Goal: Contribute content: Contribute content

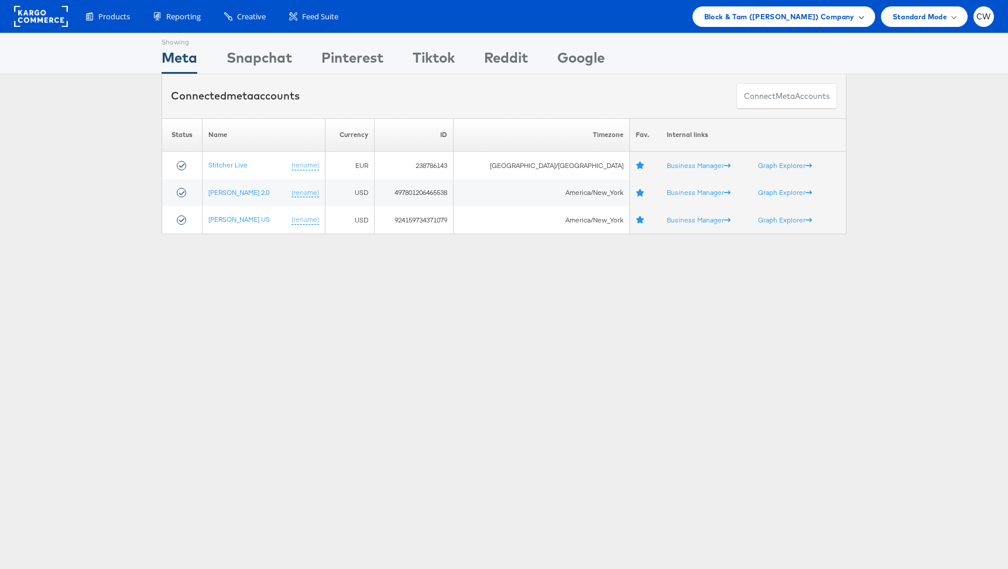
click at [810, 20] on span "Block & Tam (Veronica Beard) Company" at bounding box center [779, 17] width 150 height 12
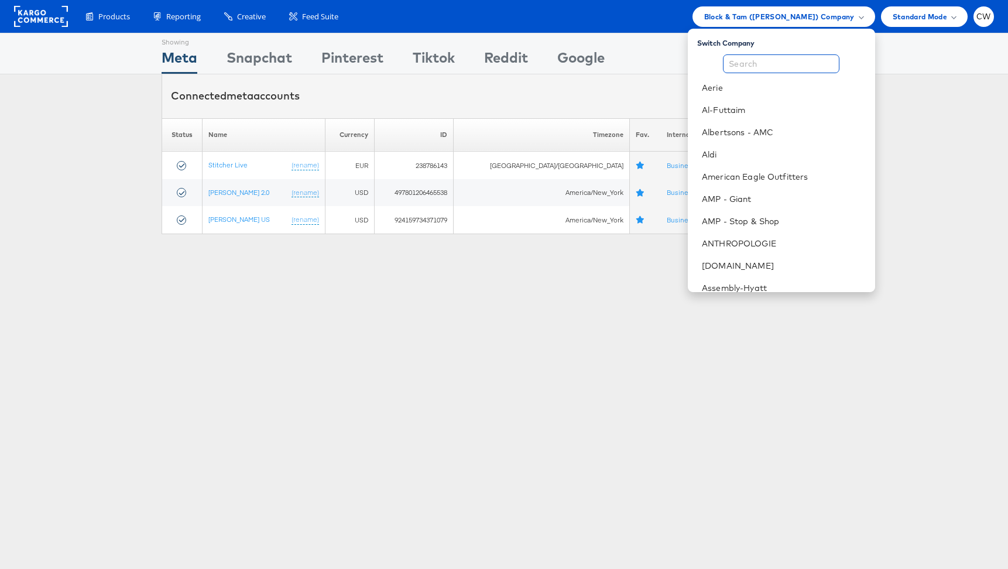
click at [765, 57] on input "text" at bounding box center [781, 63] width 117 height 19
click at [760, 166] on li "American Eagle Outfitters" at bounding box center [781, 177] width 187 height 22
click at [774, 154] on link "Aldi" at bounding box center [783, 155] width 163 height 12
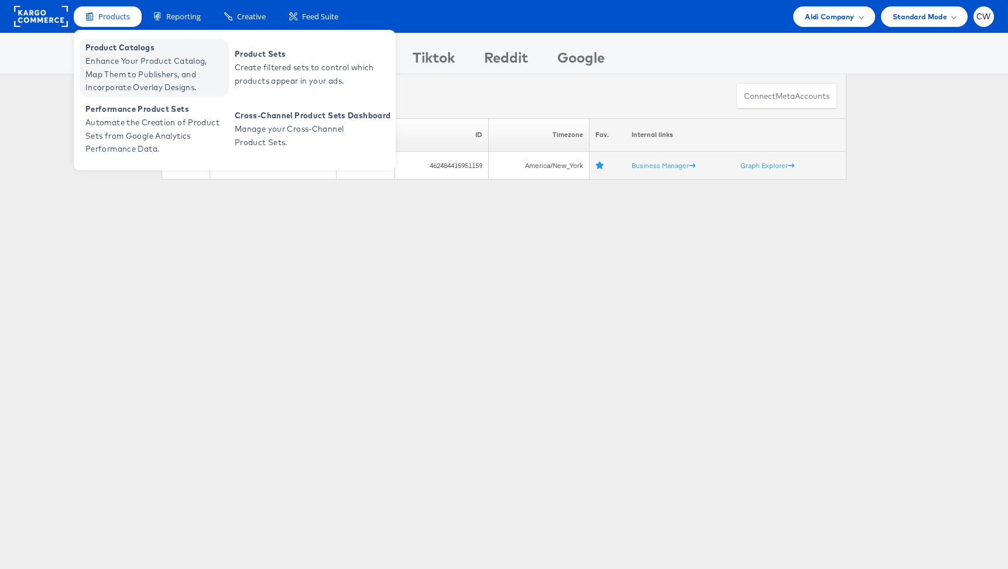
click at [136, 65] on span "Enhance Your Product Catalog, Map Them to Publishers, and Incorporate Overlay D…" at bounding box center [155, 74] width 141 height 40
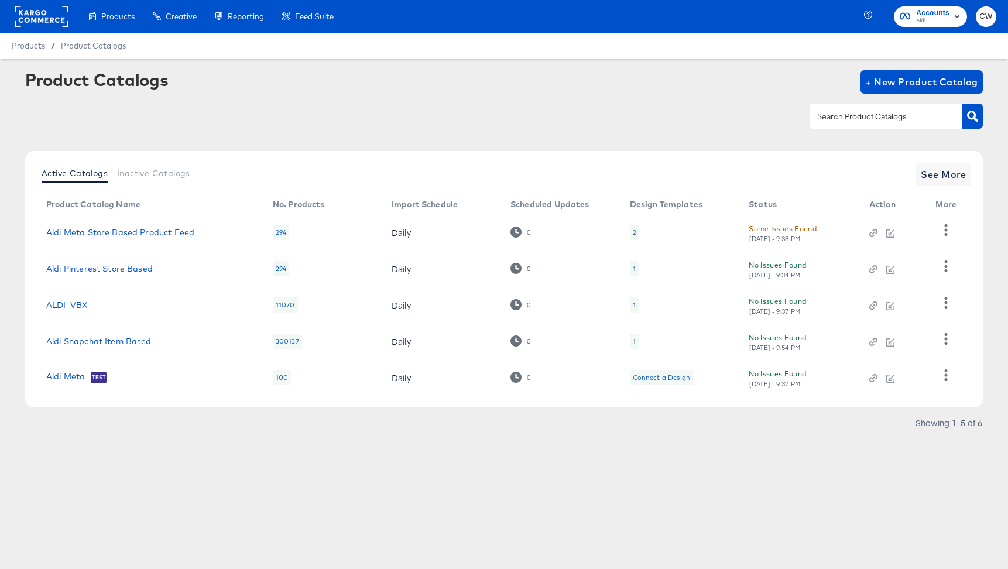
click at [133, 347] on td "Aldi Snapchat Item Based" at bounding box center [150, 341] width 227 height 36
click at [136, 343] on link "Aldi Snapchat Item Based" at bounding box center [98, 341] width 105 height 9
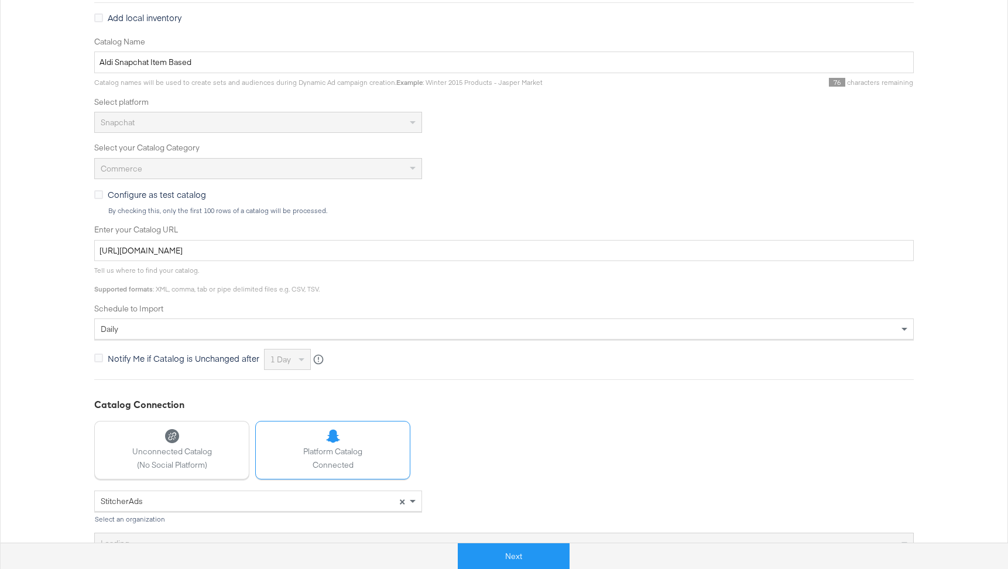
scroll to position [279, 0]
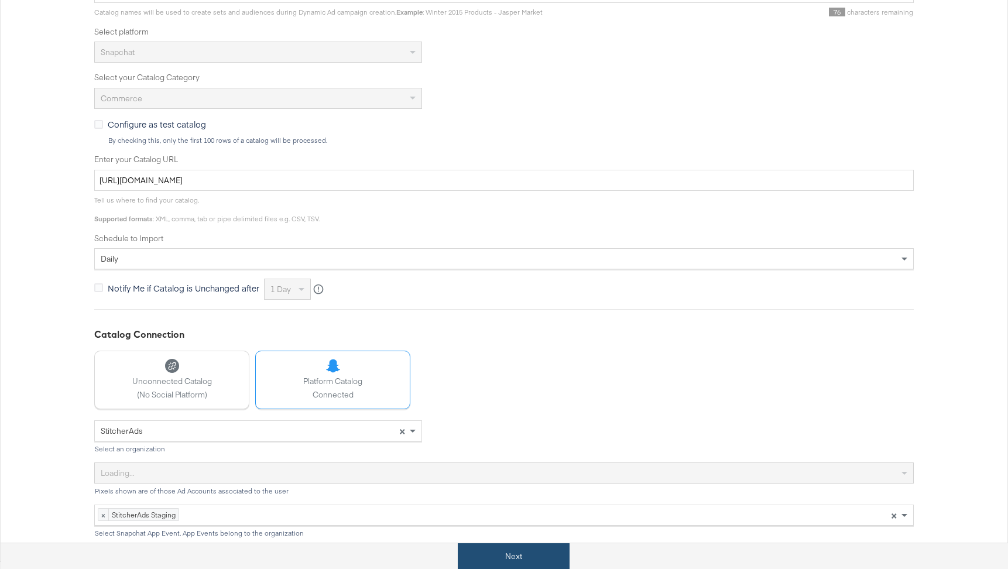
click at [539, 549] on button "Next" at bounding box center [514, 556] width 112 height 26
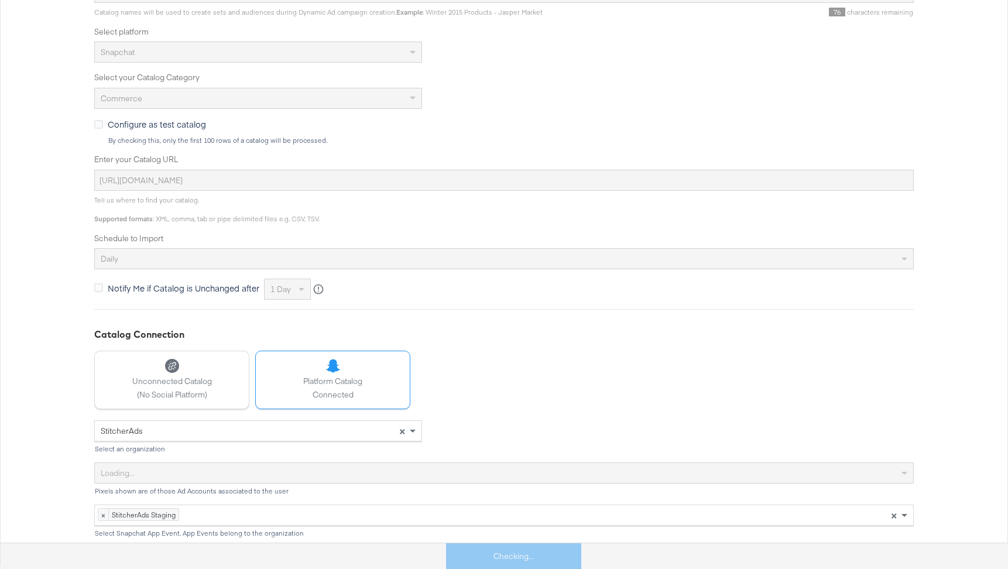
scroll to position [0, 0]
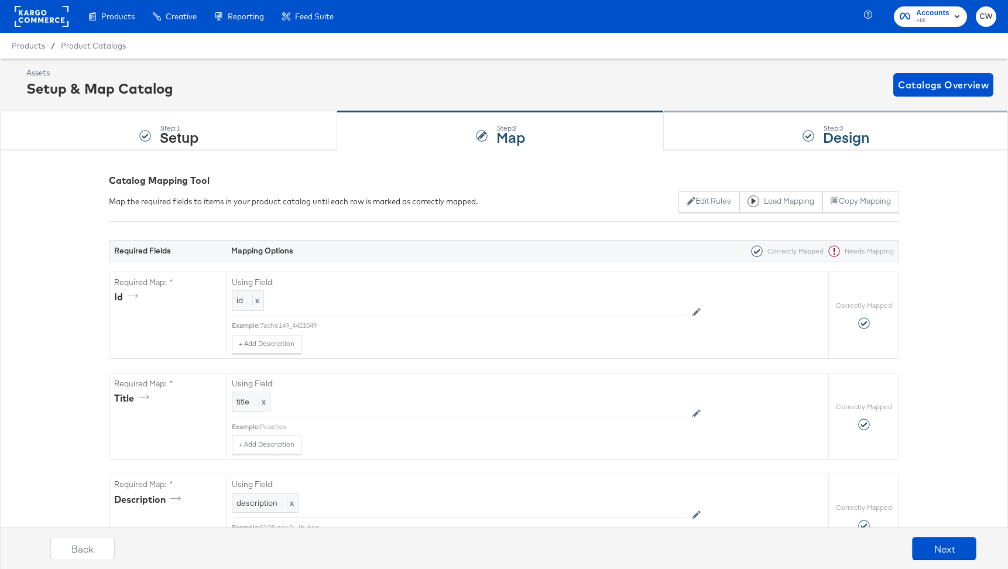
click at [747, 122] on div "Step: 3 Design" at bounding box center [836, 131] width 344 height 39
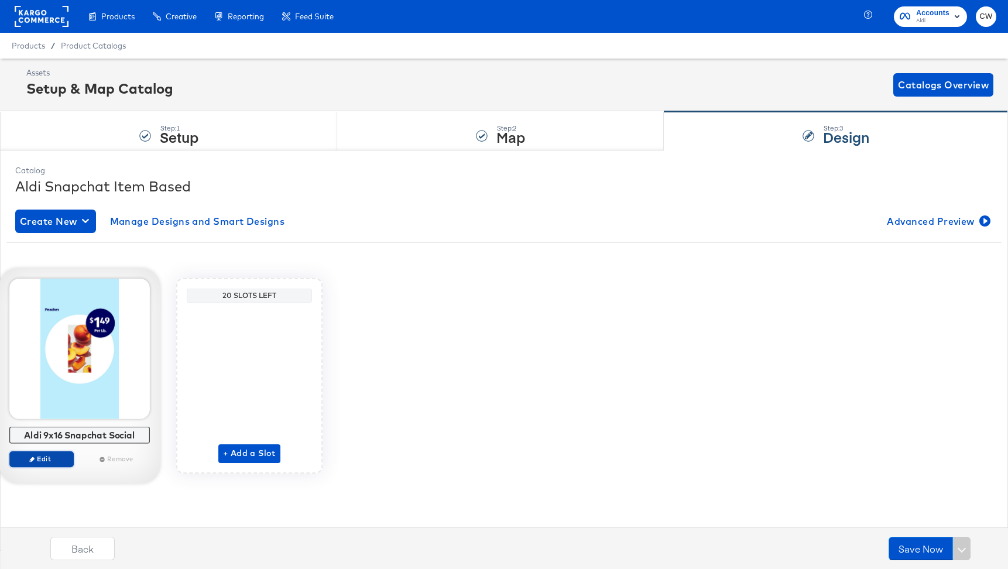
click at [43, 458] on span "Edit" at bounding box center [42, 458] width 54 height 9
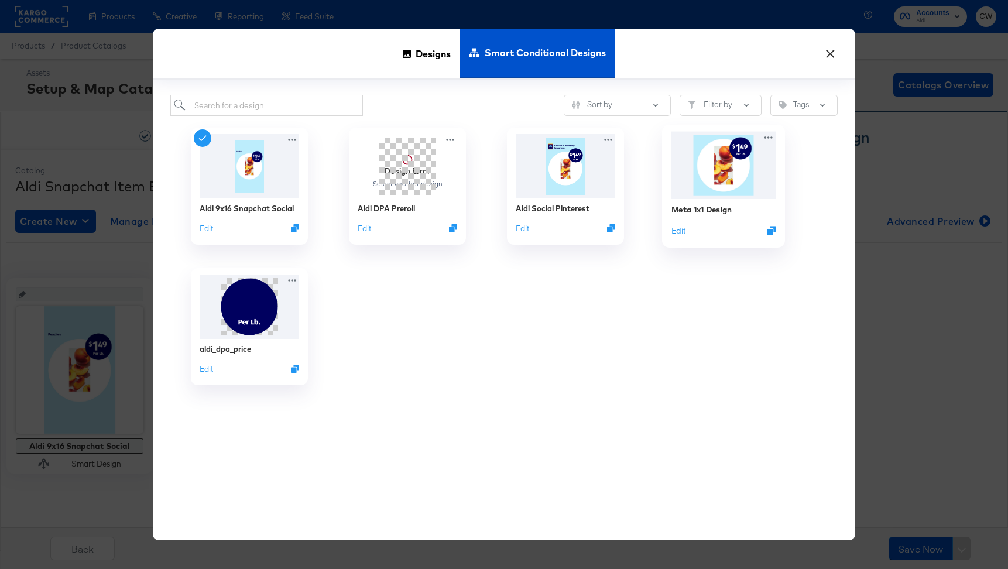
click at [717, 188] on img at bounding box center [724, 165] width 105 height 67
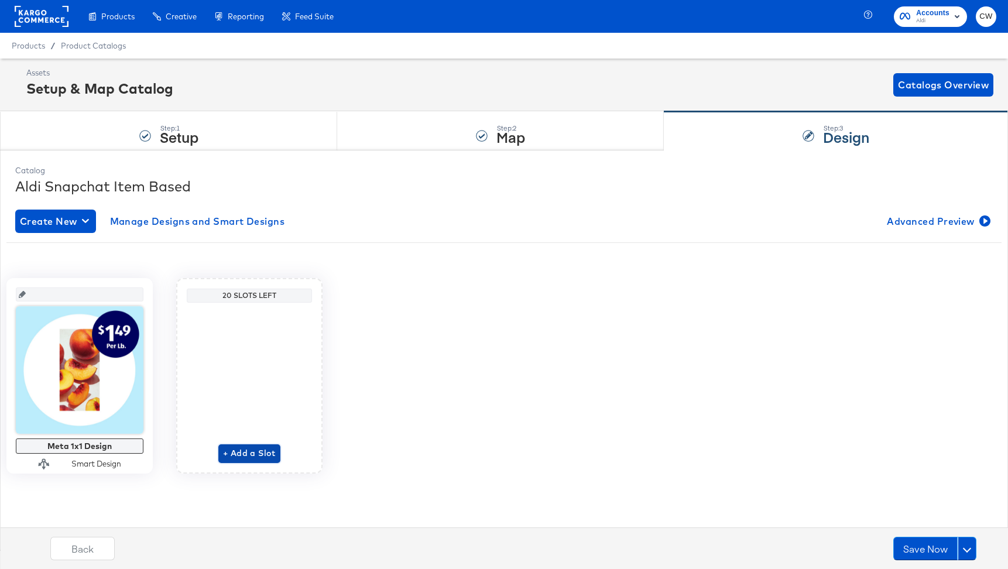
click at [245, 457] on span "+ Add a Slot" at bounding box center [249, 453] width 53 height 15
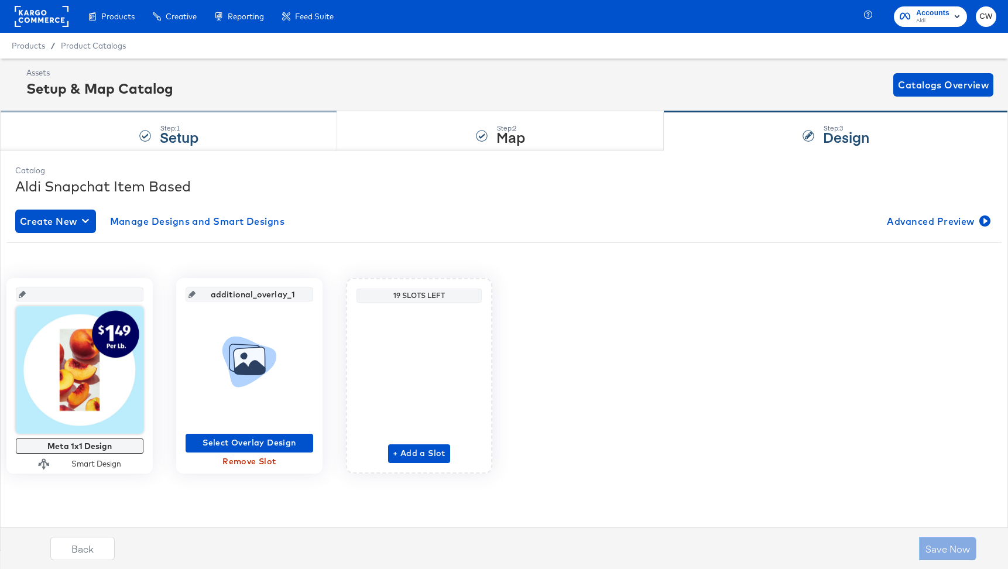
click at [198, 131] on strong "Setup" at bounding box center [179, 136] width 39 height 19
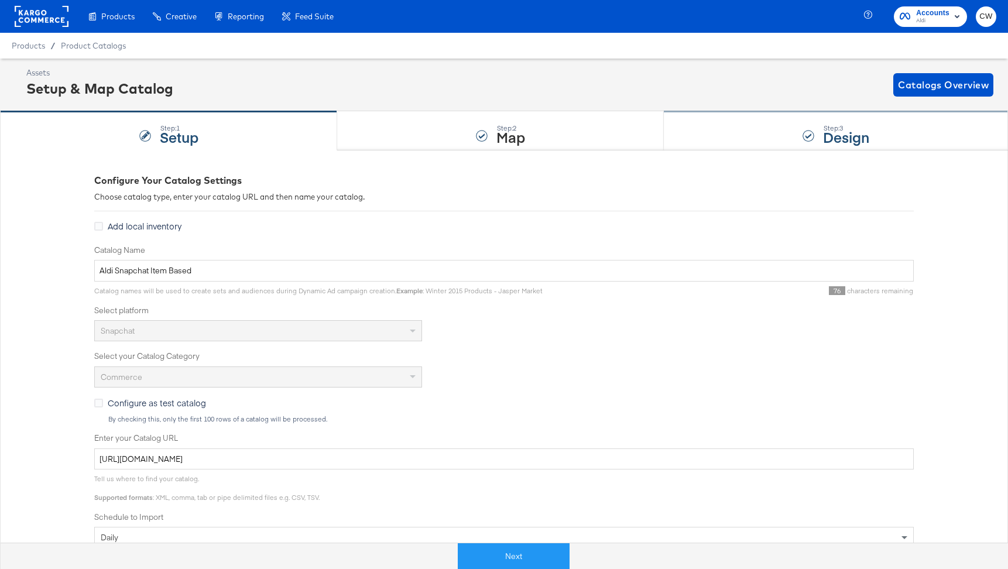
click at [765, 139] on div "Step: 3 Design" at bounding box center [836, 131] width 344 height 39
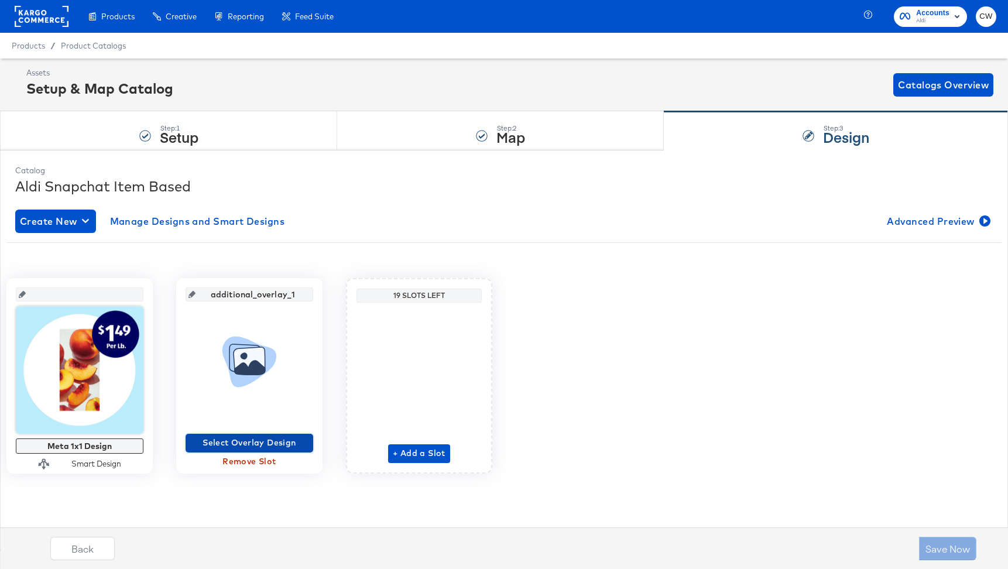
click at [255, 446] on span "Select Overlay Design" at bounding box center [249, 443] width 118 height 15
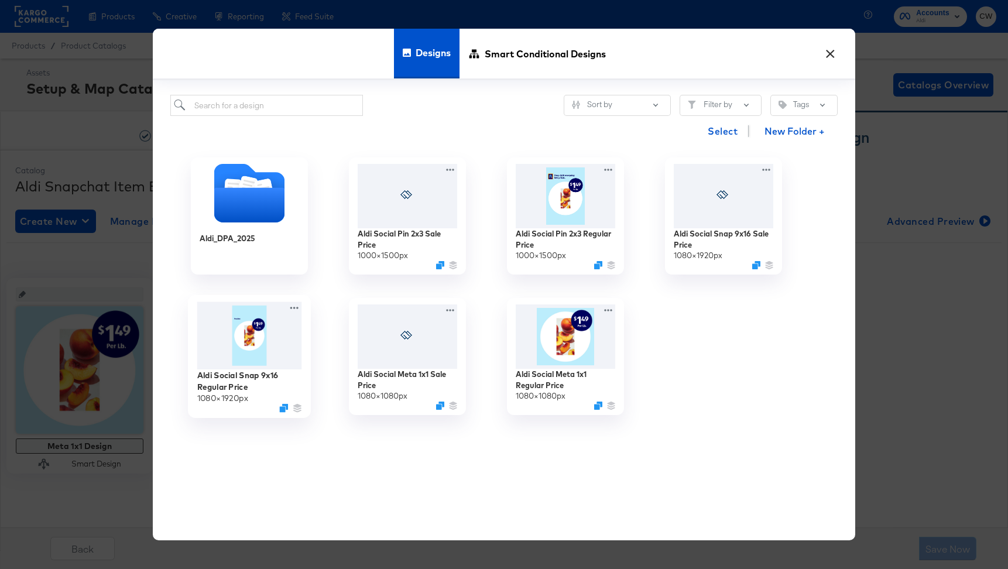
click at [286, 333] on img at bounding box center [249, 336] width 105 height 68
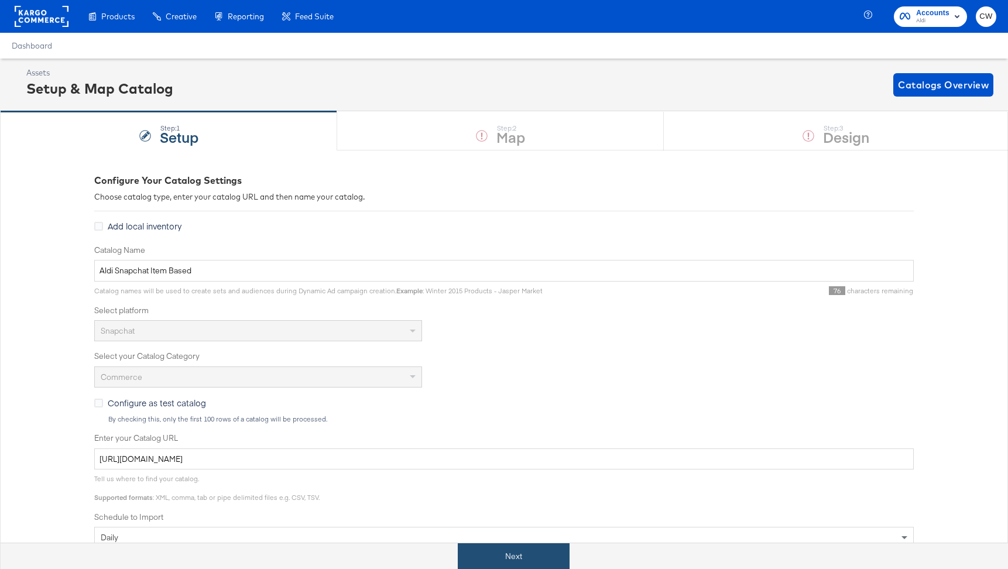
click at [542, 555] on button "Next" at bounding box center [514, 556] width 112 height 26
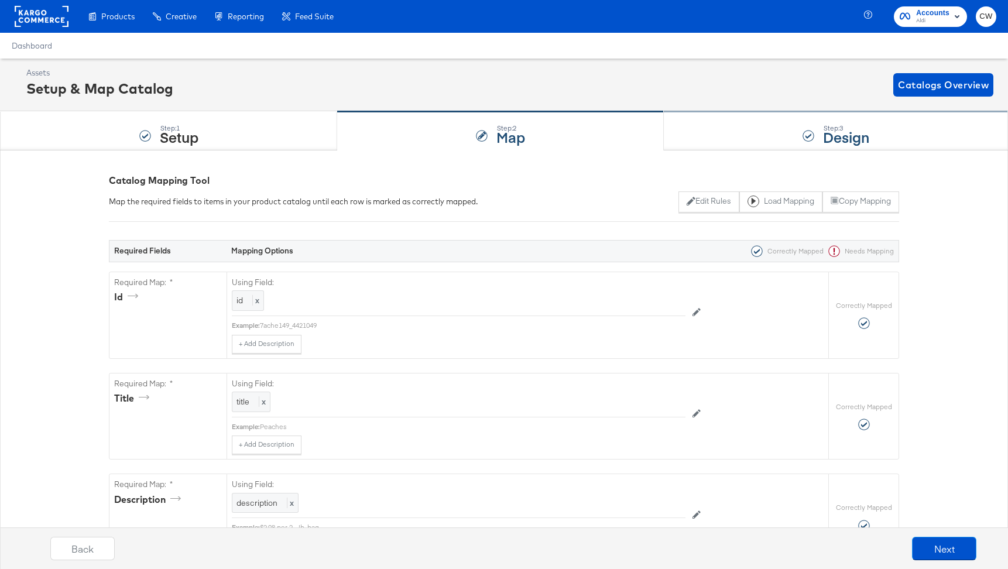
click at [725, 130] on div "Step: 3 Design" at bounding box center [836, 131] width 344 height 39
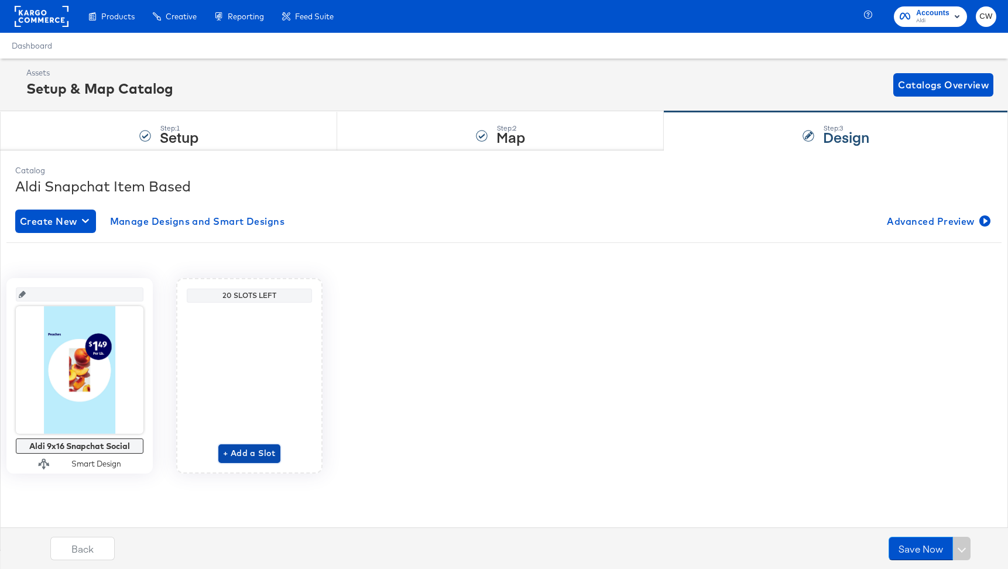
click at [235, 453] on span "+ Add a Slot" at bounding box center [249, 453] width 53 height 15
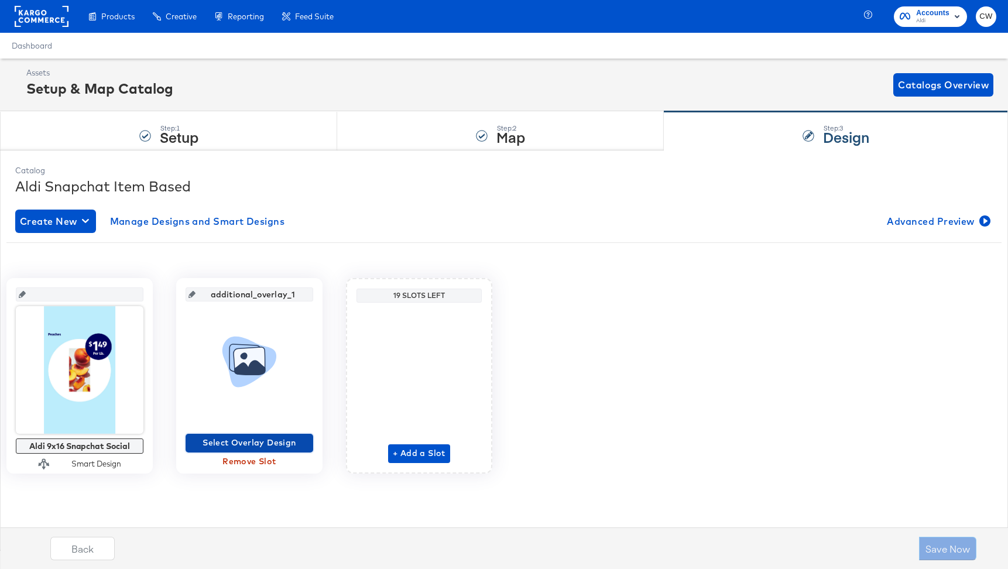
click at [290, 437] on span "Select Overlay Design" at bounding box center [249, 443] width 118 height 15
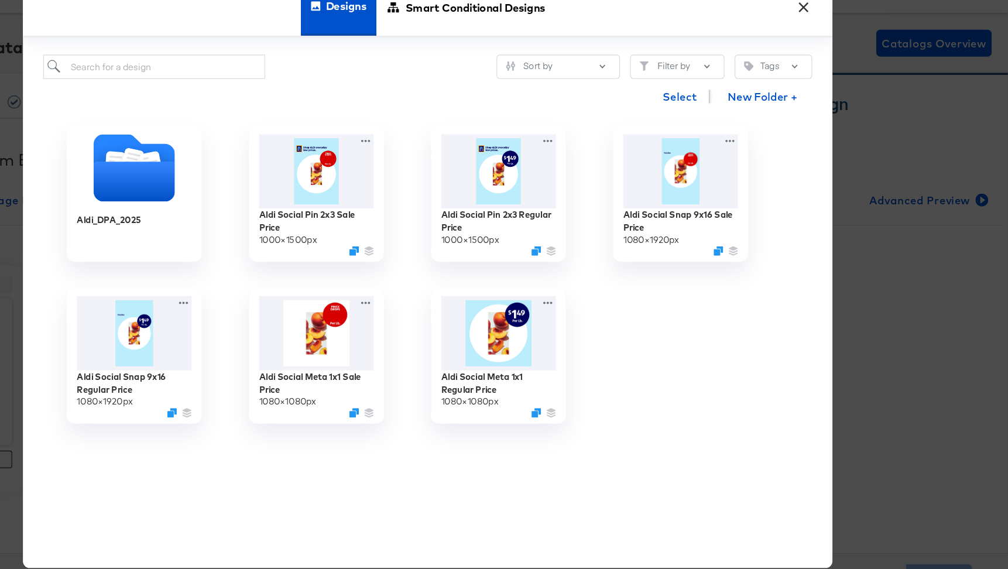
click at [830, 60] on button "×" at bounding box center [830, 50] width 21 height 21
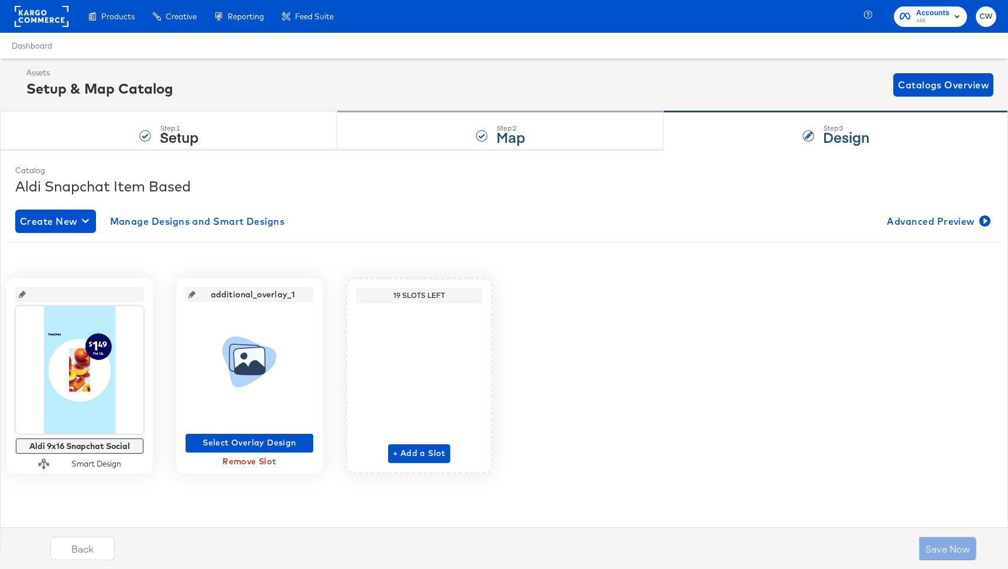
click at [522, 138] on strong "Map" at bounding box center [511, 136] width 29 height 19
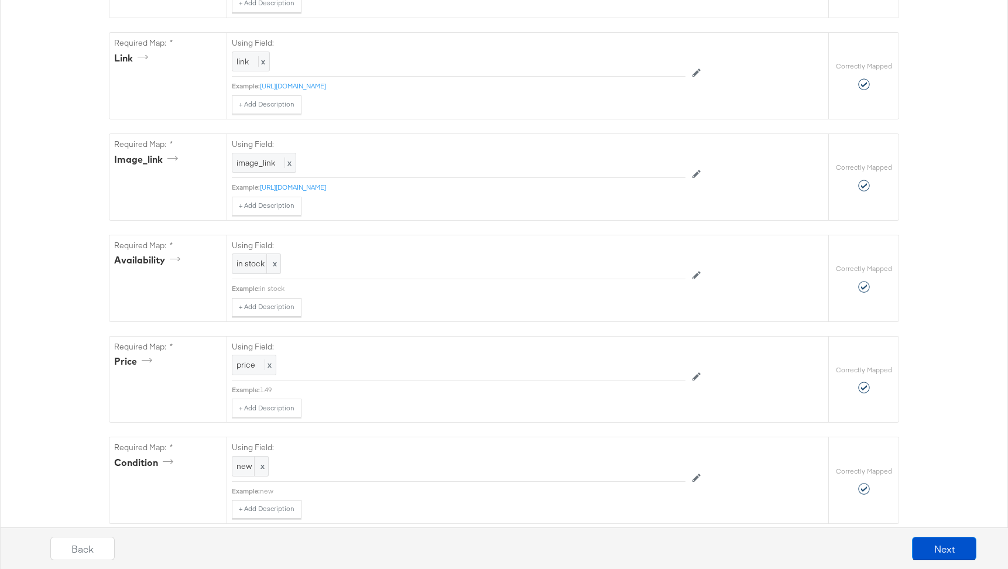
scroll to position [558, 0]
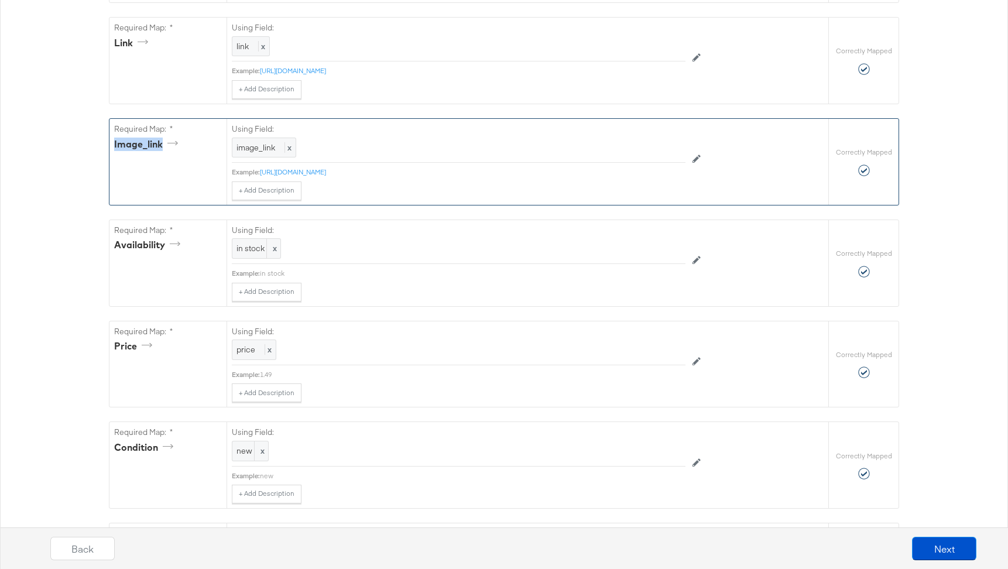
drag, startPoint x: 111, startPoint y: 147, endPoint x: 173, endPoint y: 146, distance: 62.1
click at [173, 146] on div "Required Map: * image_link" at bounding box center [167, 162] width 117 height 86
click at [132, 142] on div "image_link" at bounding box center [148, 144] width 68 height 13
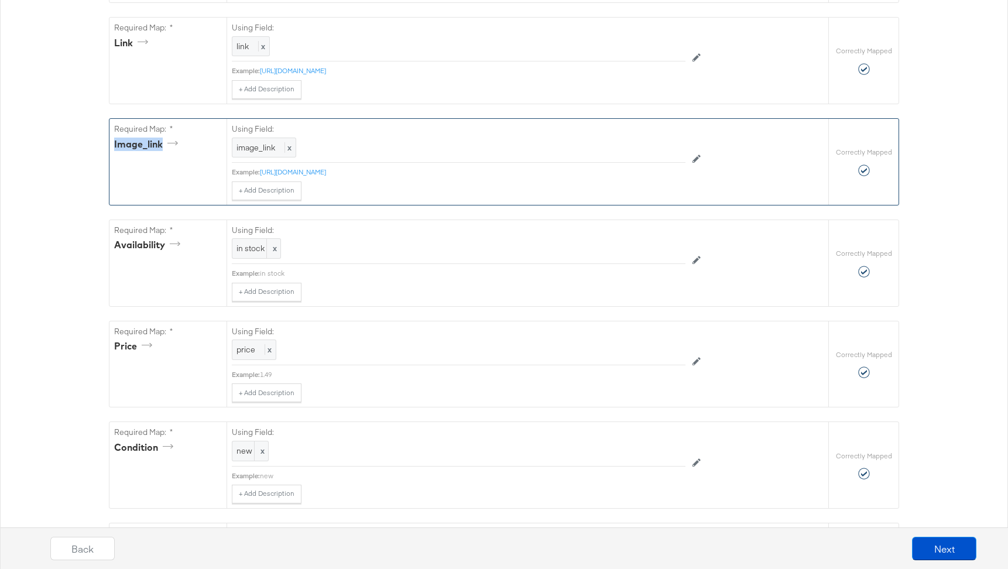
click at [150, 156] on div "Required Map: * image_link" at bounding box center [167, 162] width 117 height 86
click at [122, 145] on div "image_link" at bounding box center [148, 144] width 68 height 13
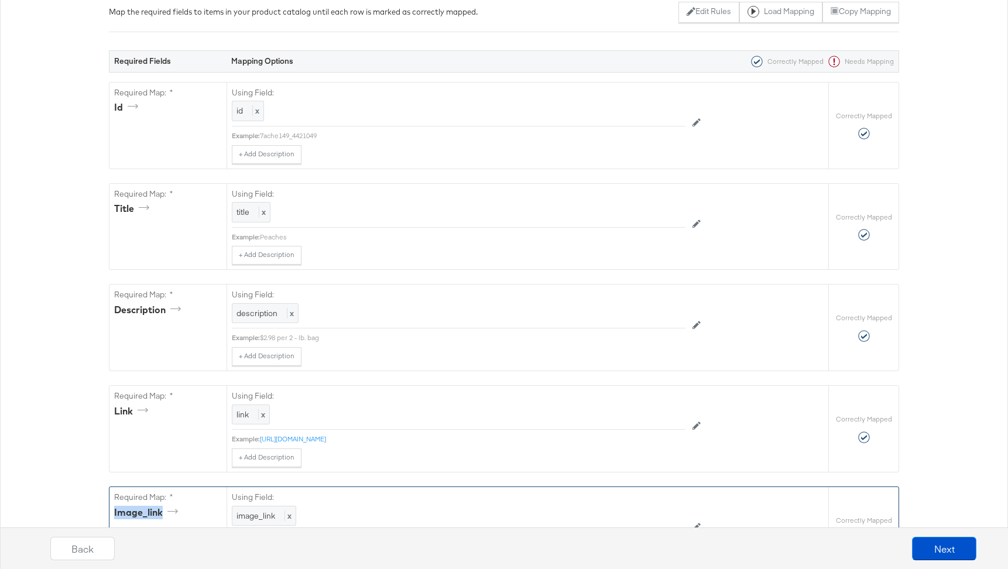
scroll to position [0, 0]
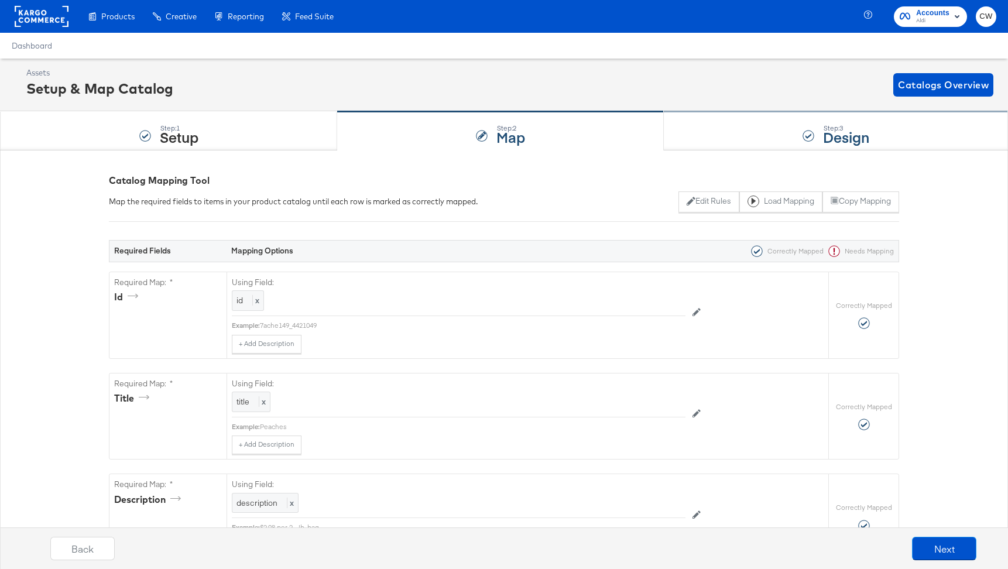
click at [827, 127] on strong "Design" at bounding box center [846, 136] width 46 height 19
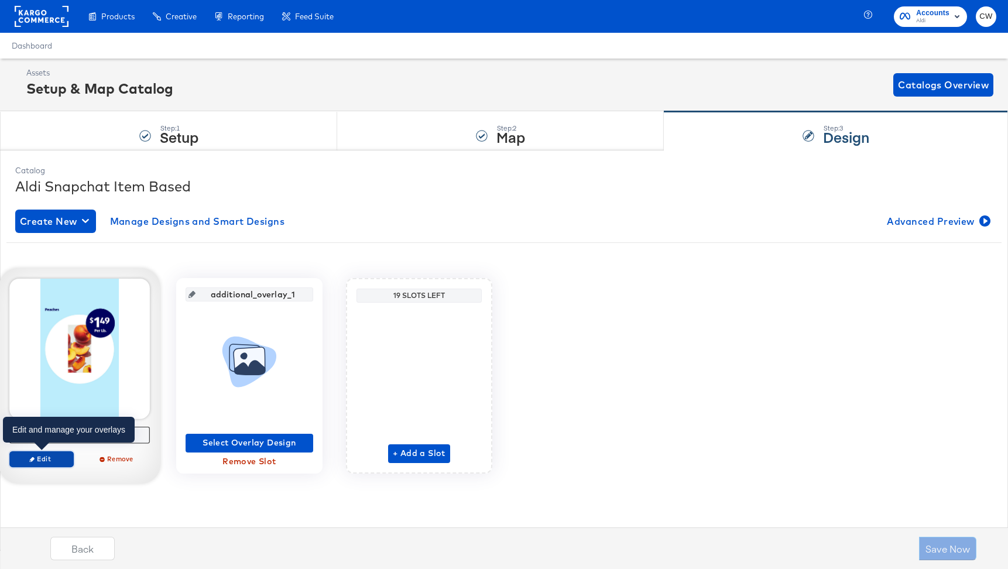
click at [56, 463] on span "Edit" at bounding box center [42, 458] width 54 height 9
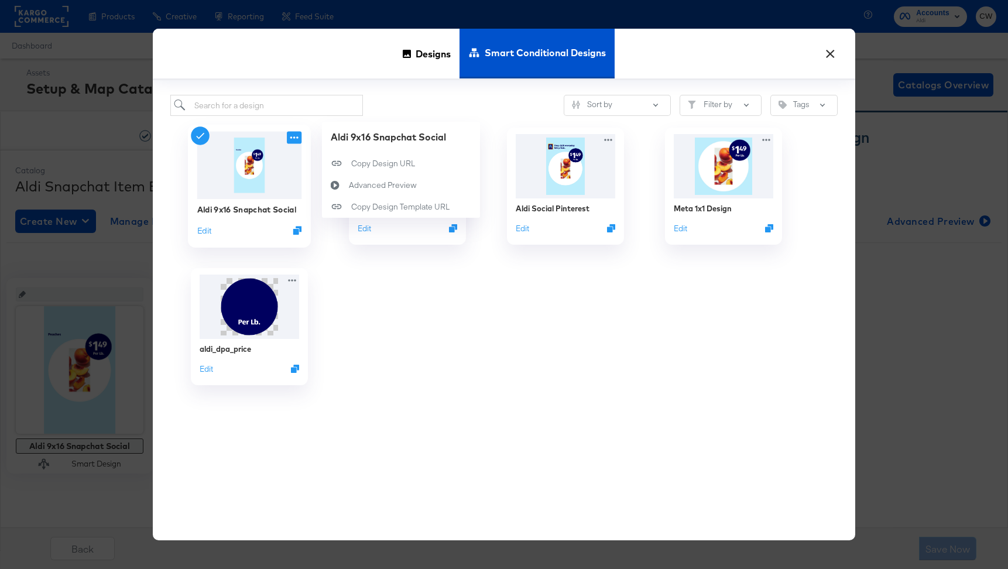
click at [295, 138] on icon at bounding box center [294, 137] width 8 height 2
click at [351, 164] on div "Copy Design URL Copy Design URL" at bounding box center [351, 164] width 0 height 0
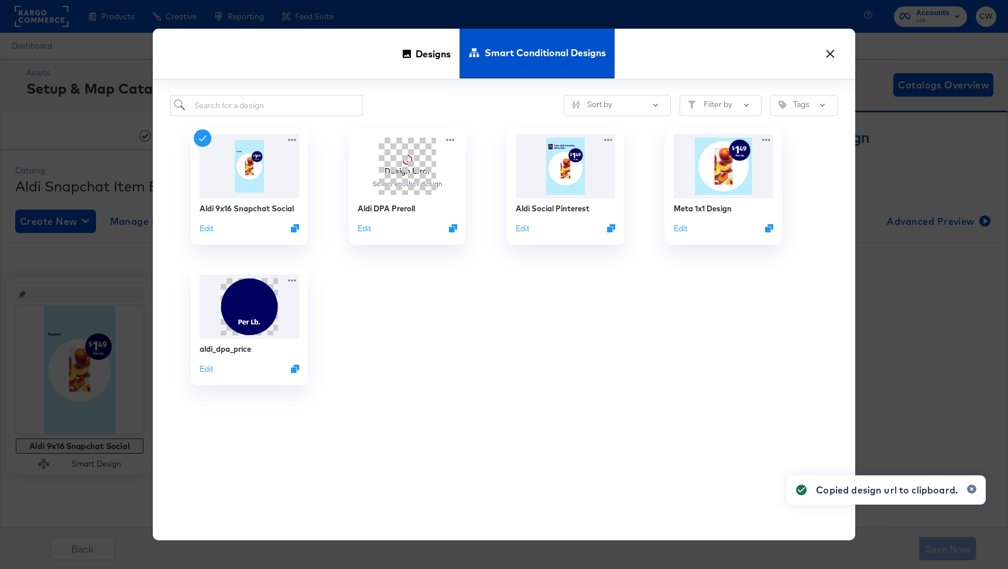
click at [833, 47] on button "×" at bounding box center [830, 50] width 21 height 21
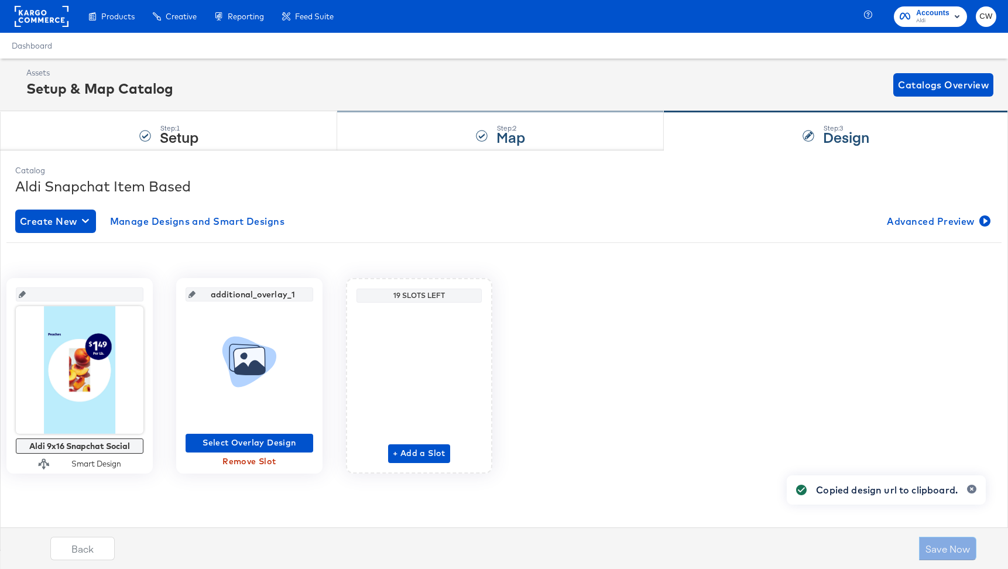
click at [502, 120] on div "Step: 2 Map" at bounding box center [500, 131] width 327 height 39
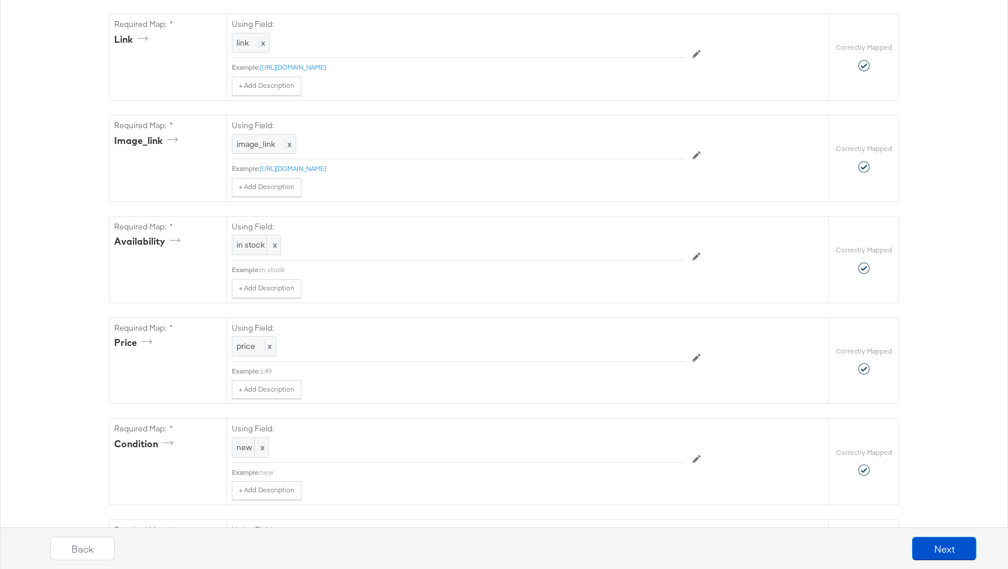
scroll to position [561, 0]
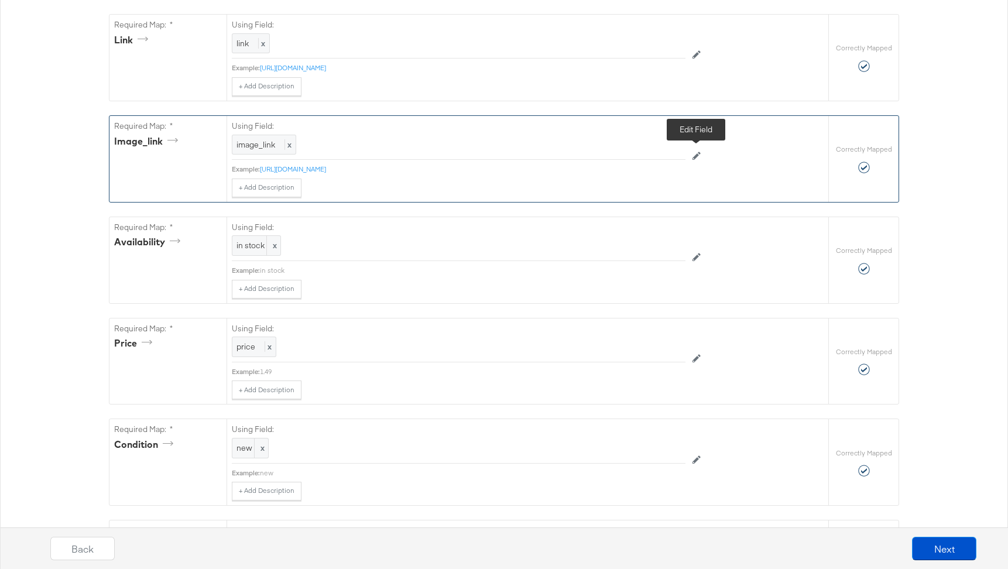
click at [693, 155] on button at bounding box center [697, 156] width 22 height 19
click at [668, 149] on div at bounding box center [672, 146] width 16 height 16
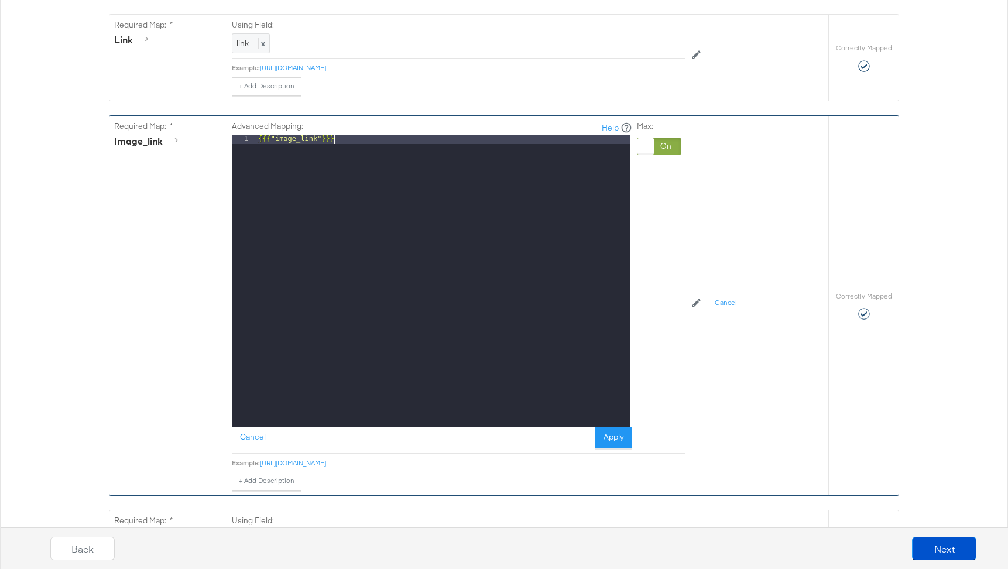
click at [475, 169] on div "{{{ "image_link" }}}" at bounding box center [443, 291] width 374 height 312
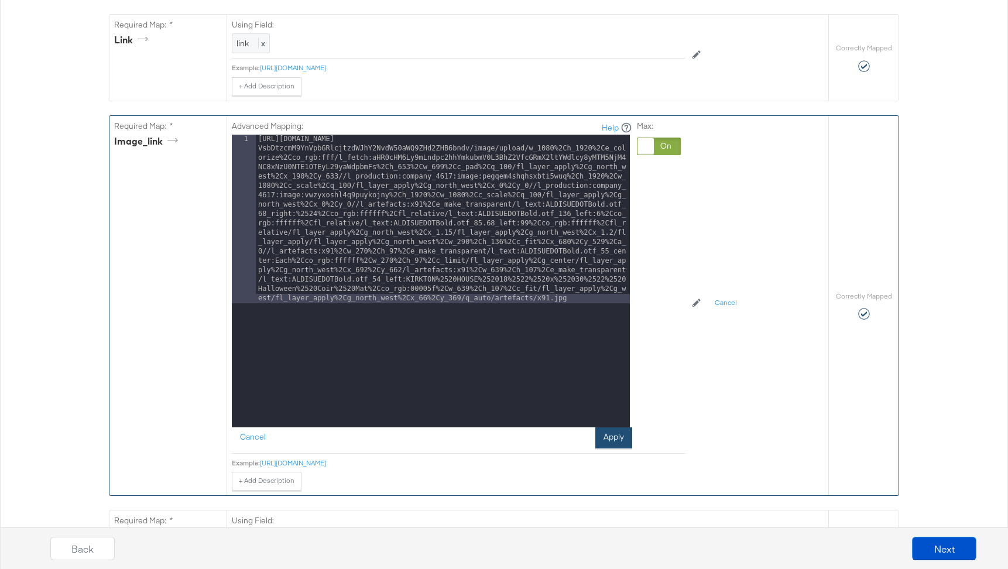
click at [617, 434] on button "Apply" at bounding box center [614, 437] width 37 height 21
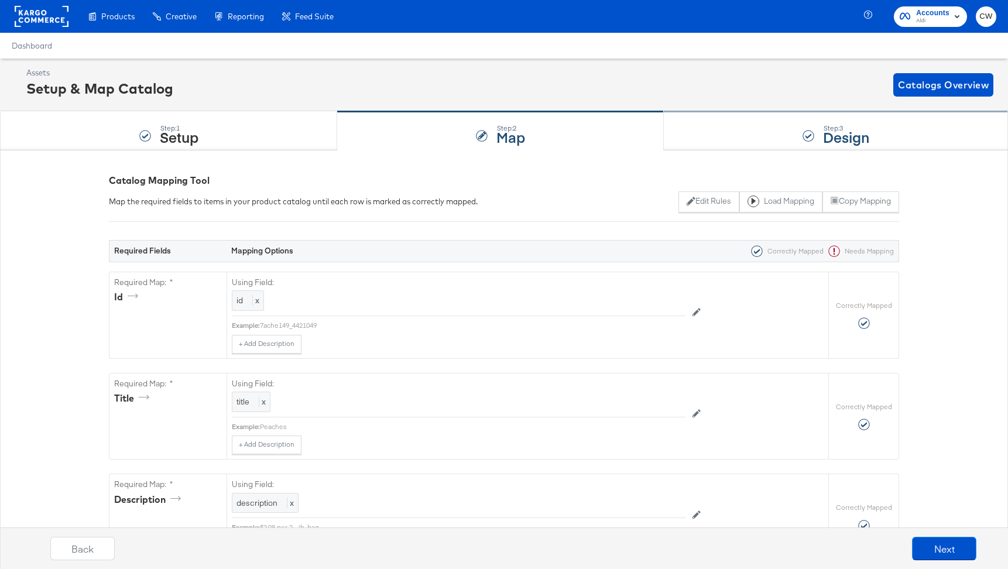
click at [796, 128] on div "Step: 3 Design" at bounding box center [836, 131] width 344 height 39
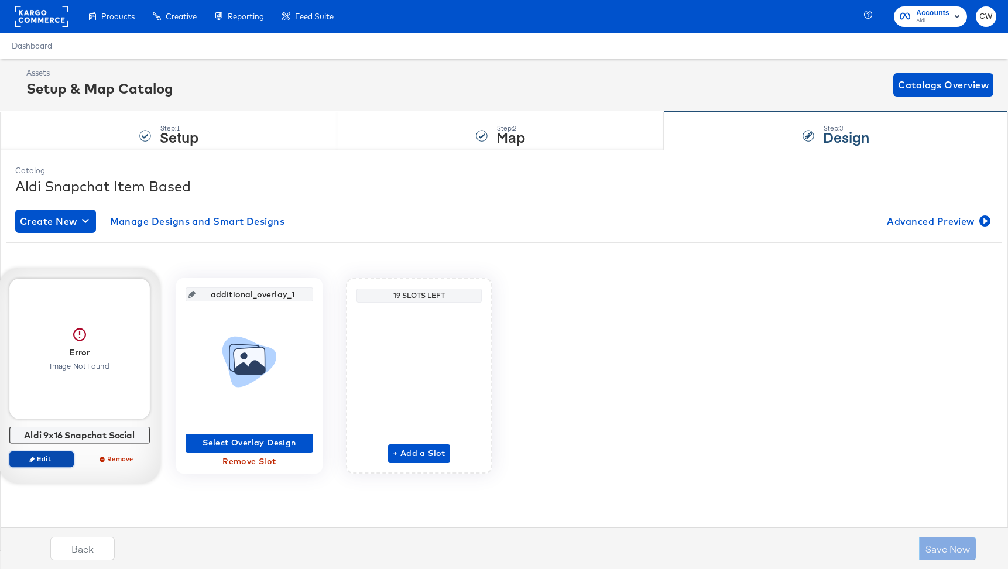
click at [49, 458] on span "Edit" at bounding box center [42, 458] width 54 height 9
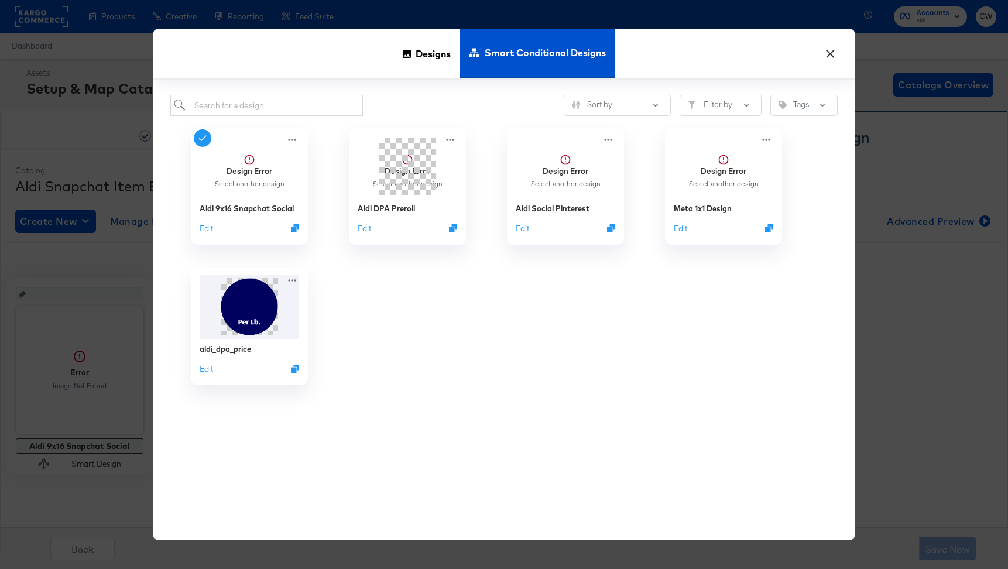
click at [827, 45] on button "×" at bounding box center [830, 50] width 21 height 21
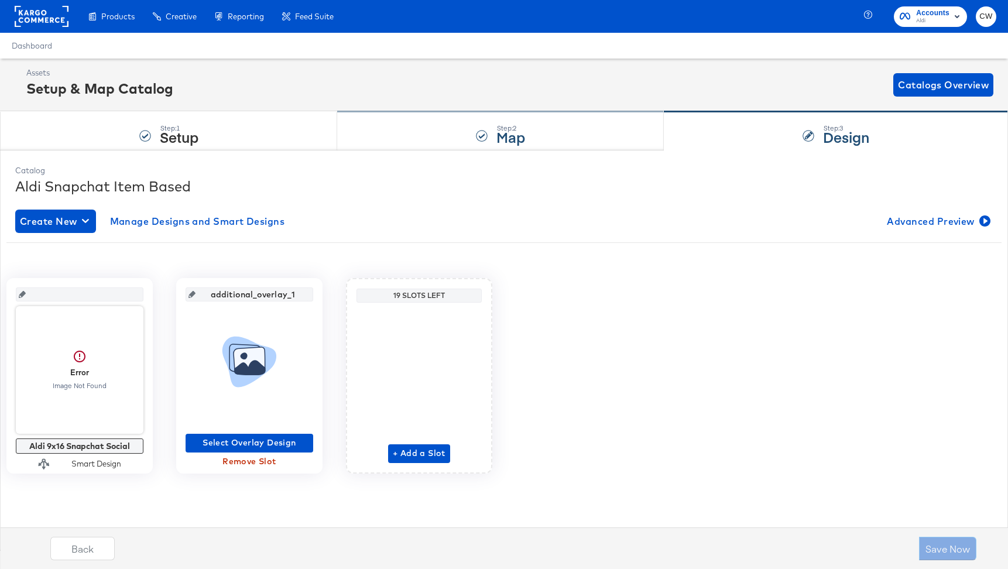
click at [544, 142] on div "Step: 2 Map" at bounding box center [500, 131] width 327 height 39
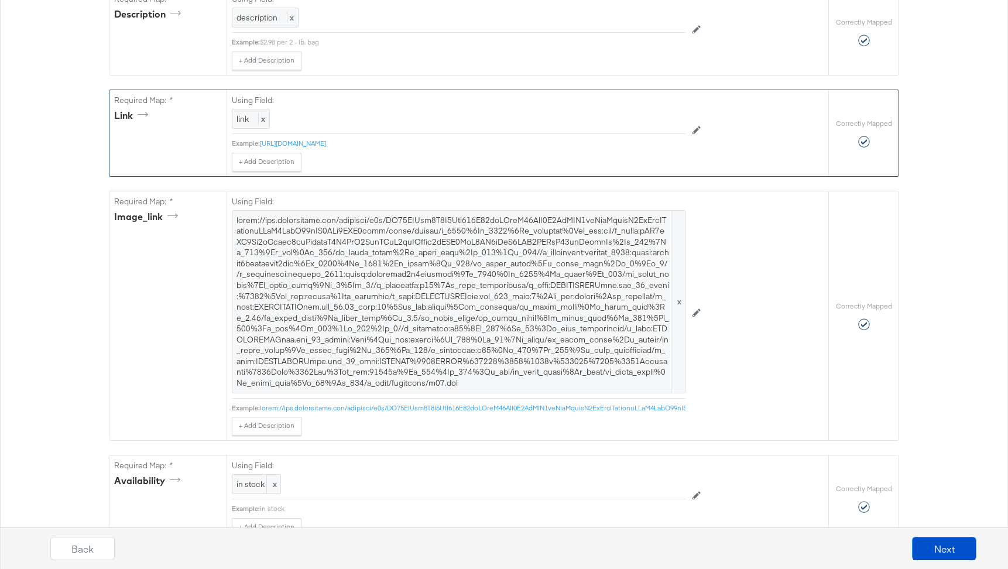
scroll to position [486, 0]
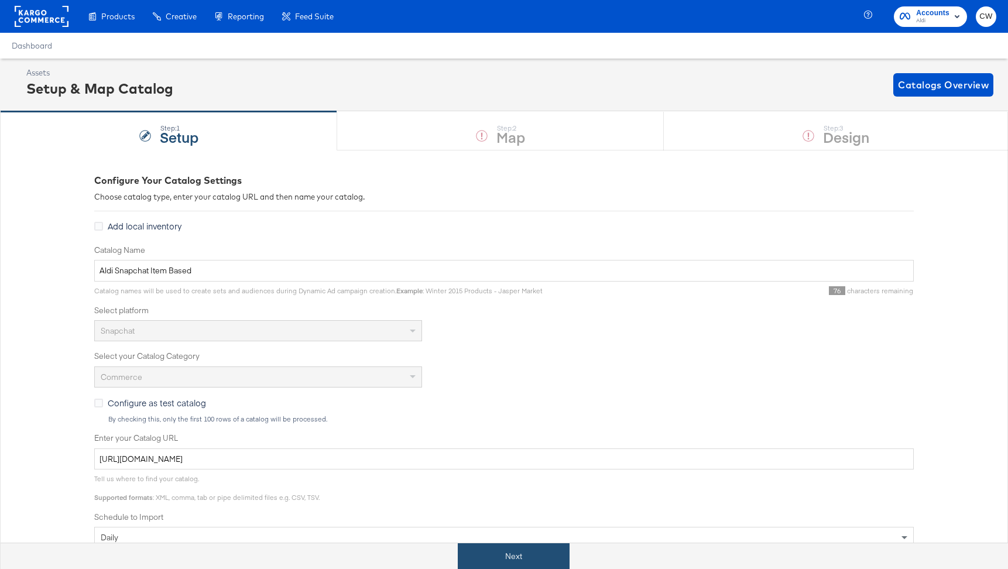
click at [521, 550] on button "Next" at bounding box center [514, 556] width 112 height 26
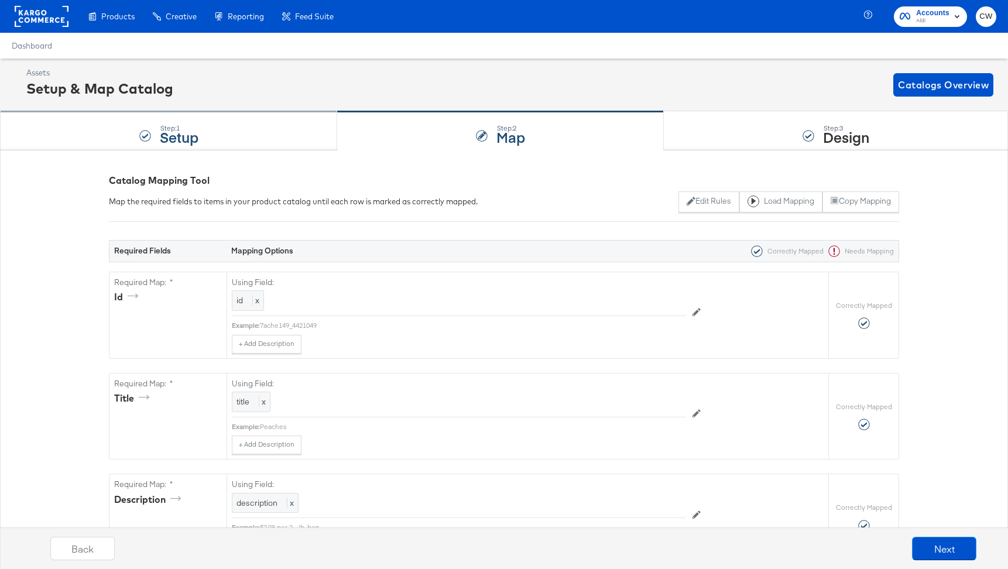
click at [231, 137] on div "Step: 1 Setup" at bounding box center [168, 131] width 337 height 39
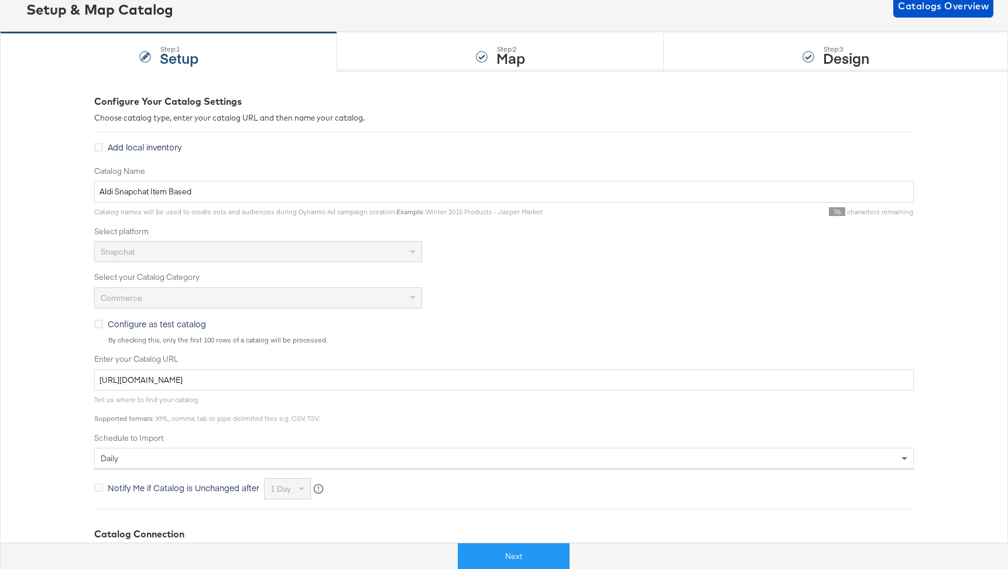
scroll to position [128, 0]
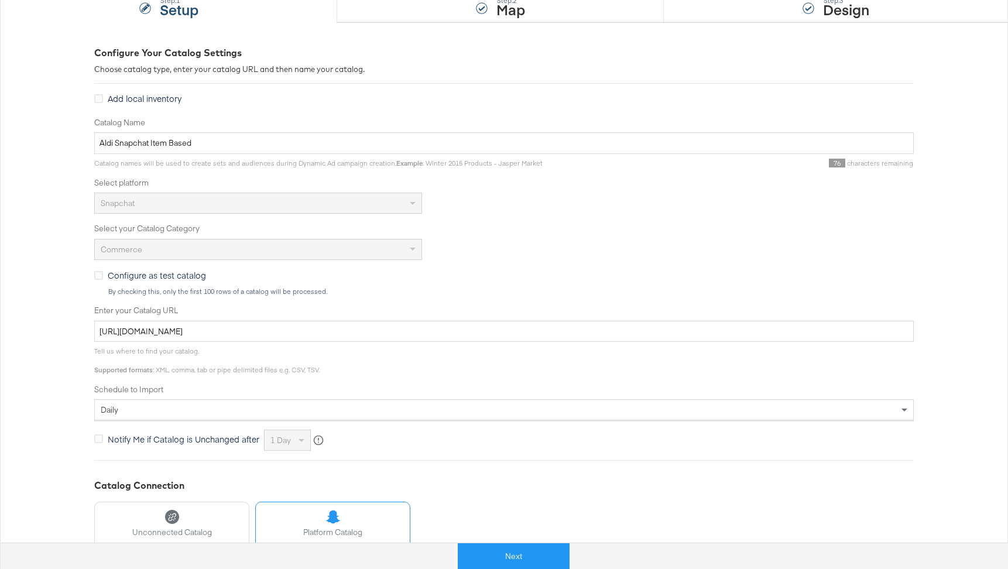
drag, startPoint x: 405, startPoint y: 167, endPoint x: 401, endPoint y: 177, distance: 10.6
click at [403, 170] on div "Catalog Name [PERSON_NAME] Item Based Catalog names will be used to create sets…" at bounding box center [504, 284] width 820 height 334
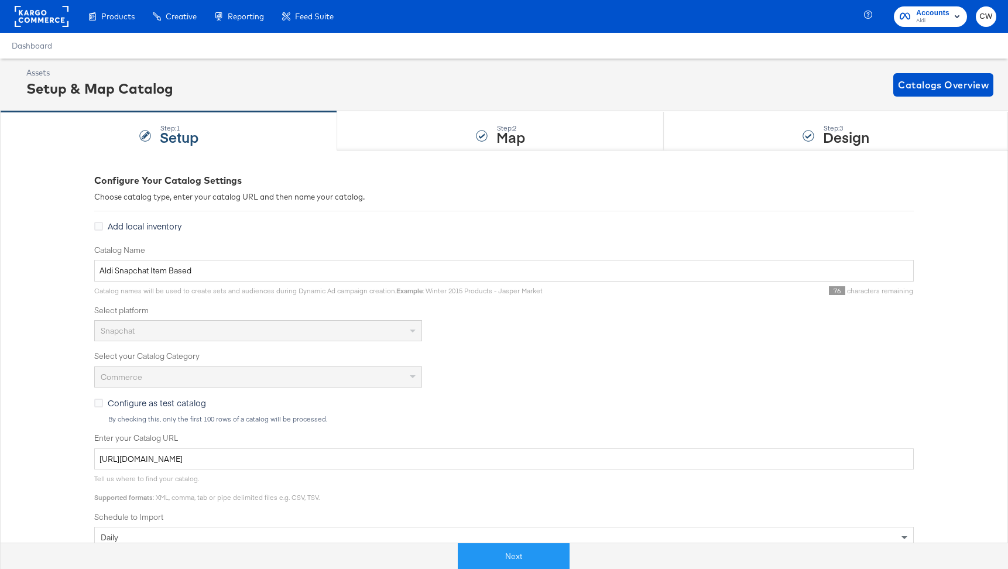
click at [49, 25] on rect at bounding box center [42, 16] width 54 height 21
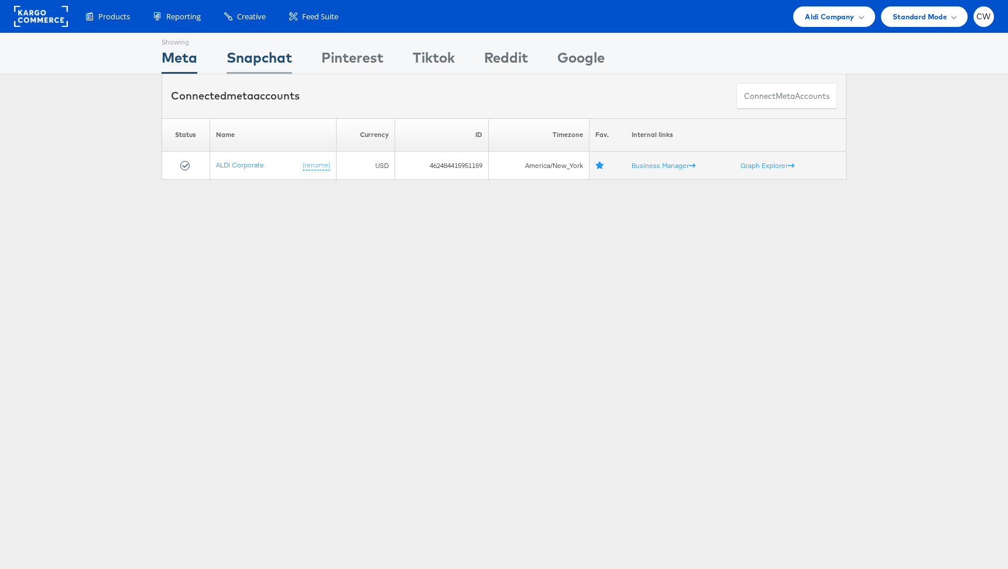
click at [277, 58] on div "Snapchat" at bounding box center [260, 60] width 66 height 26
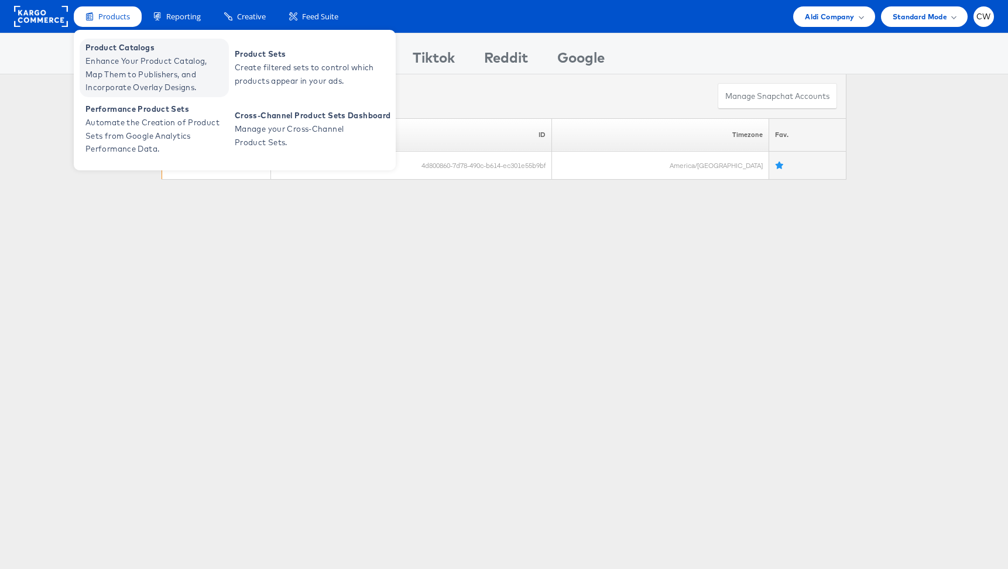
click at [122, 55] on span "Enhance Your Product Catalog, Map Them to Publishers, and Incorporate Overlay D…" at bounding box center [155, 74] width 141 height 40
click at [126, 45] on span "Product Catalogs" at bounding box center [155, 47] width 141 height 13
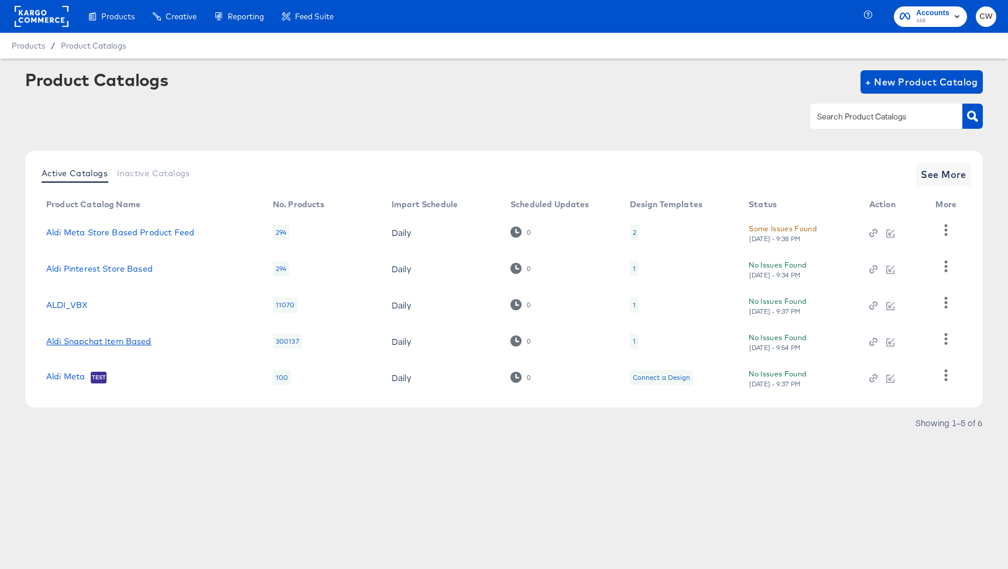
click at [121, 343] on link "Aldi Snapchat Item Based" at bounding box center [98, 341] width 105 height 9
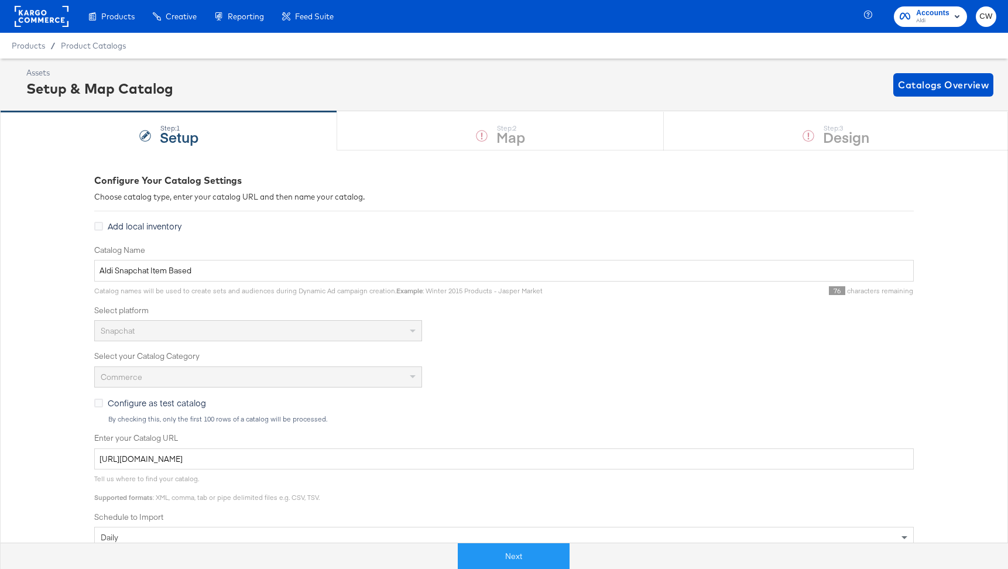
click at [512, 537] on div "Next" at bounding box center [513, 551] width 1008 height 35
click at [505, 560] on button "Next" at bounding box center [514, 556] width 112 height 26
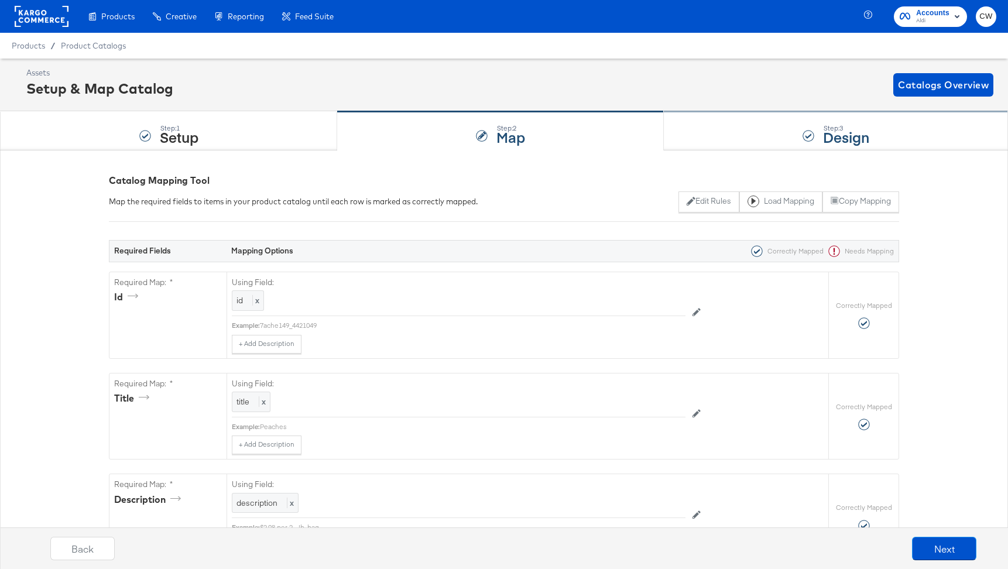
click at [742, 136] on div "Step: 3 Design" at bounding box center [836, 131] width 344 height 39
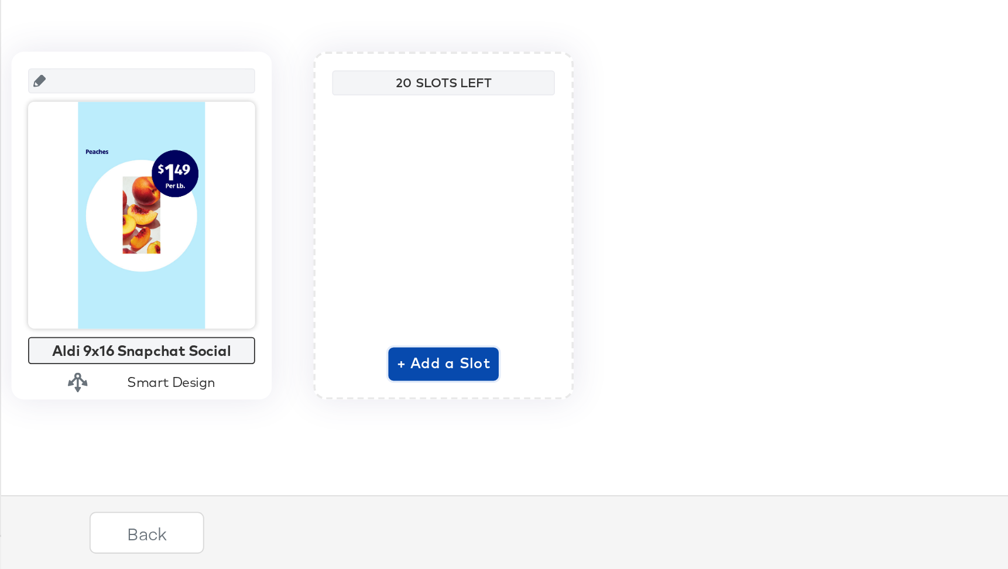
click at [244, 453] on span "+ Add a Slot" at bounding box center [249, 453] width 53 height 15
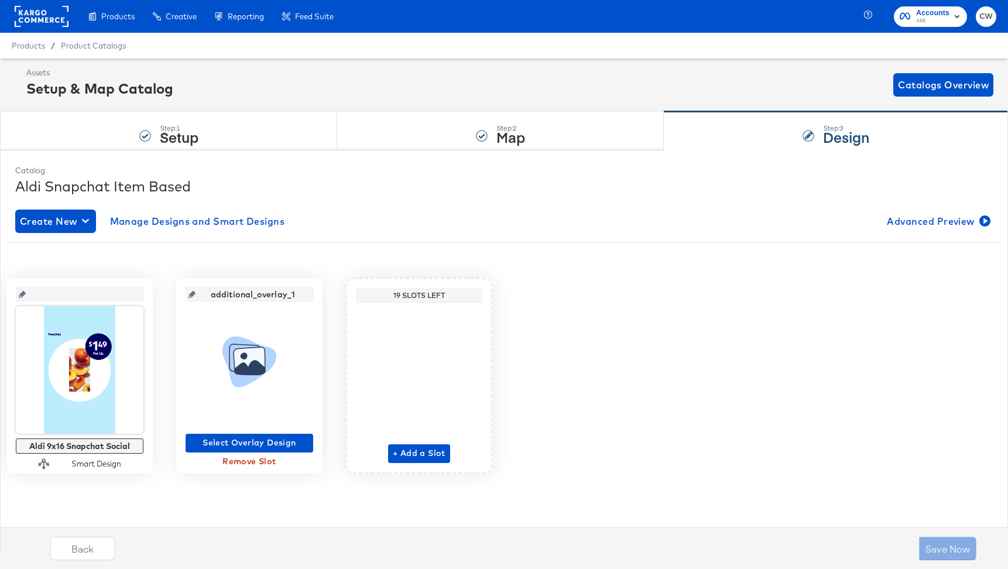
click at [38, 19] on rect at bounding box center [42, 16] width 54 height 21
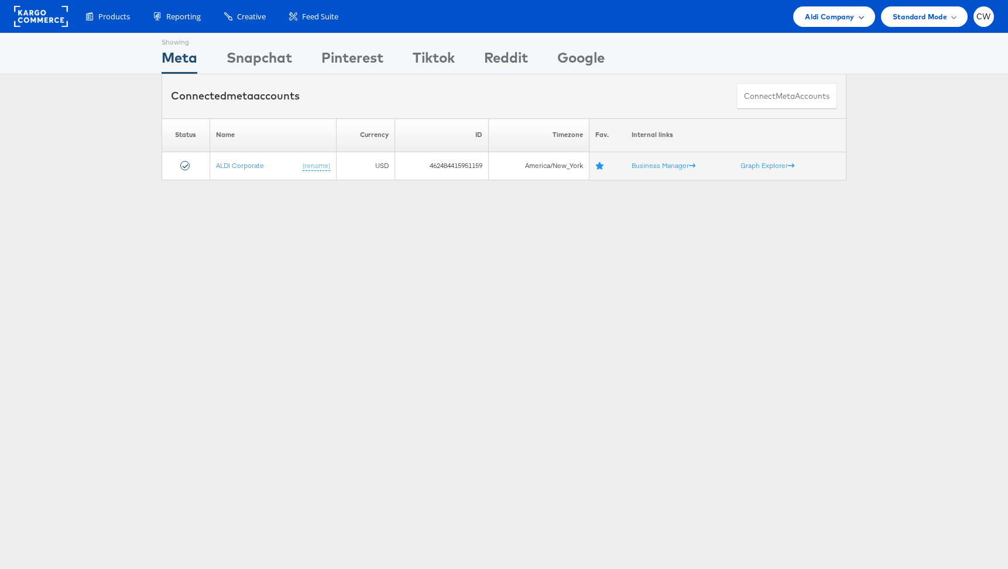
click at [831, 19] on span "Aldi Company" at bounding box center [829, 17] width 49 height 12
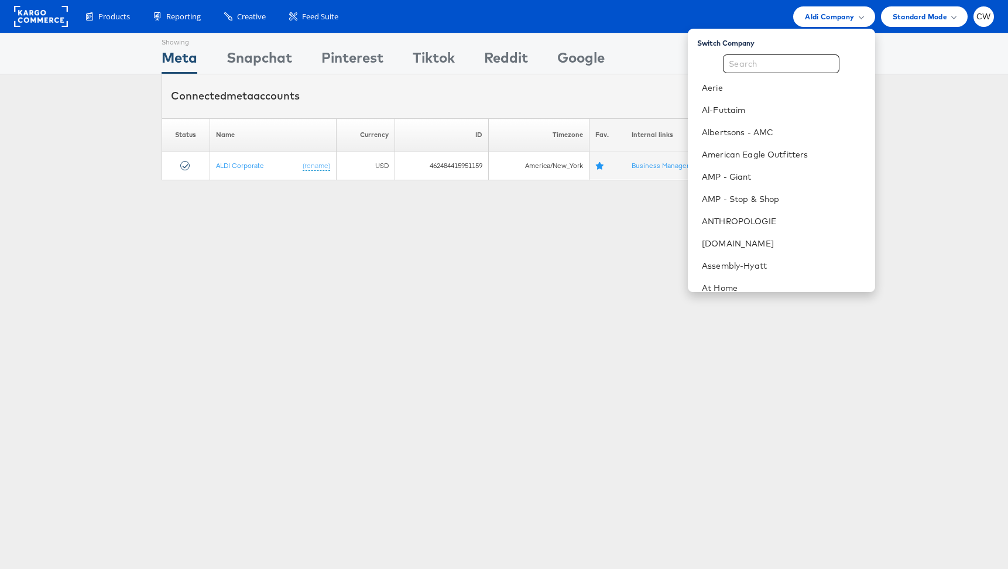
click at [807, 53] on div "Switch Company Aerie Al-Futtaim Albertsons - AMC American Eagle Outfitters AMP …" at bounding box center [781, 160] width 187 height 263
click at [806, 56] on input "text" at bounding box center [781, 63] width 117 height 19
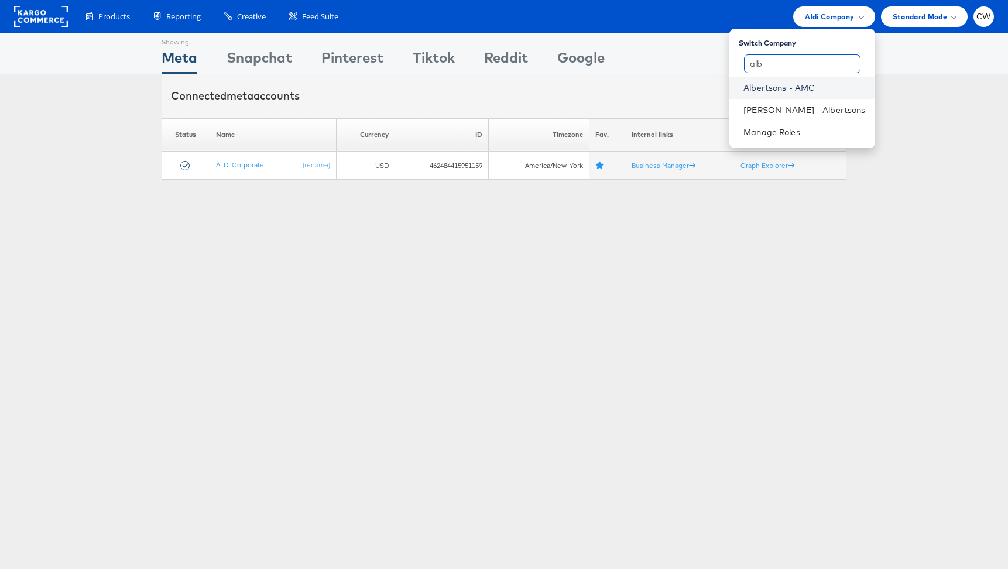
type input "alb"
click at [820, 93] on link "Albertsons - AMC" at bounding box center [805, 88] width 122 height 12
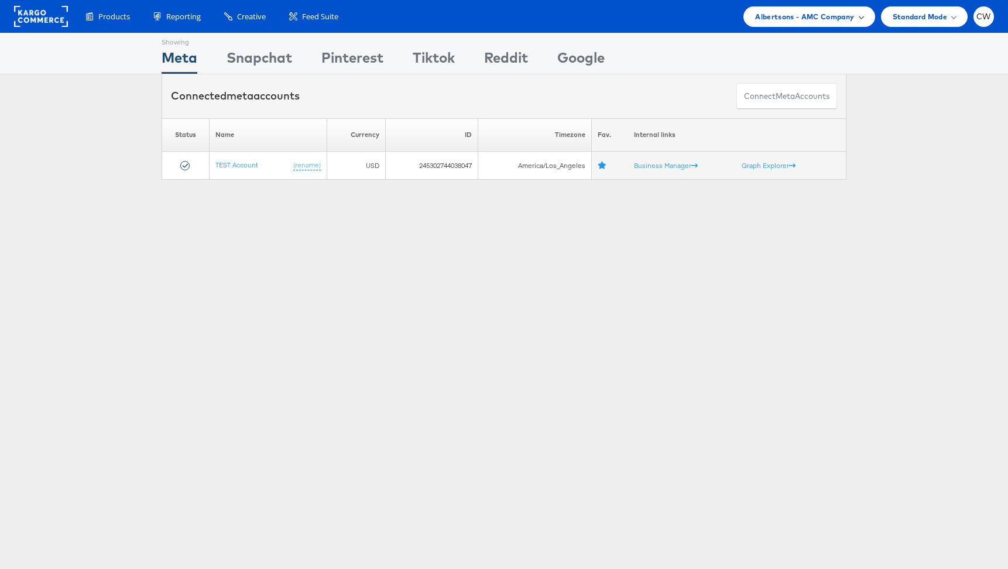
click at [777, 18] on span "Albertsons - AMC Company" at bounding box center [804, 17] width 99 height 12
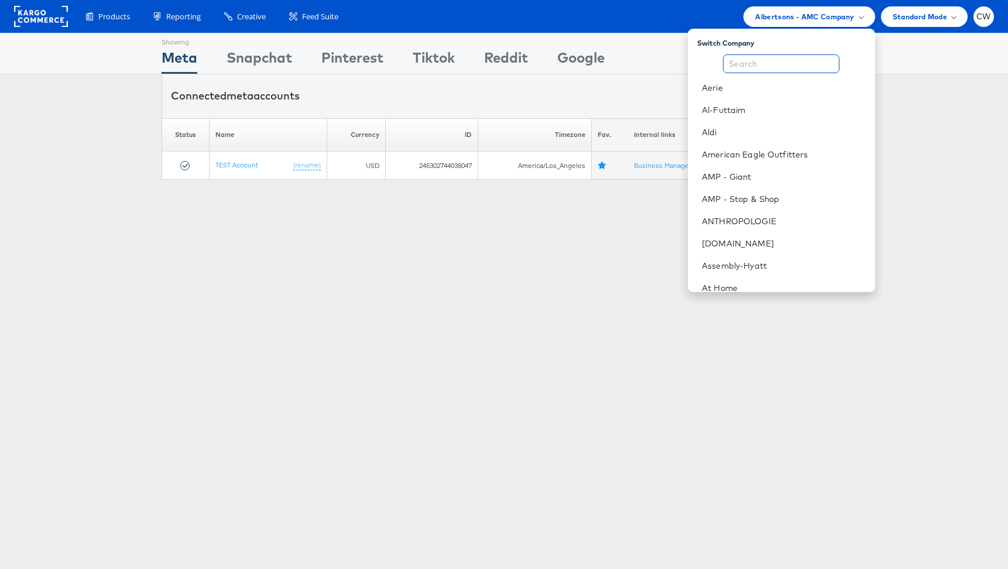
click at [756, 69] on input "text" at bounding box center [781, 63] width 117 height 19
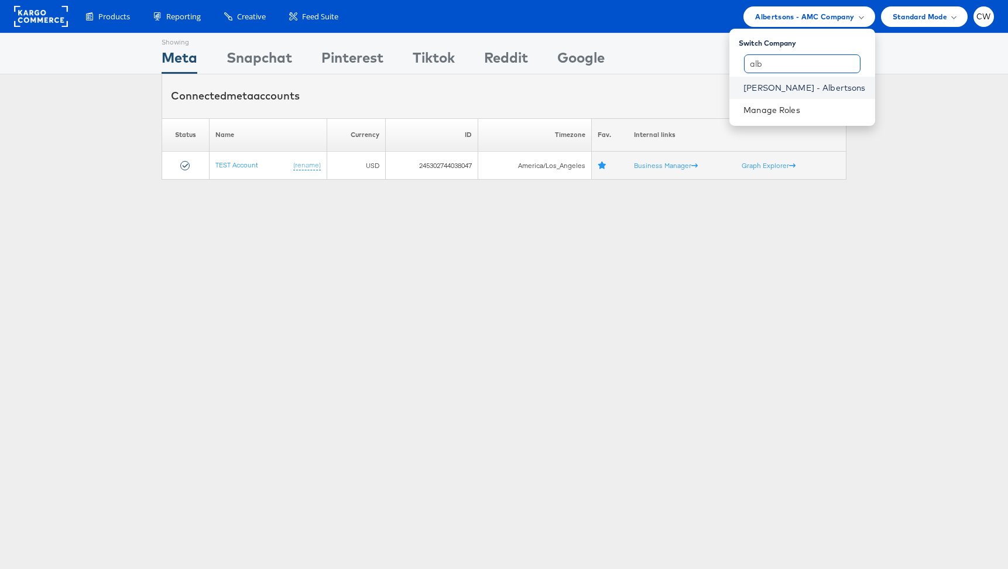
type input "alb"
click at [789, 87] on link "Merkle - Albertsons" at bounding box center [805, 88] width 122 height 12
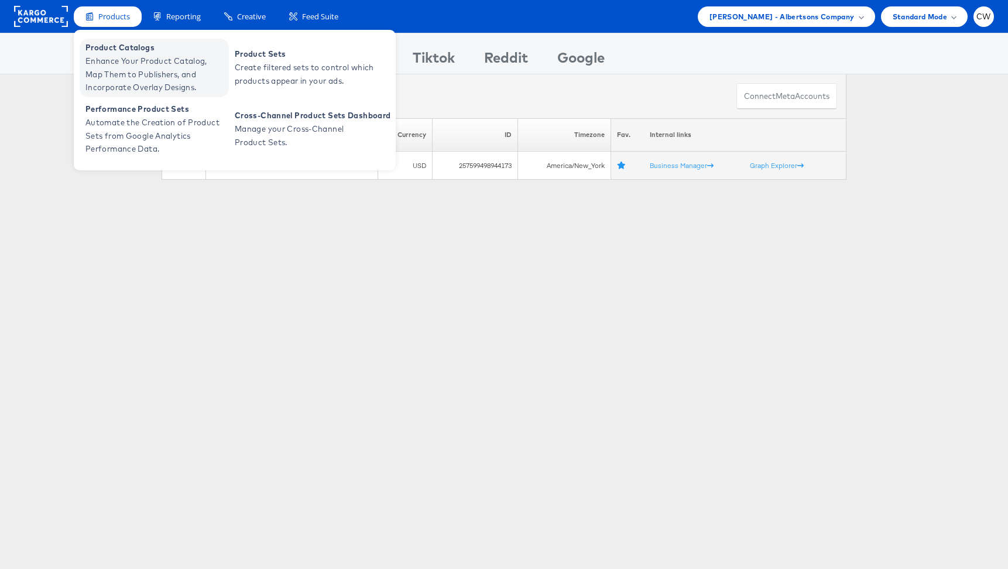
click at [155, 64] on span "Enhance Your Product Catalog, Map Them to Publishers, and Incorporate Overlay D…" at bounding box center [155, 74] width 141 height 40
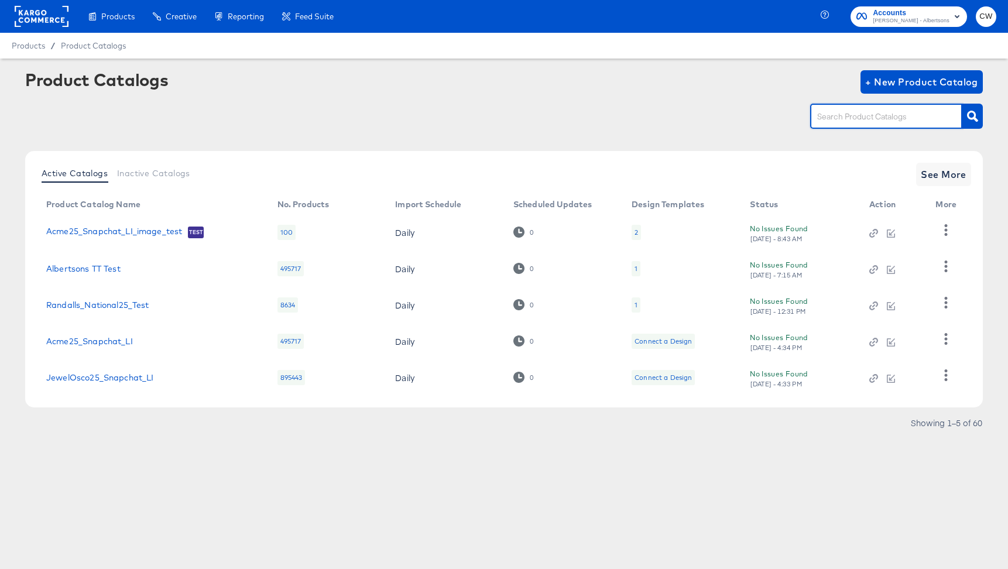
click at [841, 119] on input "text" at bounding box center [877, 116] width 125 height 13
type input "snap"
click at [105, 271] on link "Acme25_Snapchat_LI" at bounding box center [89, 268] width 87 height 9
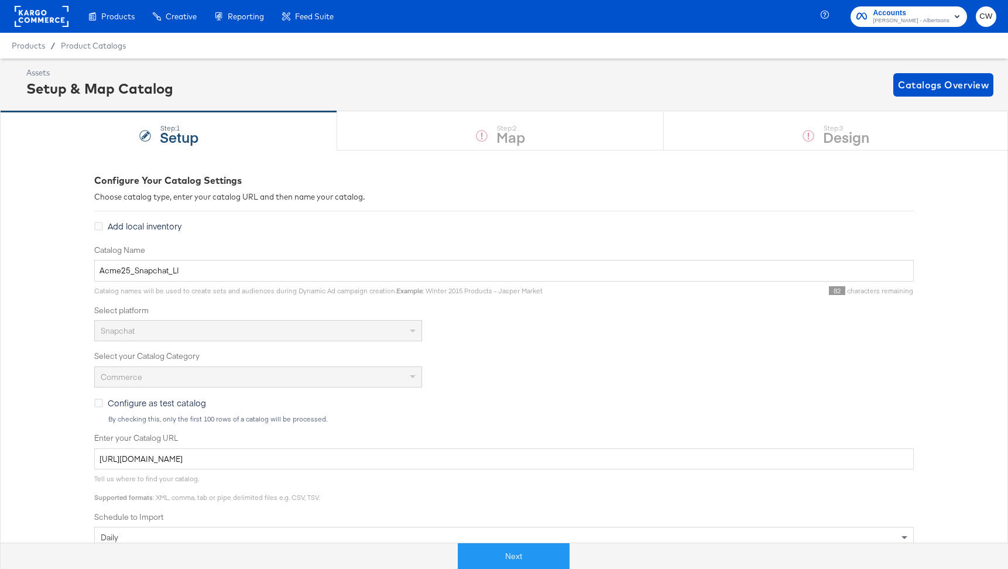
scroll to position [216, 0]
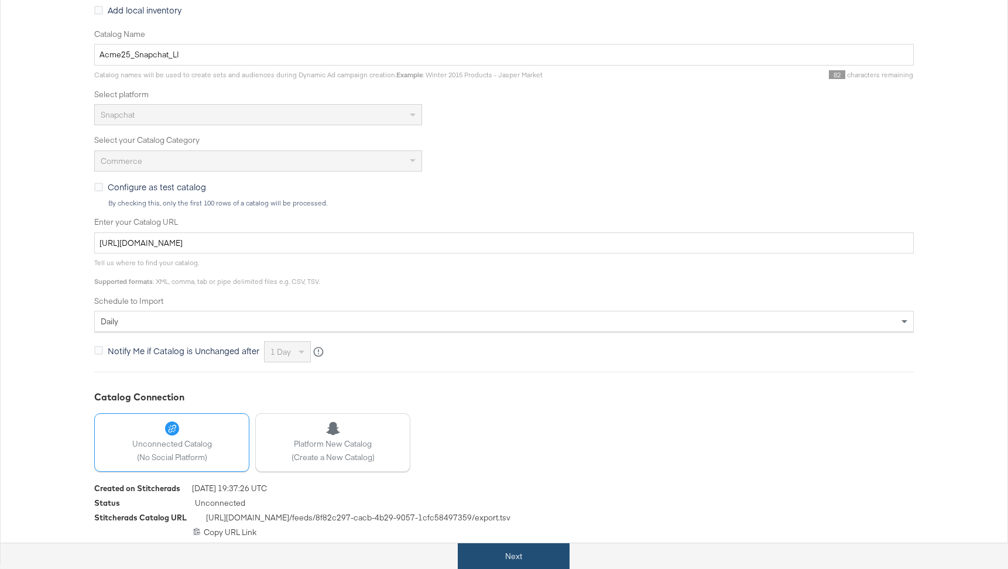
click at [544, 556] on button "Next" at bounding box center [514, 556] width 112 height 26
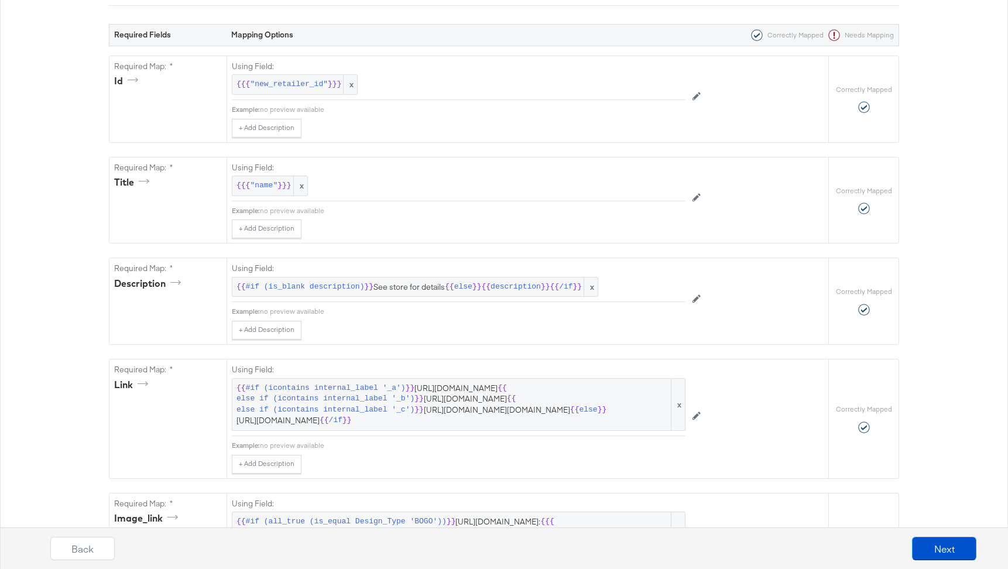
scroll to position [0, 0]
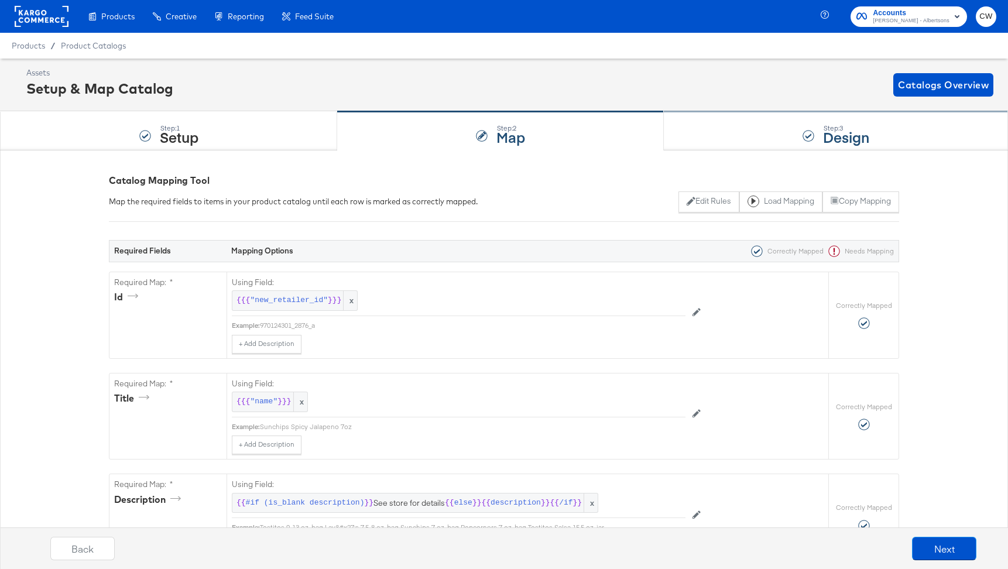
click at [741, 144] on div "Step: 3 Design" at bounding box center [836, 131] width 344 height 39
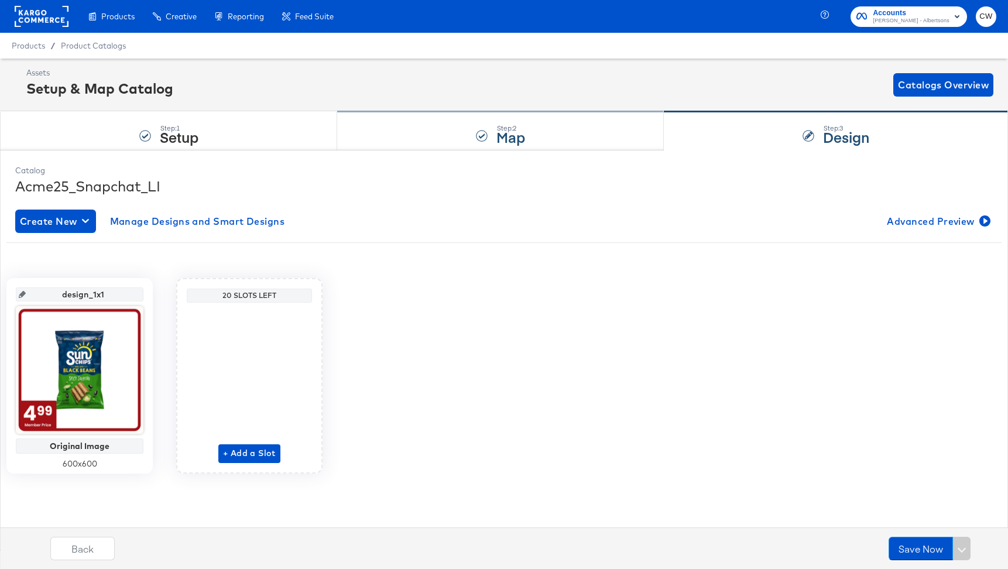
click at [547, 141] on div "Step: 2 Map" at bounding box center [500, 131] width 327 height 39
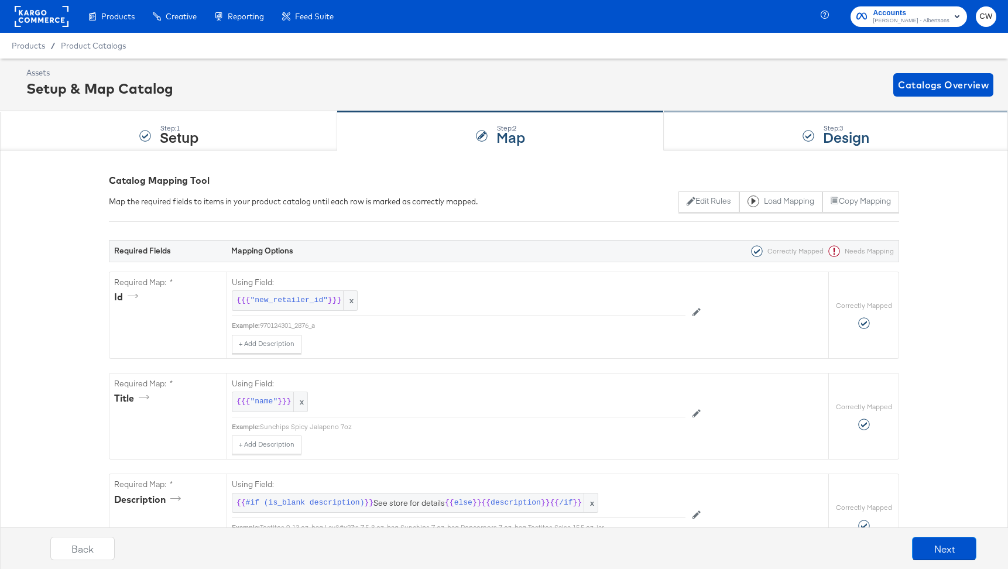
click at [805, 144] on div "Step: 3 Design" at bounding box center [836, 131] width 344 height 39
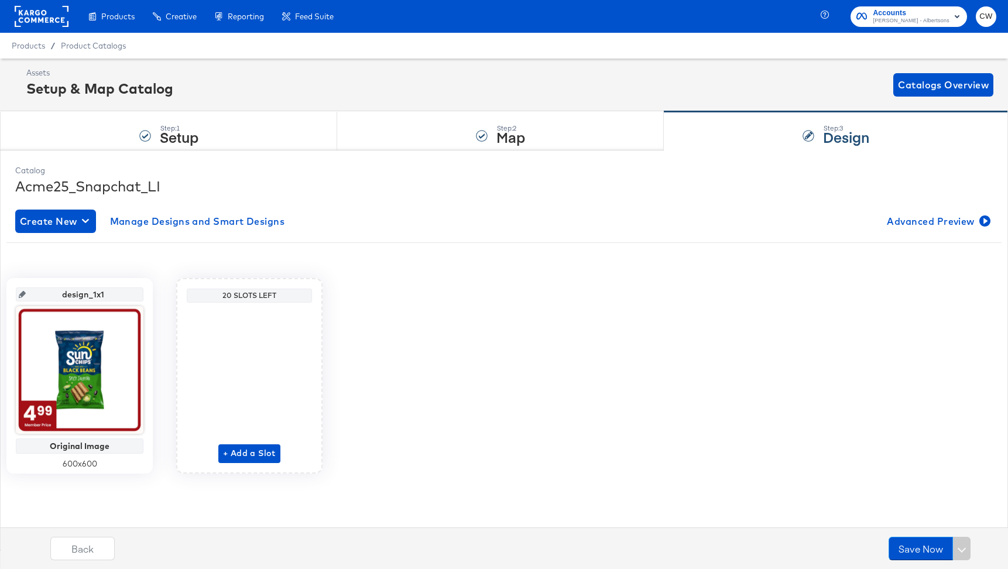
click at [538, 101] on div "Assets Setup & Map Catalog Catalogs Overview" at bounding box center [509, 84] width 967 height 35
click at [534, 113] on div "Step: 2 Map" at bounding box center [500, 131] width 327 height 39
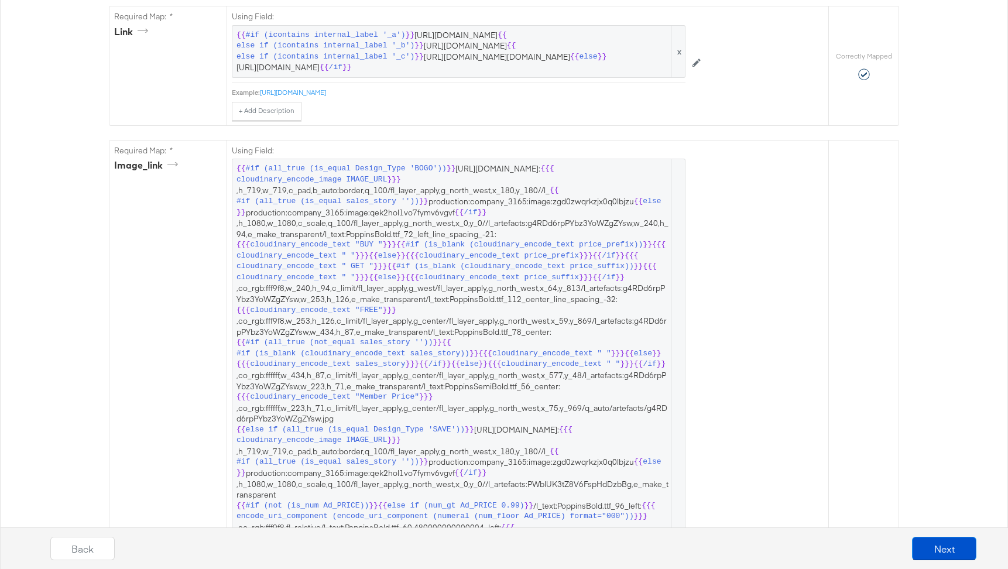
scroll to position [604, 0]
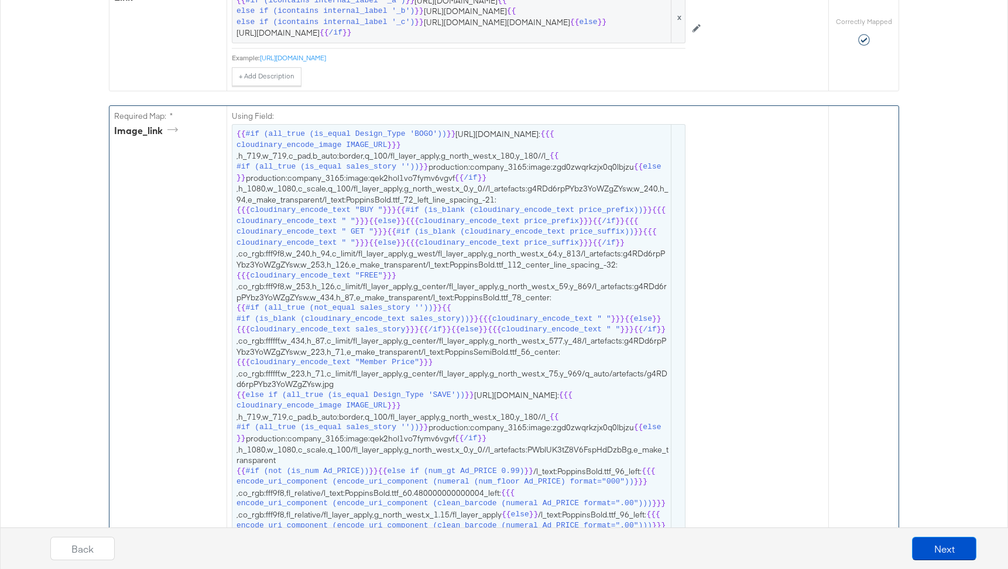
drag, startPoint x: 429, startPoint y: 184, endPoint x: 422, endPoint y: 189, distance: 8.6
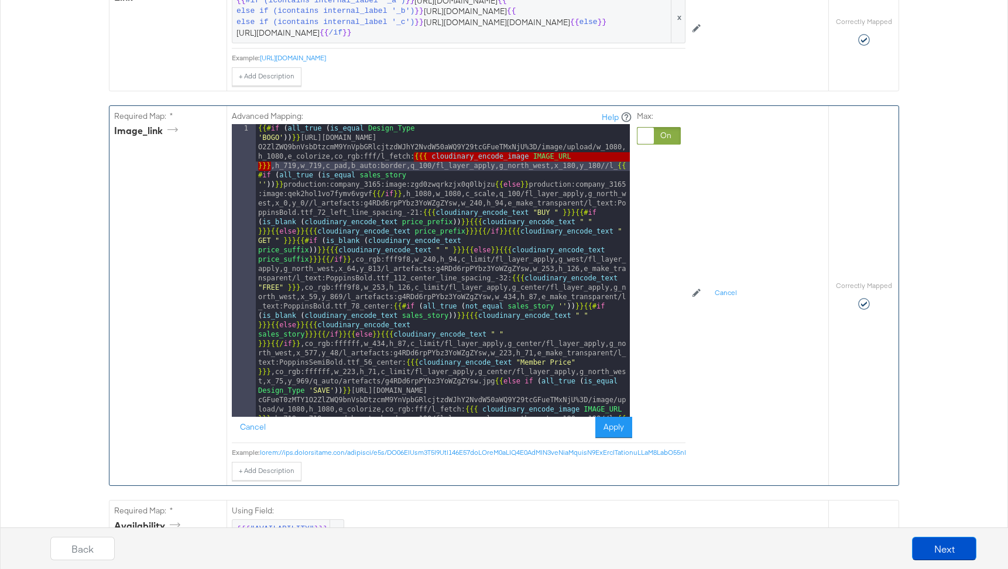
drag, startPoint x: 413, startPoint y: 179, endPoint x: 272, endPoint y: 191, distance: 141.0
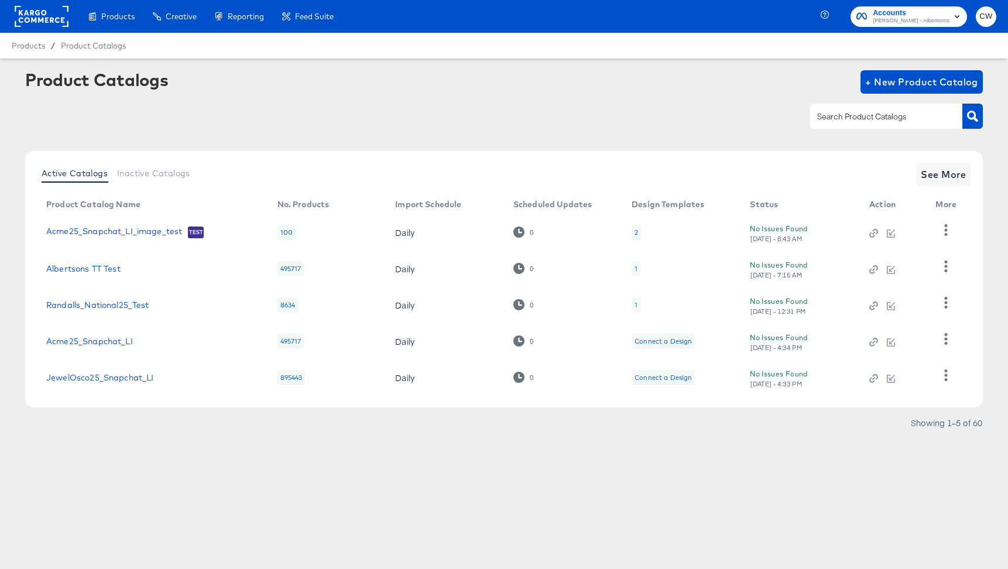
click at [41, 18] on rect at bounding box center [42, 16] width 54 height 21
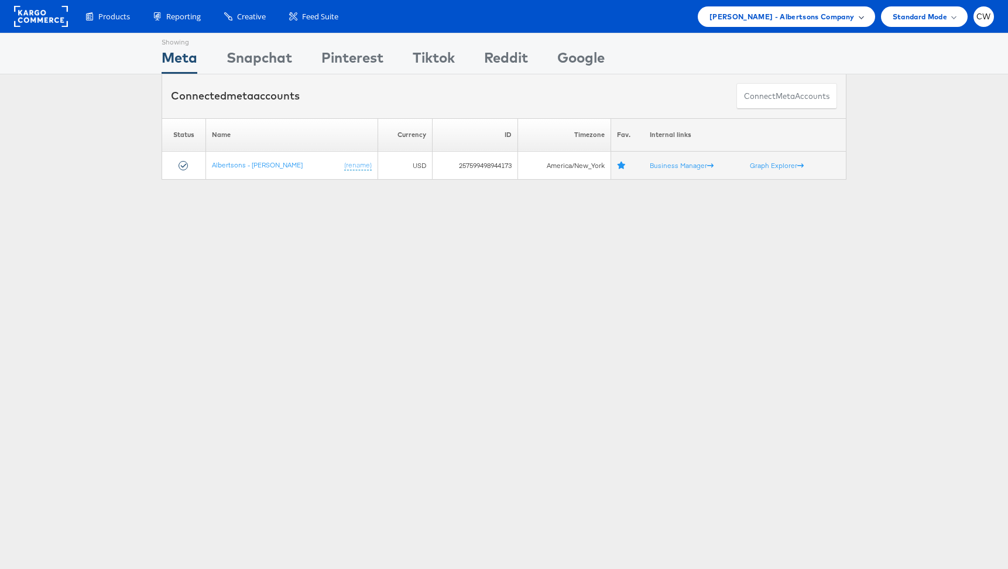
click at [812, 21] on span "Merkle - Albertsons Company" at bounding box center [782, 17] width 145 height 12
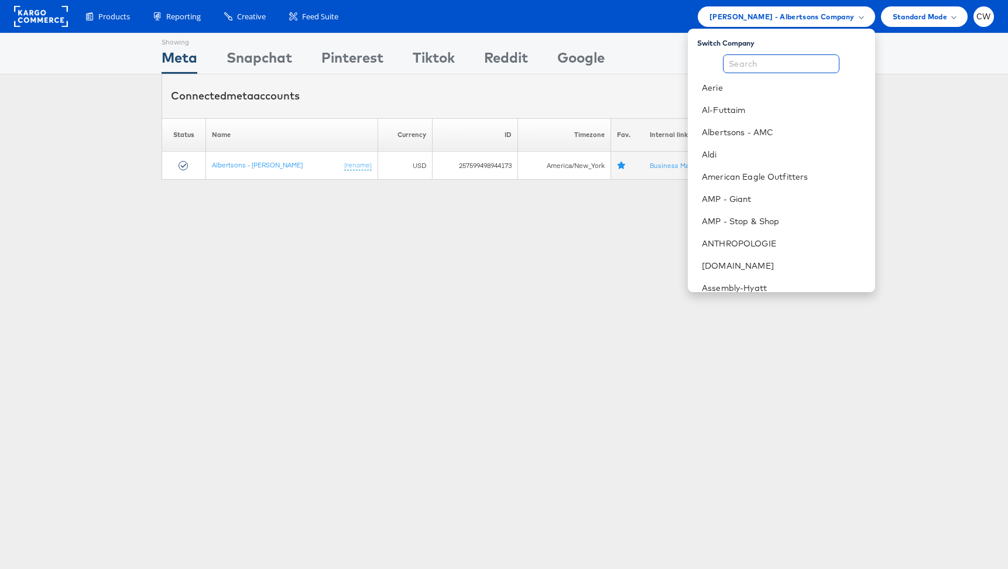
click at [780, 66] on input "text" at bounding box center [781, 63] width 117 height 19
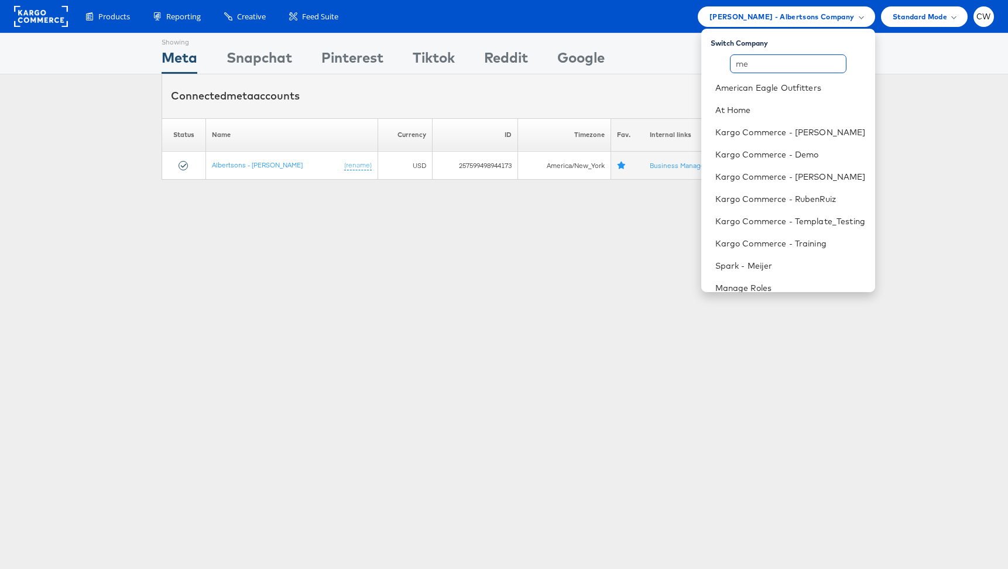
type input "m"
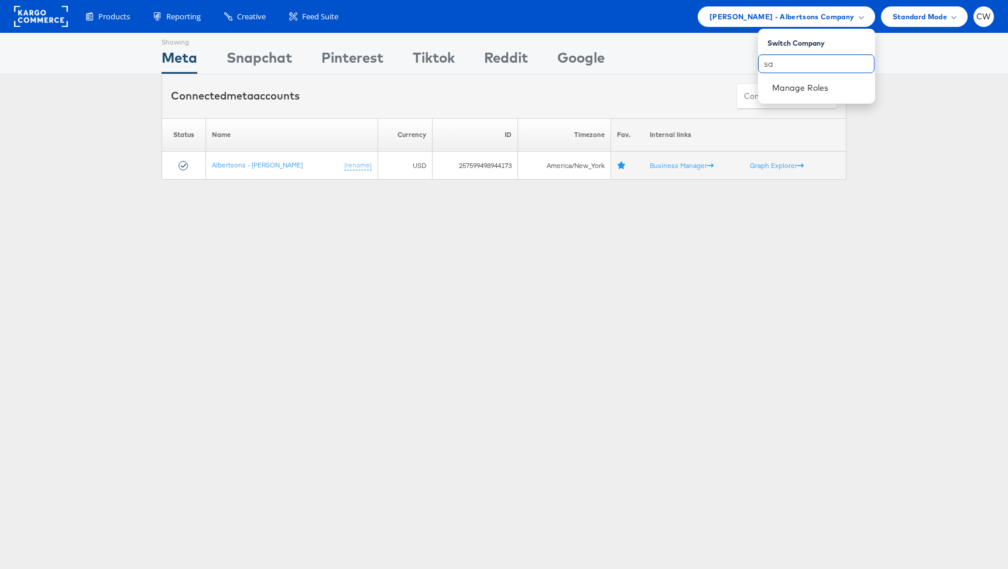
type input "s"
type input "ald"
click at [827, 90] on link "Aldi" at bounding box center [819, 88] width 94 height 12
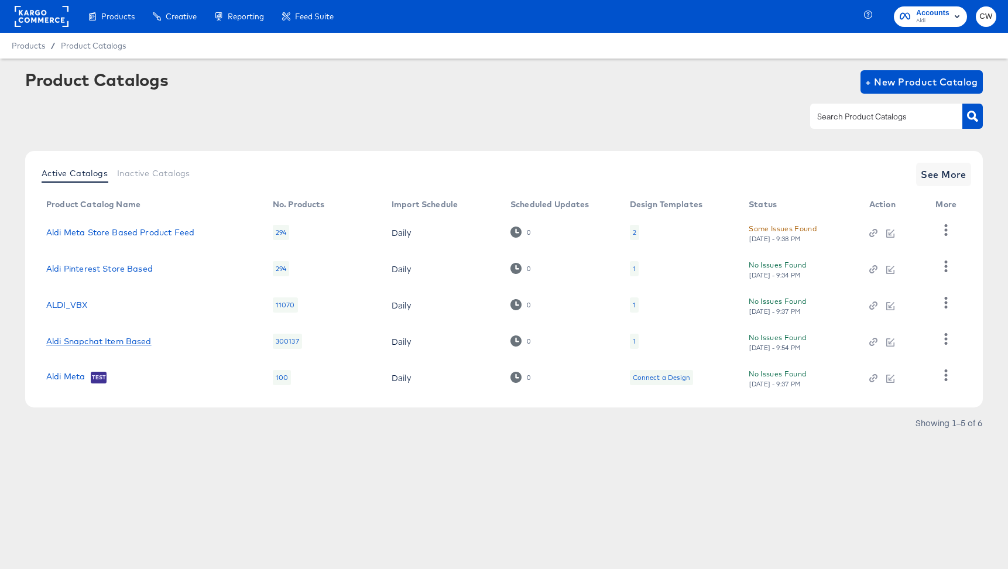
click at [108, 344] on link "Aldi Snapchat Item Based" at bounding box center [98, 341] width 105 height 9
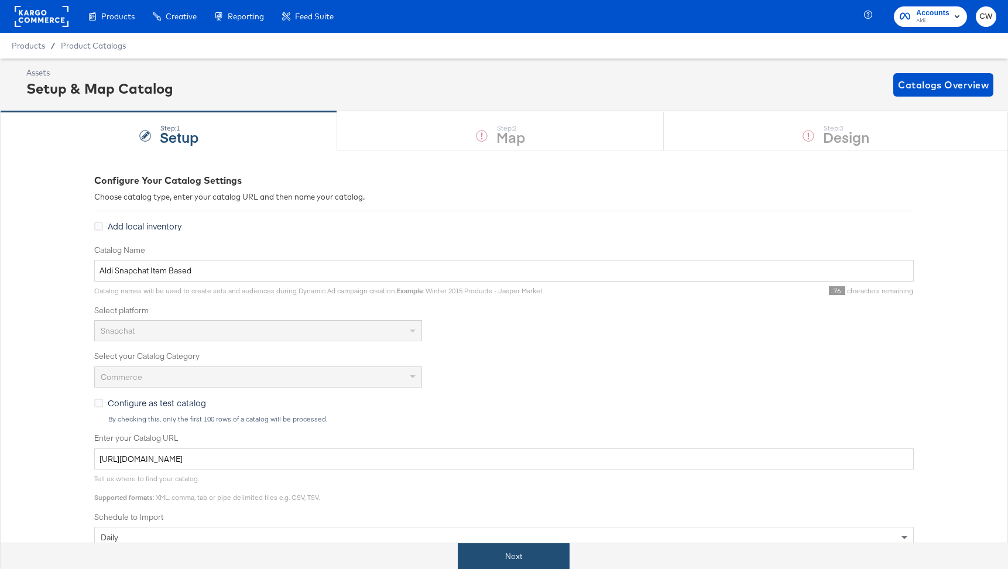
click at [528, 553] on button "Next" at bounding box center [514, 556] width 112 height 26
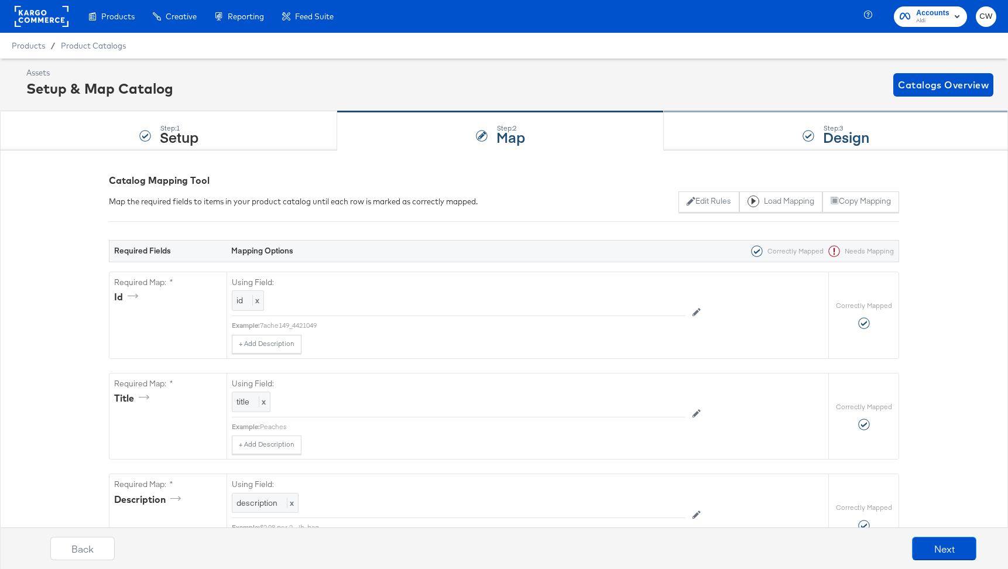
click at [759, 141] on div "Step: 3 Design" at bounding box center [836, 131] width 344 height 39
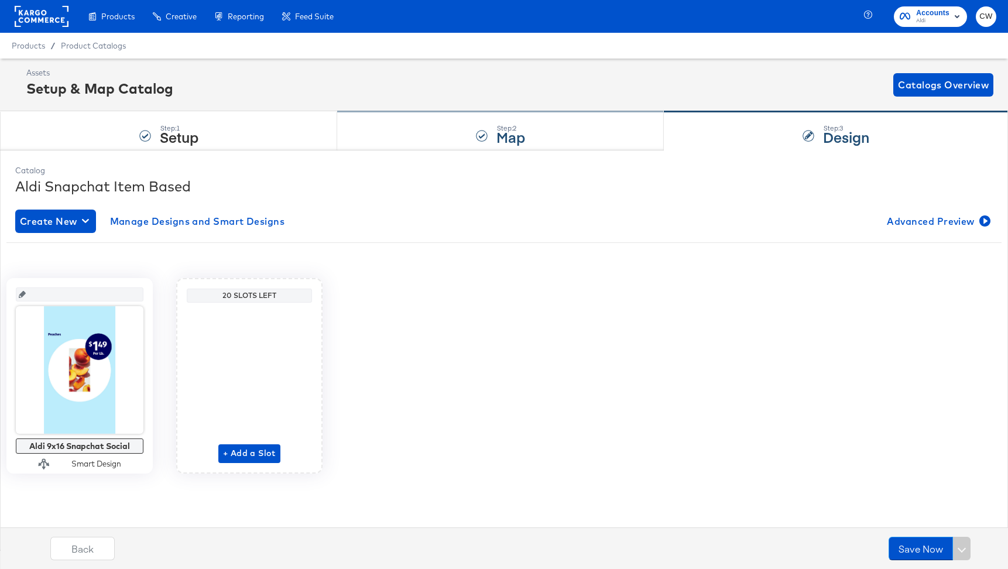
click at [545, 129] on div "Step: 2 Map" at bounding box center [500, 131] width 327 height 39
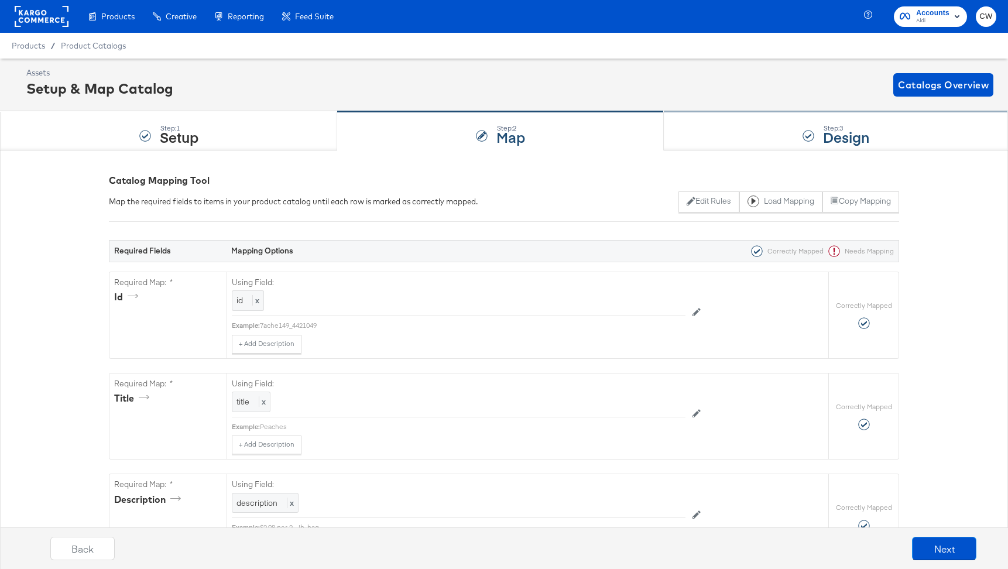
click at [831, 132] on strong "Design" at bounding box center [846, 136] width 46 height 19
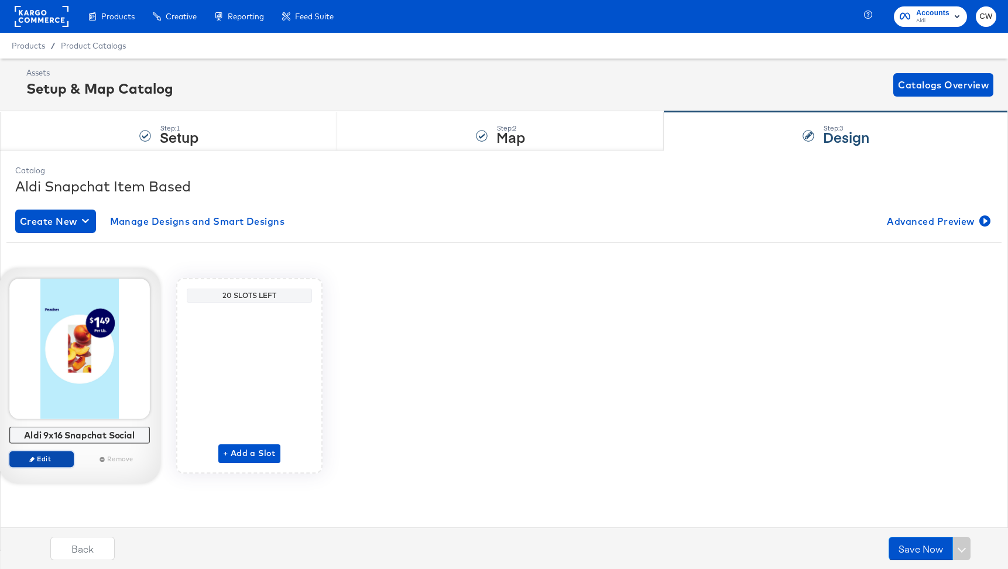
click at [53, 461] on span "Edit" at bounding box center [42, 458] width 54 height 9
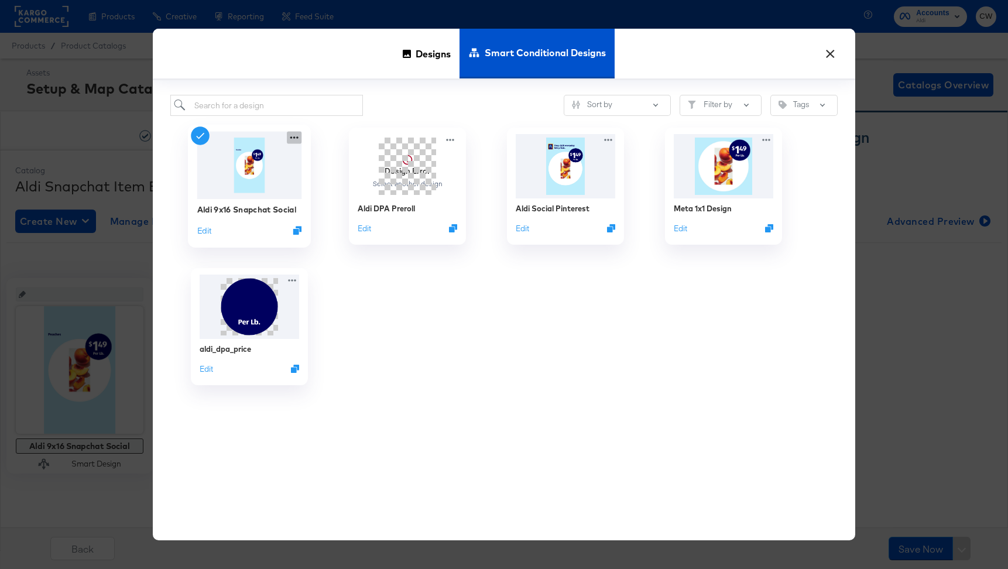
click at [293, 138] on icon at bounding box center [294, 138] width 15 height 12
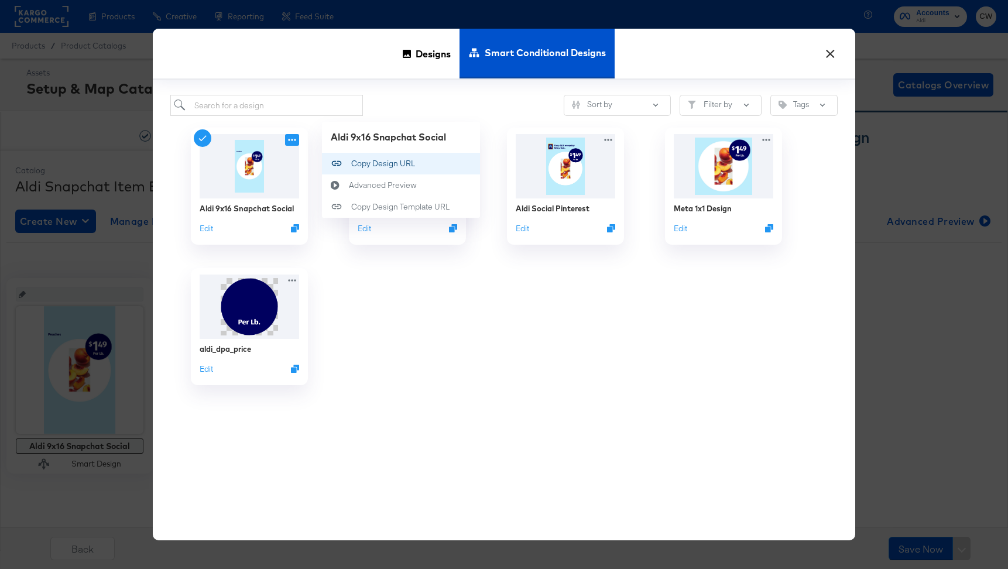
click at [351, 164] on div "Copy Design URL Copy Design URL" at bounding box center [351, 164] width 0 height 0
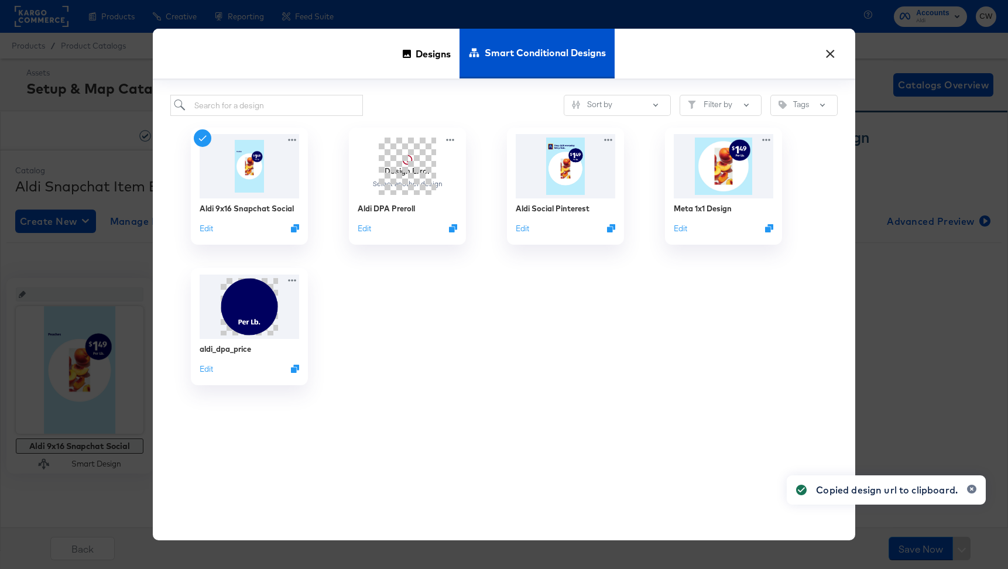
click at [62, 295] on div "× Designs Smart Conditional Designs Sort by Filter by Tags Aldi 9x16 Snapchat S…" at bounding box center [504, 284] width 1008 height 569
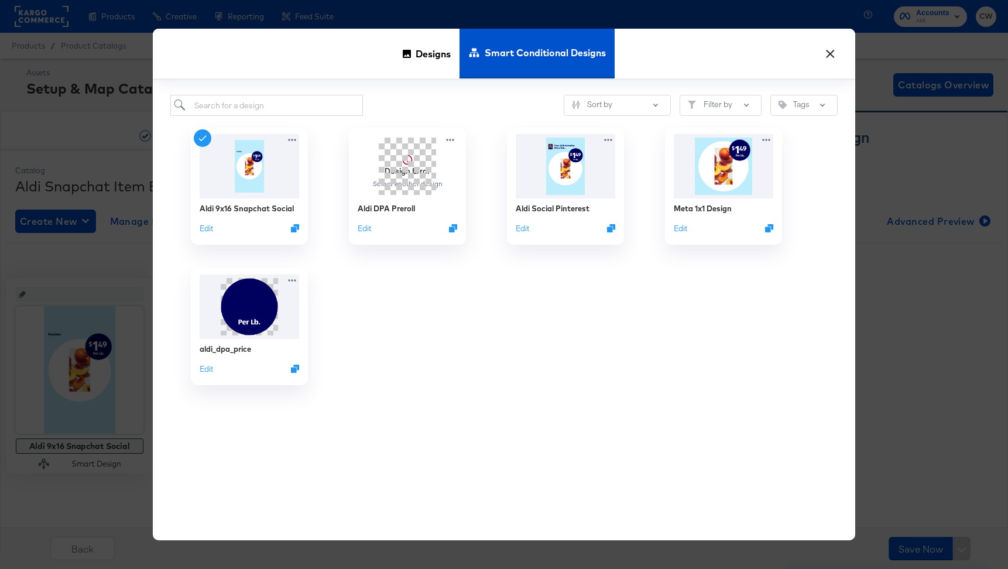
click at [834, 54] on button "×" at bounding box center [830, 50] width 21 height 21
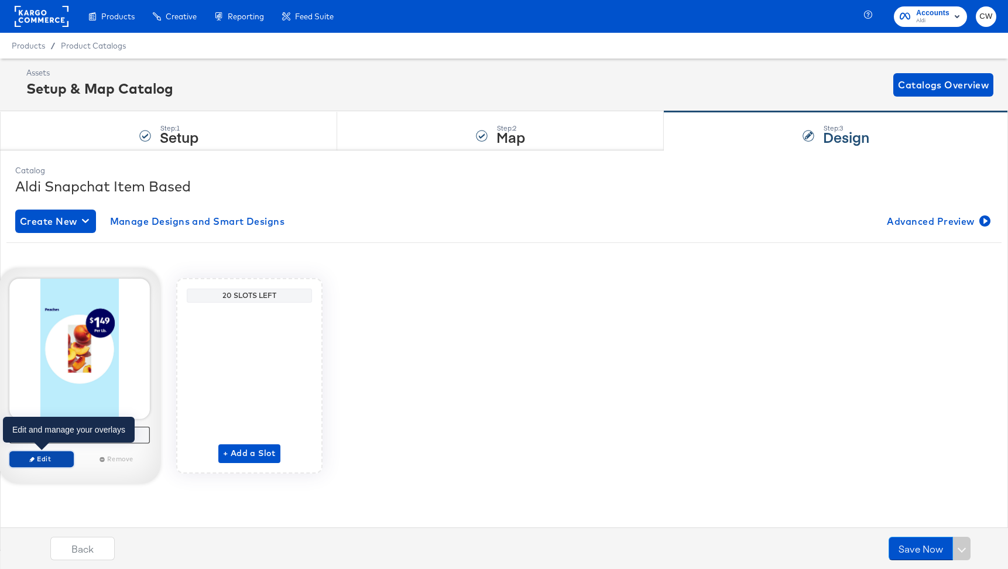
click at [49, 451] on button "Edit" at bounding box center [41, 459] width 64 height 16
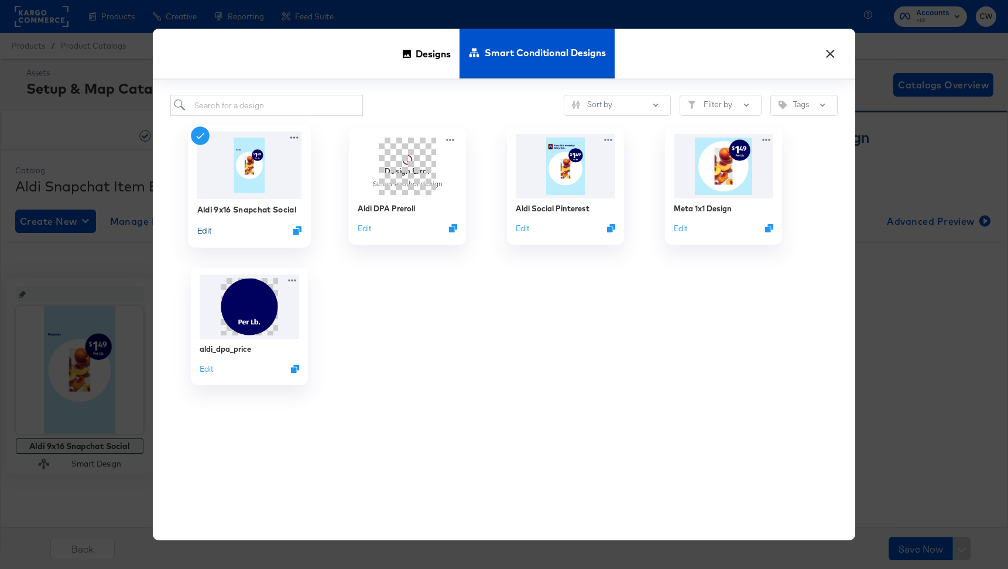
click at [208, 226] on button "Edit" at bounding box center [204, 230] width 14 height 11
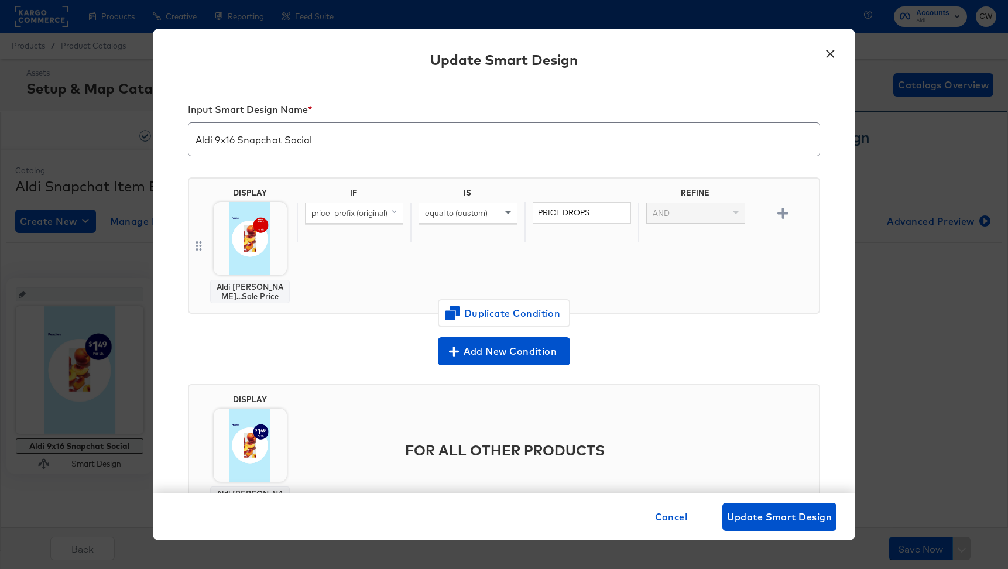
scroll to position [57, 0]
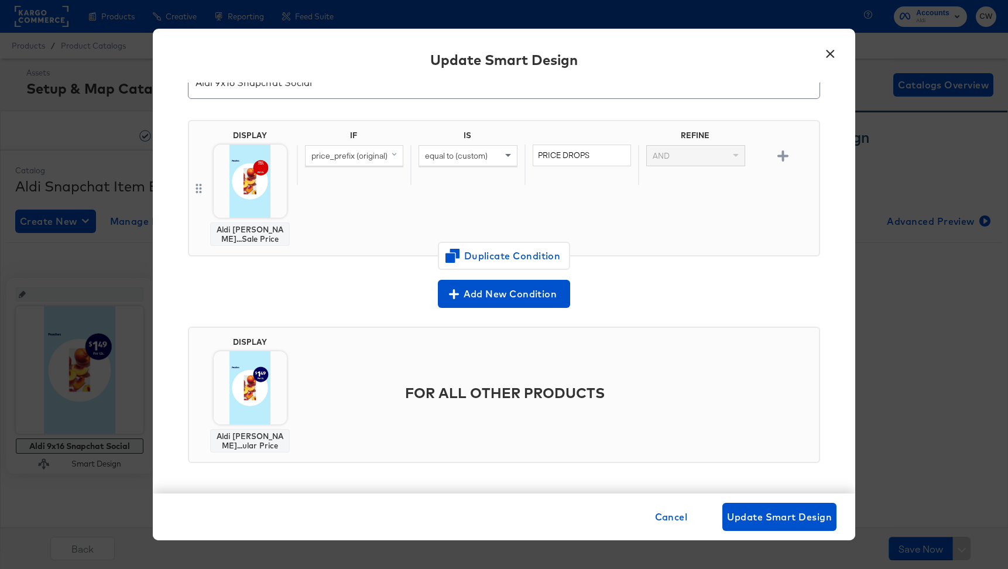
click at [830, 52] on button "×" at bounding box center [830, 50] width 21 height 21
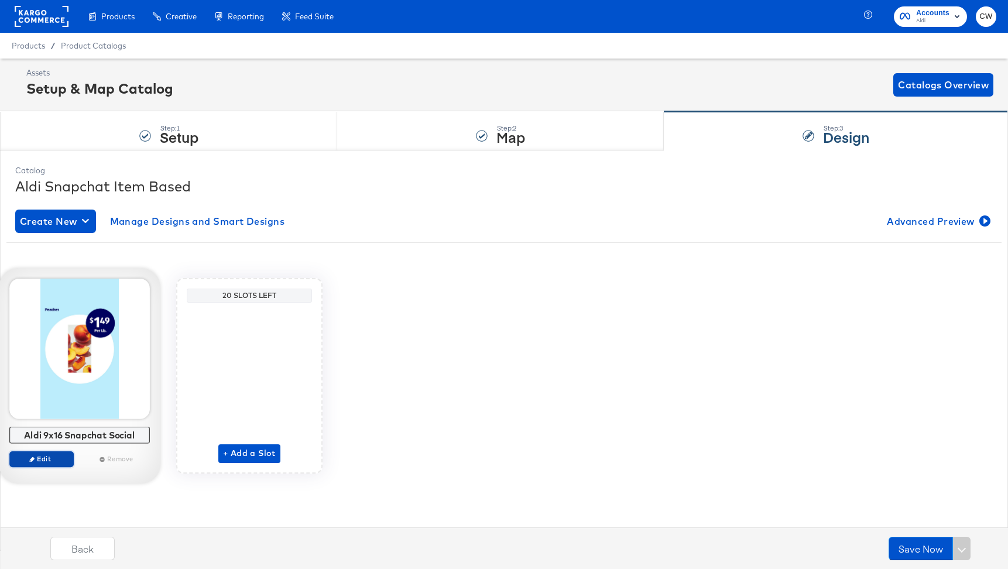
click at [53, 461] on span "Edit" at bounding box center [42, 458] width 54 height 9
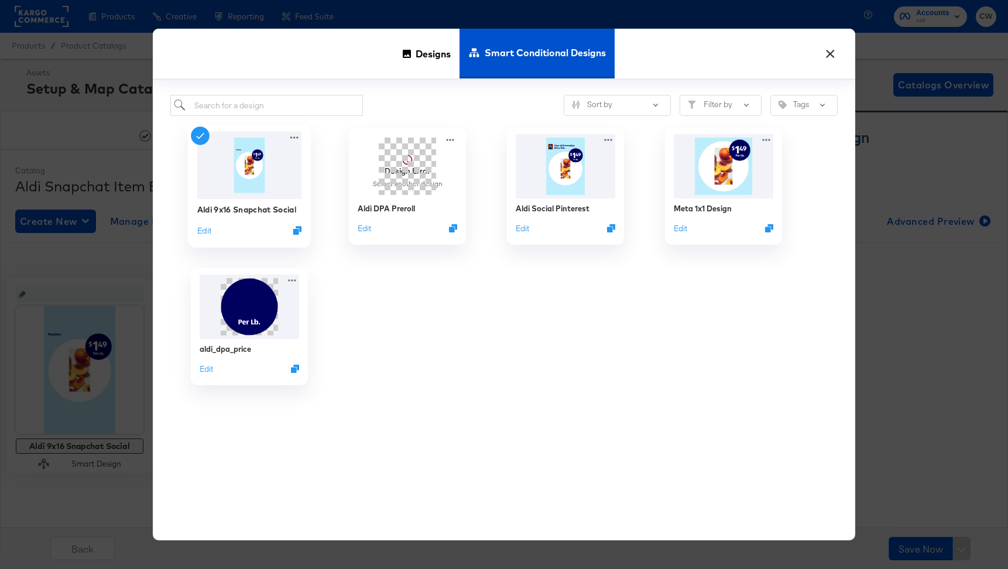
click at [291, 145] on img at bounding box center [249, 165] width 105 height 67
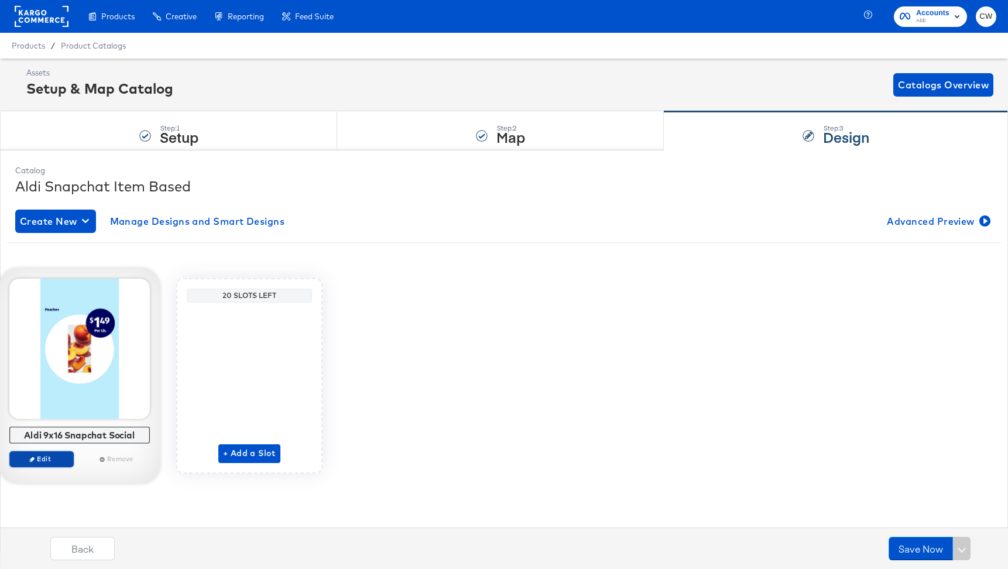
click at [45, 452] on button "Edit" at bounding box center [41, 459] width 64 height 16
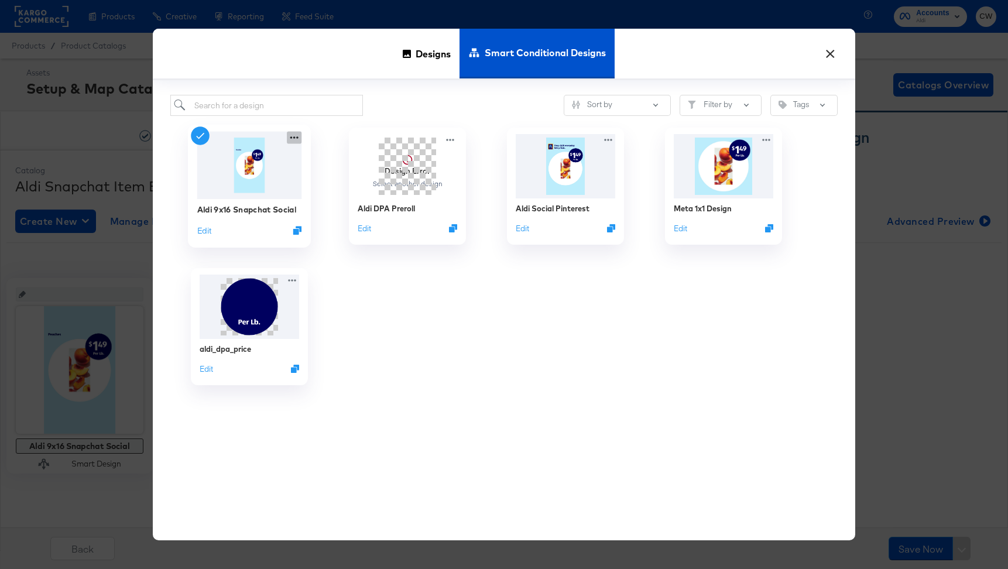
click at [296, 139] on icon at bounding box center [294, 138] width 15 height 12
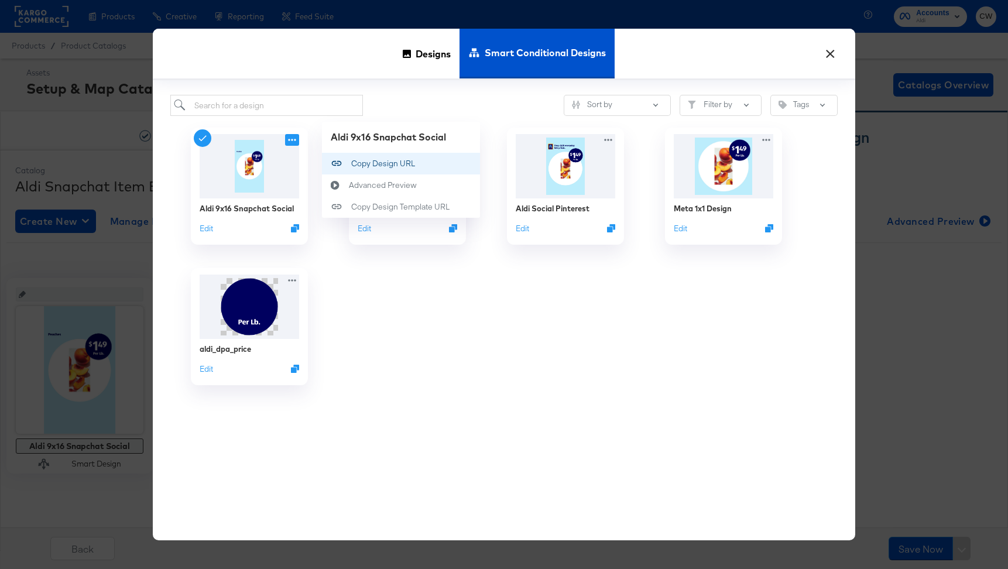
click at [351, 164] on div "Copy Design URL Copy Design URL" at bounding box center [351, 164] width 0 height 0
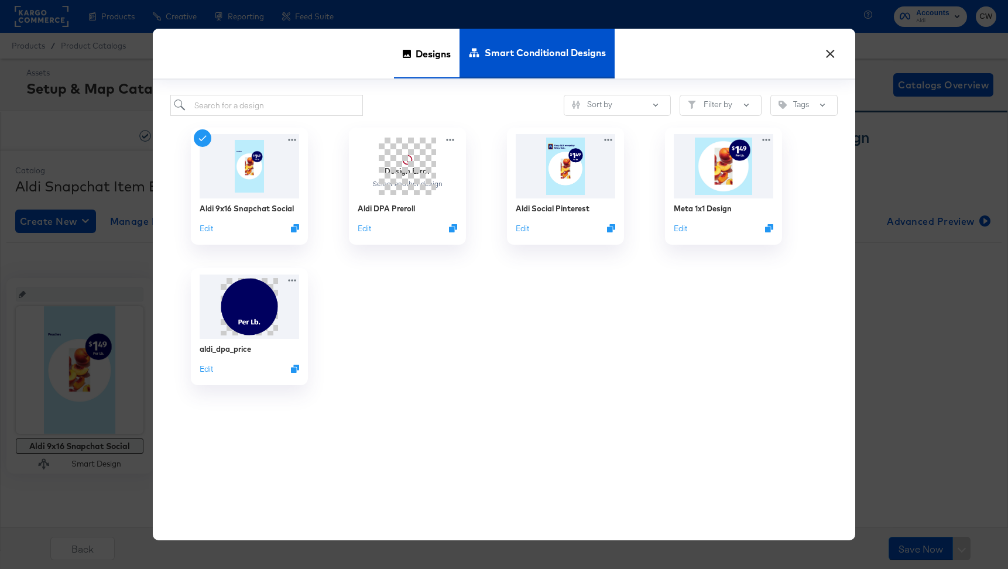
click at [430, 58] on span "Designs" at bounding box center [433, 54] width 35 height 52
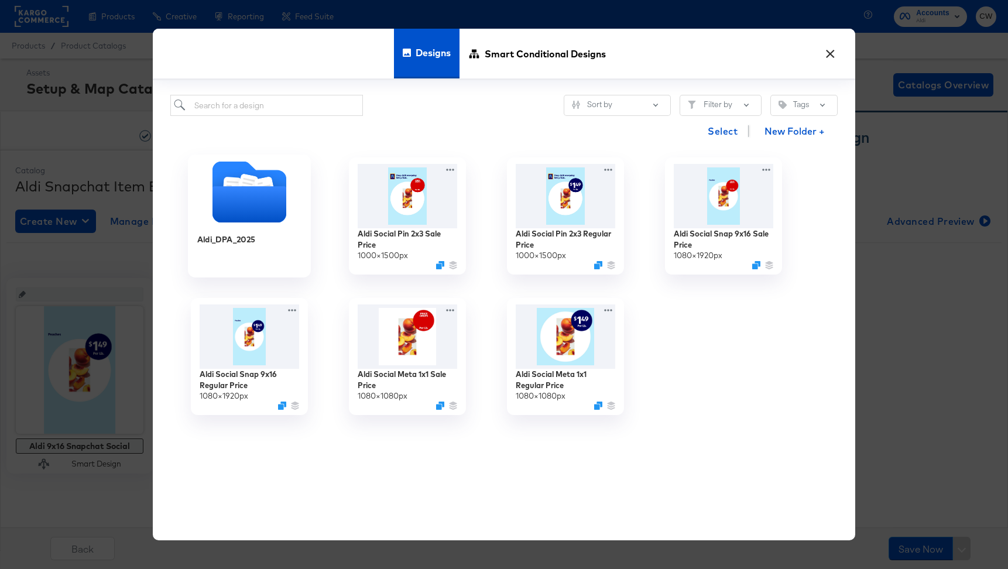
click at [280, 181] on icon "Folder" at bounding box center [250, 191] width 74 height 61
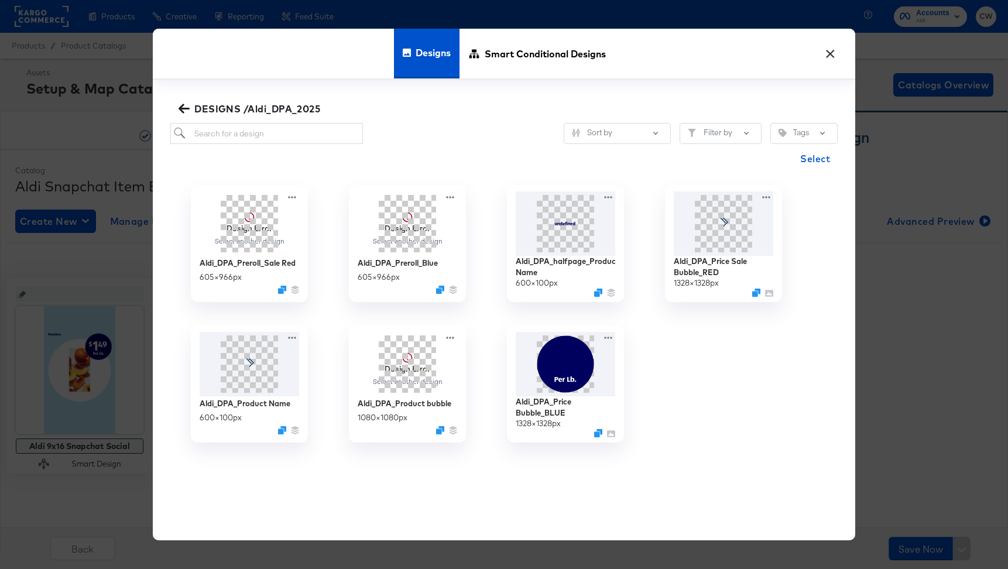
click at [177, 103] on button "DESIGNS /Aldi_DPA_2025" at bounding box center [250, 109] width 149 height 16
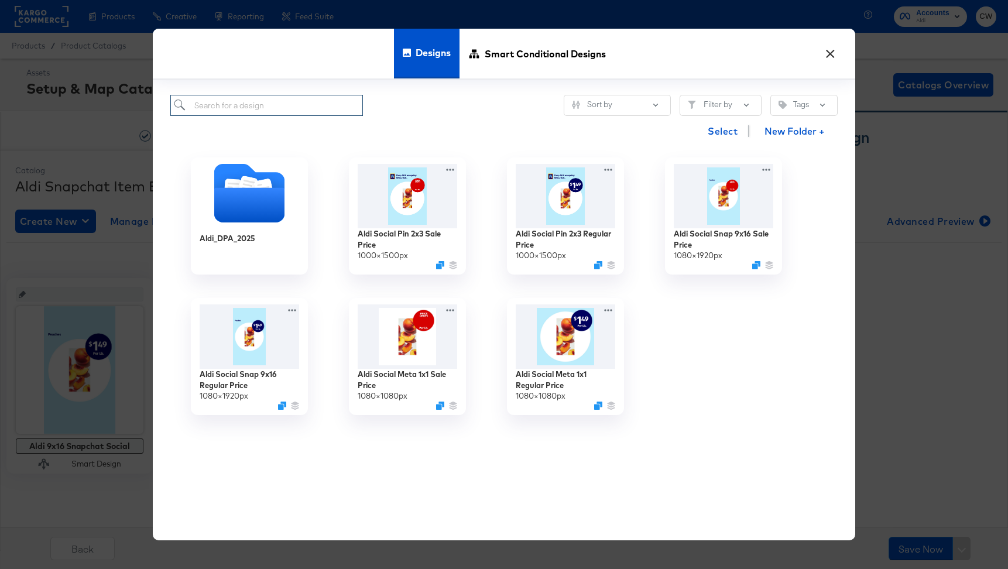
click at [292, 106] on input "search" at bounding box center [266, 106] width 193 height 22
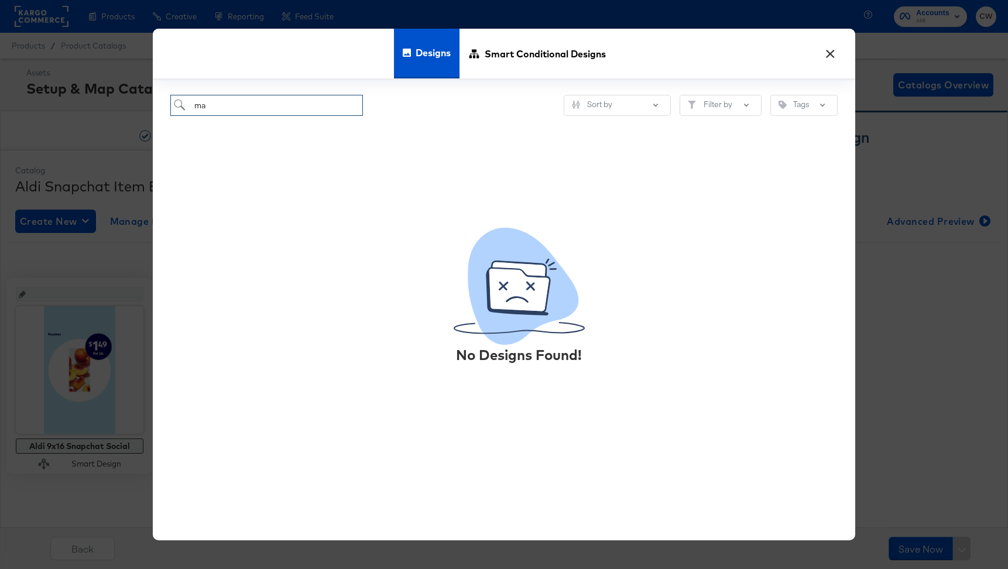
type input "m"
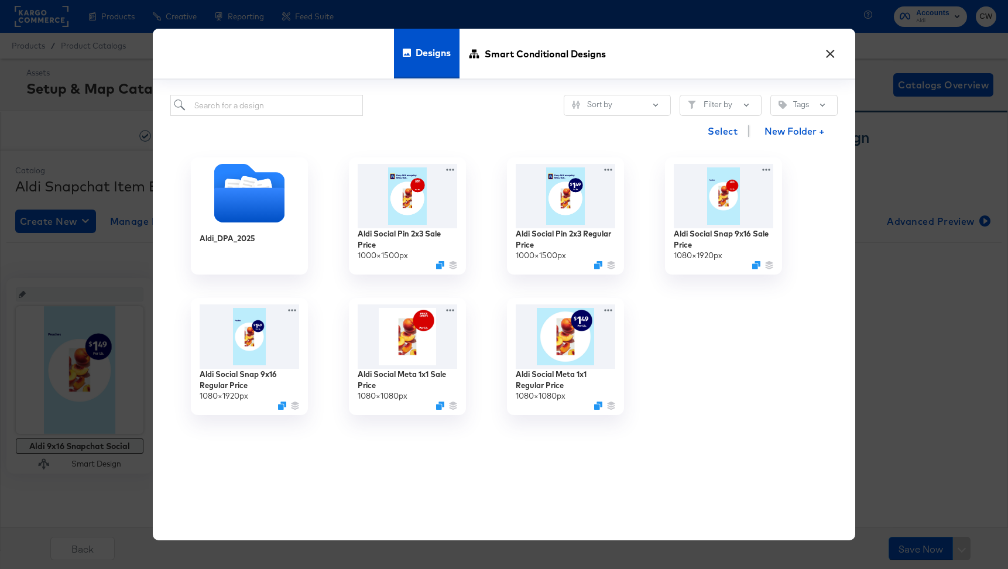
click at [831, 55] on button "×" at bounding box center [830, 50] width 21 height 21
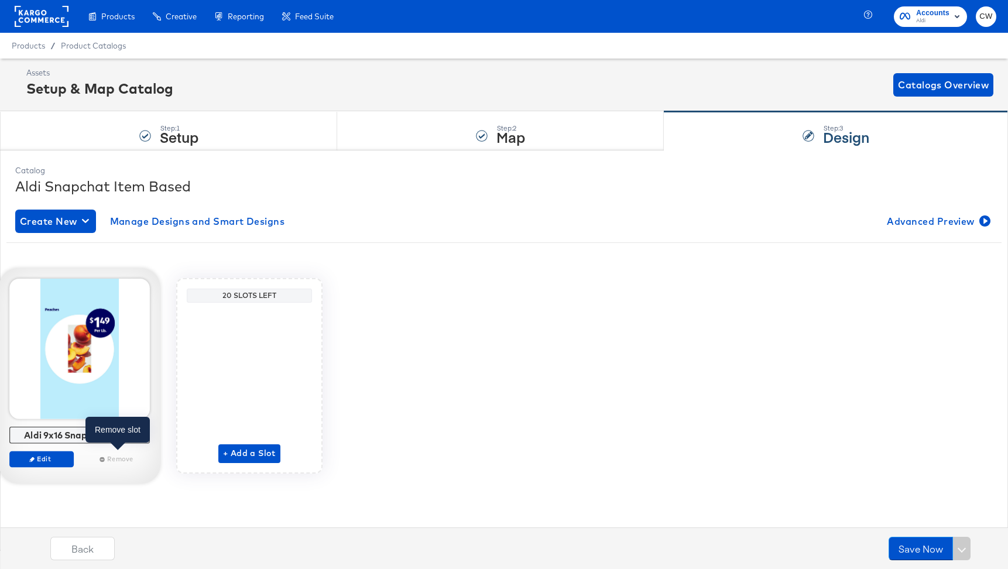
click at [109, 460] on div "Remove" at bounding box center [117, 459] width 64 height 16
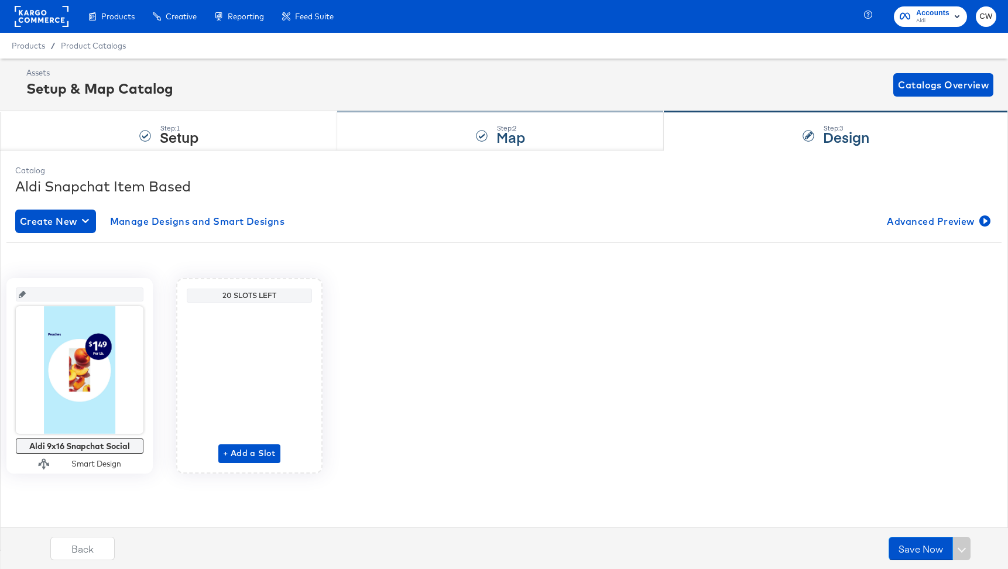
click at [481, 129] on div "Step: 2 Map" at bounding box center [500, 131] width 327 height 39
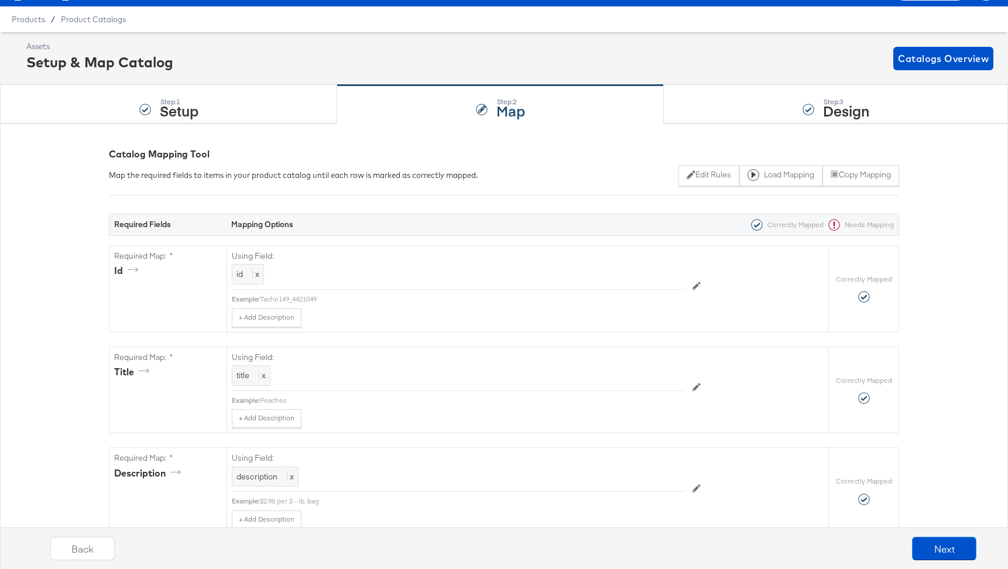
scroll to position [0, 0]
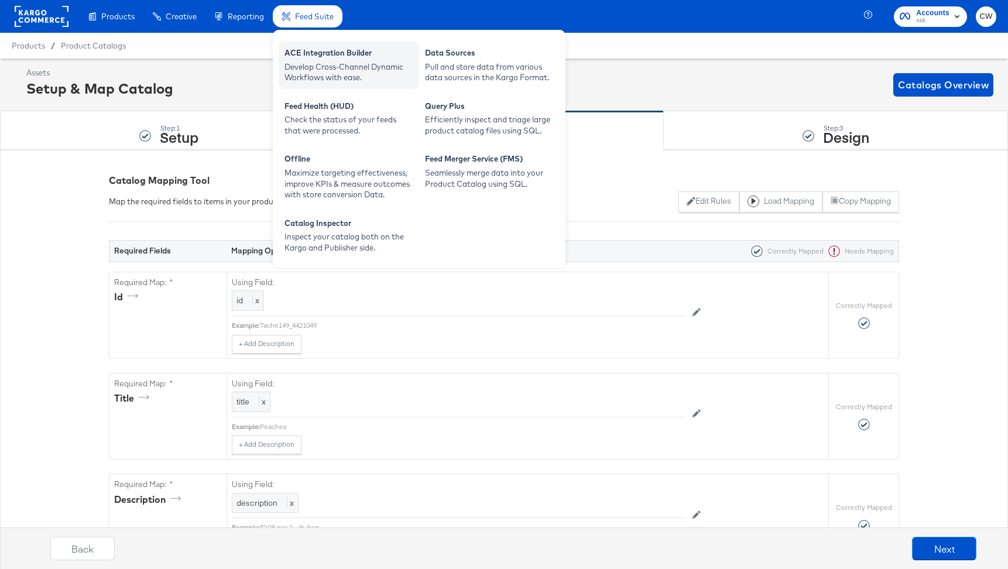
click at [330, 62] on div "Develop Cross-Channel Dynamic Workflows with ease." at bounding box center [349, 72] width 129 height 22
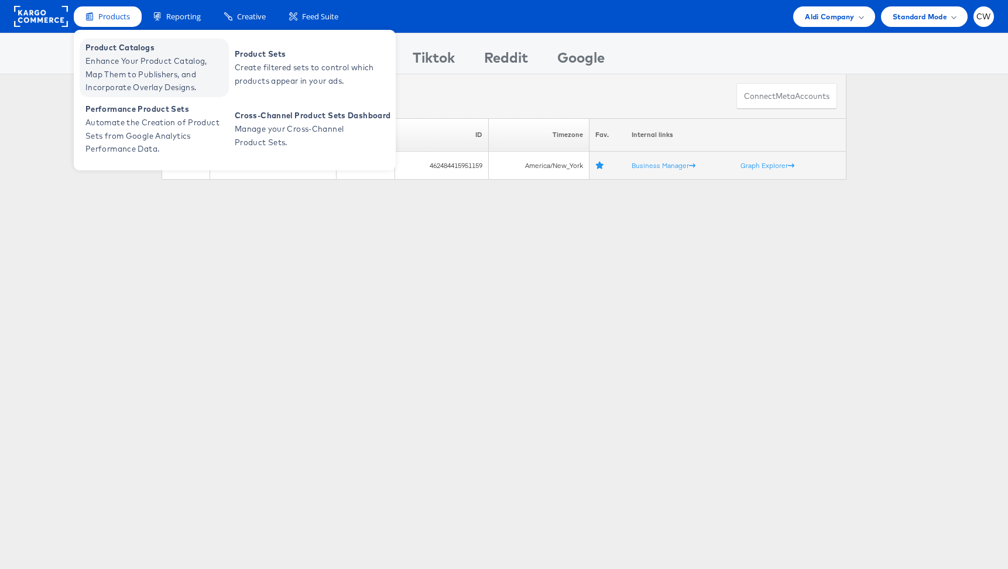
click at [141, 65] on span "Enhance Your Product Catalog, Map Them to Publishers, and Incorporate Overlay D…" at bounding box center [155, 74] width 141 height 40
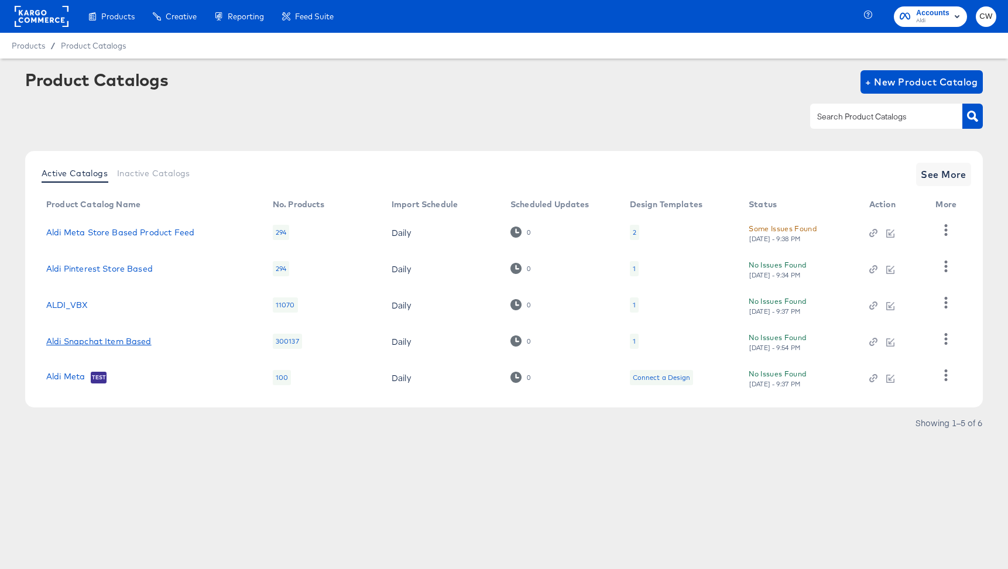
click at [75, 345] on link "Aldi Snapchat Item Based" at bounding box center [98, 341] width 105 height 9
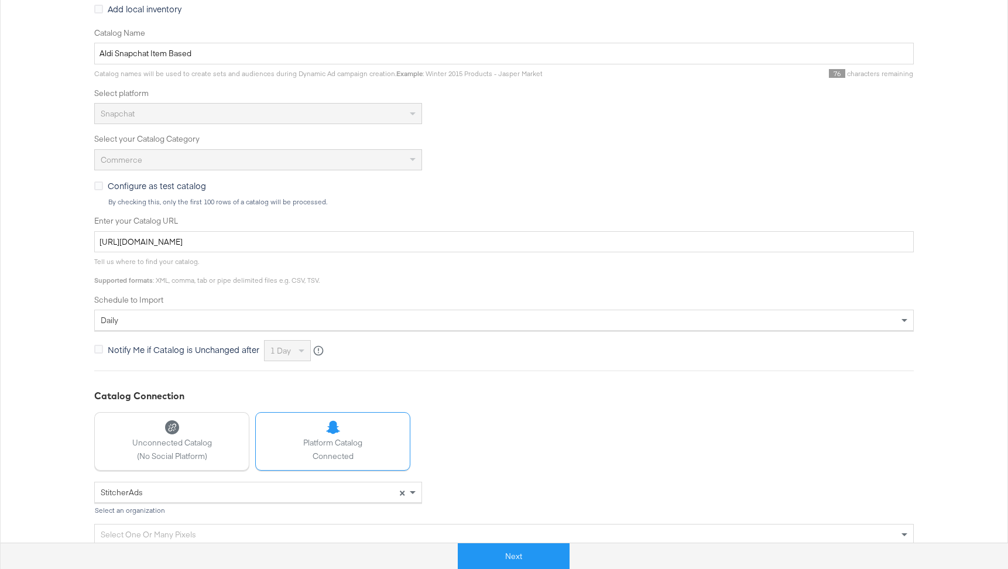
scroll to position [219, 0]
click at [209, 235] on input "[URL][DOMAIN_NAME]" at bounding box center [504, 241] width 820 height 22
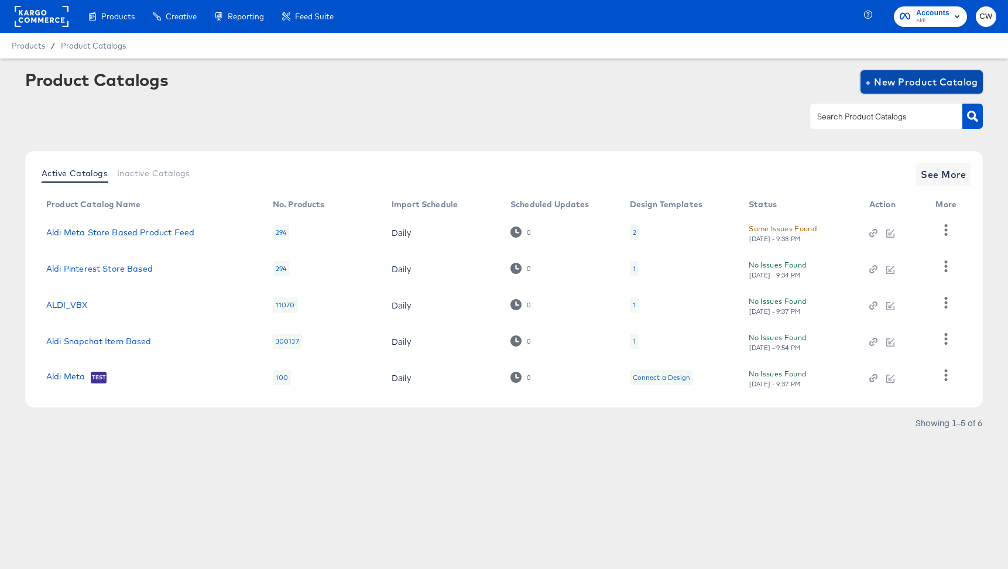
click at [928, 81] on span "+ New Product Catalog" at bounding box center [921, 82] width 113 height 16
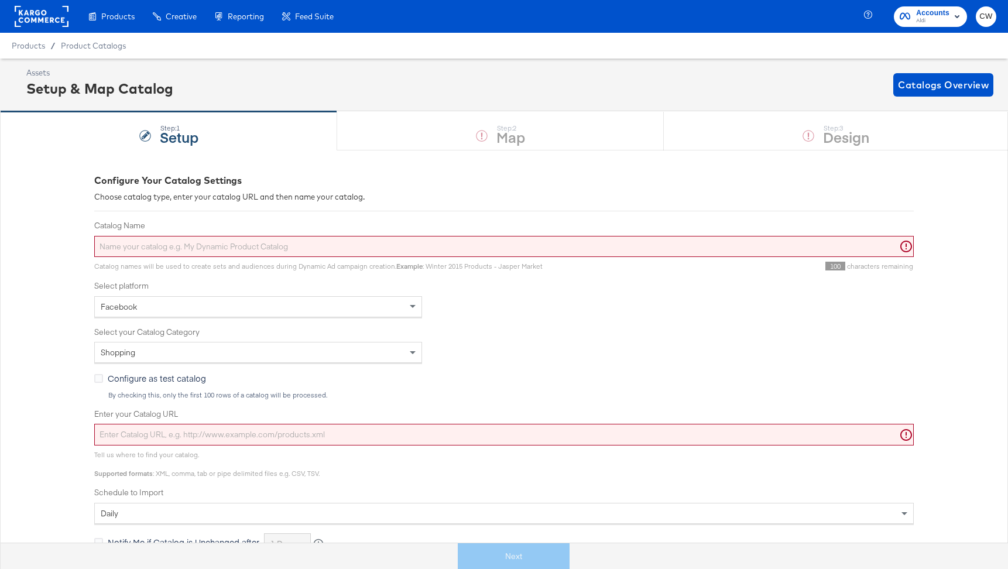
click at [307, 239] on input "Catalog Name" at bounding box center [504, 247] width 820 height 22
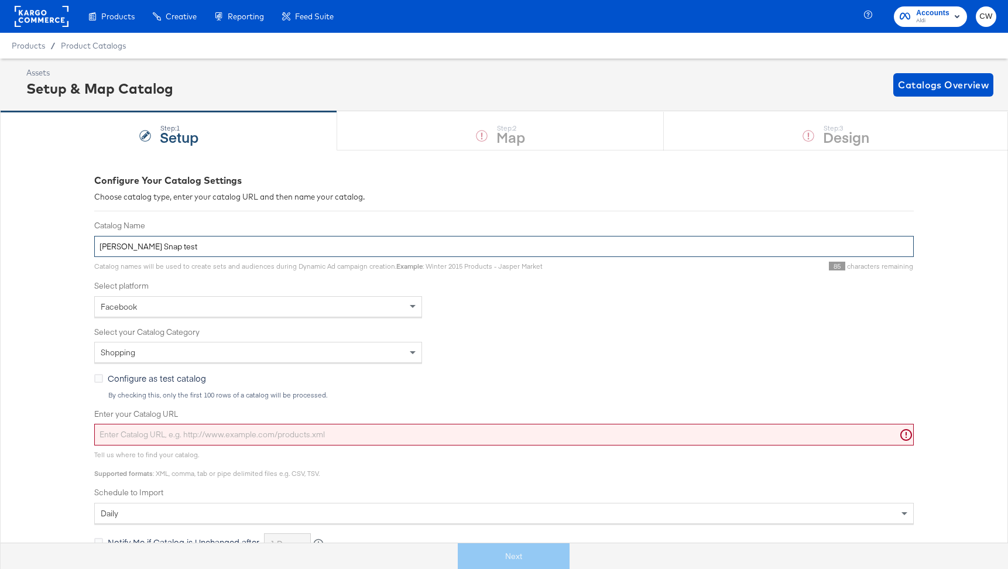
type input "Craig Snap test"
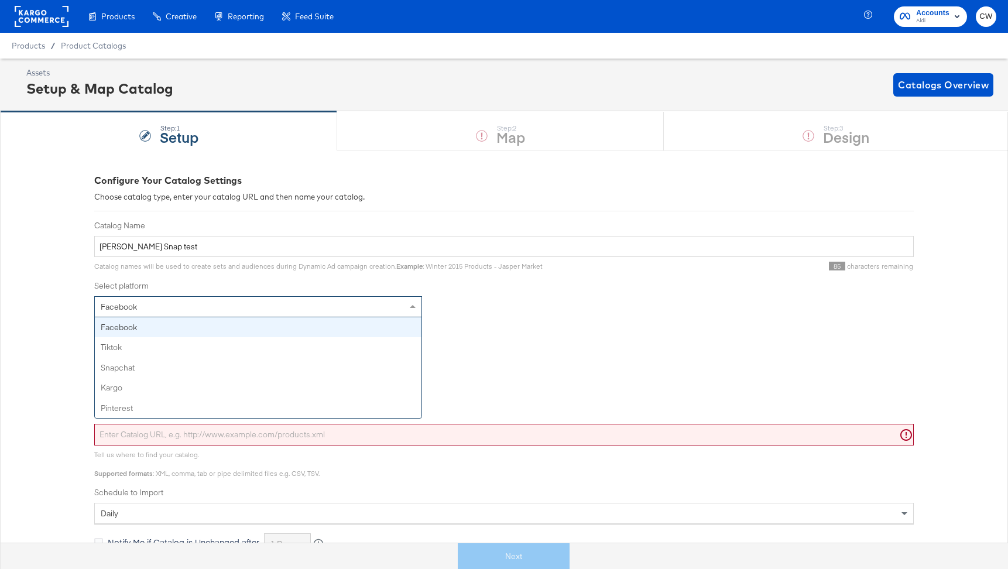
click at [315, 303] on div "Facebook" at bounding box center [258, 307] width 327 height 20
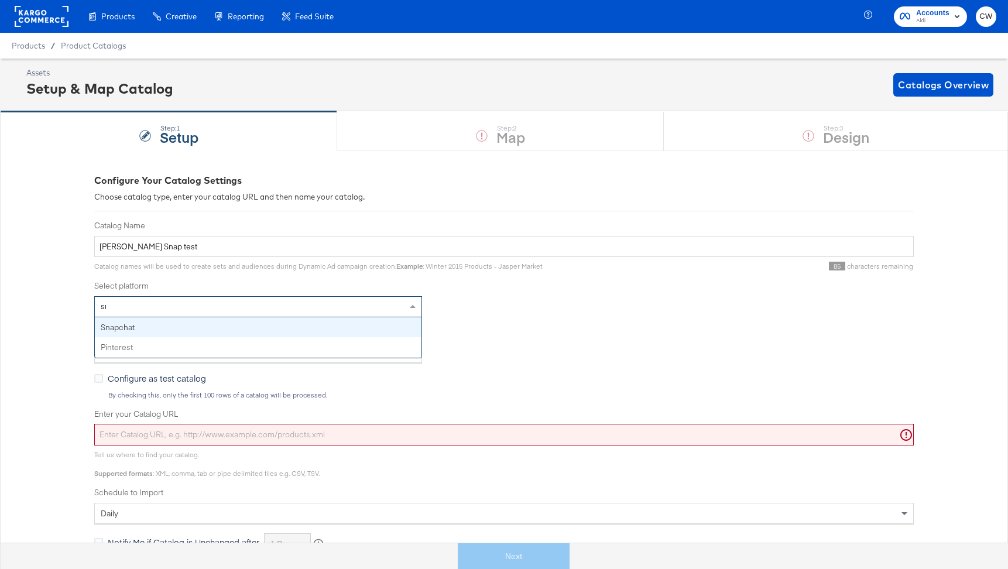
type input "sna"
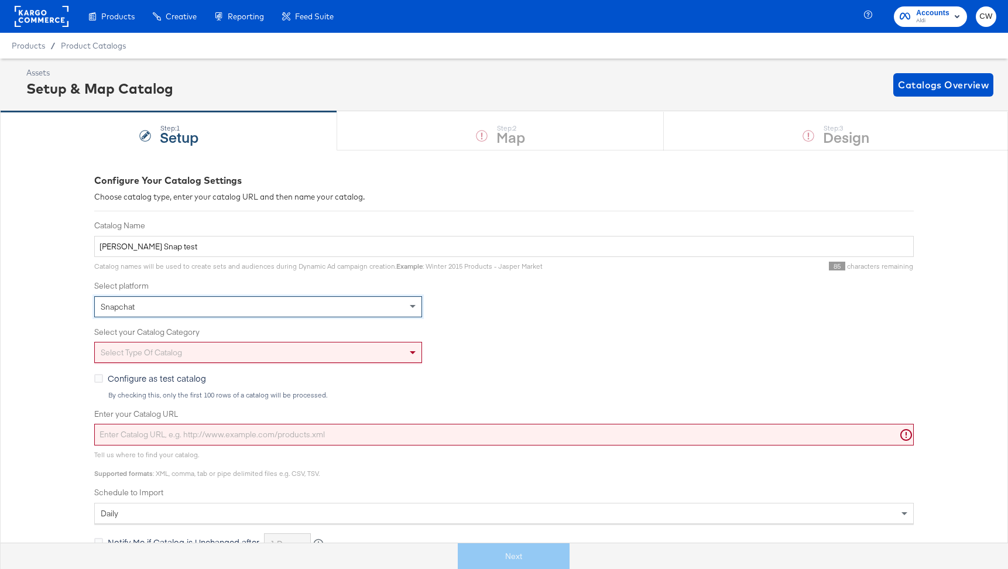
click at [318, 346] on div "Select type of catalog" at bounding box center [258, 353] width 327 height 20
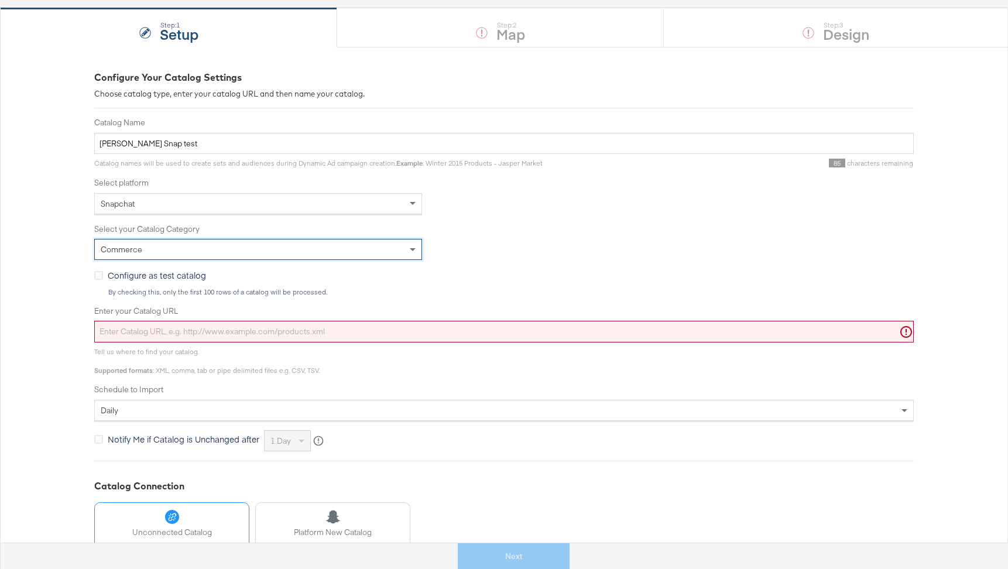
scroll to position [108, 0]
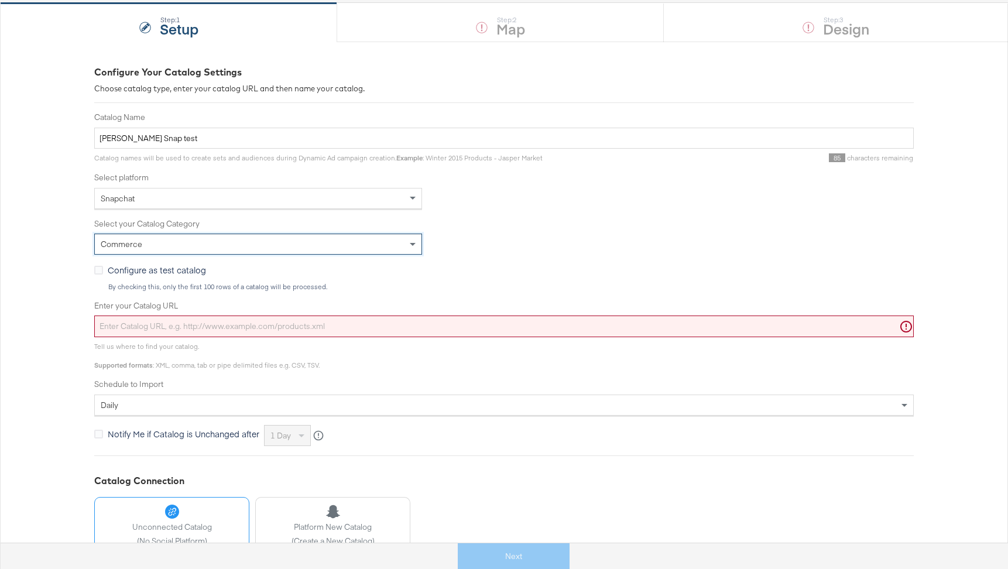
click at [275, 332] on input "Enter your Catalog URL" at bounding box center [504, 327] width 820 height 22
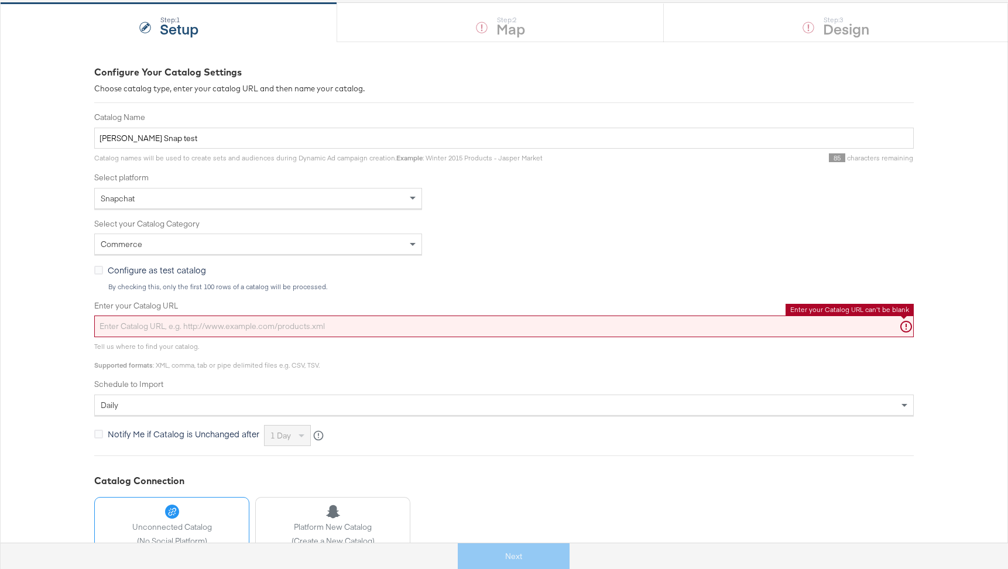
paste input "[URL][DOMAIN_NAME]"
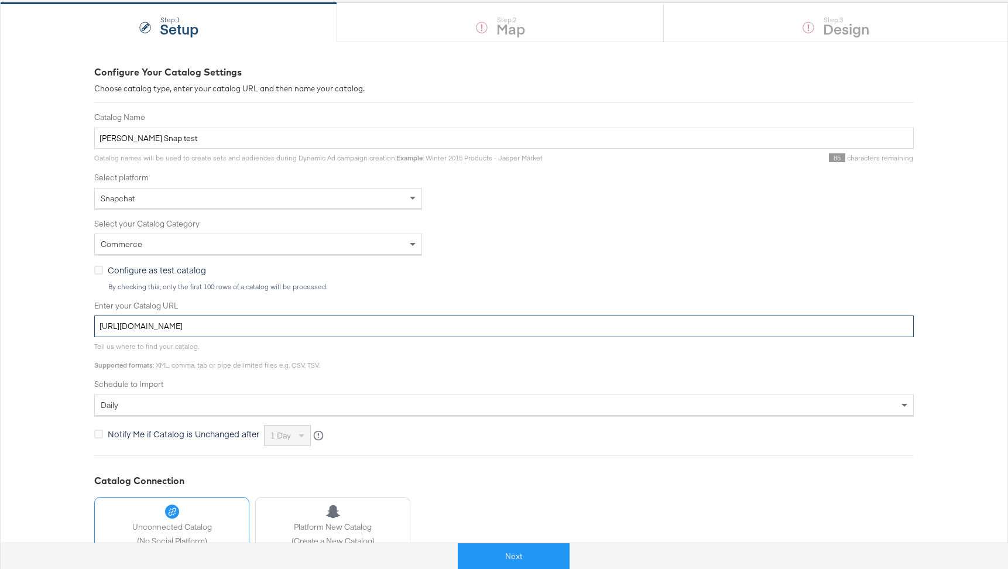
scroll to position [176, 0]
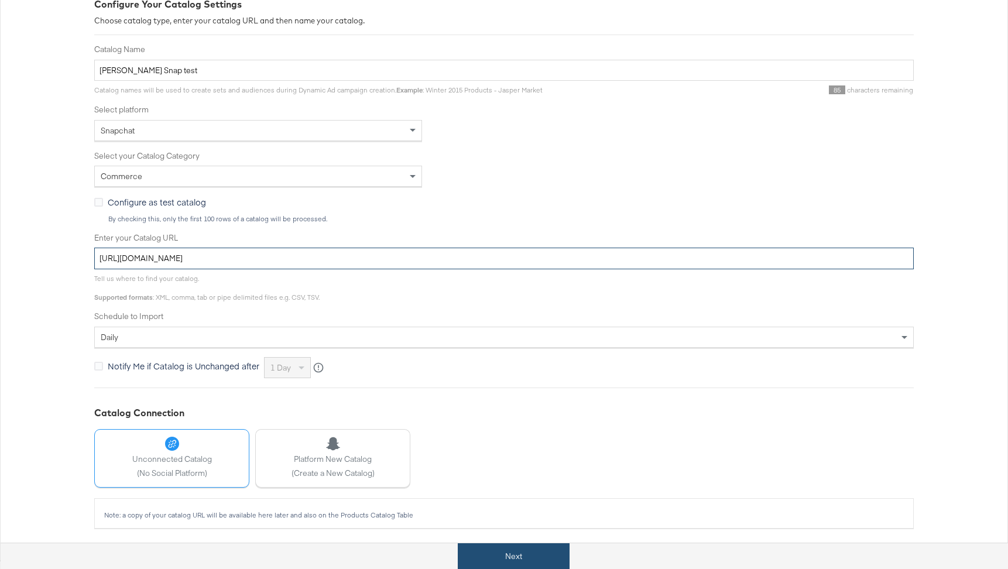
type input "[URL][DOMAIN_NAME]"
click at [518, 550] on button "Next" at bounding box center [514, 556] width 112 height 26
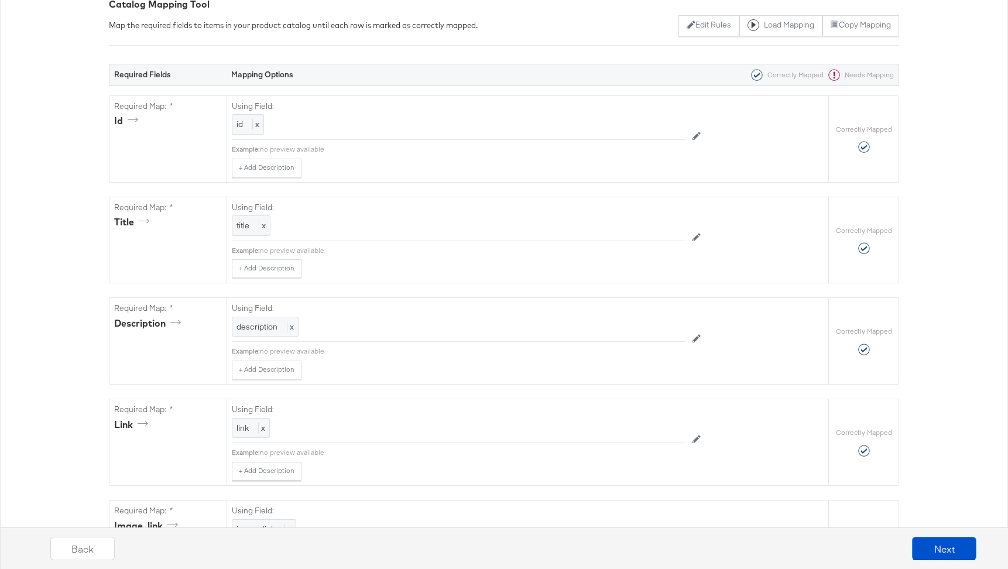
scroll to position [0, 0]
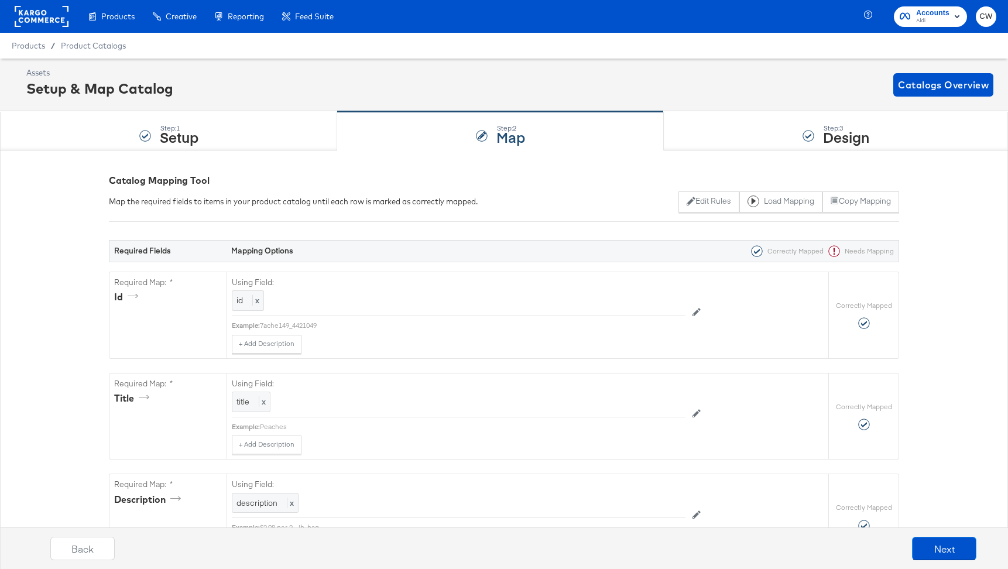
click at [770, 110] on div "Assets Setup & Map Catalog Catalogs Overview" at bounding box center [504, 85] width 1008 height 53
click at [768, 118] on div "Step: 3 Design" at bounding box center [836, 131] width 344 height 39
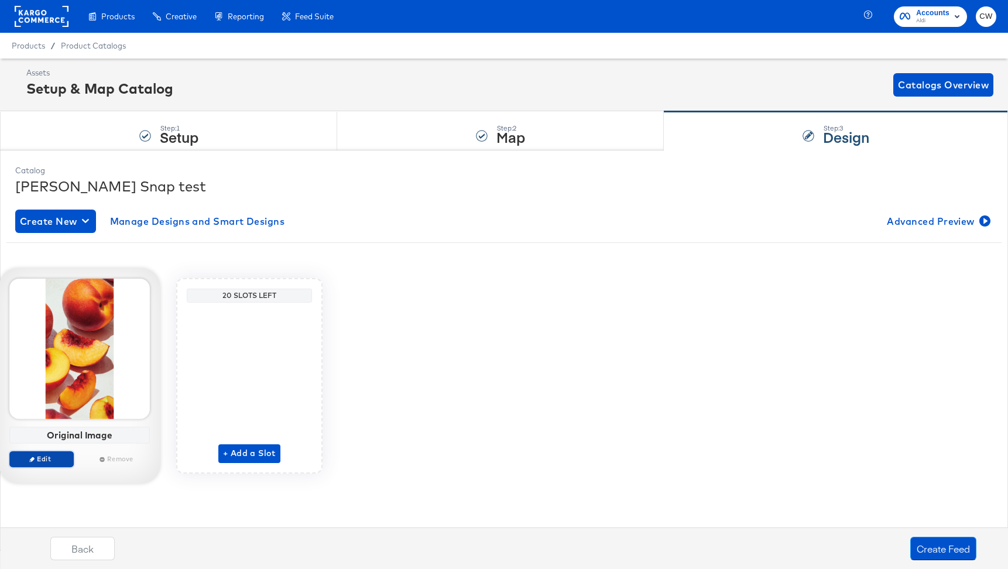
click at [41, 457] on span "Edit" at bounding box center [42, 458] width 54 height 9
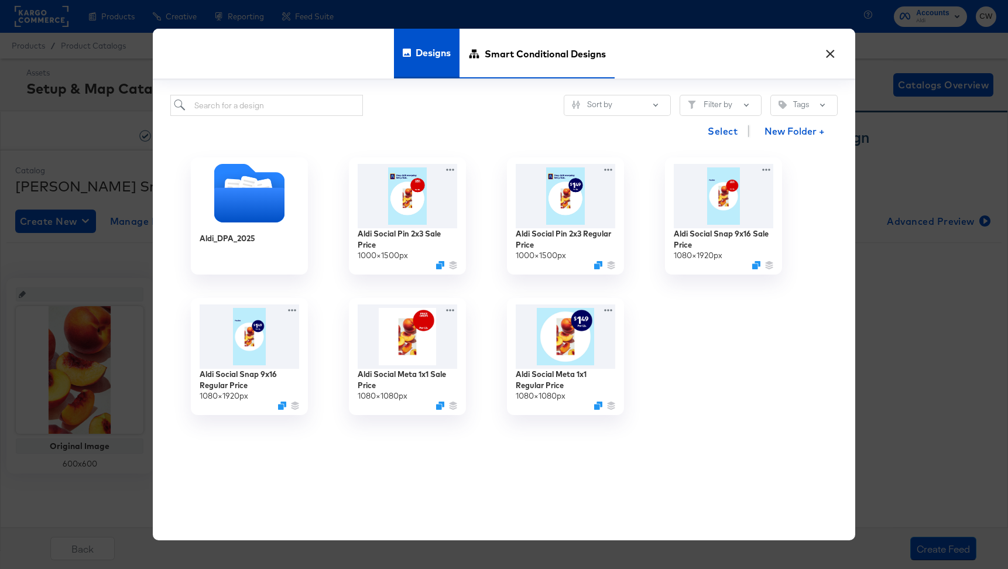
click at [512, 49] on span "Smart Conditional Designs" at bounding box center [545, 54] width 121 height 52
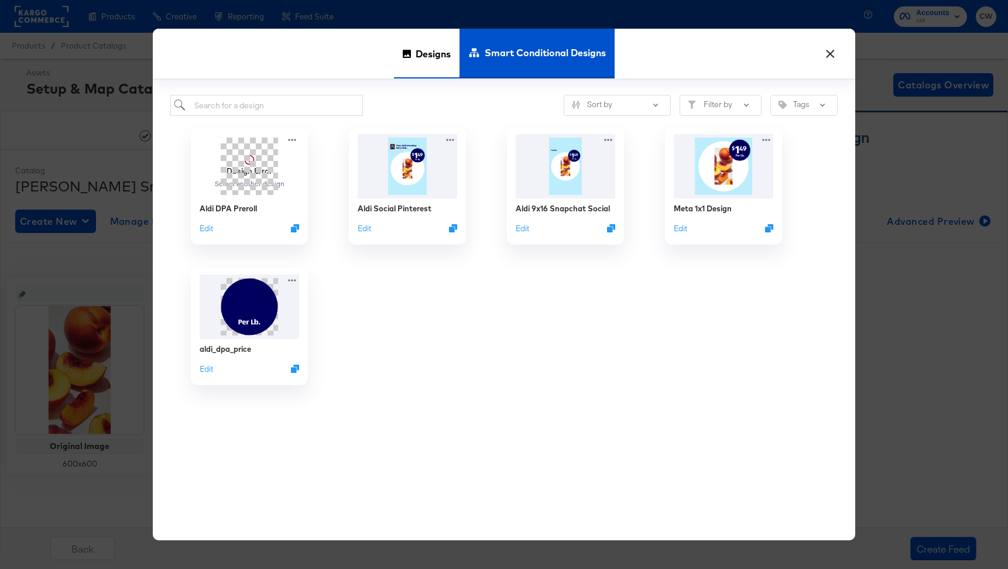
click at [433, 66] on span "Designs" at bounding box center [433, 54] width 35 height 52
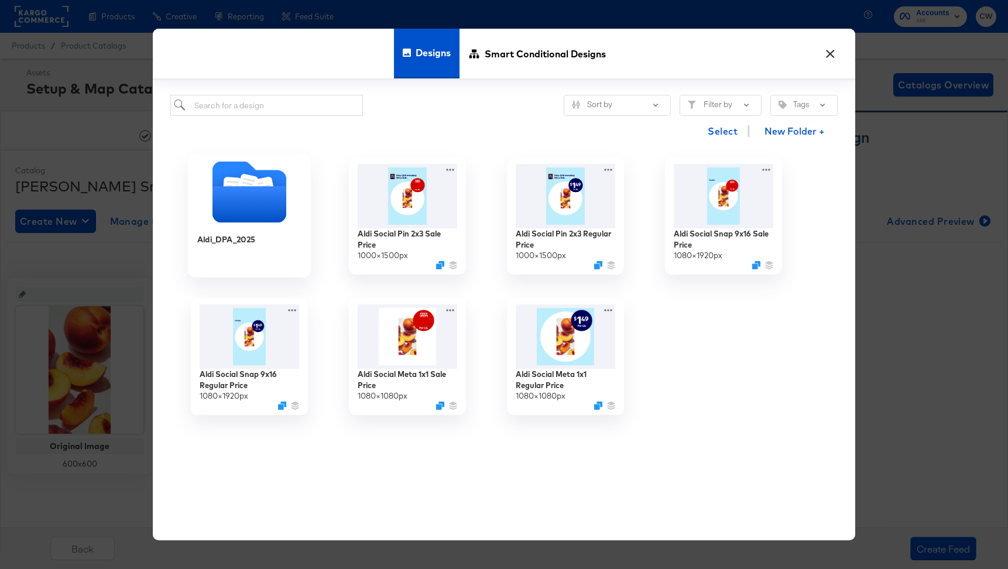
click at [267, 232] on div "Aldi_DPA_2025" at bounding box center [249, 247] width 105 height 45
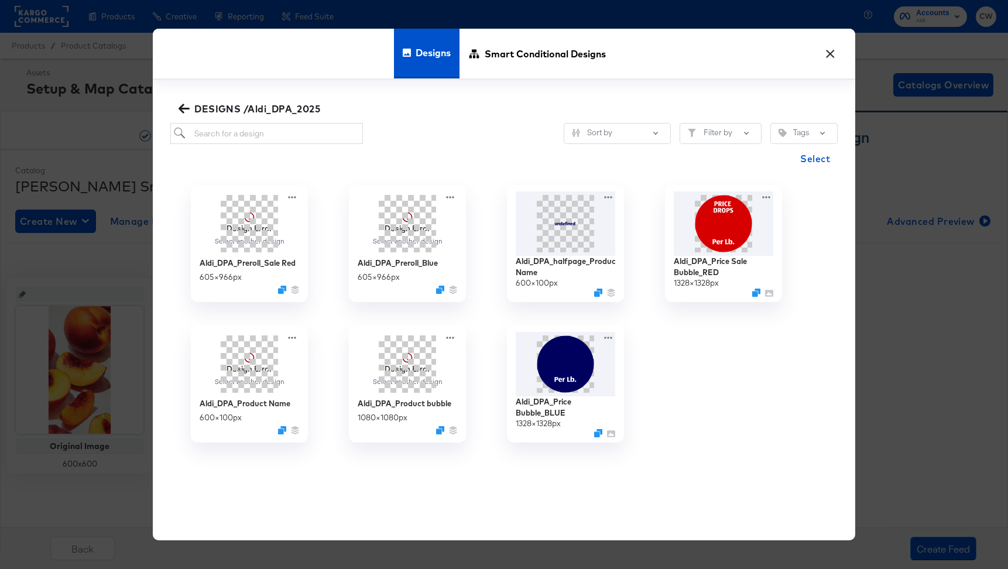
click at [183, 105] on icon "button" at bounding box center [184, 108] width 11 height 9
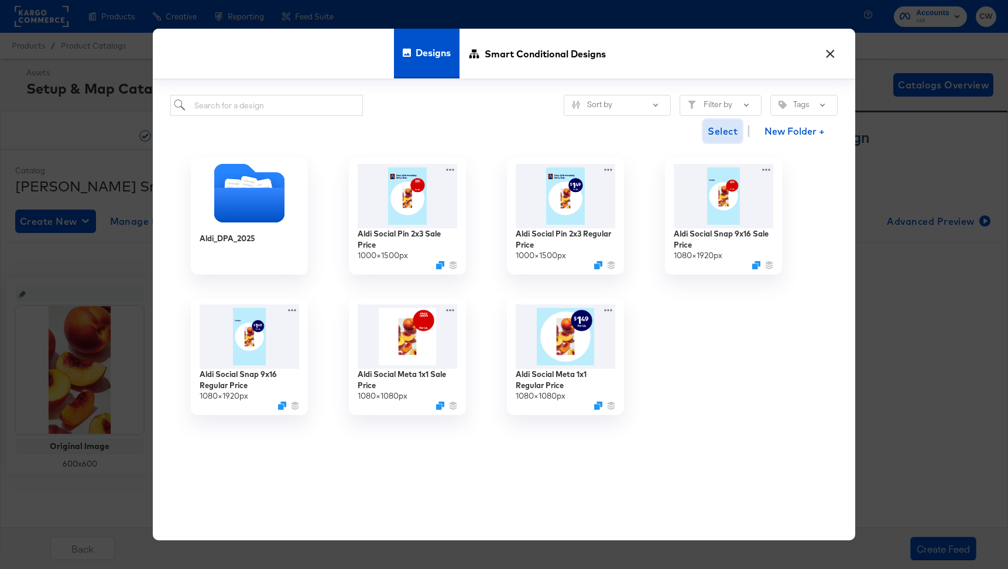
click at [713, 136] on span "Select" at bounding box center [723, 131] width 30 height 16
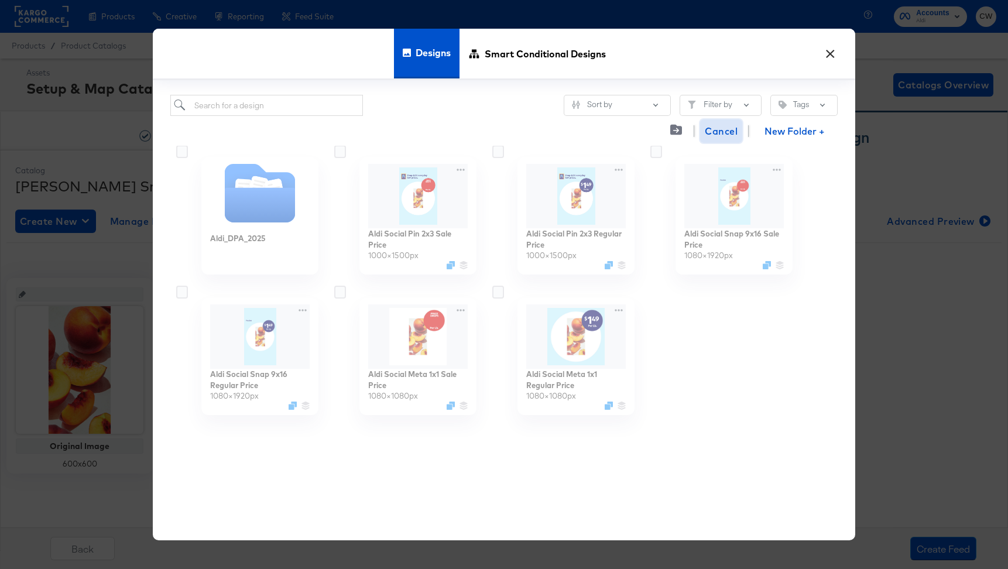
click at [713, 136] on span "Cancel" at bounding box center [721, 131] width 33 height 16
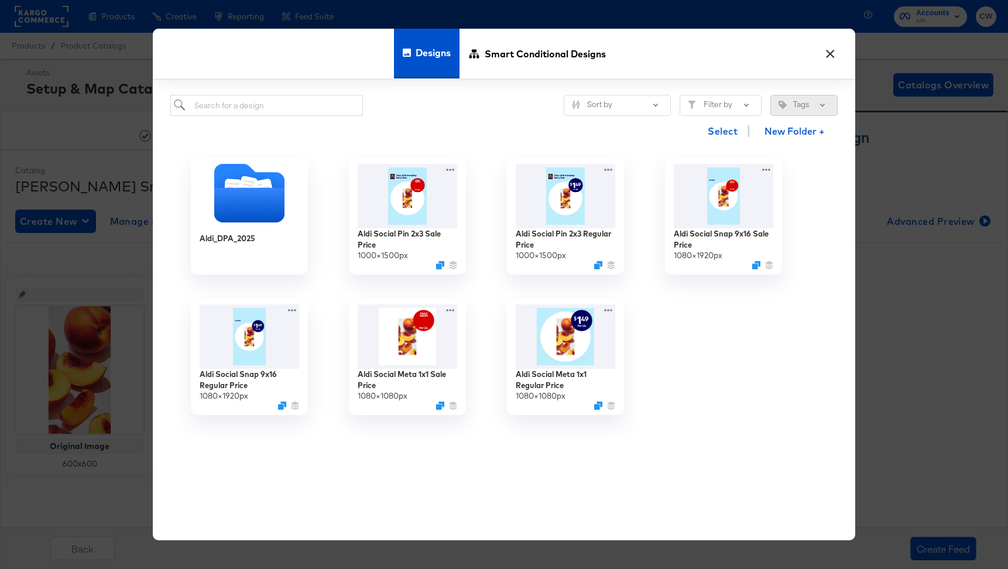
click at [800, 100] on button "Tags" at bounding box center [804, 105] width 67 height 21
click at [777, 354] on div at bounding box center [724, 356] width 158 height 141
click at [752, 109] on button "Filter by" at bounding box center [721, 105] width 82 height 21
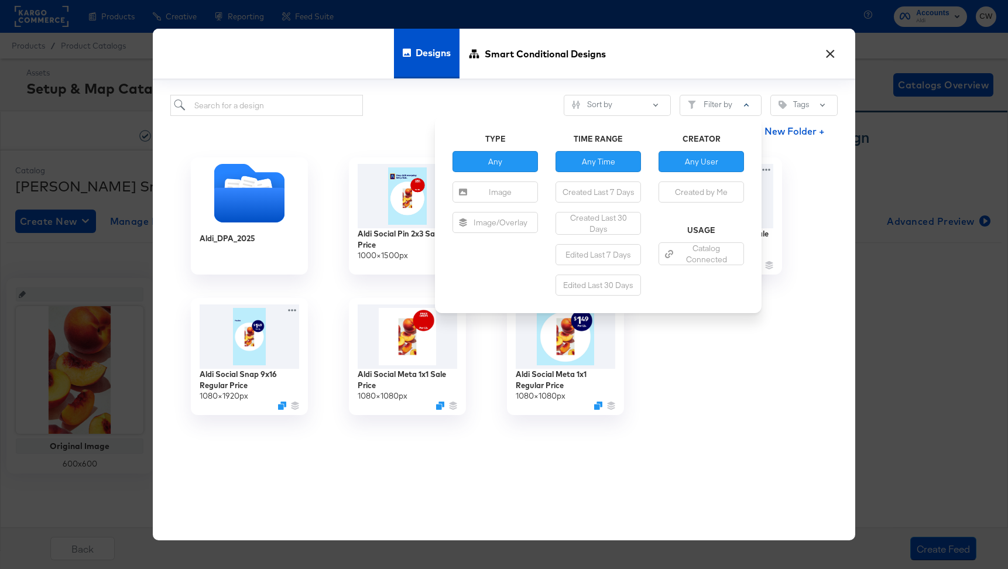
click at [523, 109] on div "Sort by Filter by TYPE Any Image Image/Overlay TIME RANGE Any Time Created Last…" at bounding box center [504, 106] width 668 height 22
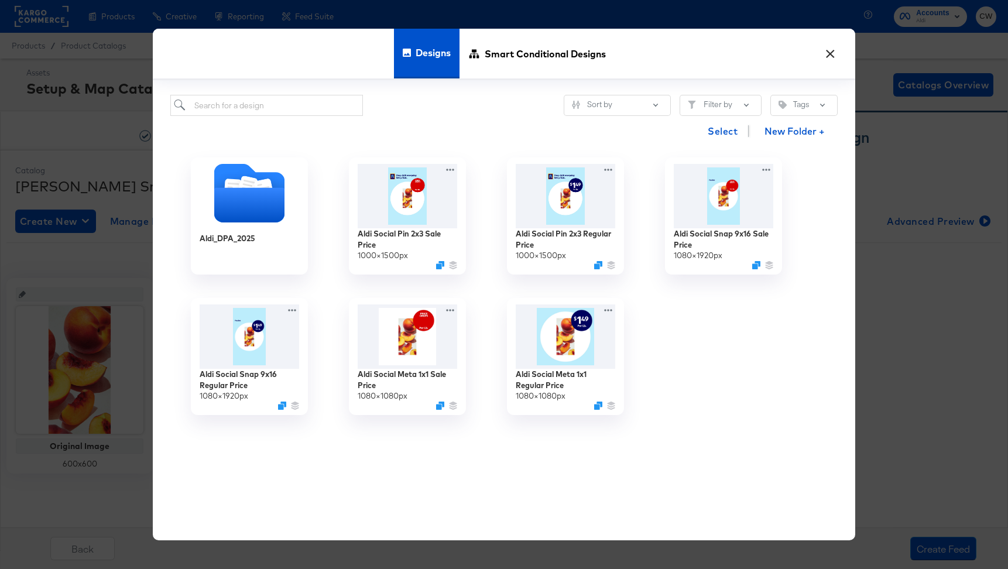
click at [823, 56] on button "×" at bounding box center [830, 50] width 21 height 21
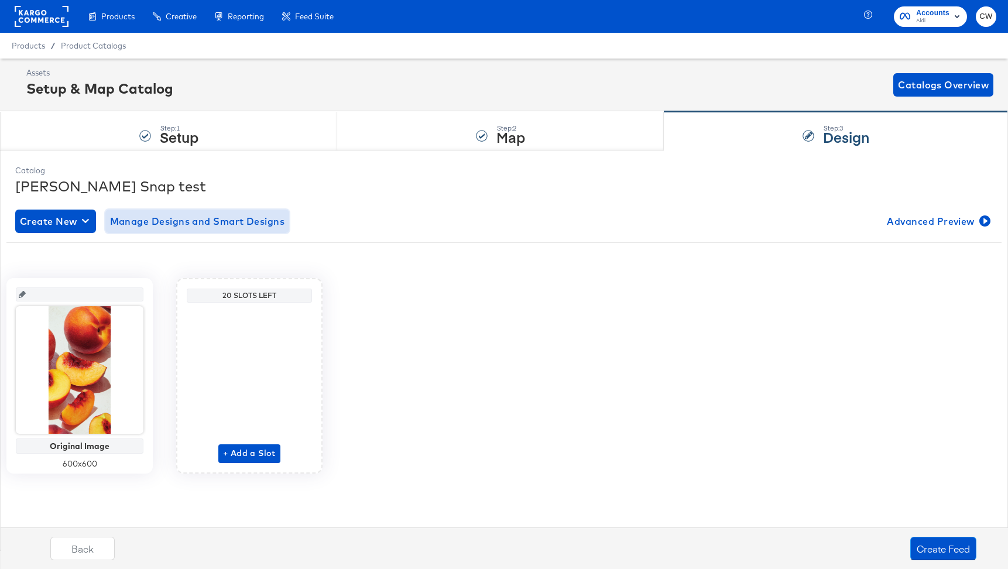
click at [167, 224] on span "Manage Designs and Smart Designs" at bounding box center [197, 221] width 175 height 16
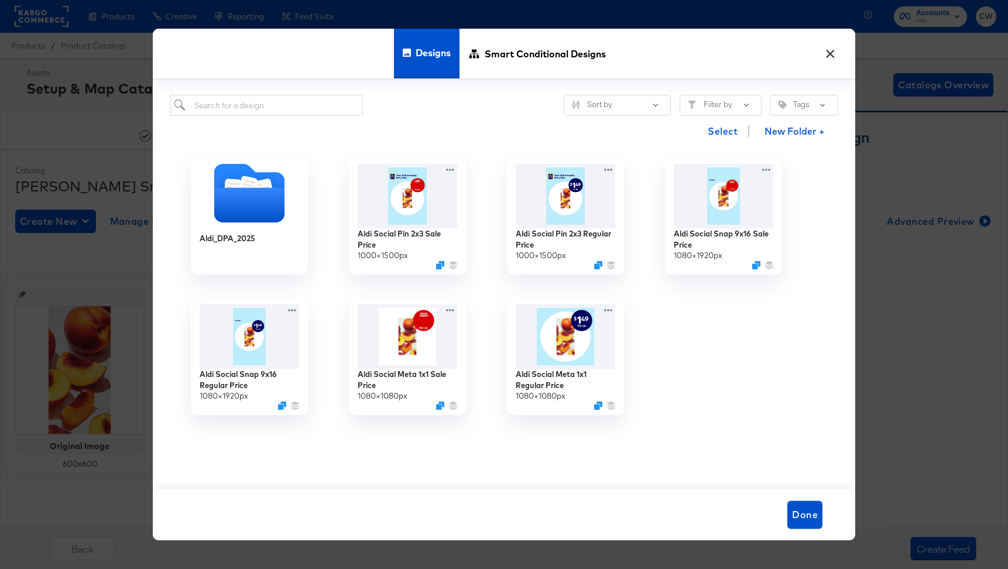
click at [836, 61] on div "Designs Smart Conditional Designs" at bounding box center [504, 55] width 703 height 52
click at [826, 56] on button "×" at bounding box center [830, 50] width 21 height 21
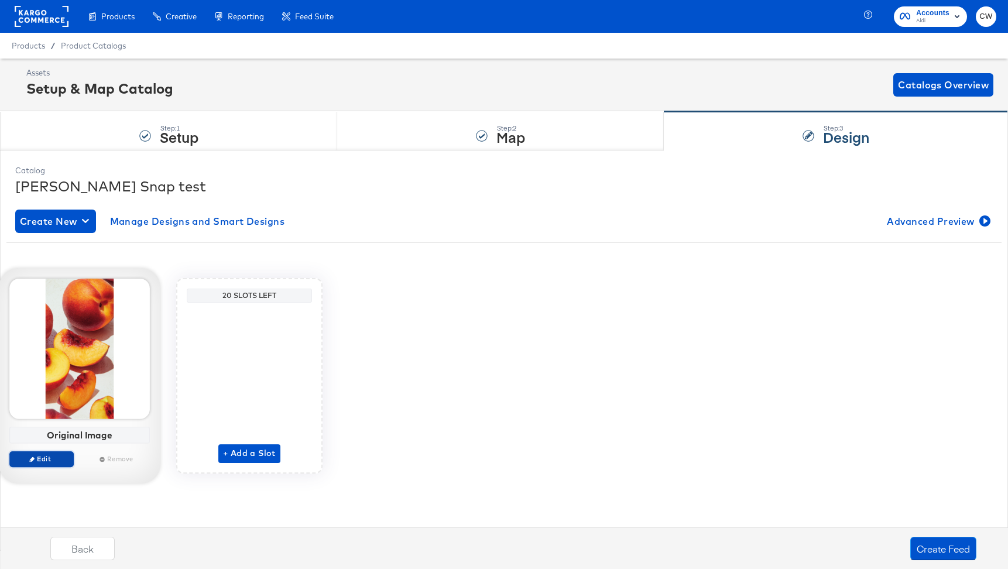
click at [34, 457] on icon "button" at bounding box center [31, 459] width 5 height 5
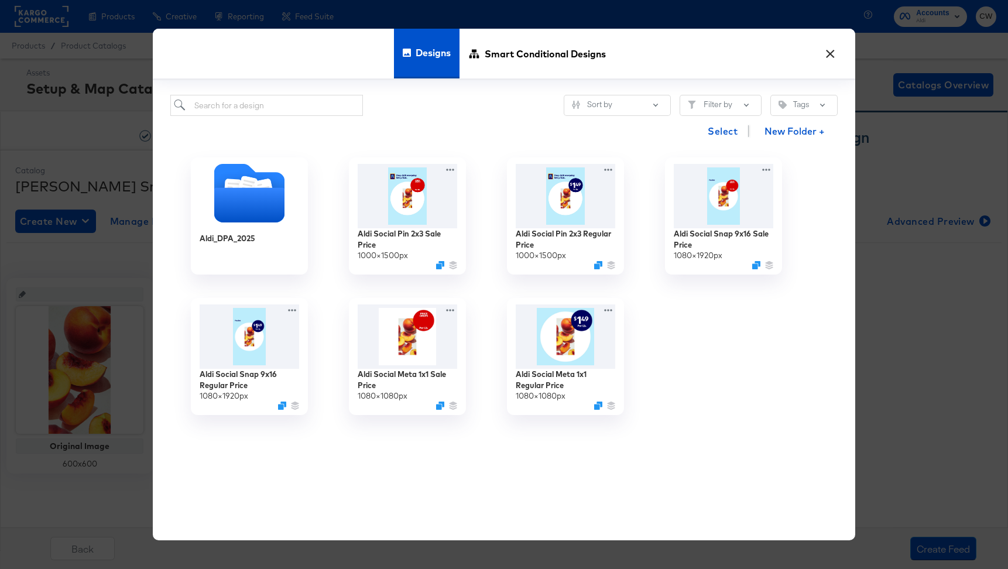
click at [830, 54] on button "×" at bounding box center [830, 50] width 21 height 21
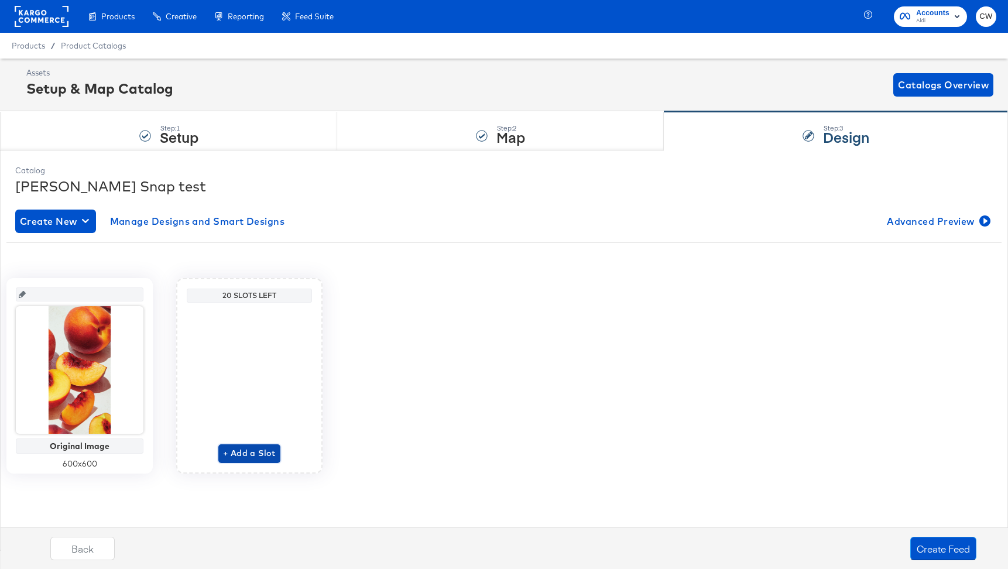
click at [266, 450] on span "+ Add a Slot" at bounding box center [249, 453] width 53 height 15
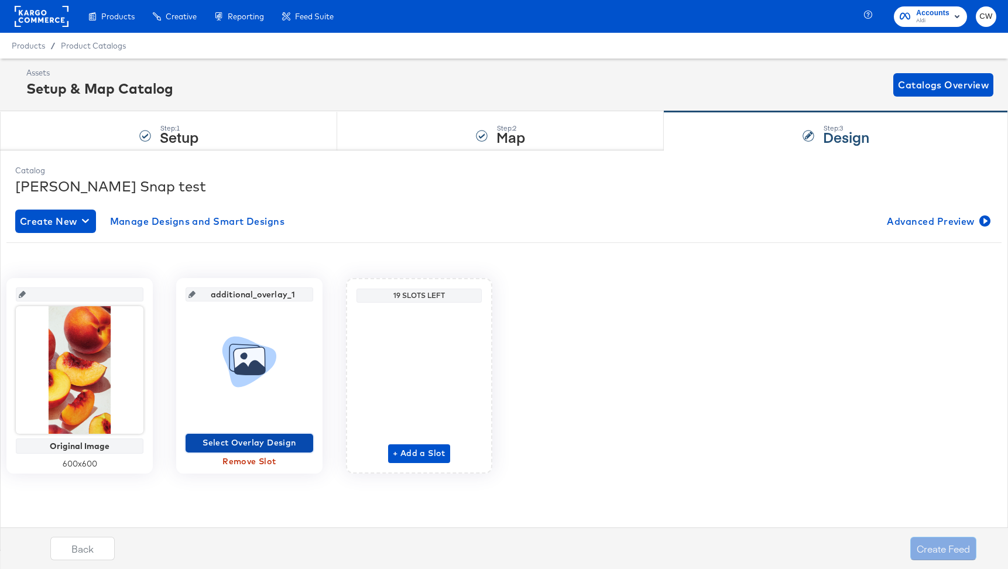
click at [281, 438] on span "Select Overlay Design" at bounding box center [249, 443] width 118 height 15
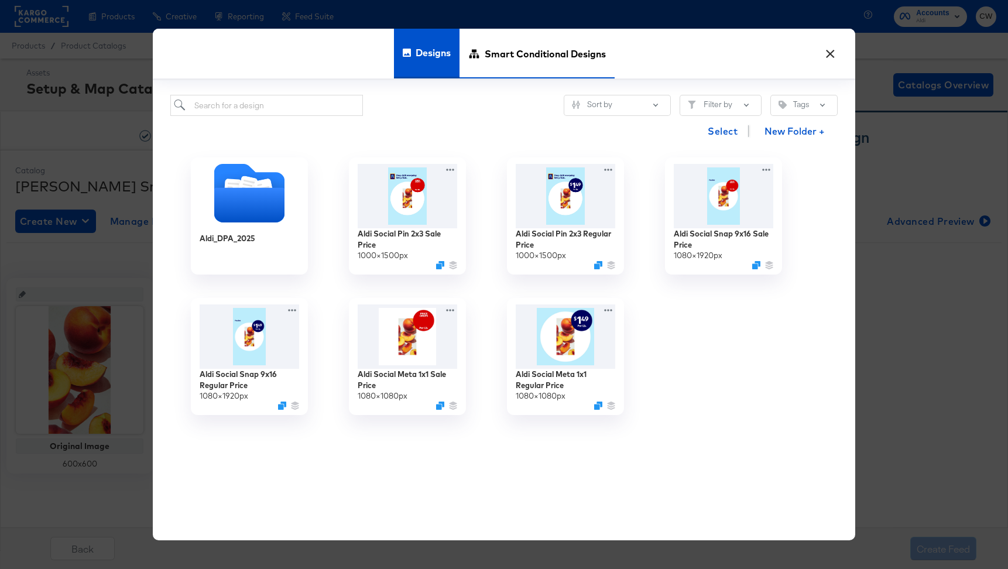
click at [540, 46] on span "Smart Conditional Designs" at bounding box center [545, 54] width 121 height 52
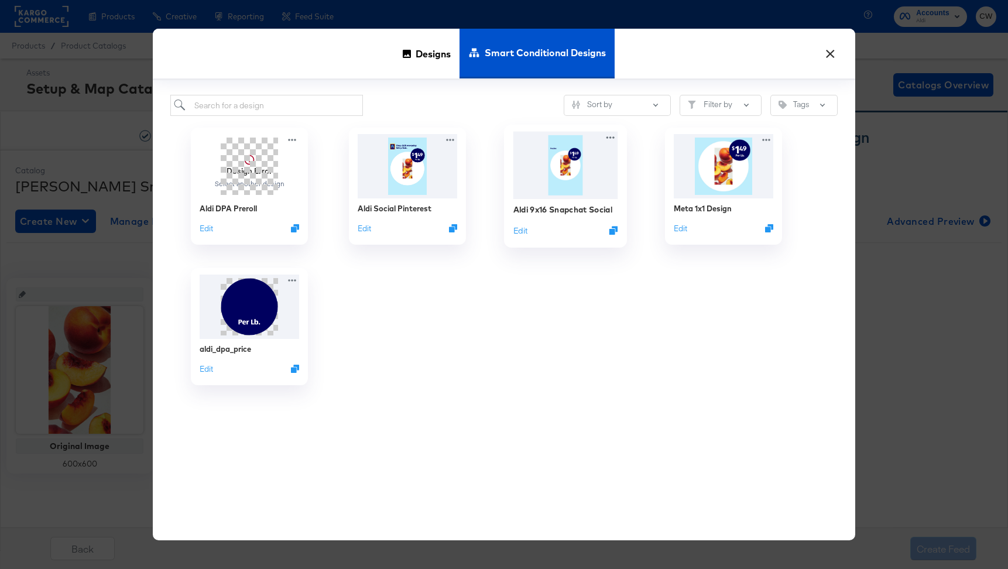
click at [566, 182] on img at bounding box center [566, 165] width 105 height 67
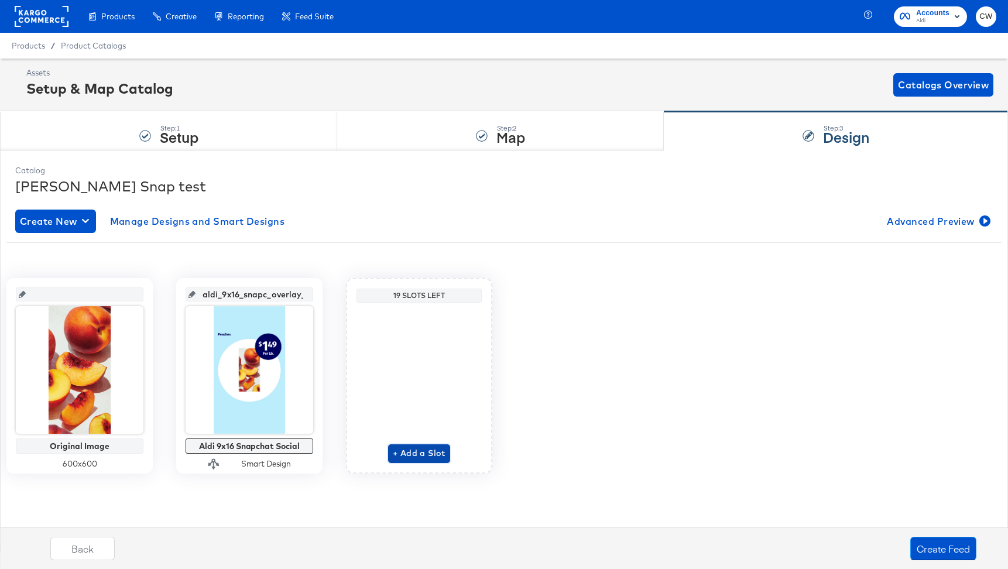
click at [430, 455] on span "+ Add a Slot" at bounding box center [419, 453] width 53 height 15
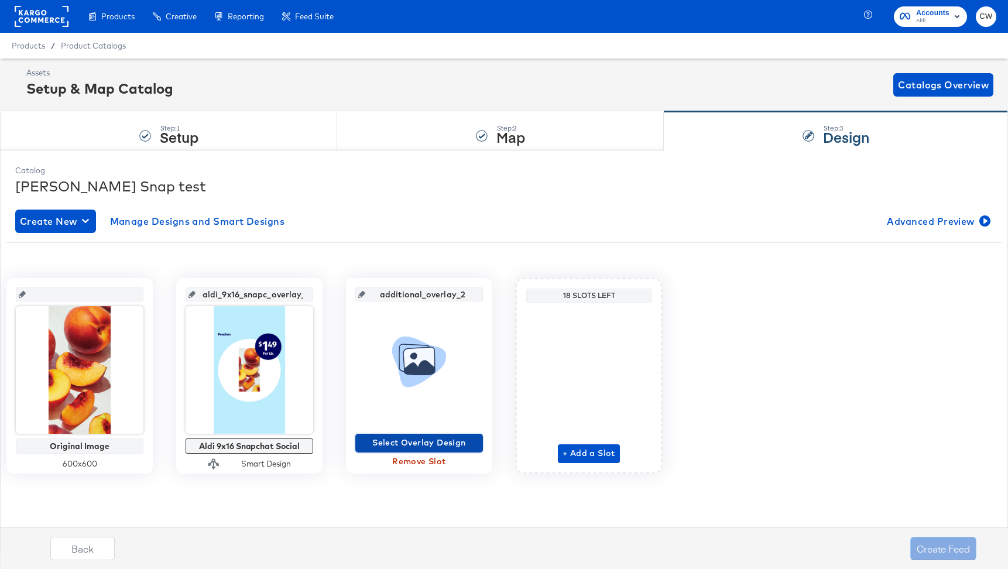
click at [420, 445] on span "Select Overlay Design" at bounding box center [419, 443] width 118 height 15
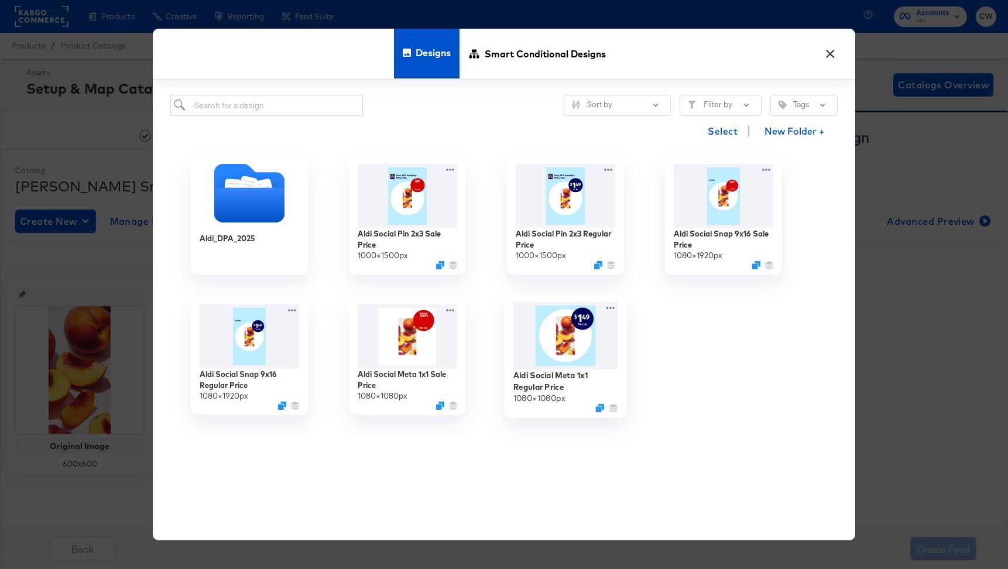
click at [568, 358] on img at bounding box center [566, 336] width 105 height 68
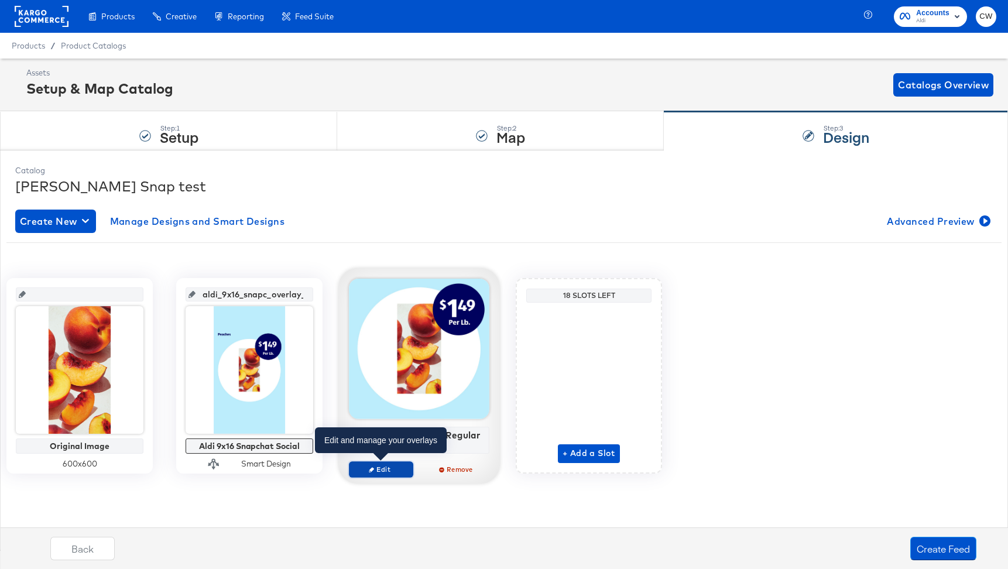
click at [394, 473] on span "Edit" at bounding box center [381, 469] width 54 height 9
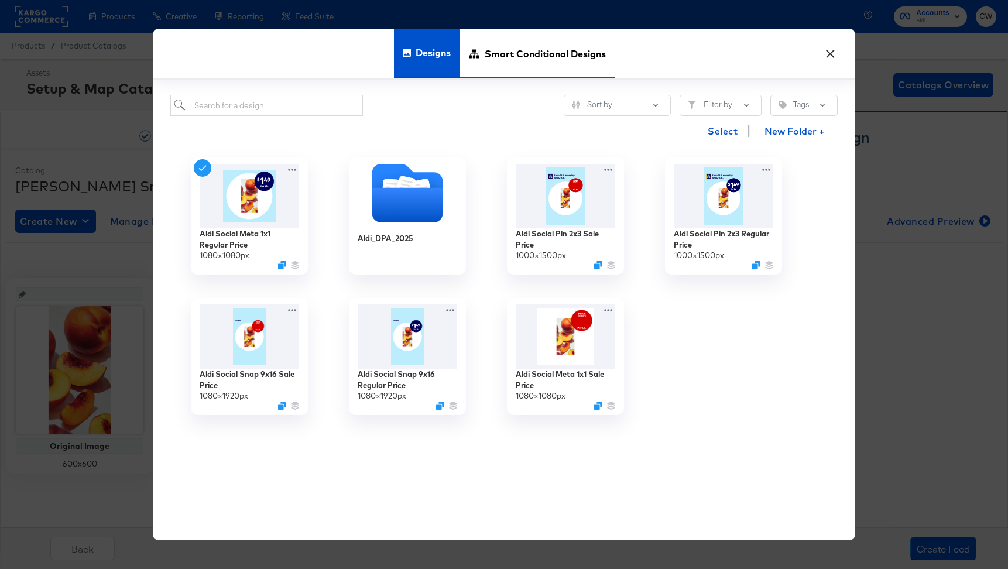
click at [547, 63] on span "Smart Conditional Designs" at bounding box center [545, 54] width 121 height 52
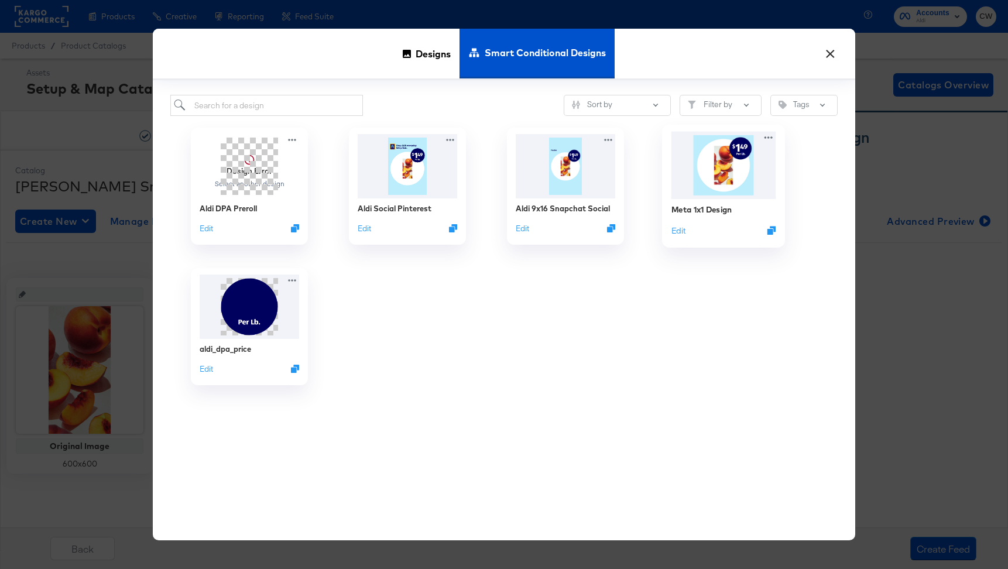
click at [721, 162] on img at bounding box center [724, 165] width 105 height 67
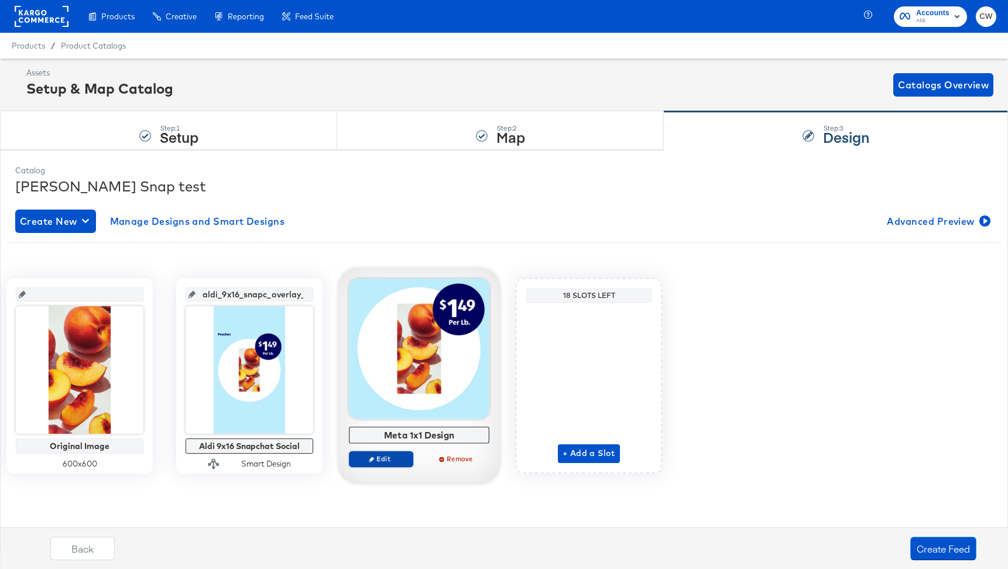
click at [385, 458] on span "Edit" at bounding box center [381, 458] width 54 height 9
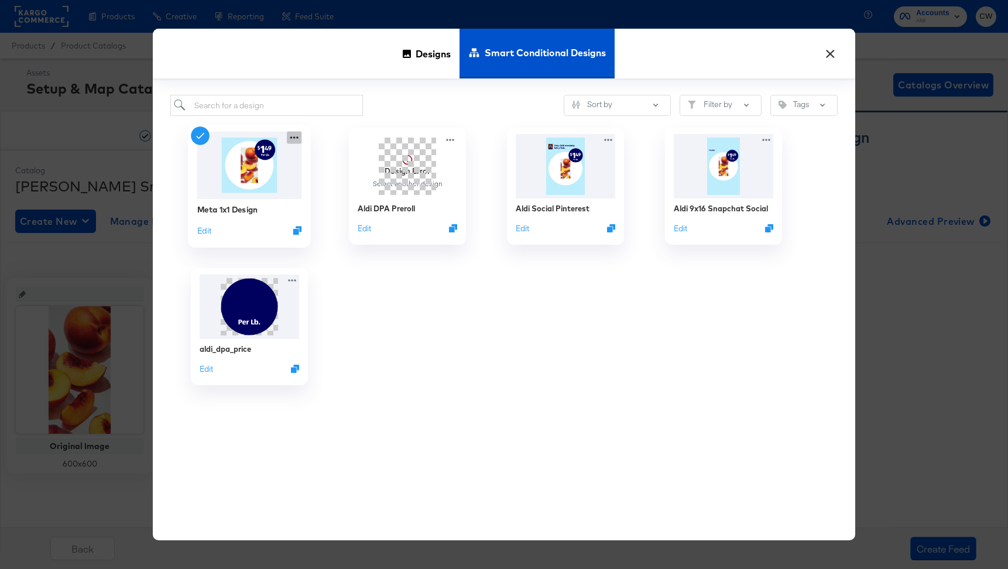
click at [292, 139] on icon at bounding box center [294, 138] width 15 height 12
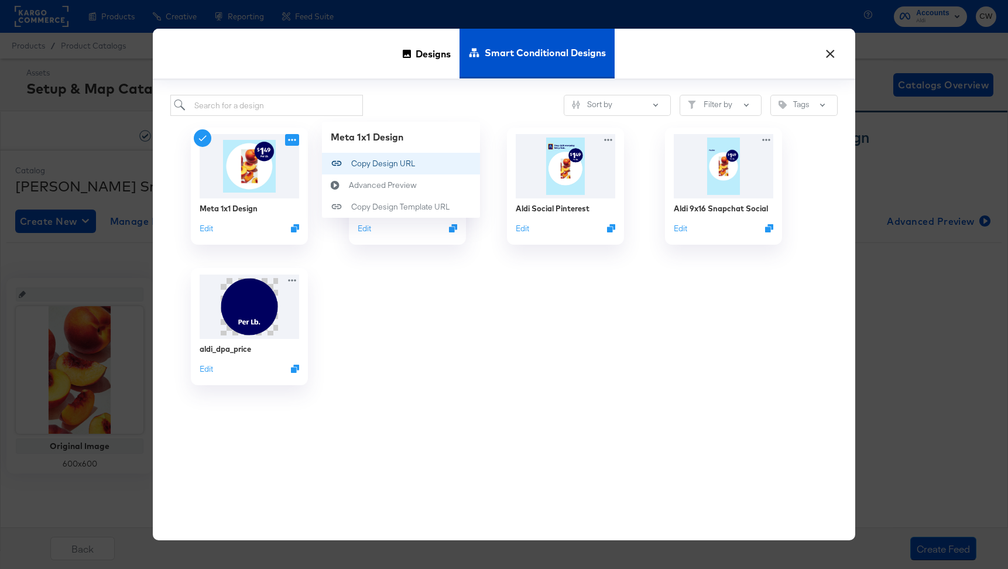
click at [351, 164] on div "Copy Design URL Copy Design URL" at bounding box center [351, 164] width 0 height 0
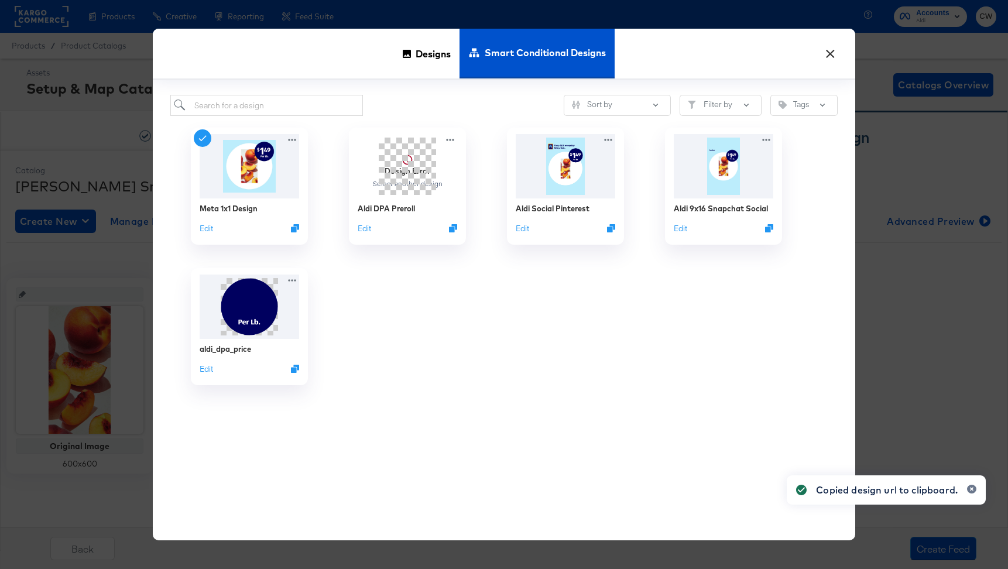
click at [836, 53] on button "×" at bounding box center [830, 50] width 21 height 21
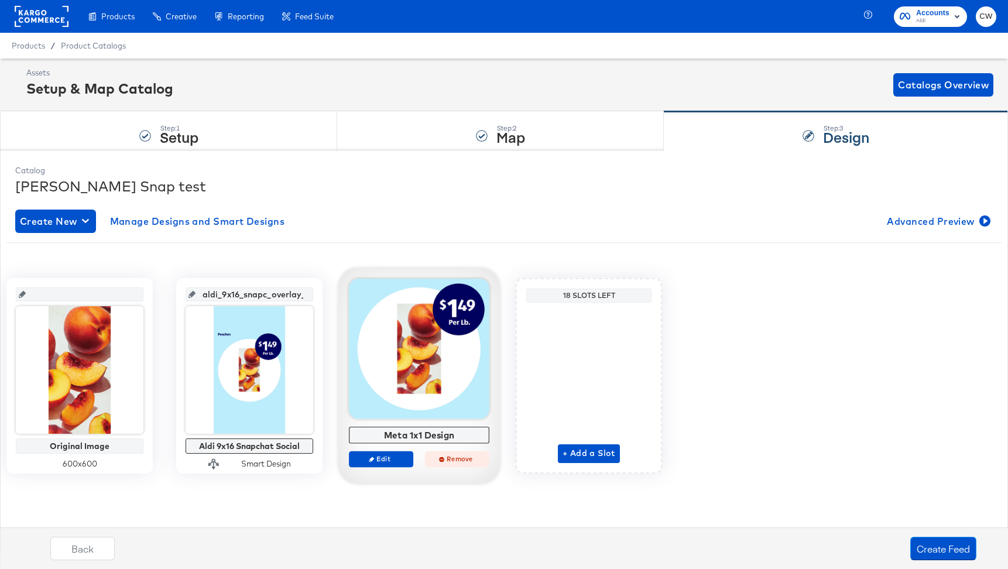
click at [461, 458] on span "Remove" at bounding box center [457, 458] width 54 height 9
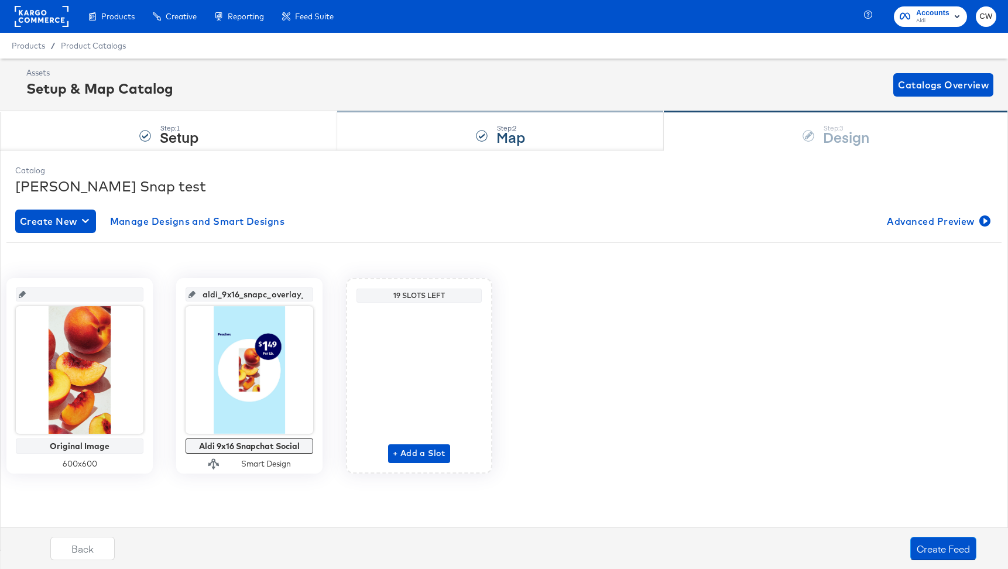
click at [492, 128] on div "Step: 2 Map" at bounding box center [500, 131] width 327 height 39
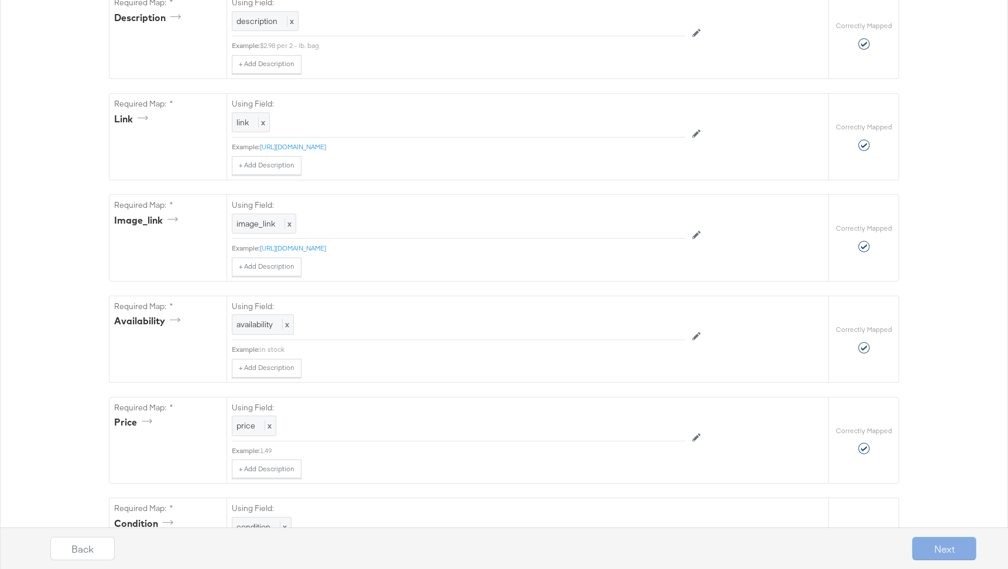
scroll to position [482, 0]
click at [701, 232] on button at bounding box center [697, 234] width 22 height 19
click at [671, 229] on div at bounding box center [672, 225] width 16 height 16
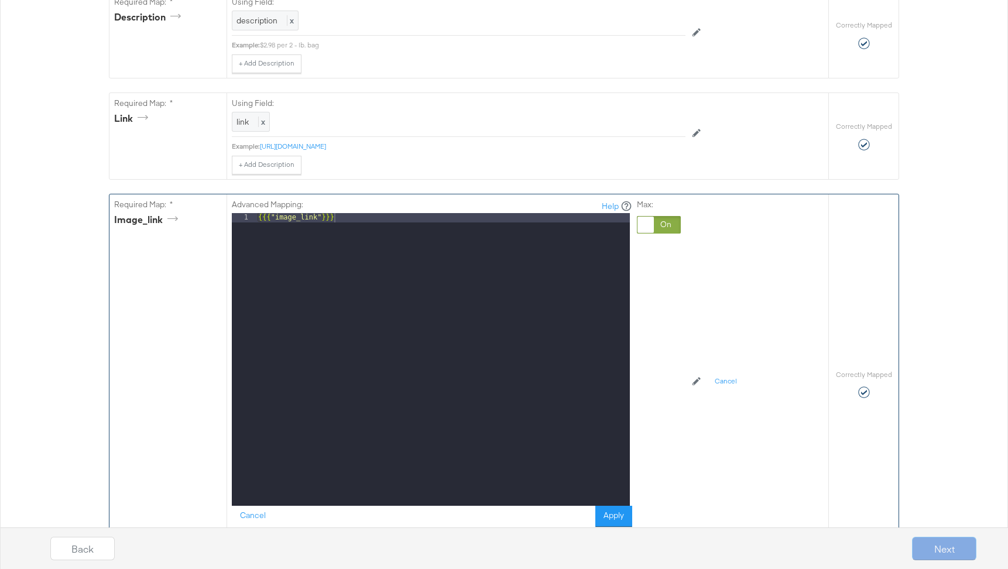
click at [475, 274] on div "{{{ "image_link" }}}" at bounding box center [443, 369] width 374 height 312
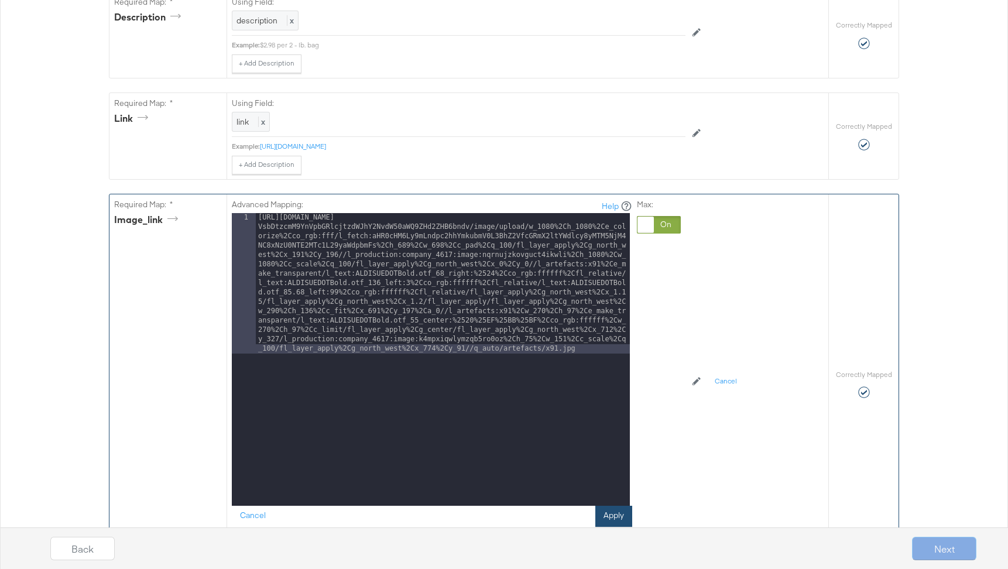
click at [621, 516] on button "Apply" at bounding box center [614, 516] width 37 height 21
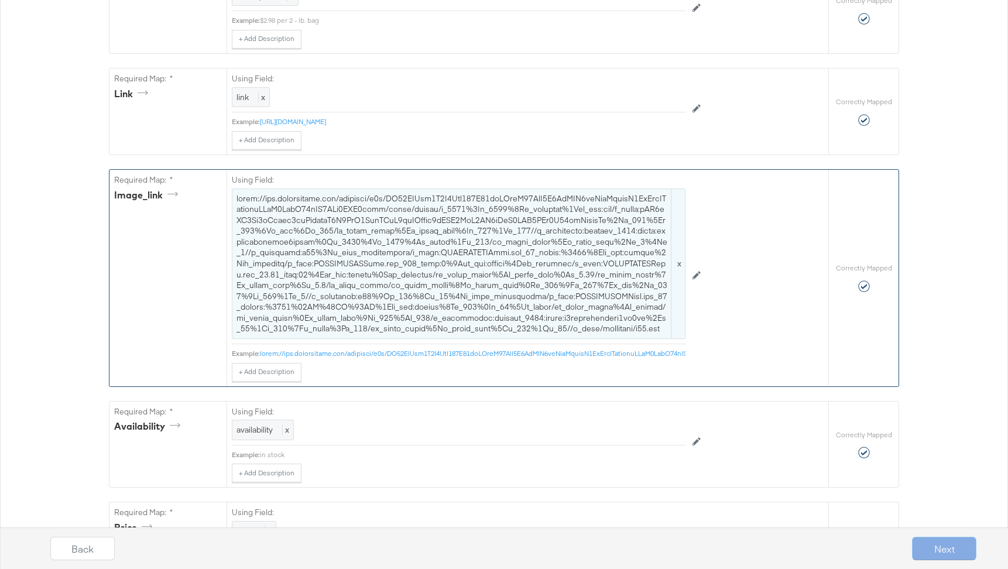
scroll to position [512, 0]
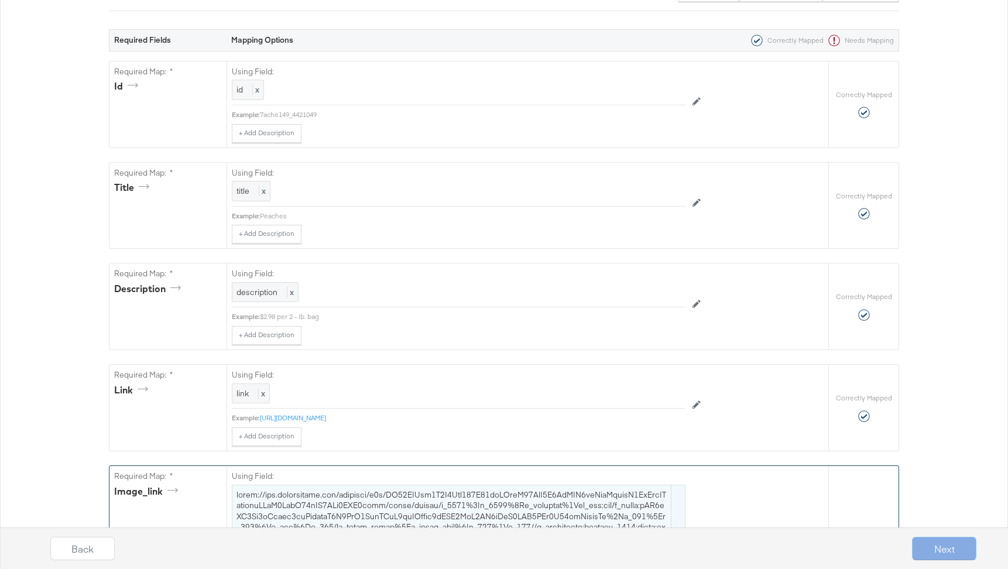
scroll to position [0, 0]
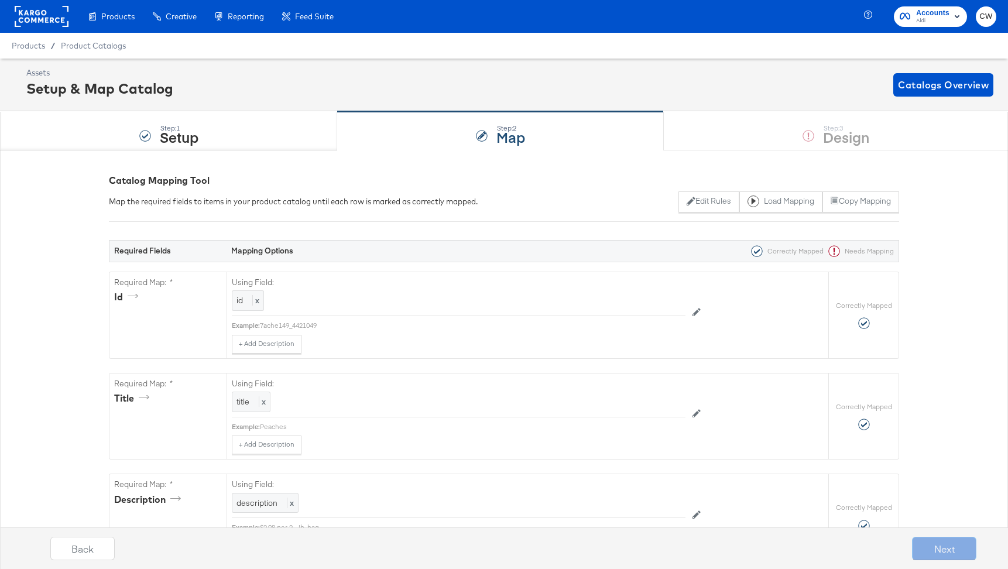
click at [832, 138] on div "Step: 1 Setup Step: 2 Map Step: 3 Design" at bounding box center [504, 130] width 1008 height 39
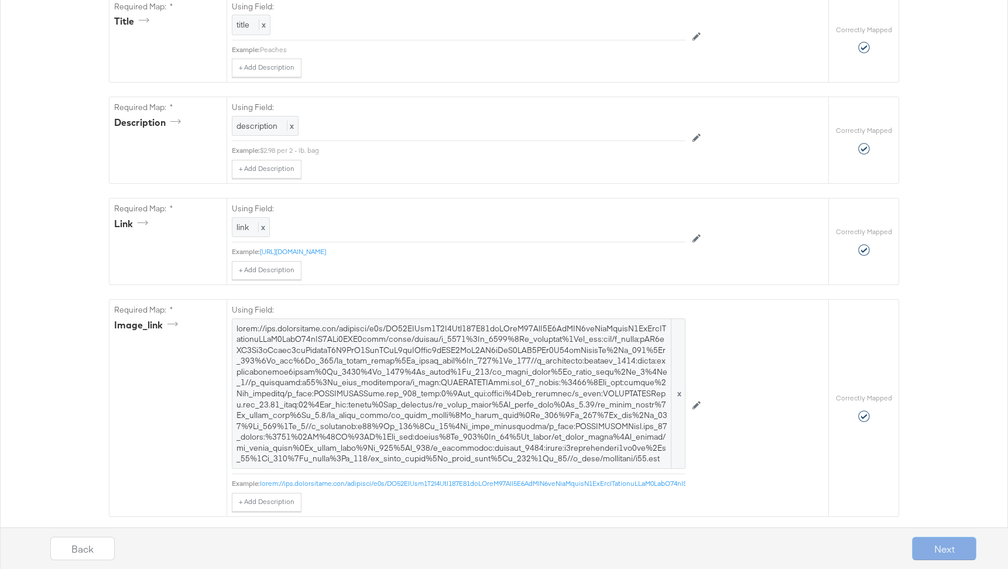
scroll to position [575, 0]
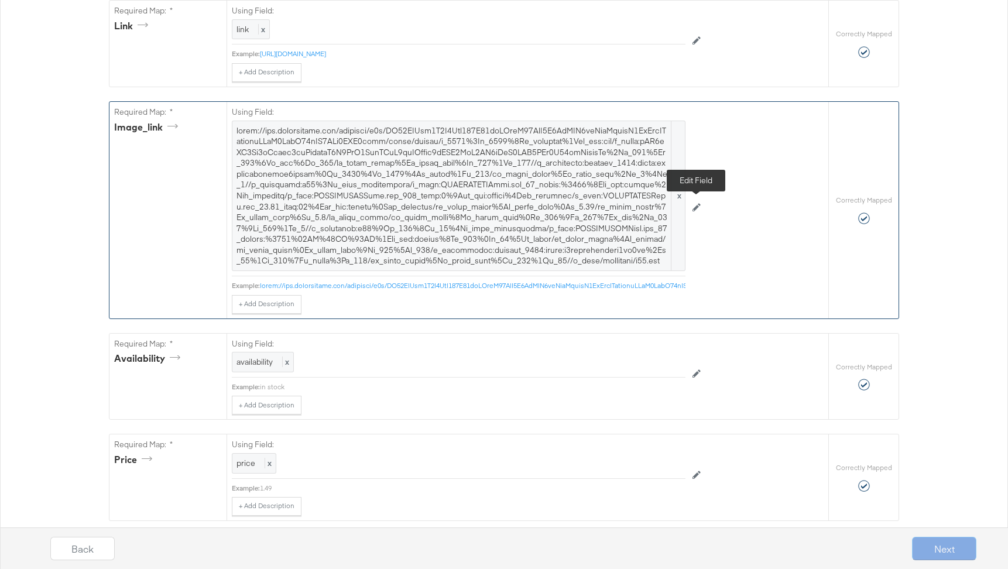
click at [699, 201] on button at bounding box center [697, 208] width 22 height 19
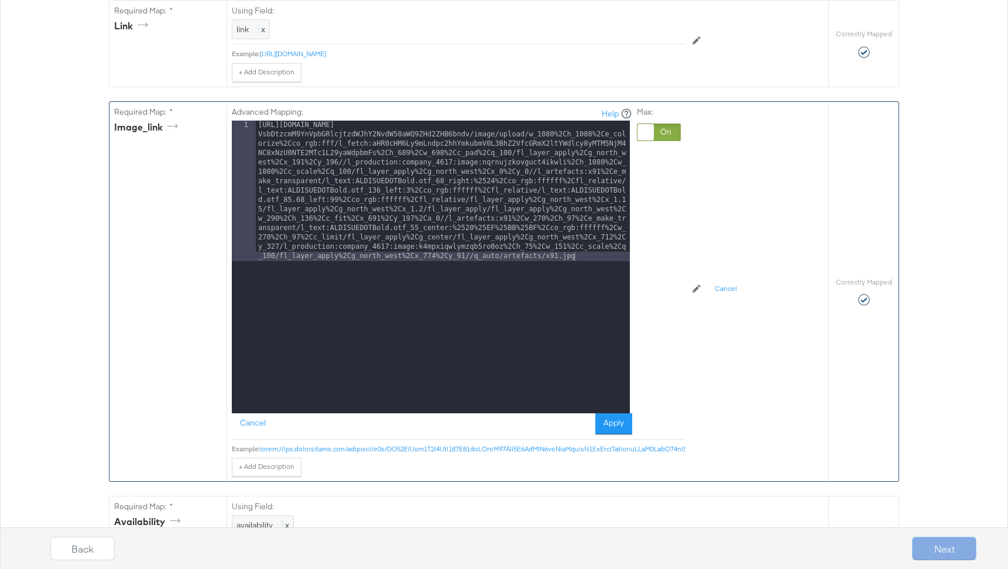
click at [641, 138] on div at bounding box center [646, 132] width 16 height 16
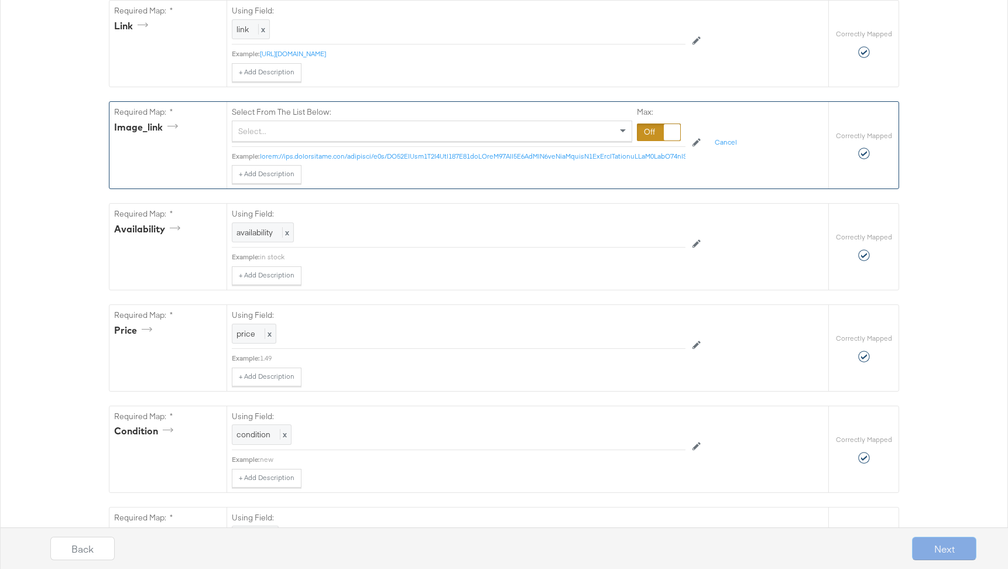
click at [509, 126] on div "Select..." at bounding box center [431, 131] width 399 height 20
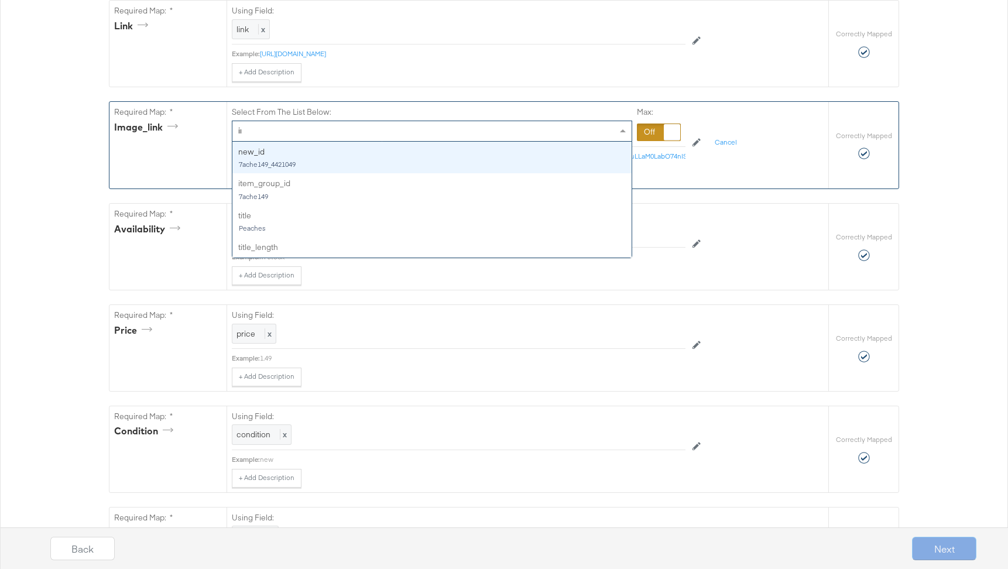
type input "ima"
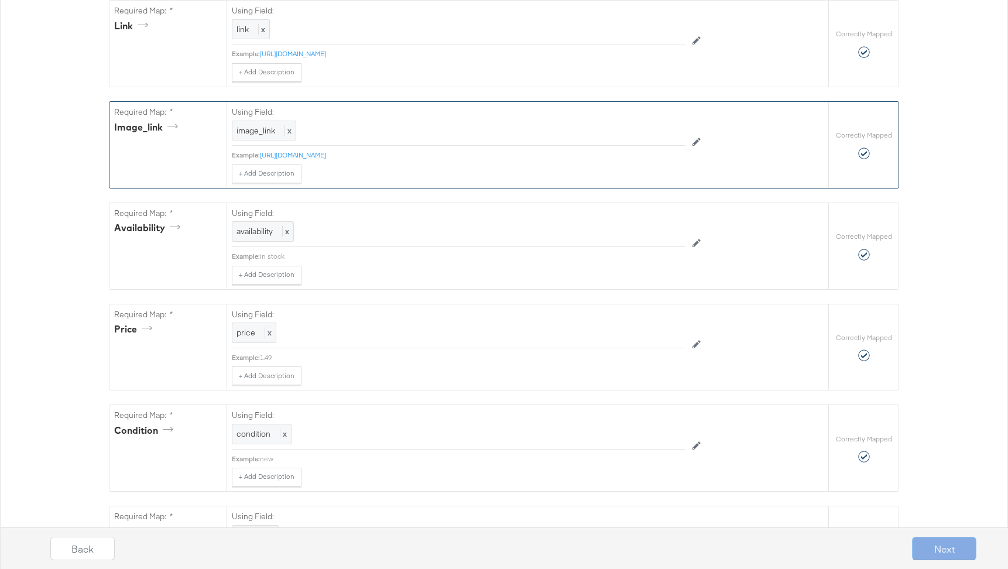
scroll to position [0, 0]
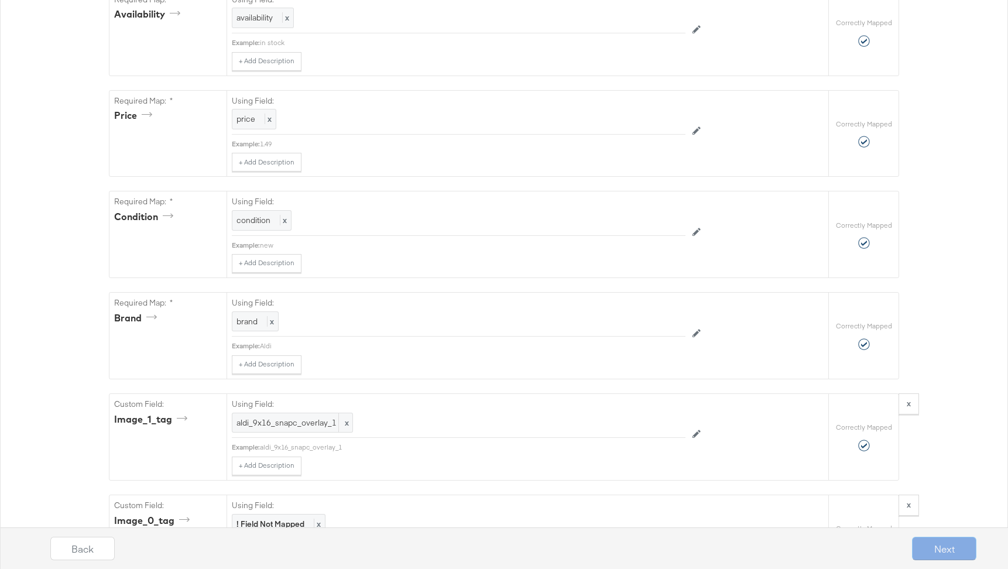
scroll to position [976, 0]
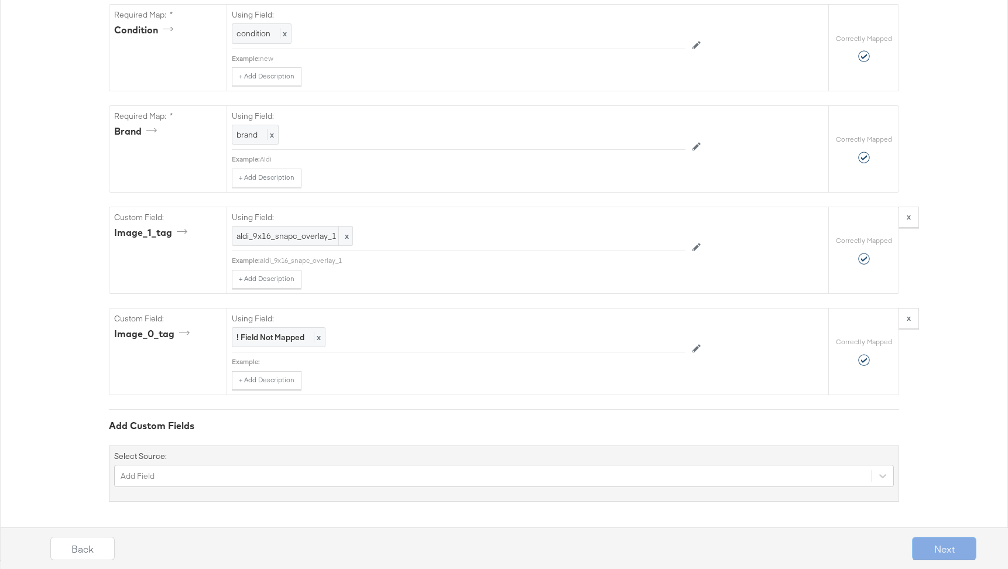
click at [943, 551] on div "Next" at bounding box center [944, 548] width 64 height 23
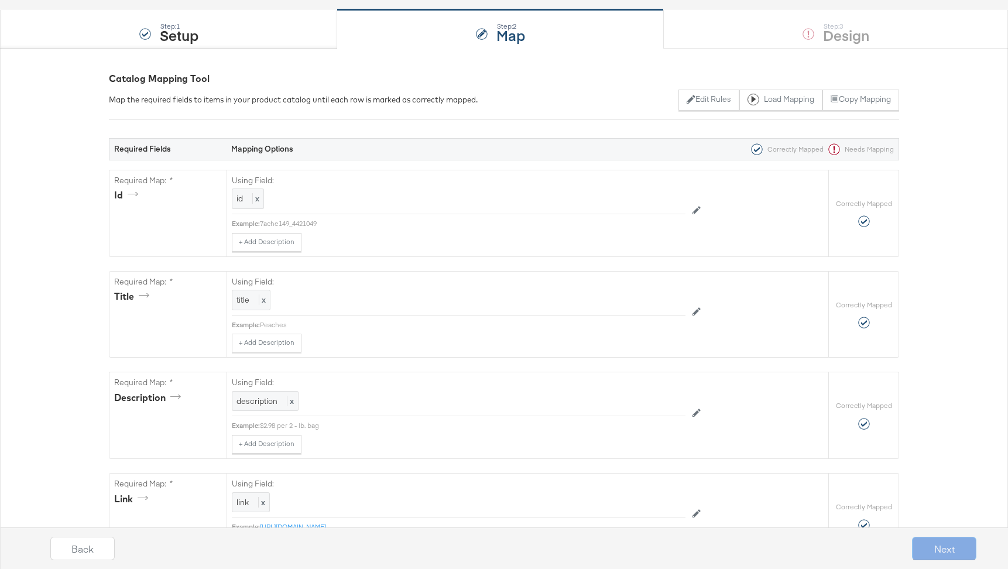
scroll to position [0, 0]
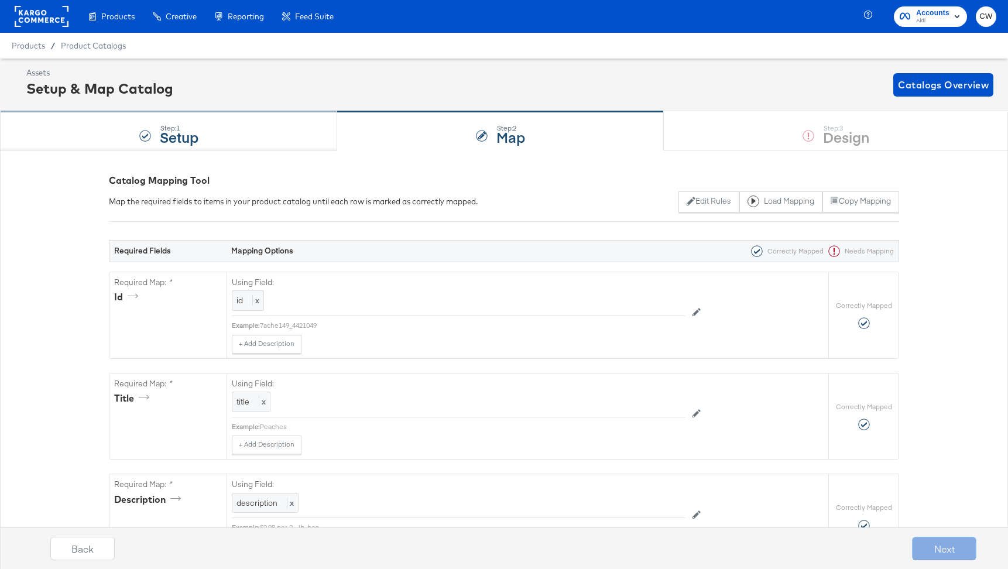
click at [278, 127] on div "Step: 1 Setup" at bounding box center [168, 131] width 337 height 39
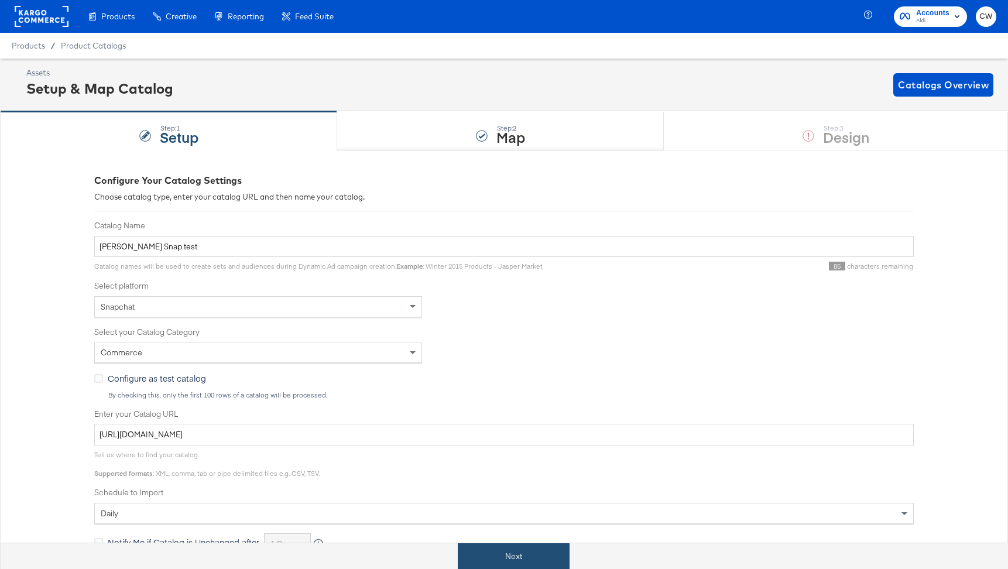
click at [533, 545] on button "Next" at bounding box center [514, 556] width 112 height 26
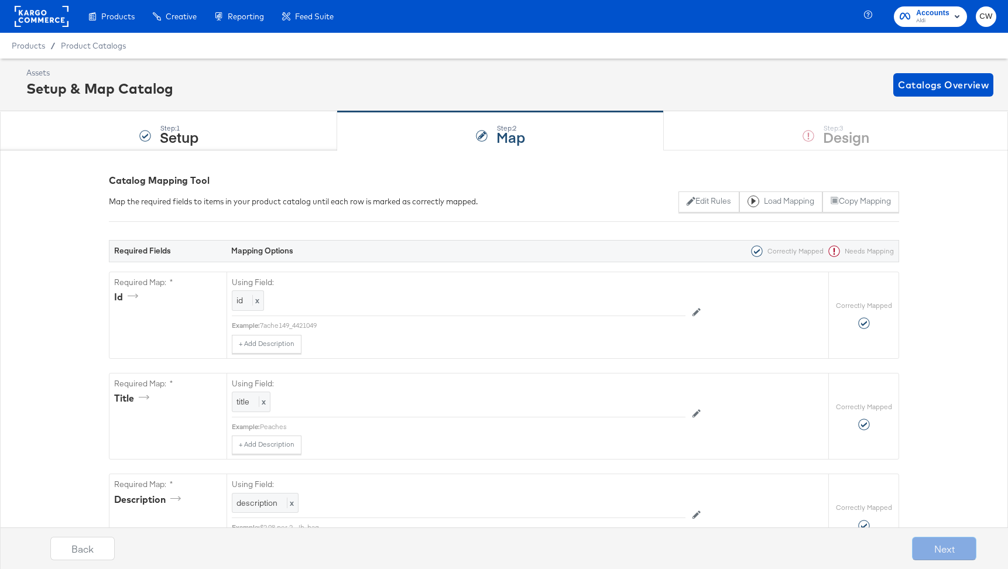
click at [775, 142] on div "Step: 1 Setup Step: 2 Map Step: 3 Design" at bounding box center [504, 130] width 1008 height 39
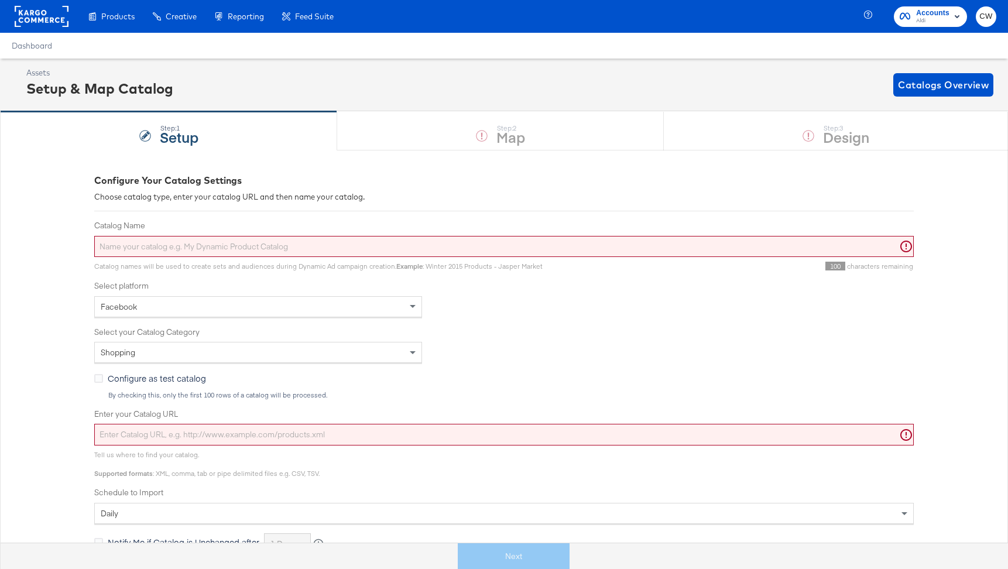
click at [393, 241] on input "Catalog Name" at bounding box center [504, 247] width 820 height 22
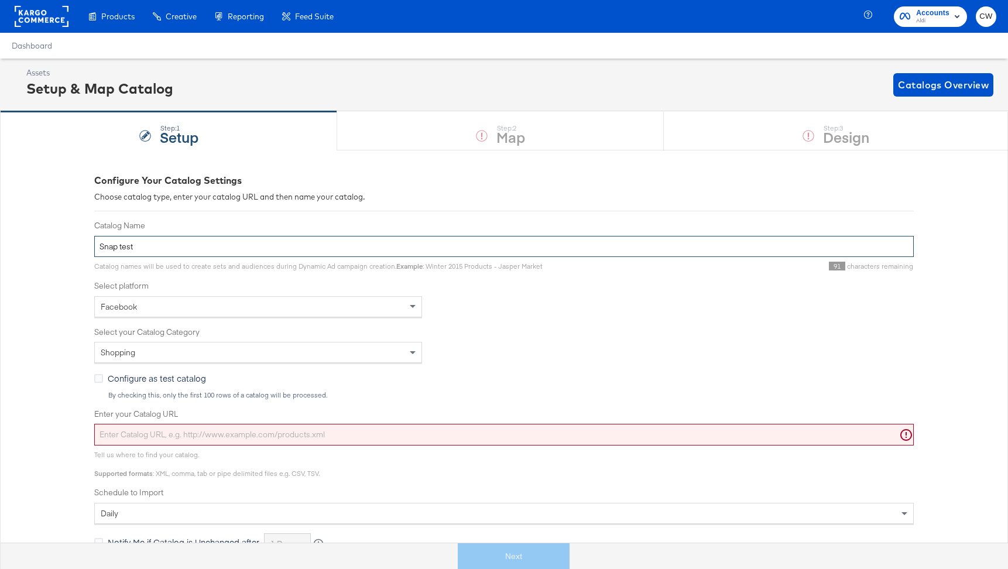
type input "Snap test"
click at [255, 300] on div "Facebook" at bounding box center [258, 307] width 327 height 20
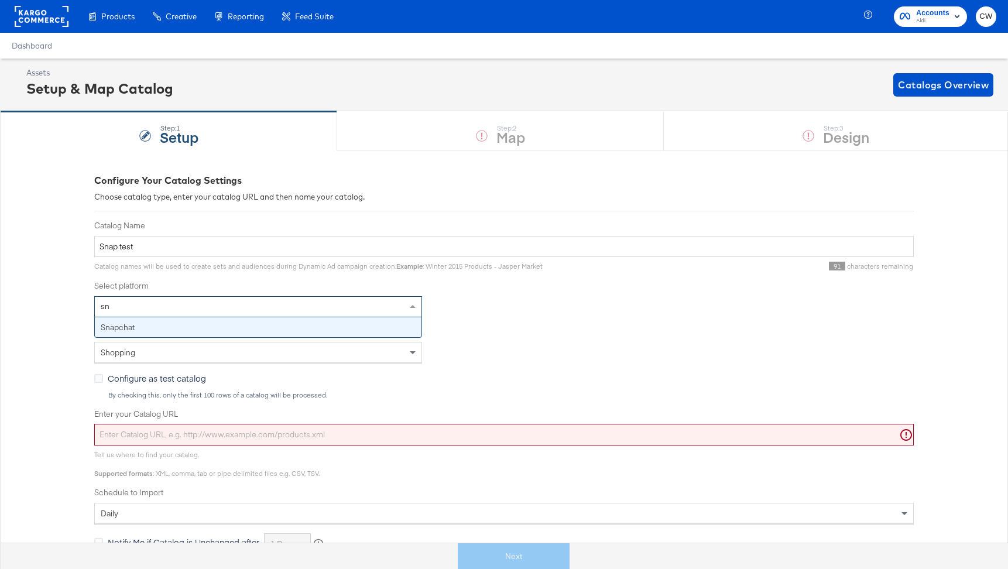
type input "sna"
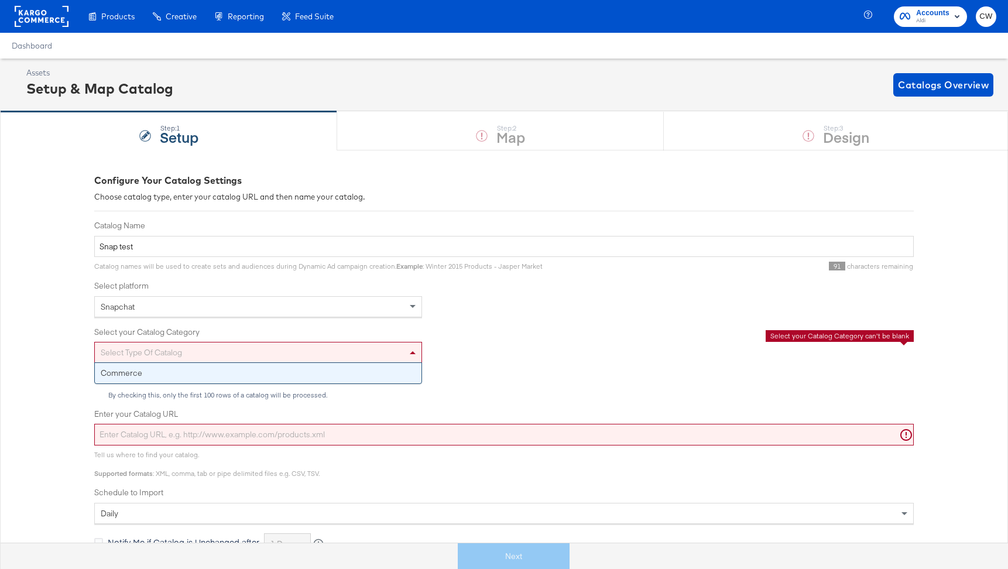
click at [278, 357] on div "Select type of catalog" at bounding box center [258, 353] width 327 height 20
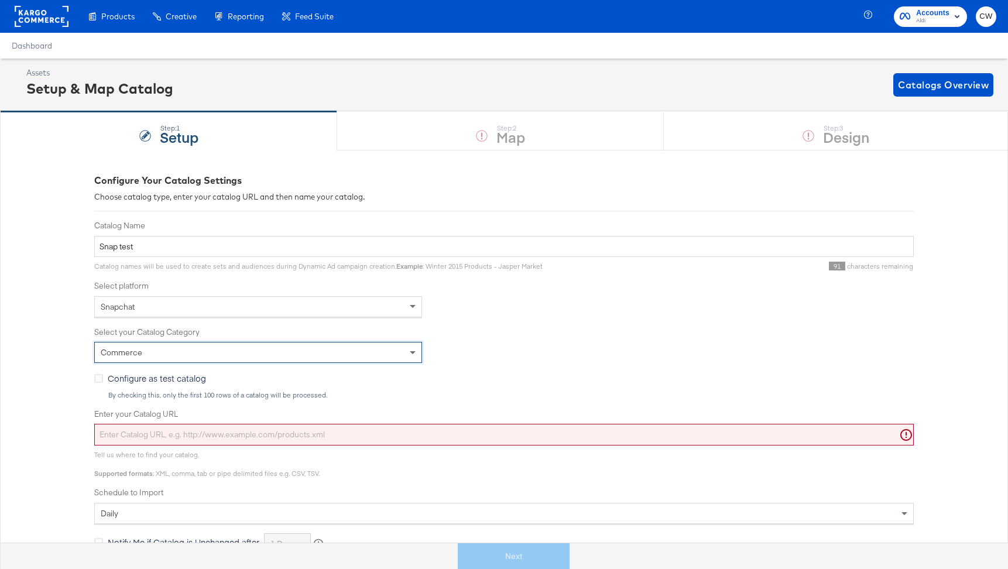
click at [302, 430] on input "Enter your Catalog URL" at bounding box center [504, 435] width 820 height 22
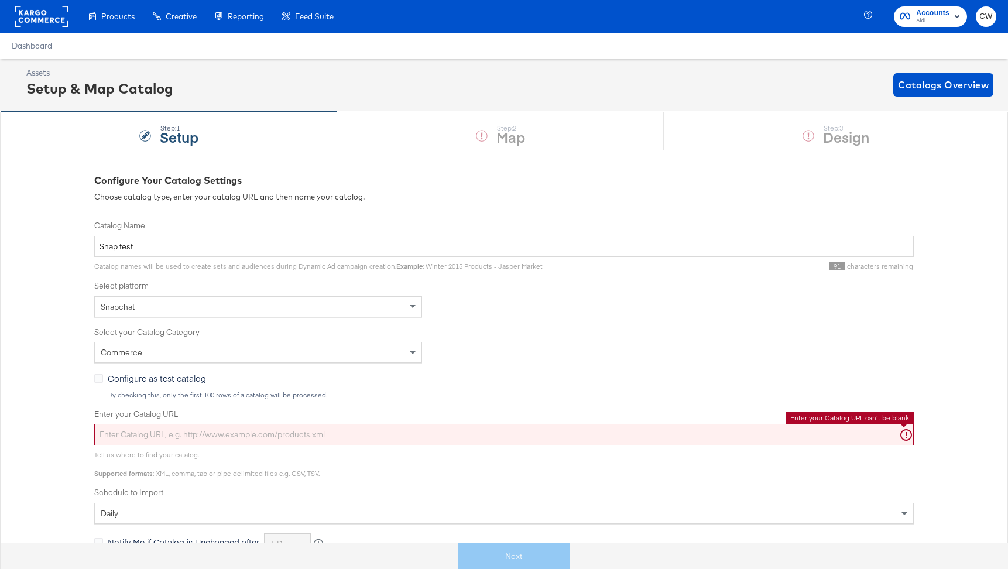
paste input "[URL][DOMAIN_NAME].."
type input "[URL][DOMAIN_NAME].."
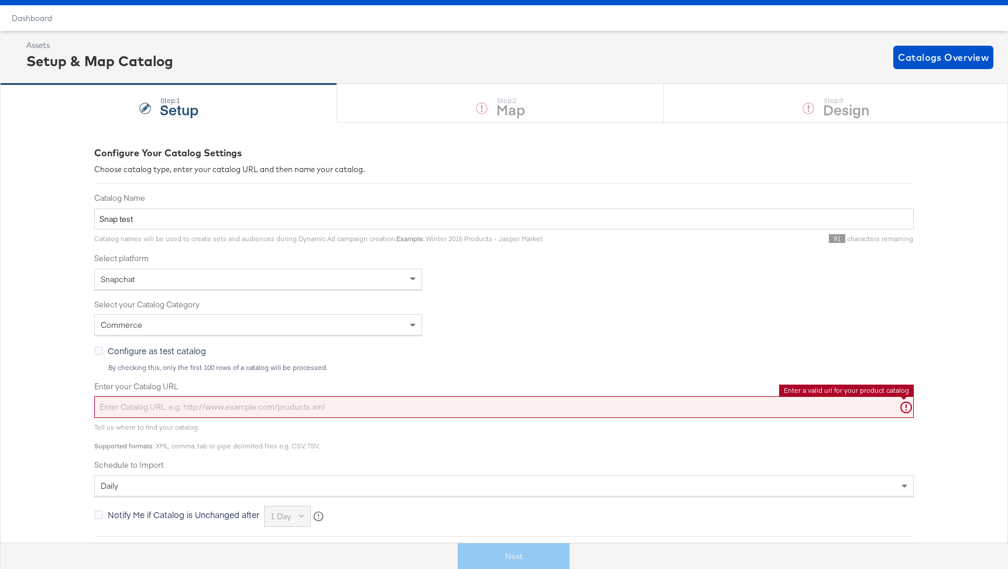
scroll to position [34, 0]
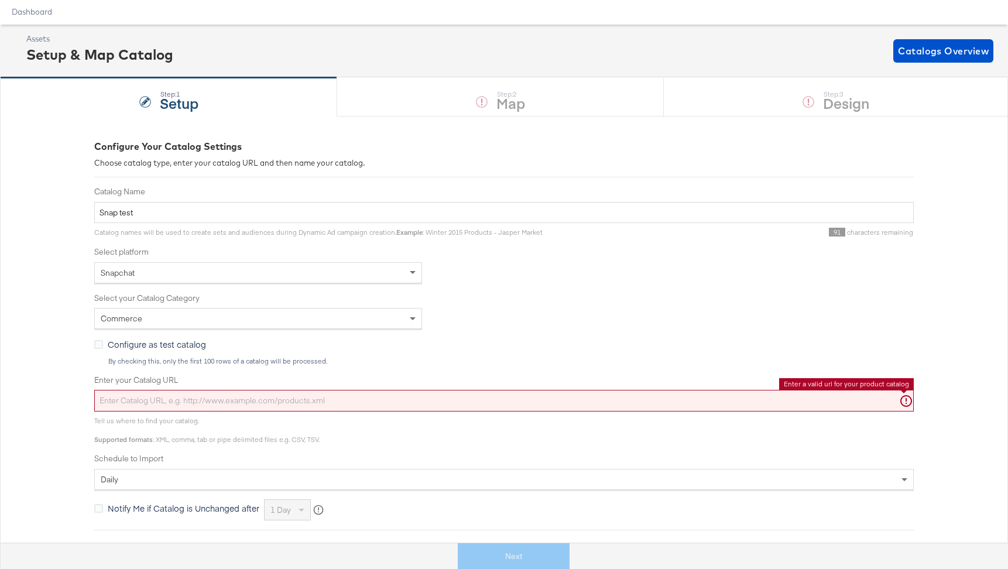
click at [317, 401] on input "Enter your Catalog URL" at bounding box center [504, 401] width 820 height 22
paste input "[URL][DOMAIN_NAME]"
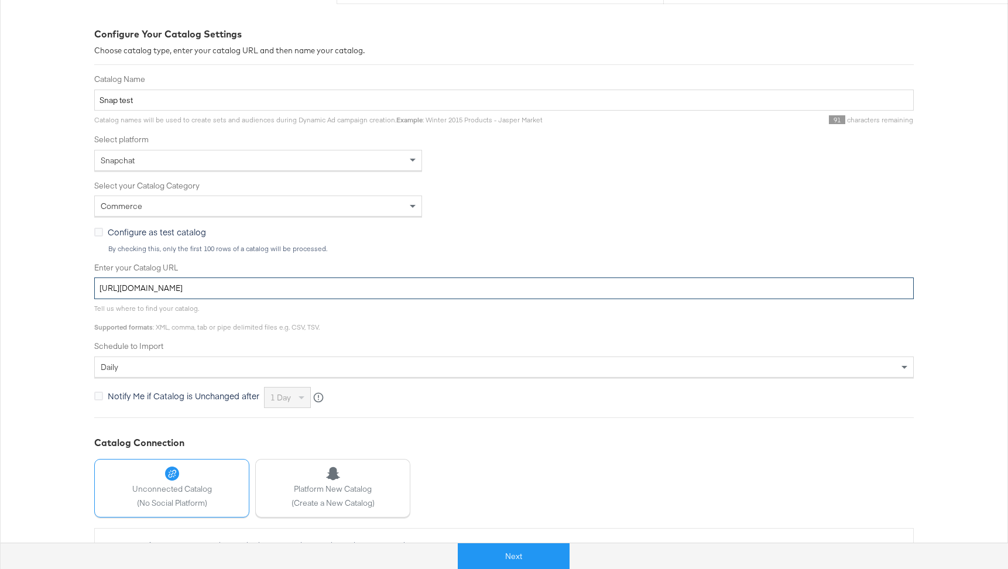
scroll to position [176, 0]
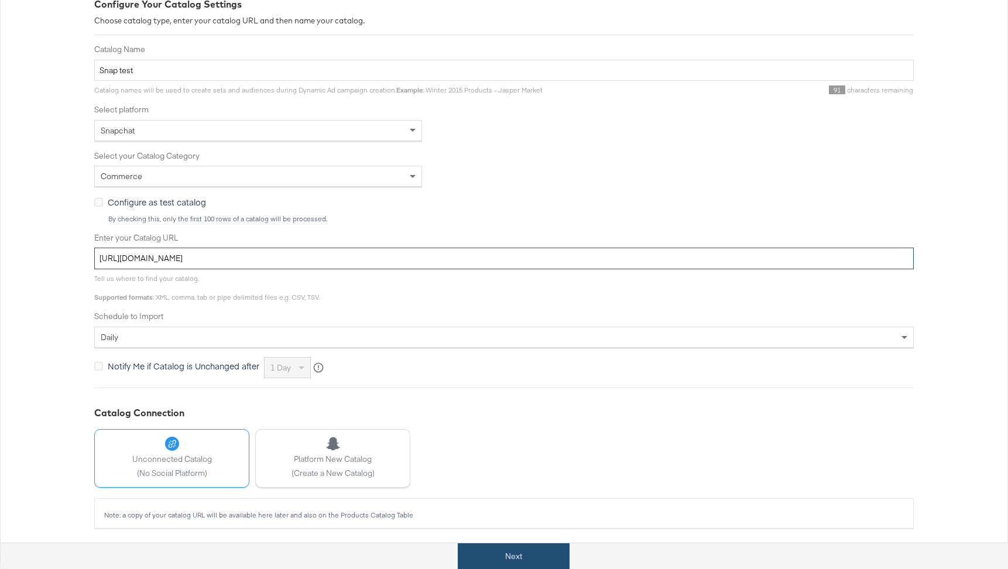
type input "[URL][DOMAIN_NAME]"
click at [518, 547] on button "Next" at bounding box center [514, 556] width 112 height 26
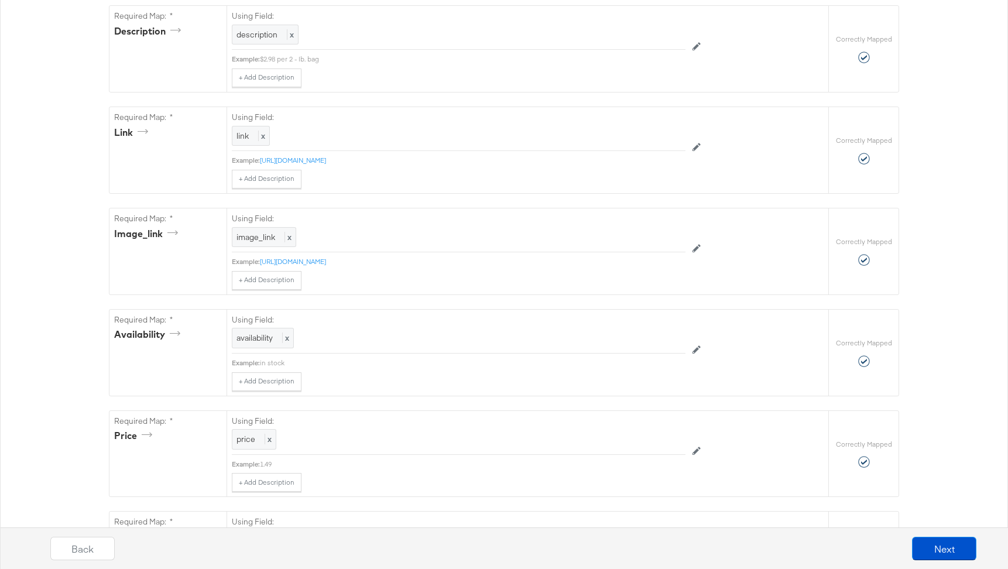
scroll to position [480, 0]
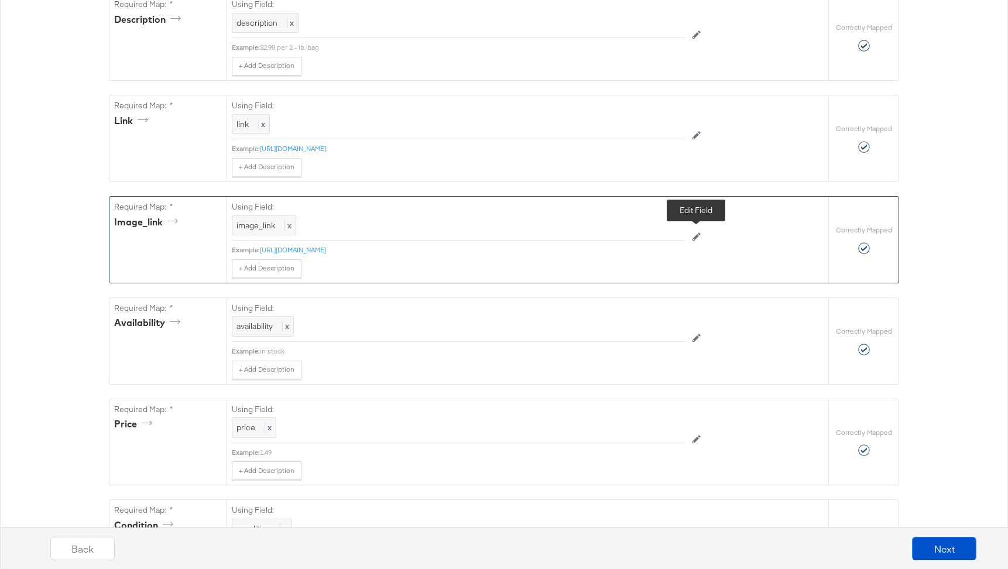
click at [693, 239] on button at bounding box center [697, 237] width 22 height 19
click at [673, 225] on div at bounding box center [672, 227] width 16 height 16
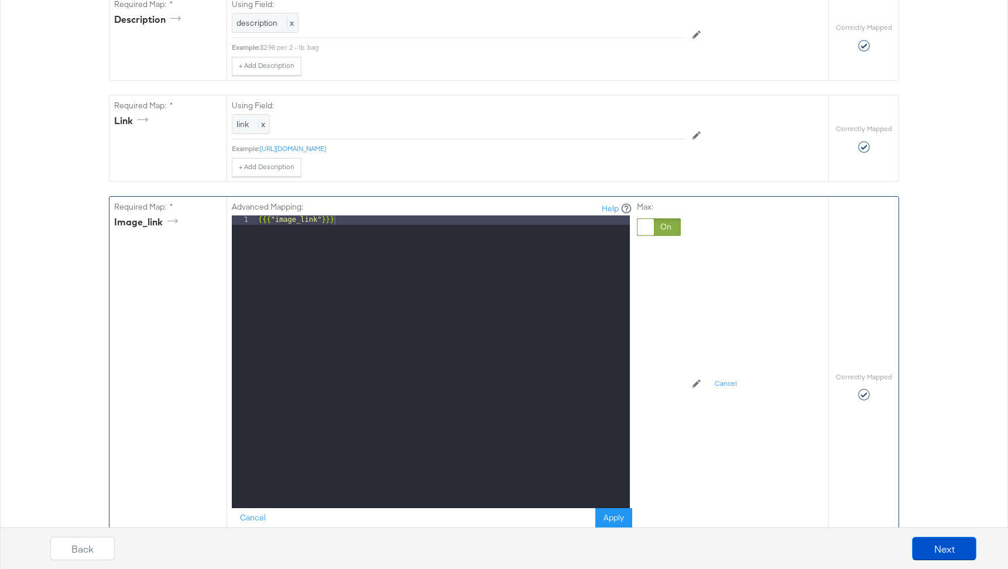
click at [600, 255] on div "{{{ "image_link" }}}" at bounding box center [443, 371] width 374 height 312
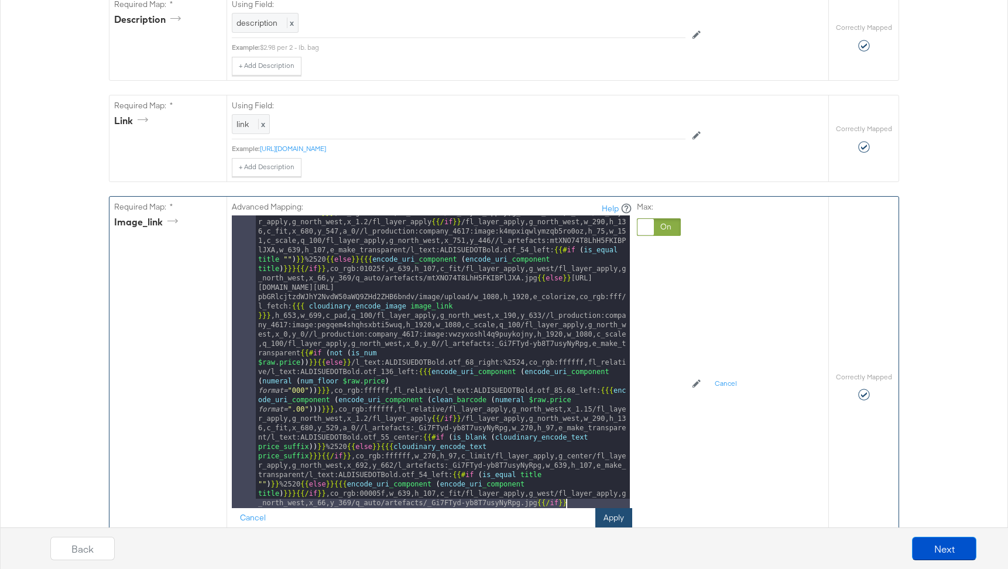
click at [613, 515] on button "Apply" at bounding box center [614, 518] width 37 height 21
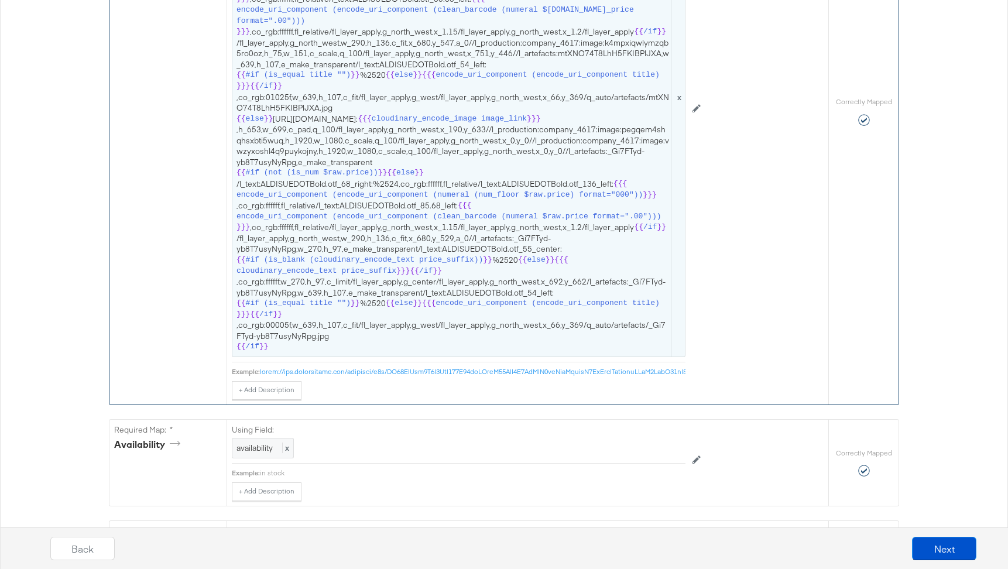
scroll to position [859, 0]
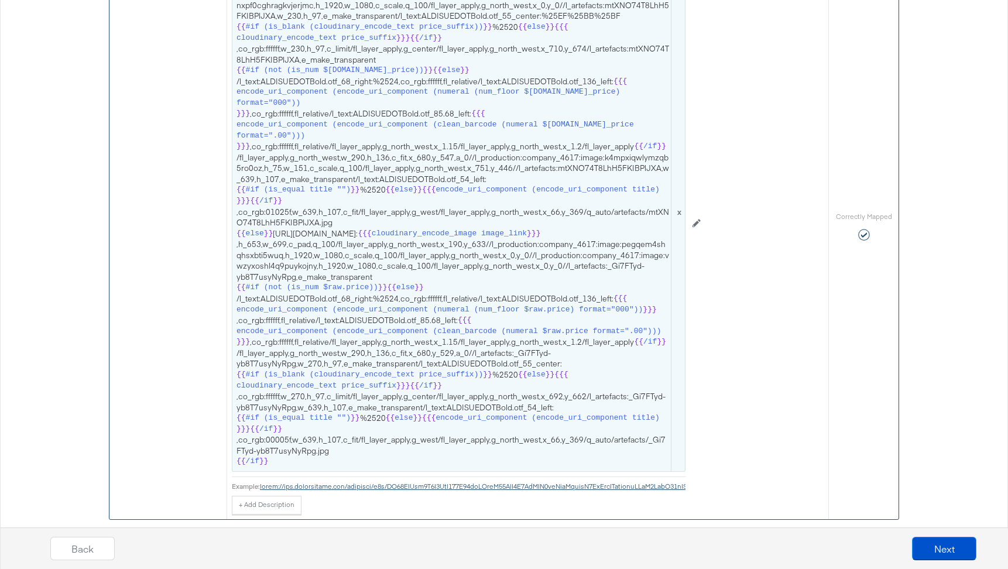
scroll to position [753, 0]
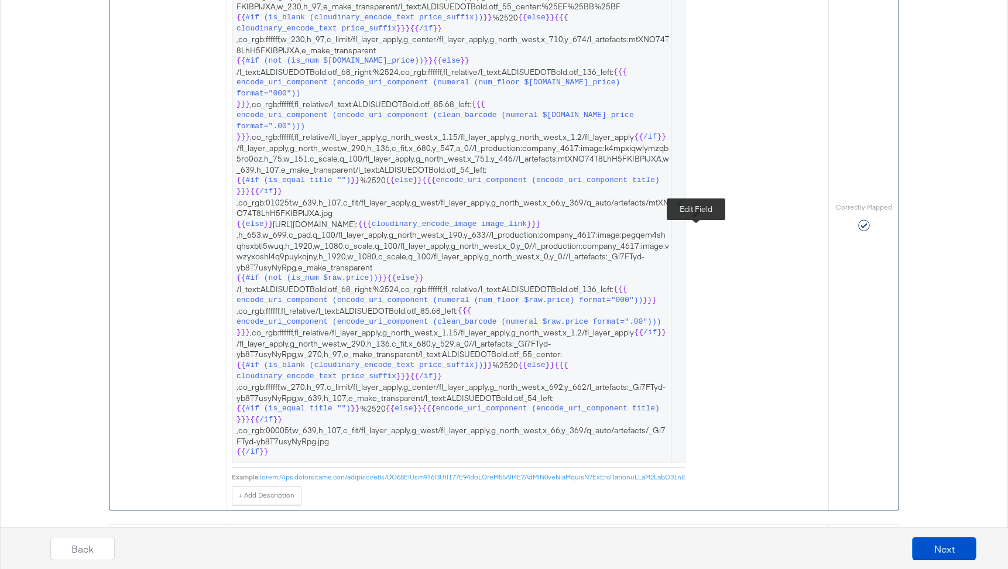
click at [701, 224] on button at bounding box center [697, 214] width 22 height 19
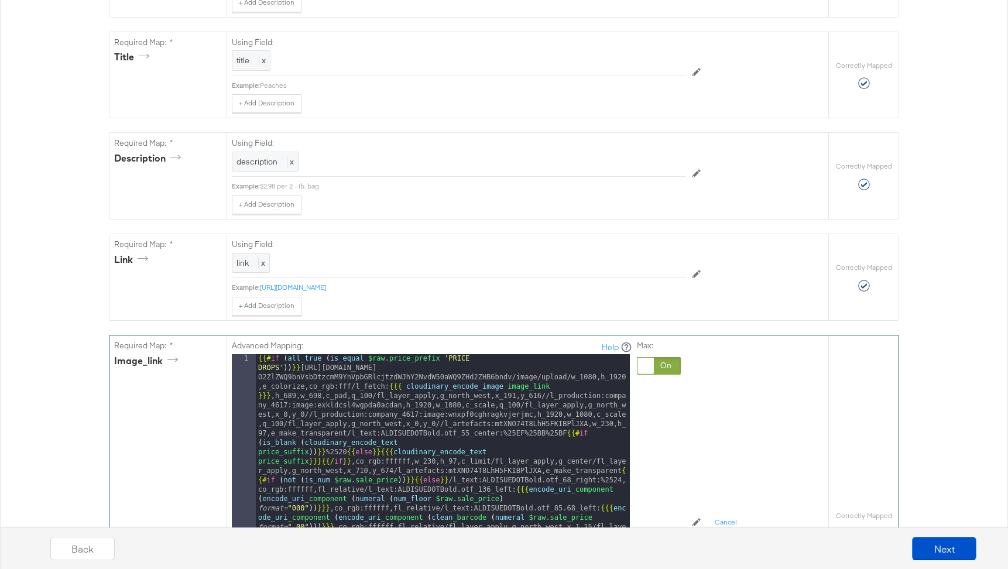
scroll to position [413, 0]
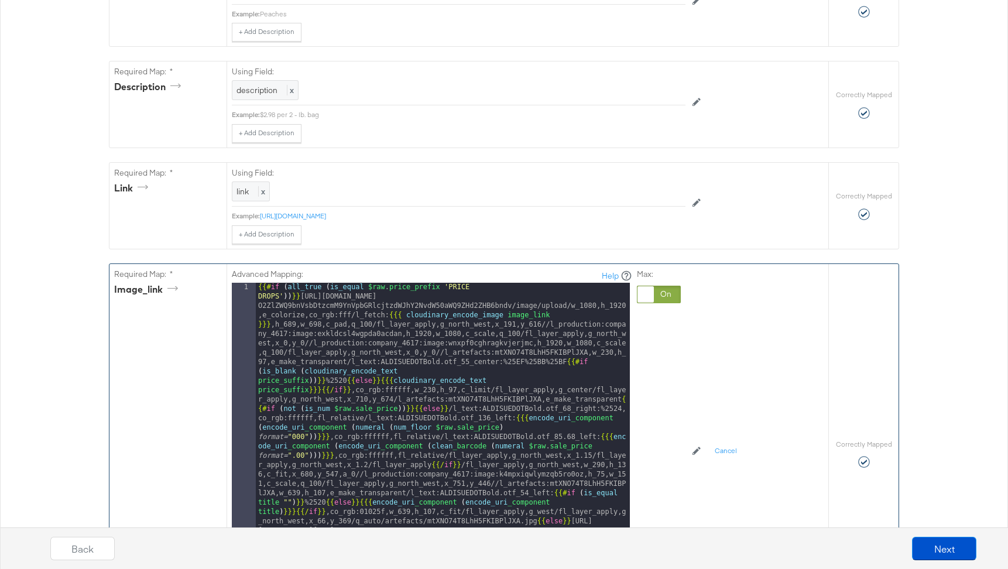
click at [638, 286] on div at bounding box center [646, 294] width 16 height 16
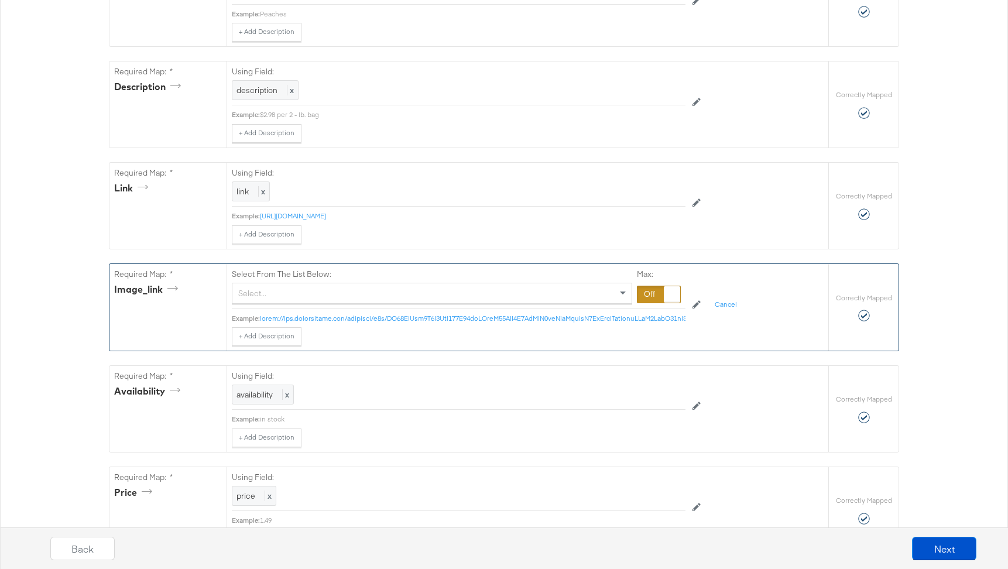
click at [543, 299] on div "Select..." at bounding box center [431, 293] width 399 height 20
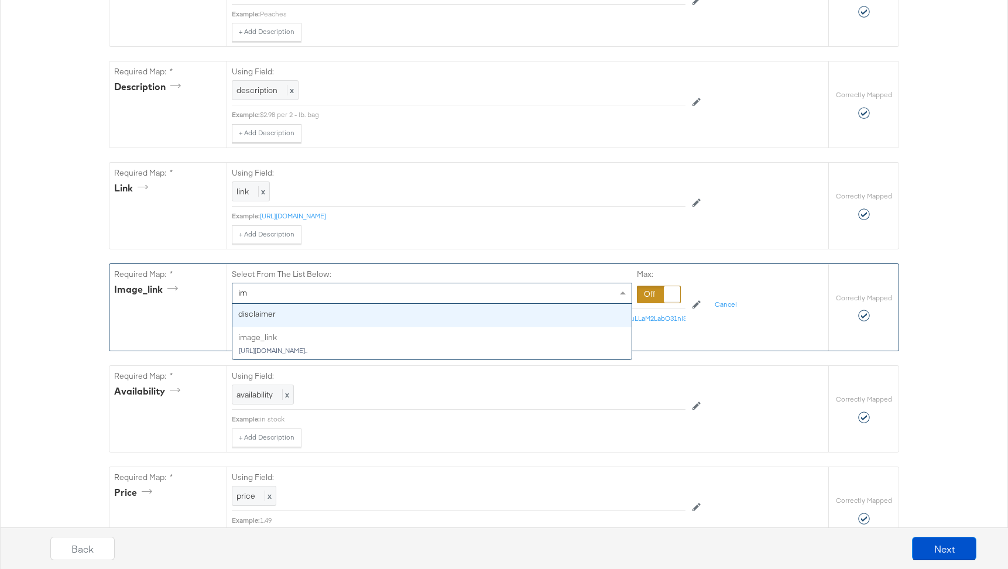
type input "ima"
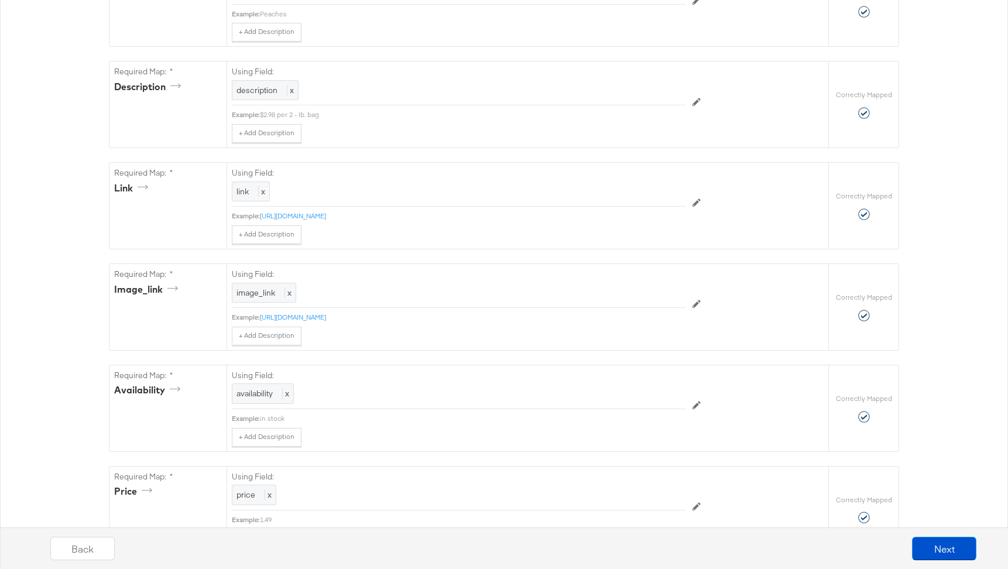
scroll to position [0, 0]
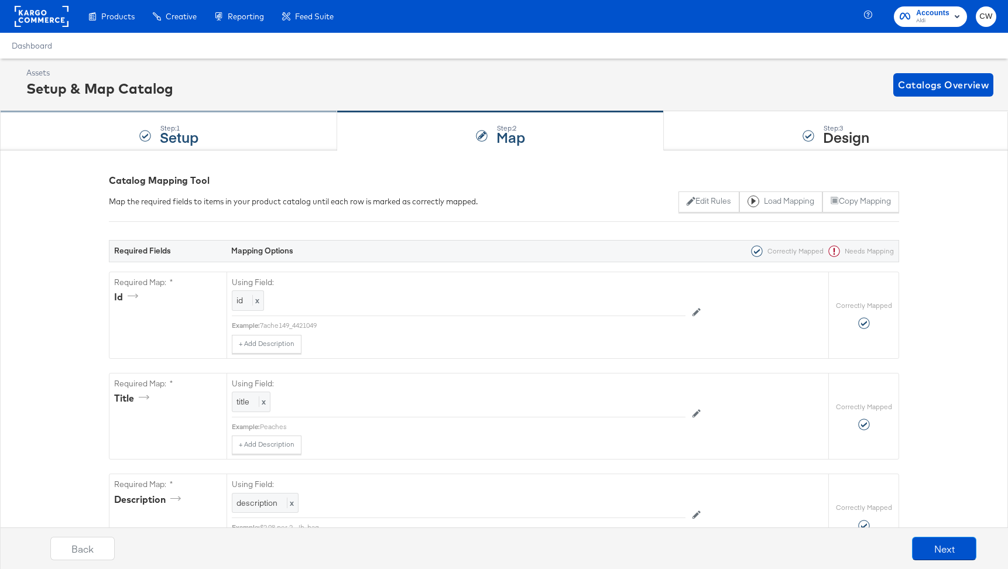
click at [263, 126] on div "Step: 1 Setup" at bounding box center [168, 131] width 337 height 39
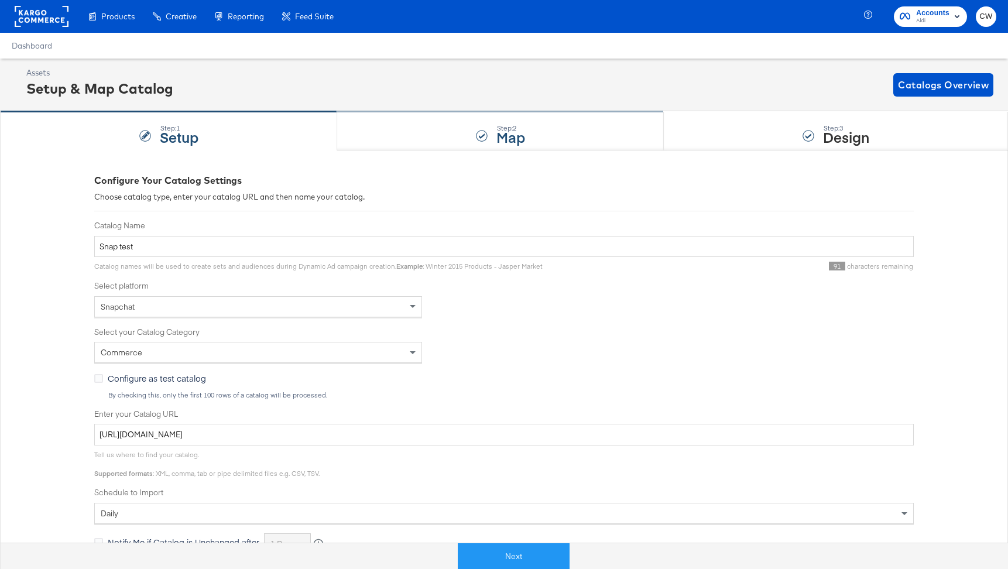
click at [453, 113] on div "Step: 2 Map" at bounding box center [500, 131] width 327 height 39
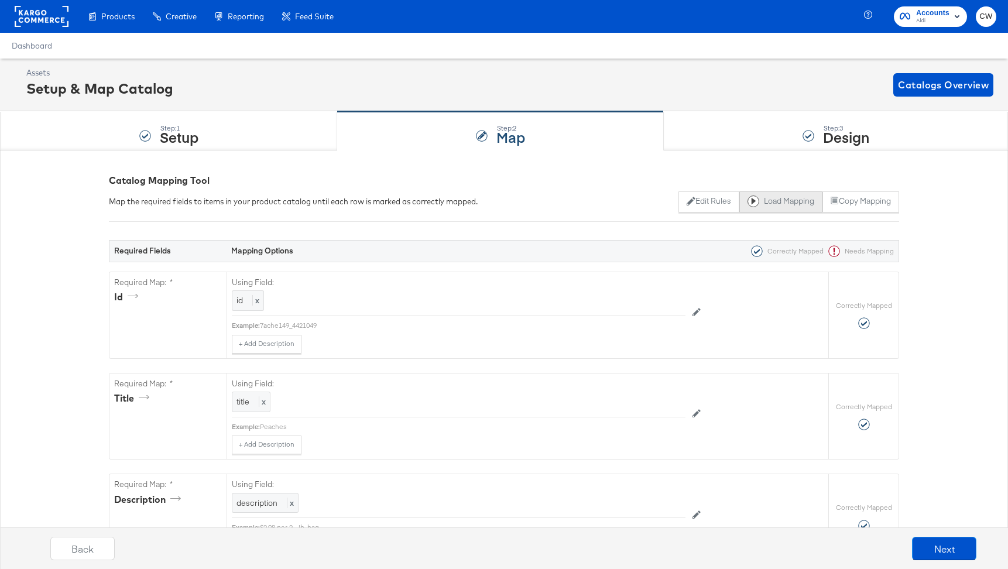
click at [779, 209] on button "Load Mapping" at bounding box center [781, 201] width 83 height 21
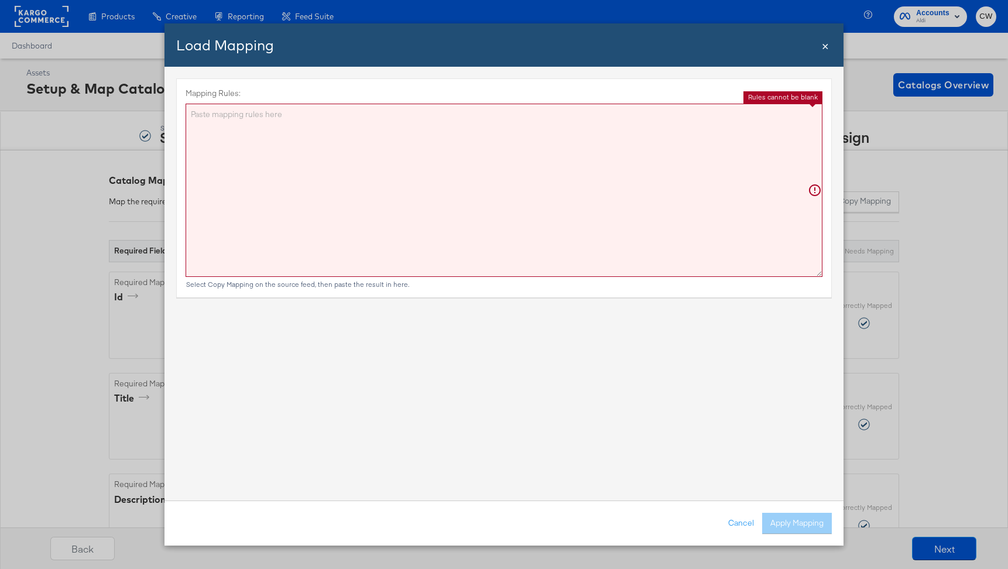
click at [550, 160] on textarea "Mapping Rules:" at bounding box center [504, 190] width 637 height 173
paste textarea "{"id":"{{{\"id\"}}}","title":"{{{\"title\"}}}","description":"{{{\"description\…"
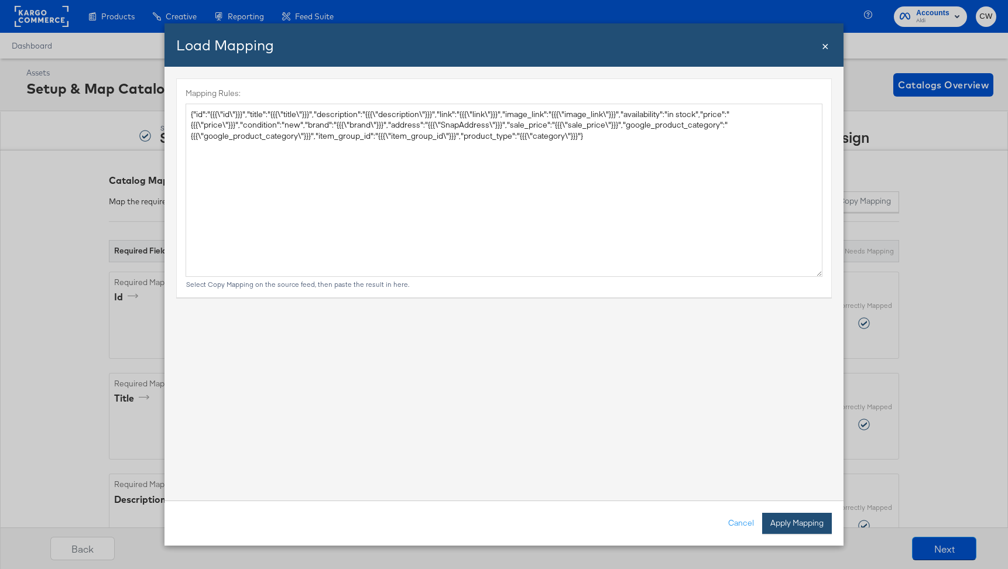
type textarea "{ "id": "{{{\"id\"}}}", "title": "{{{\"title\"}}}", "description": "{{{\"descri…"
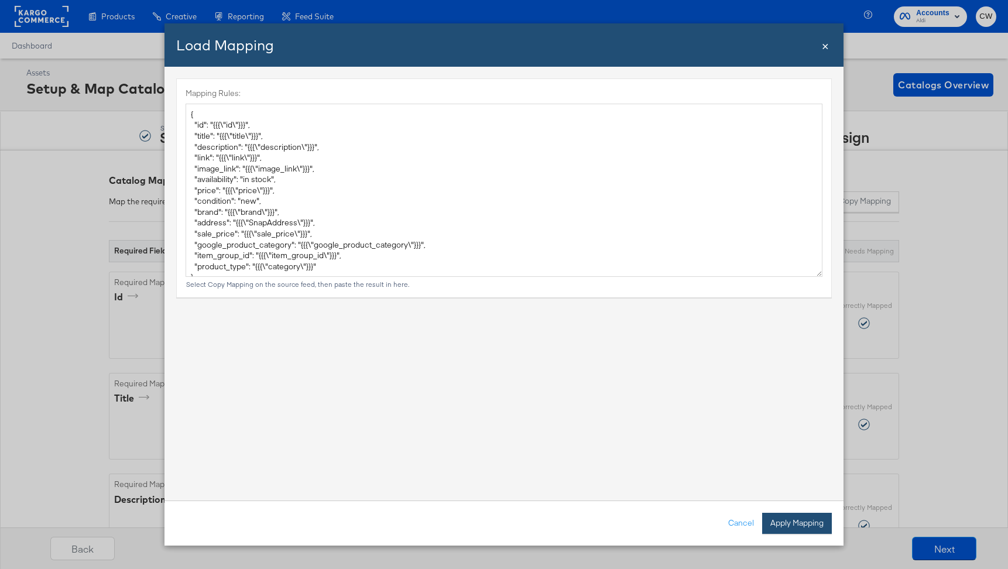
click at [783, 529] on button "Apply Mapping" at bounding box center [797, 523] width 70 height 21
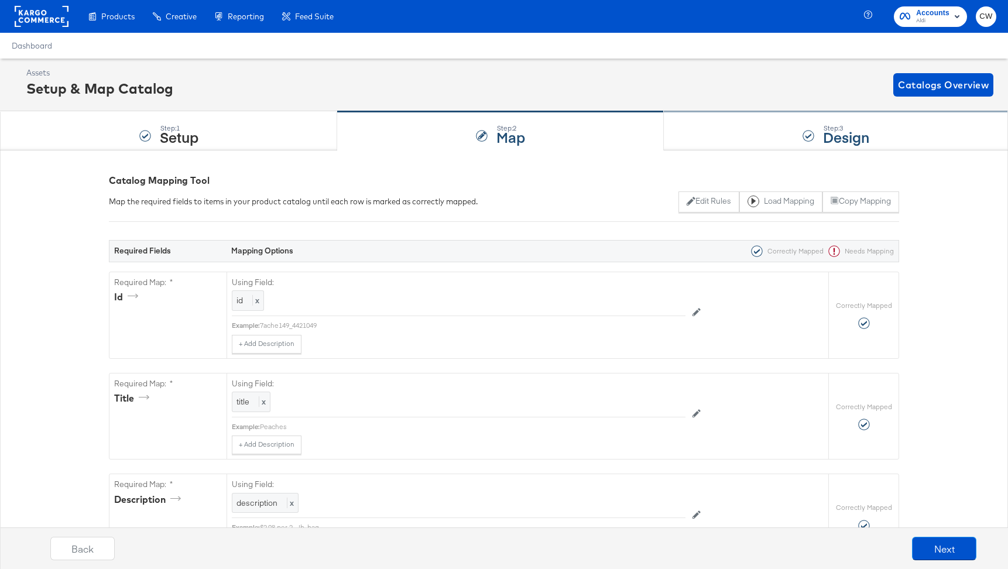
click at [848, 130] on strong "Design" at bounding box center [846, 136] width 46 height 19
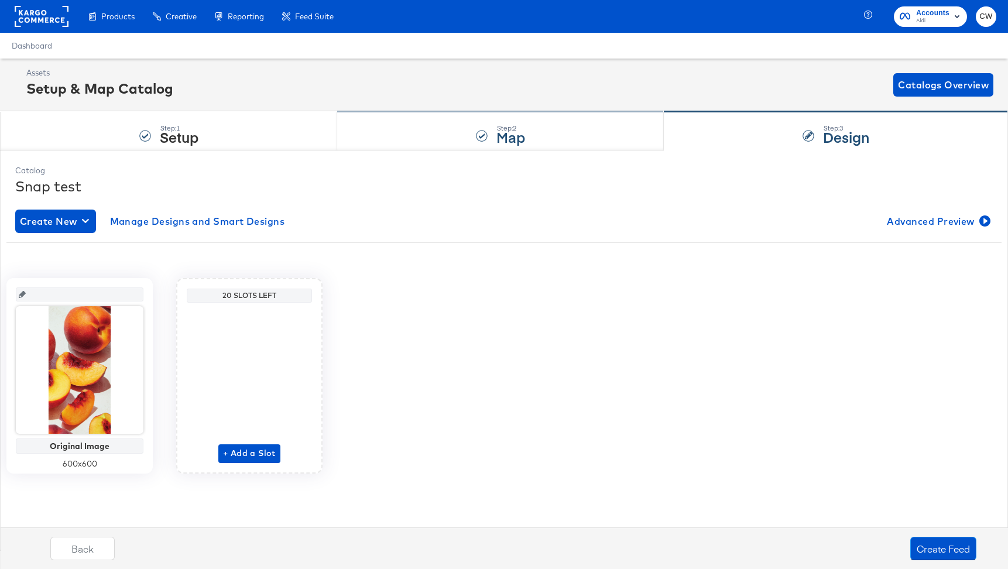
click at [600, 98] on div "Assets Setup & Map Catalog Catalogs Overview" at bounding box center [509, 84] width 967 height 35
click at [592, 120] on div "Step: 2 Map" at bounding box center [500, 131] width 327 height 39
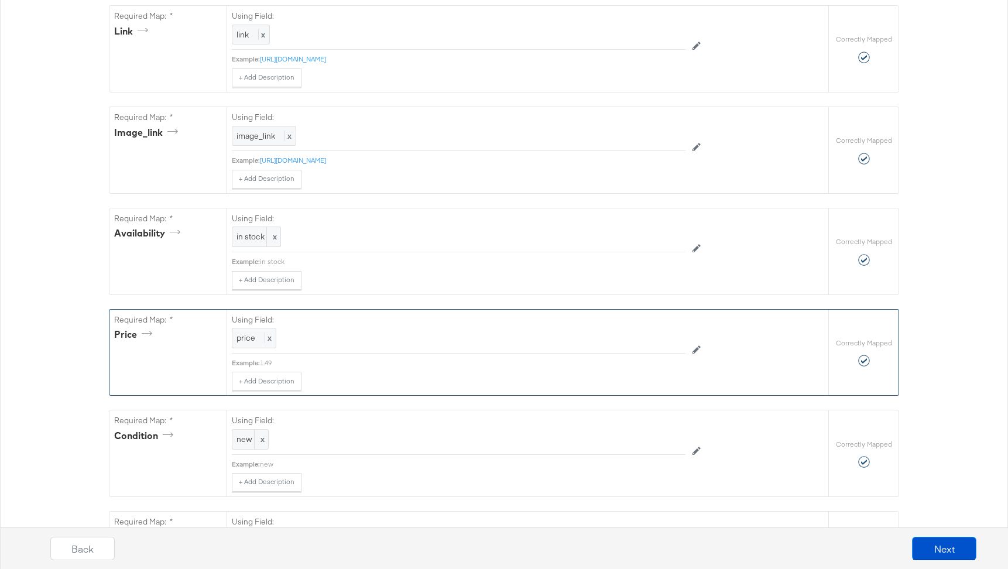
scroll to position [553, 0]
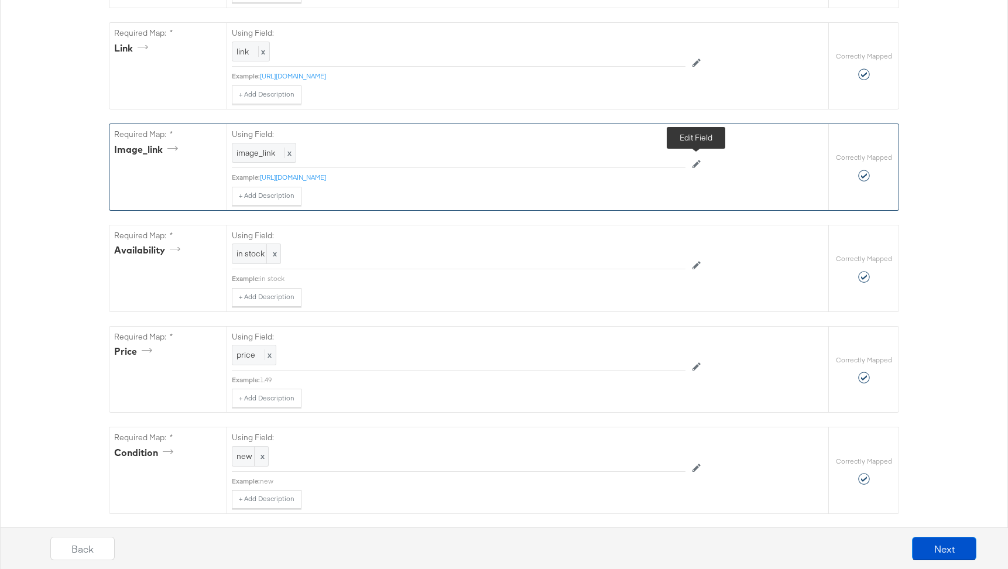
click at [692, 162] on button at bounding box center [697, 164] width 22 height 19
click at [681, 160] on div "Select From The List Below: image_link Max:" at bounding box center [459, 146] width 454 height 45
click at [679, 160] on div at bounding box center [672, 154] width 16 height 16
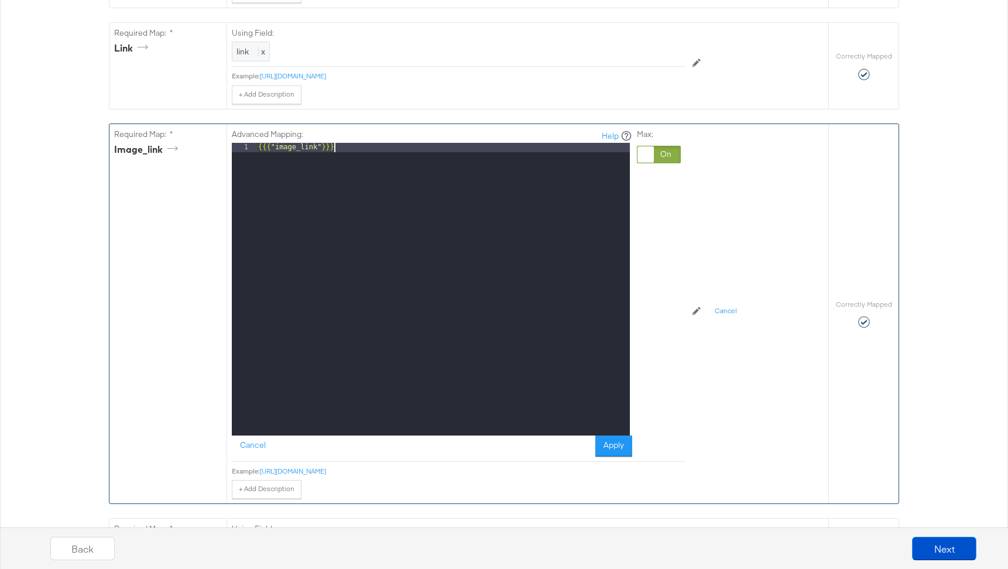
click at [598, 190] on div "{{{ "image_link" }}}" at bounding box center [443, 299] width 374 height 312
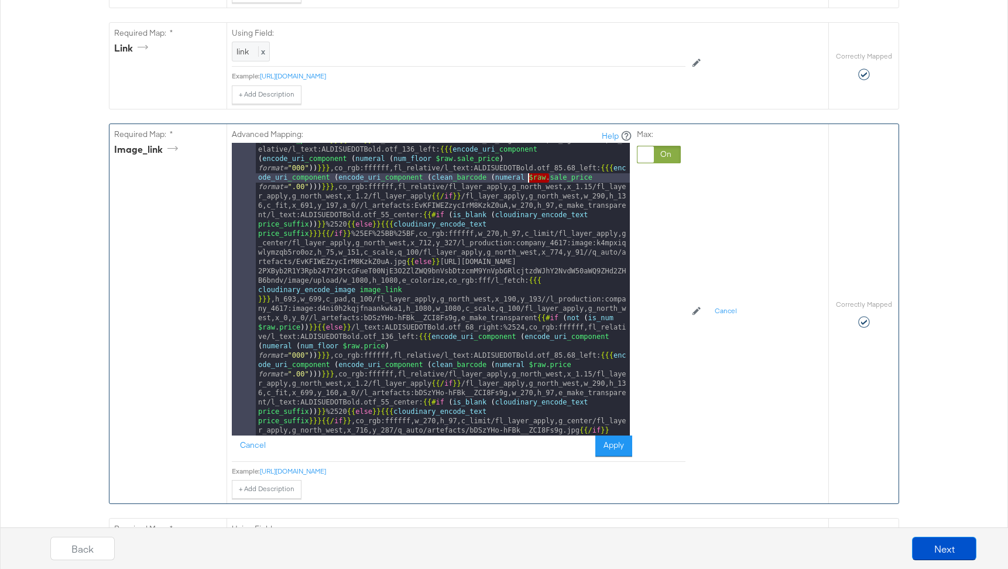
drag, startPoint x: 549, startPoint y: 179, endPoint x: 528, endPoint y: 179, distance: 21.1
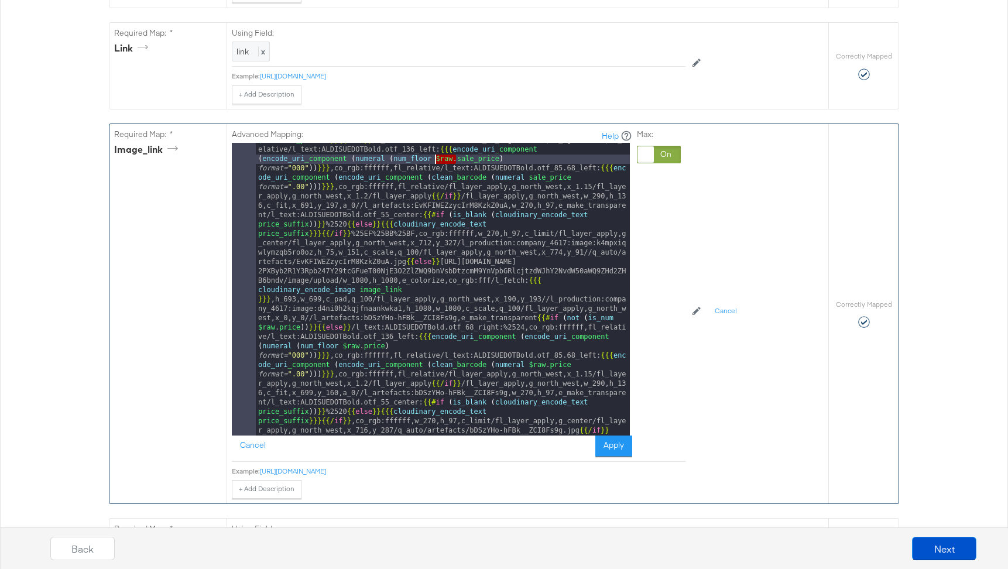
drag, startPoint x: 458, startPoint y: 161, endPoint x: 435, endPoint y: 160, distance: 22.9
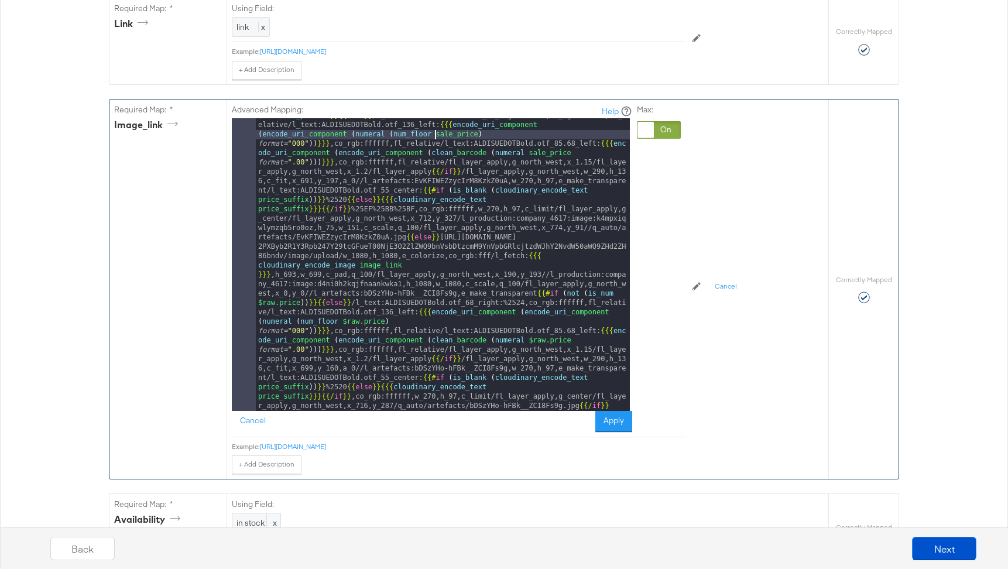
scroll to position [578, 0]
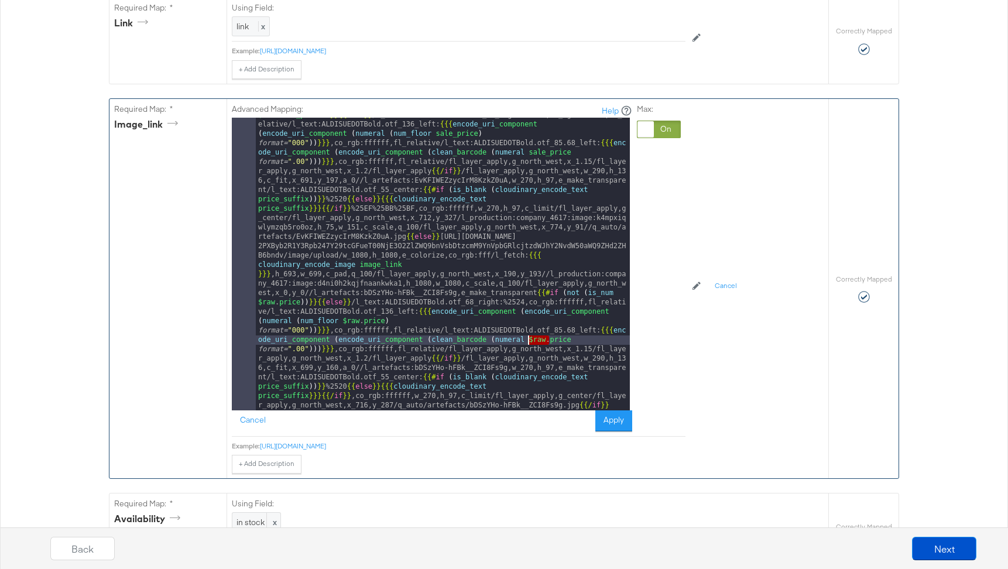
drag, startPoint x: 549, startPoint y: 341, endPoint x: 528, endPoint y: 341, distance: 21.1
click at [528, 341] on div "{{# if ( all_true ( is_equal $raw . price_prefix 'PRICE DROPS' )) }} https://ap…" at bounding box center [443, 557] width 374 height 1024
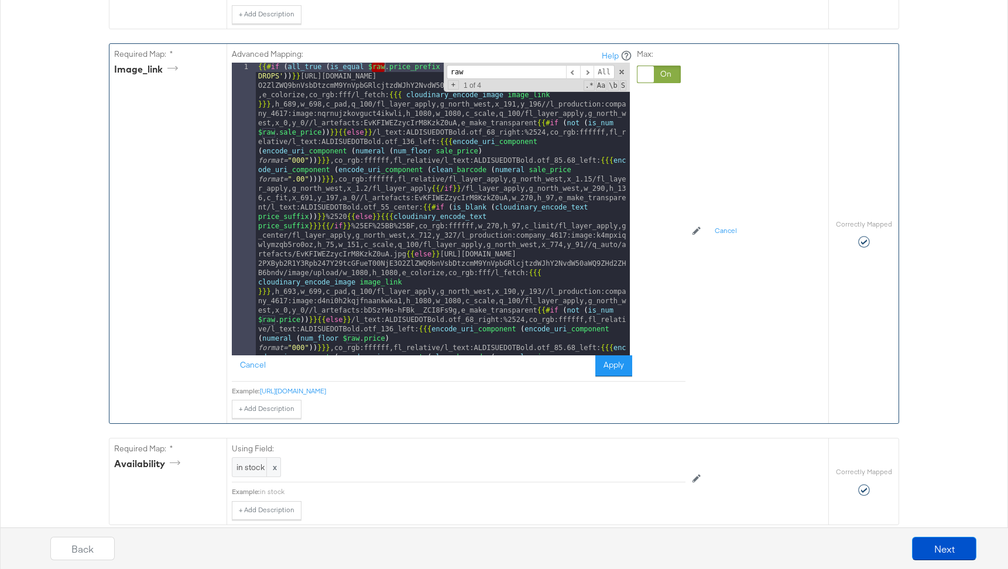
scroll to position [619, 0]
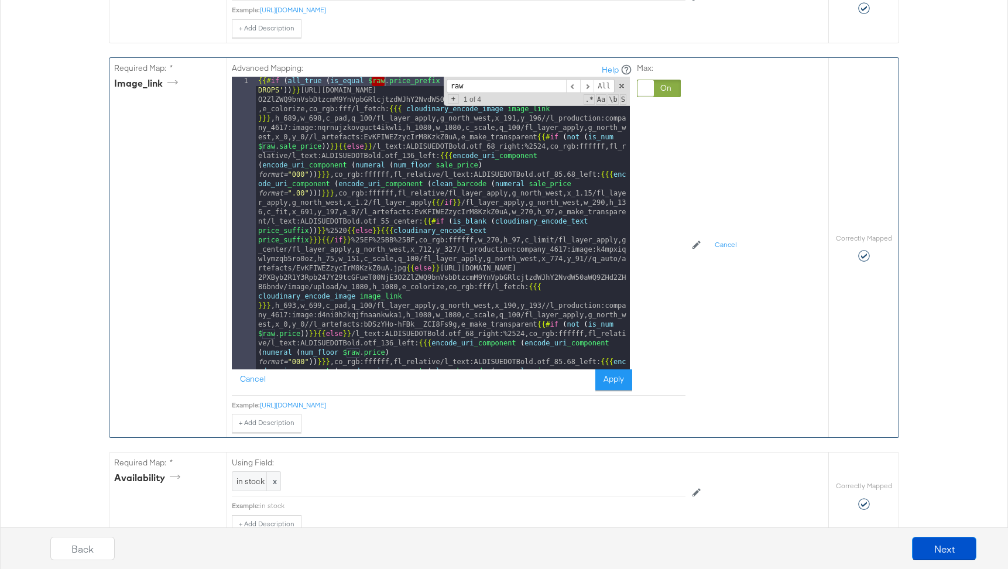
type input "raw"
drag, startPoint x: 389, startPoint y: 82, endPoint x: 369, endPoint y: 82, distance: 20.5
click at [621, 84] on span at bounding box center [622, 86] width 8 height 8
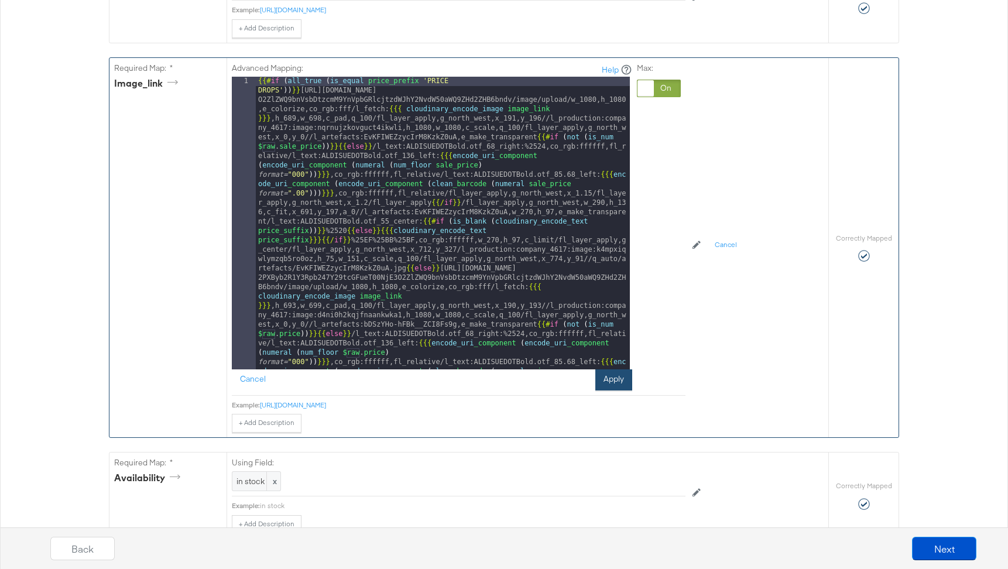
click at [611, 378] on button "Apply" at bounding box center [614, 379] width 37 height 21
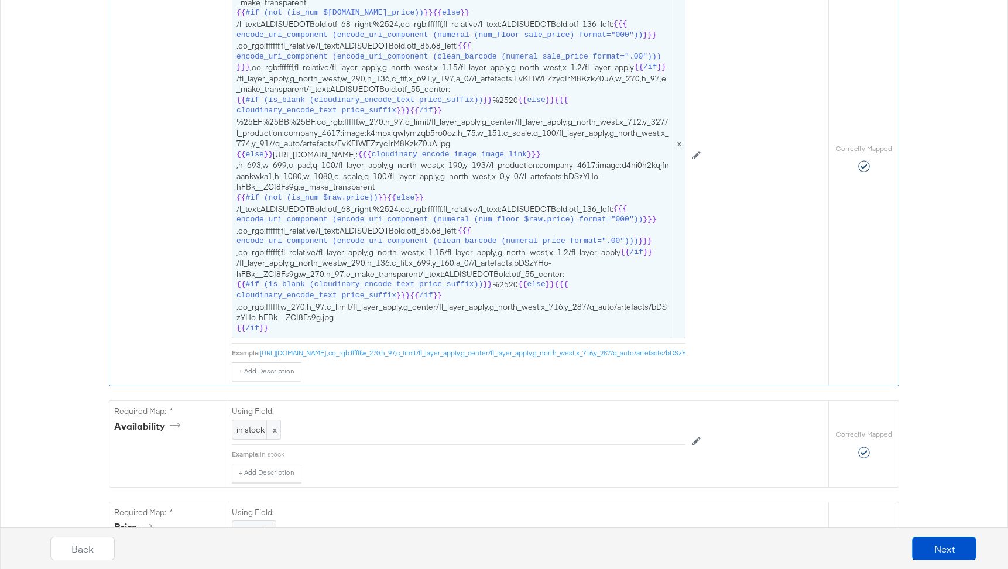
scroll to position [775, 0]
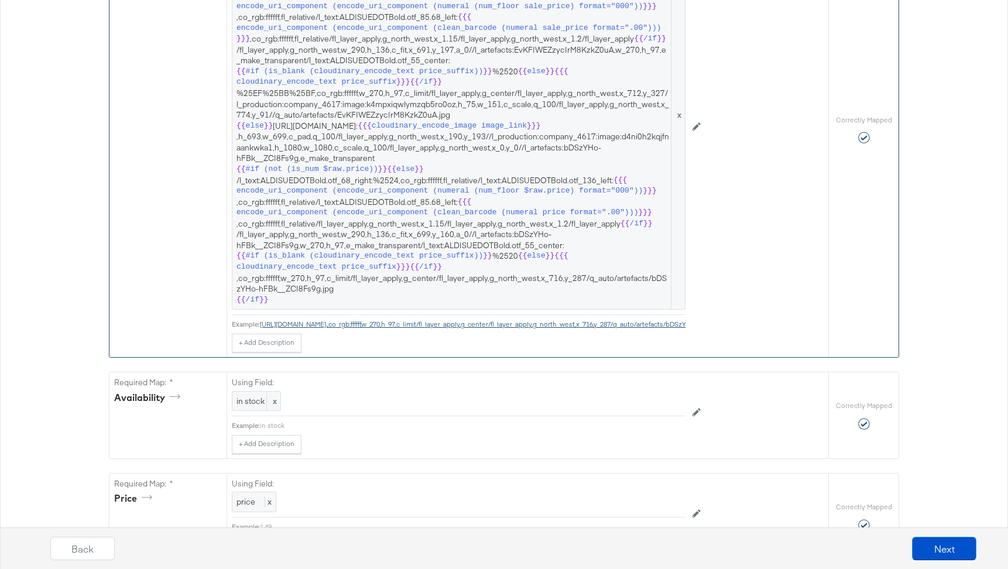
click at [498, 328] on link "https://api.stitcherads.com/creative/c8y/ZW52PXByb2R1Y3Rpb247Y29tcGFueT00NjE3O2…" at bounding box center [509, 324] width 499 height 9
click at [566, 217] on span "{{ #if (all_true (is_equal price_prefix 'PRICE DROPS')) }} https://api.stitcher…" at bounding box center [459, 115] width 444 height 381
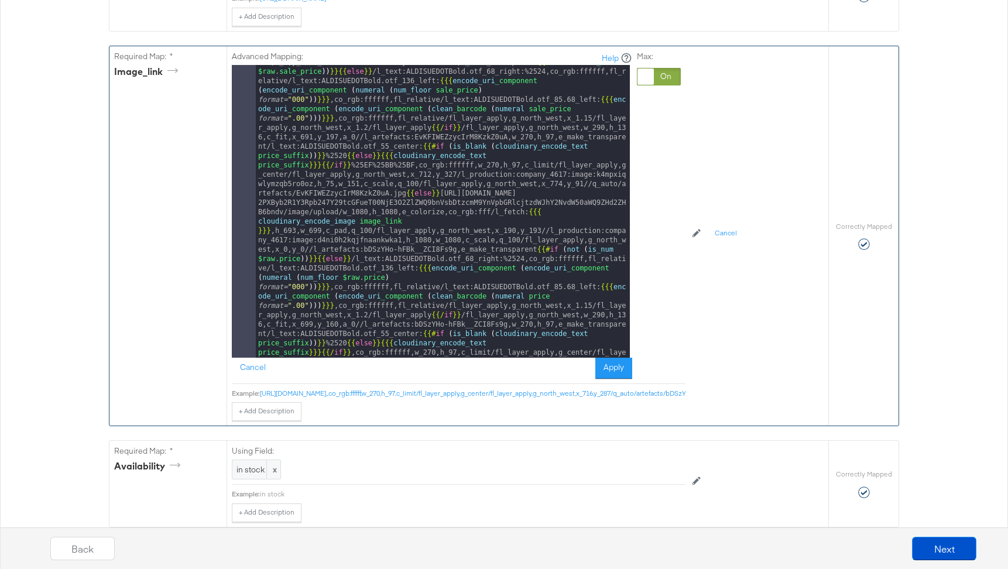
scroll to position [39, 0]
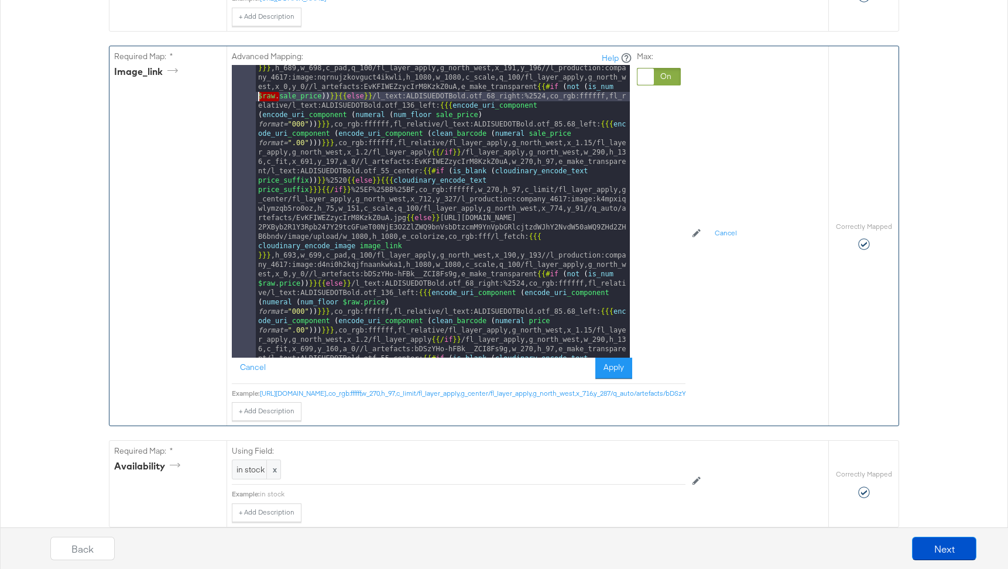
drag, startPoint x: 281, startPoint y: 97, endPoint x: 256, endPoint y: 98, distance: 25.2
click at [256, 98] on div "{{# if ( all_true ( is_equal price_prefix 'PRICE DROPS' )) }} https://api.stitc…" at bounding box center [443, 538] width 374 height 1024
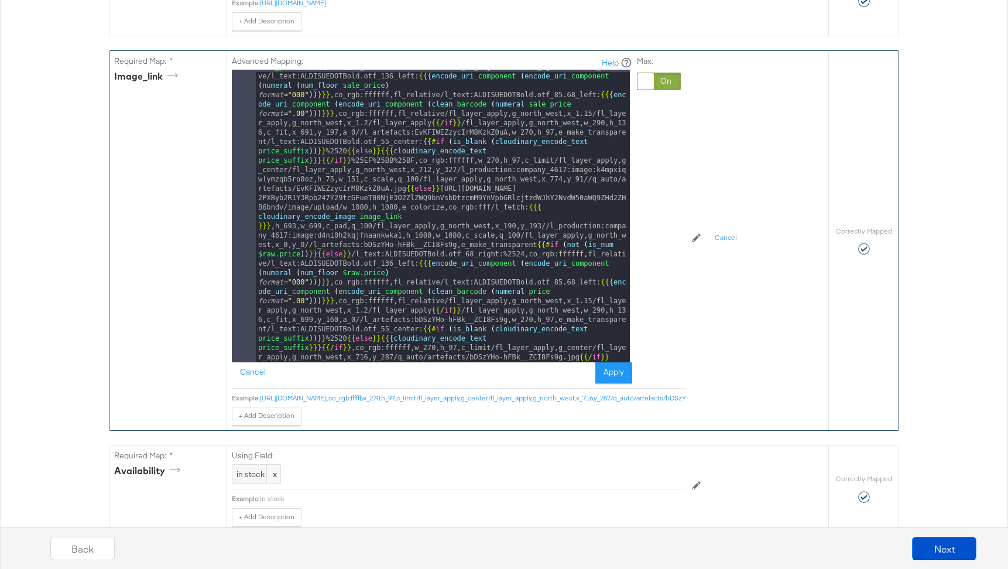
scroll to position [631, 0]
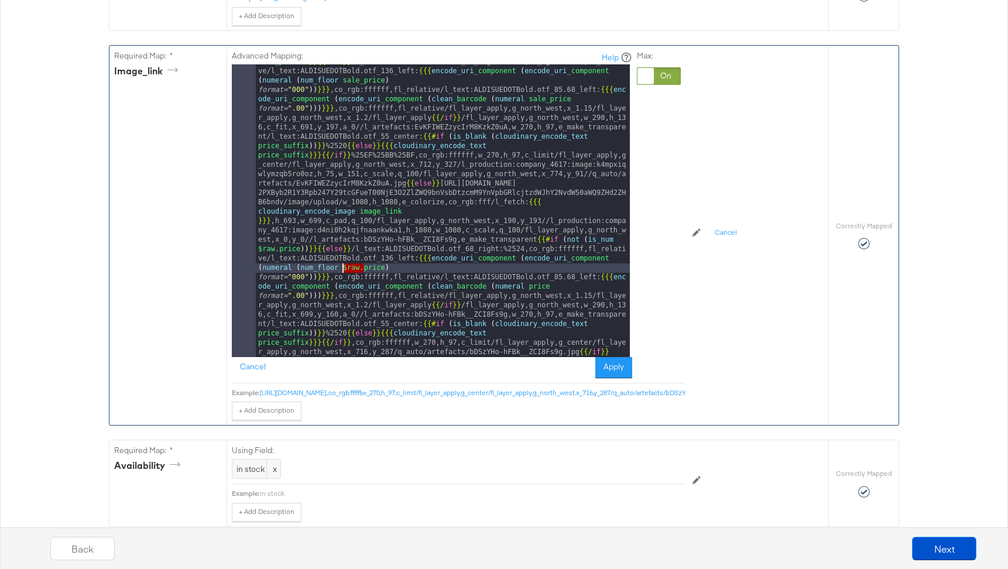
drag, startPoint x: 364, startPoint y: 268, endPoint x: 342, endPoint y: 269, distance: 22.3
click at [342, 269] on div "{{# if ( all_true ( is_equal price_prefix 'PRICE DROPS' )) }} https://api.stitc…" at bounding box center [443, 504] width 374 height 1024
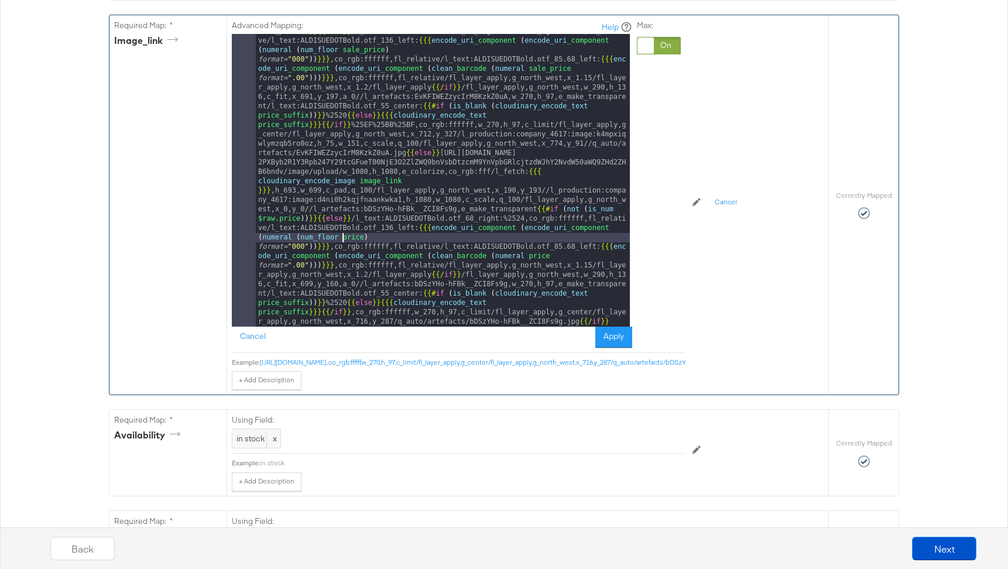
scroll to position [681, 0]
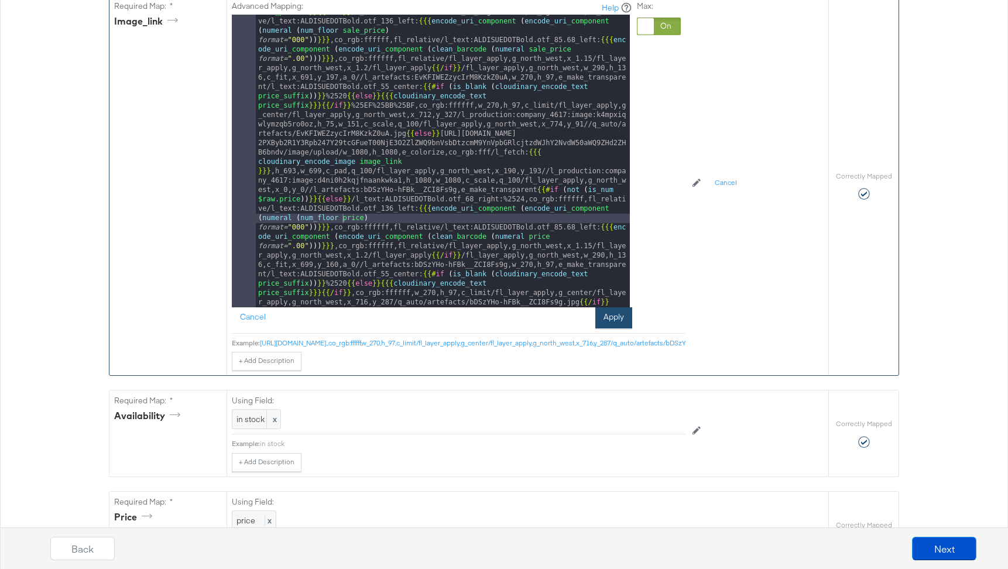
click at [615, 313] on button "Apply" at bounding box center [614, 317] width 37 height 21
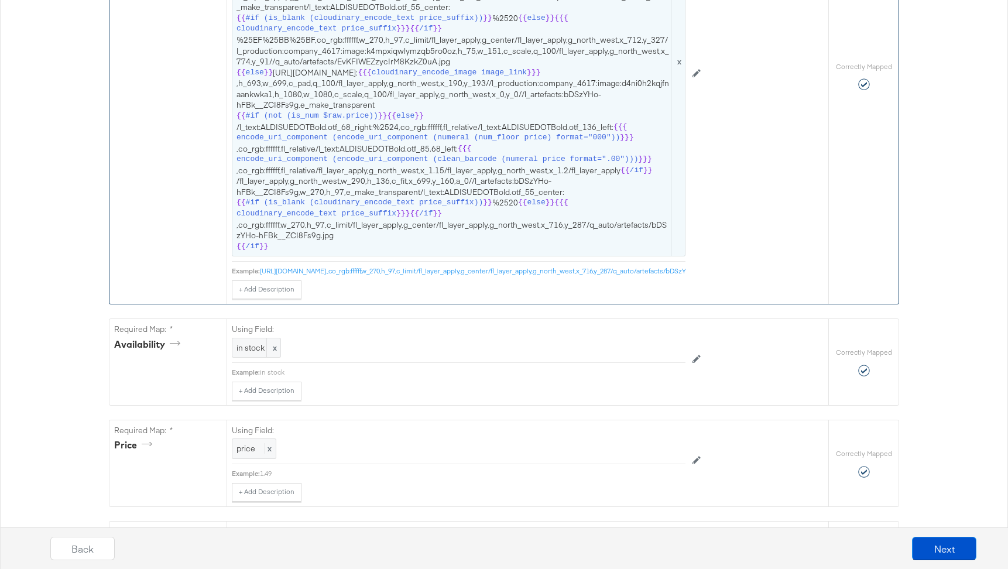
scroll to position [859, 0]
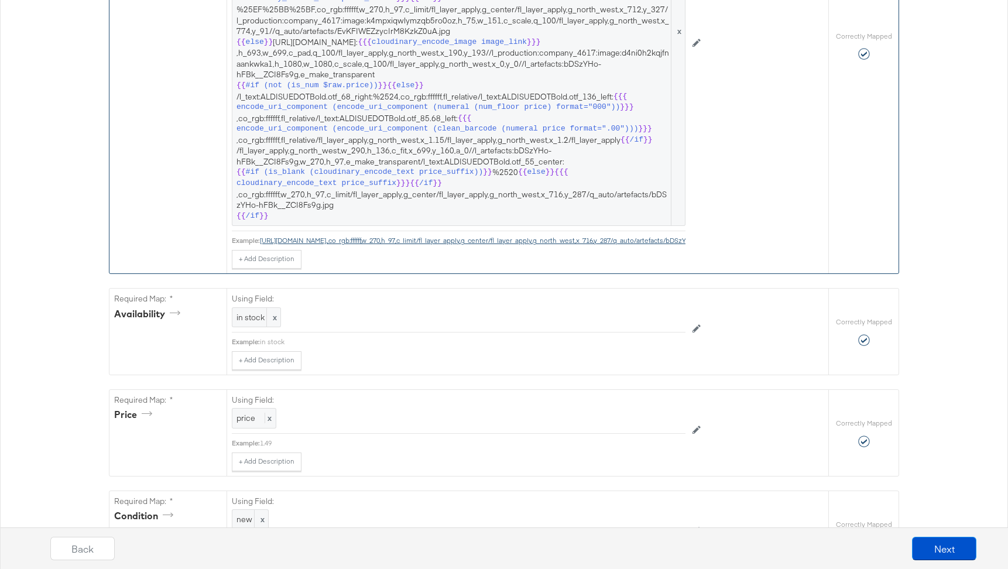
click at [516, 245] on link "https://api.stitcherads.com/creative/c8y/ZW52PXByb2R1Y3Rpb247Y29tcGFueT00NjE3O2…" at bounding box center [509, 240] width 499 height 9
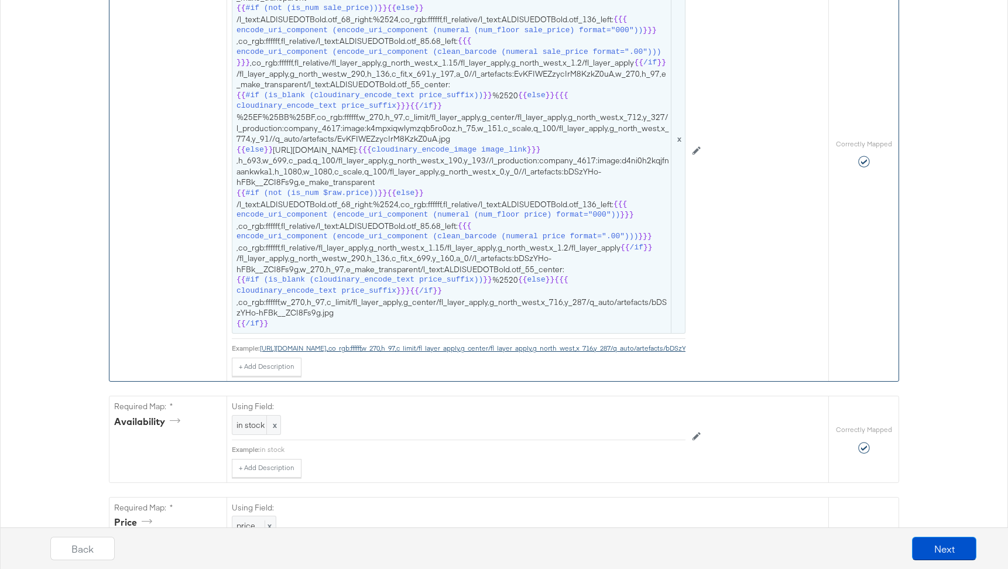
scroll to position [752, 0]
click at [350, 199] on span "#if (not (is_num $raw.price))" at bounding box center [312, 192] width 132 height 11
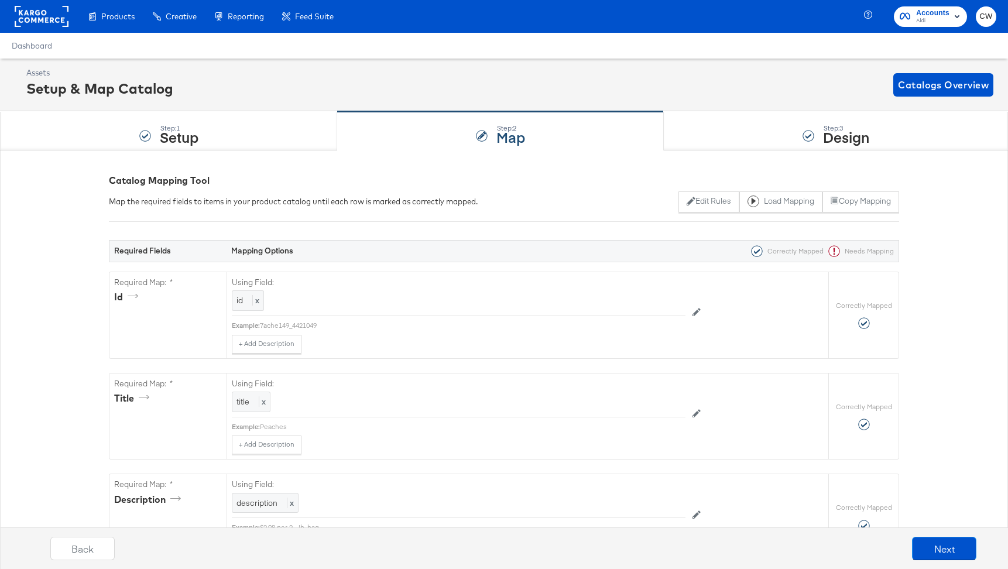
scroll to position [669, 0]
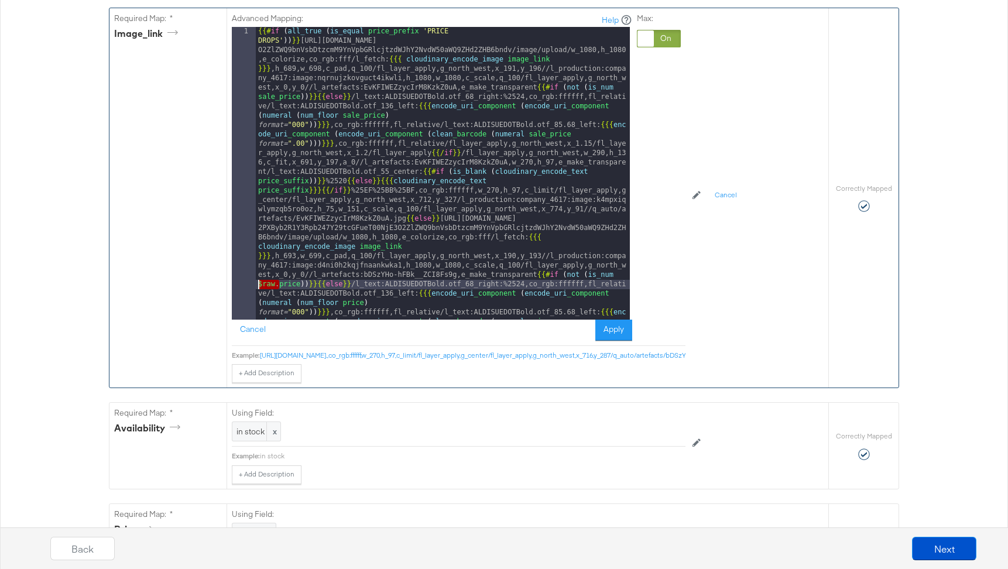
drag, startPoint x: 280, startPoint y: 285, endPoint x: 258, endPoint y: 286, distance: 21.7
click at [258, 286] on div "{{# if ( all_true ( is_equal price_prefix 'PRICE DROPS' )) }} https://api.stitc…" at bounding box center [443, 539] width 374 height 1024
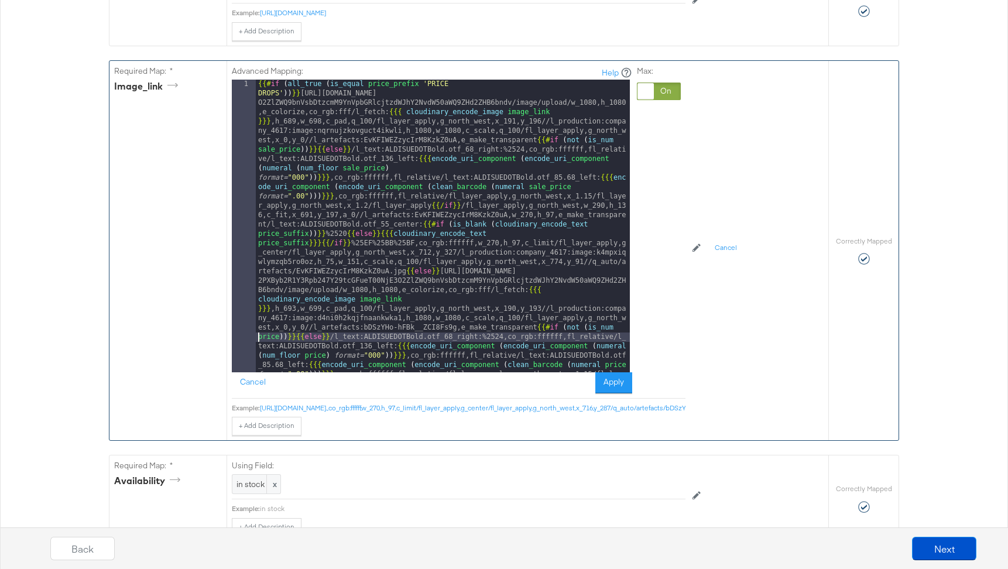
scroll to position [609, 0]
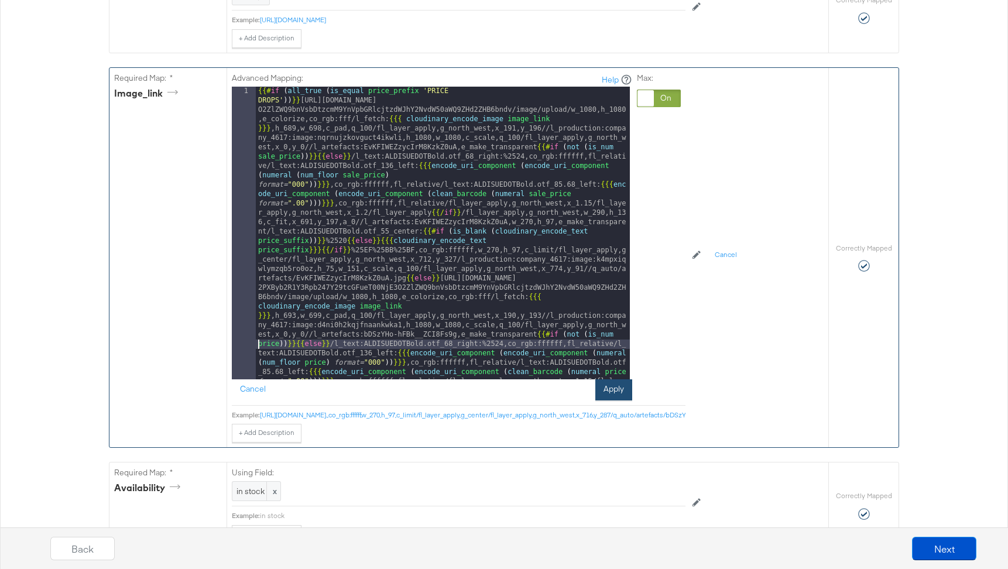
click at [620, 387] on button "Apply" at bounding box center [614, 389] width 37 height 21
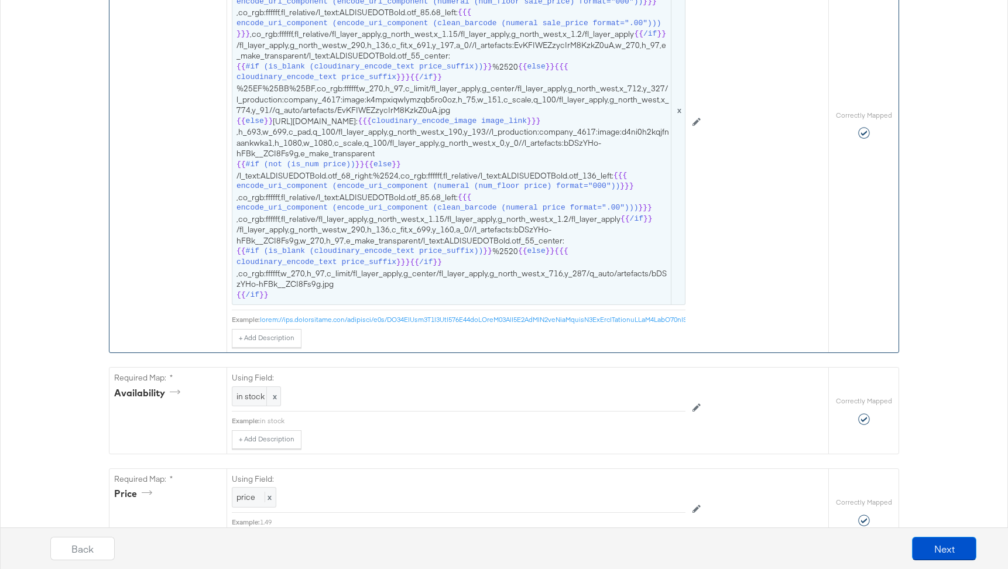
scroll to position [802, 0]
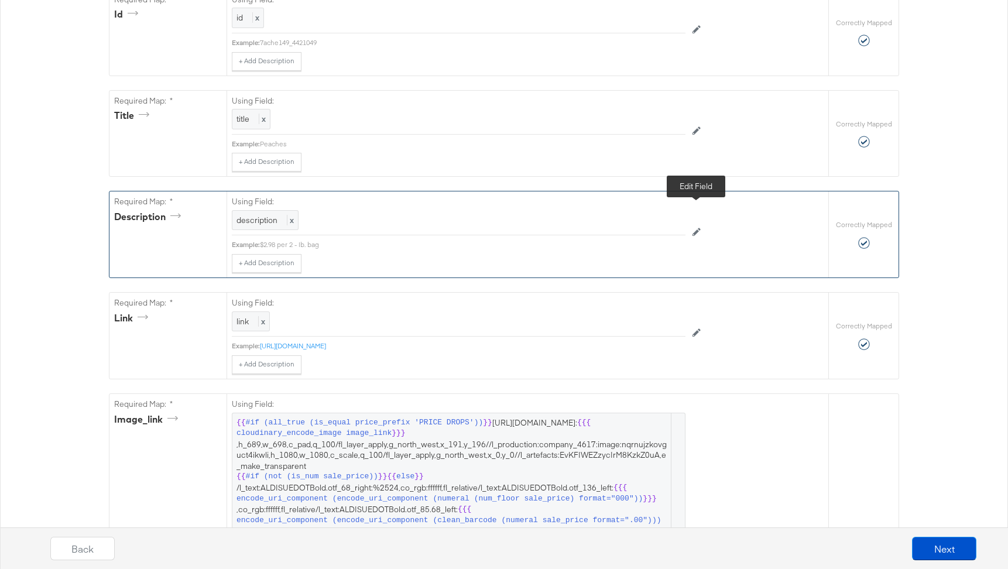
scroll to position [0, 0]
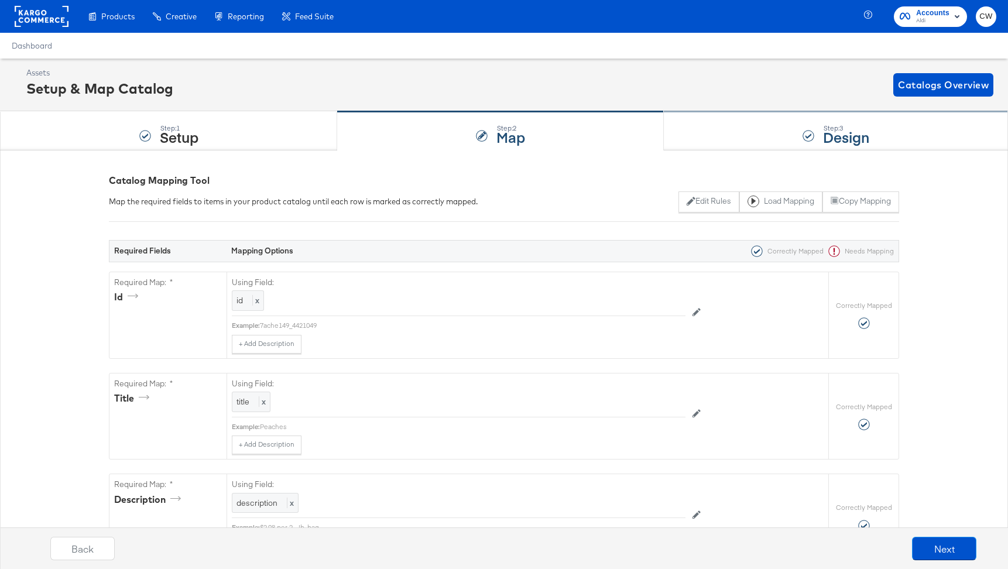
click at [785, 131] on div "Step: 3 Design" at bounding box center [836, 131] width 344 height 39
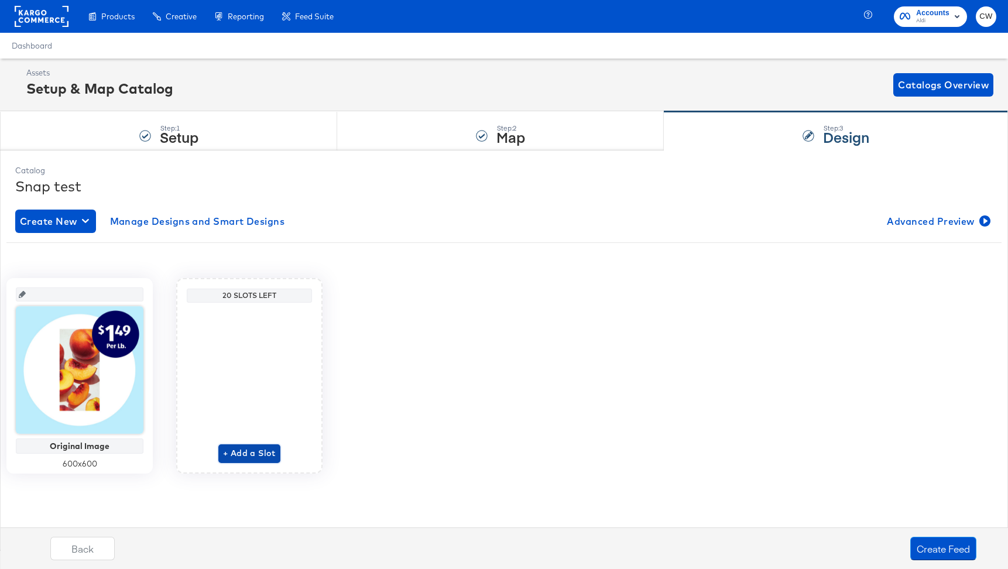
click at [265, 456] on span "+ Add a Slot" at bounding box center [249, 453] width 53 height 15
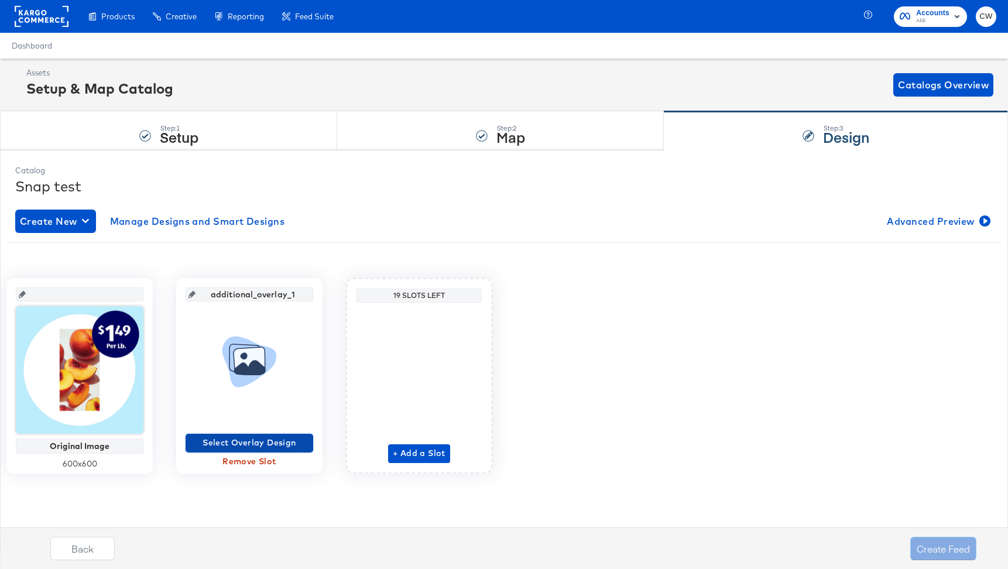
click at [285, 439] on span "Select Overlay Design" at bounding box center [249, 443] width 118 height 15
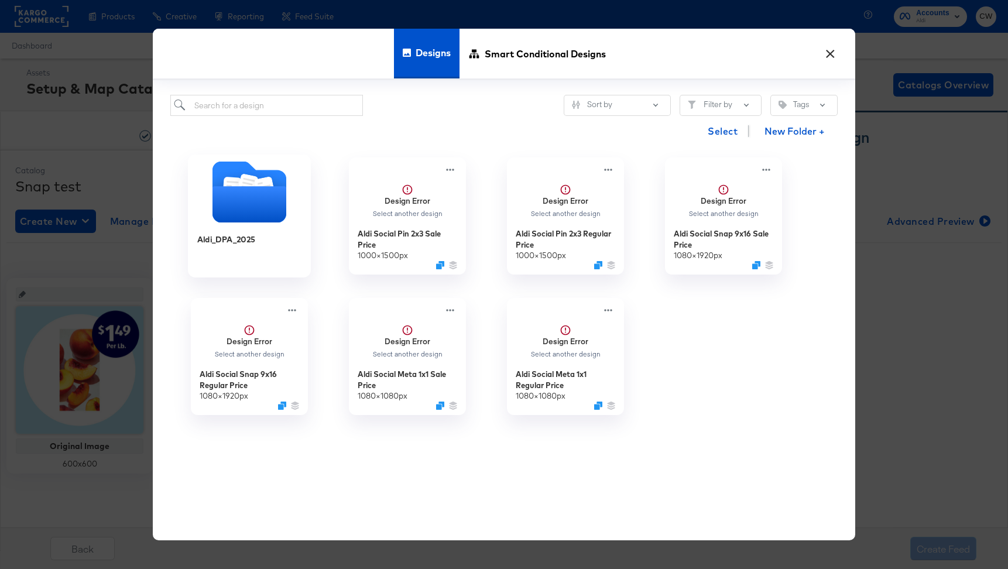
click at [293, 221] on icon "Folder" at bounding box center [249, 191] width 123 height 61
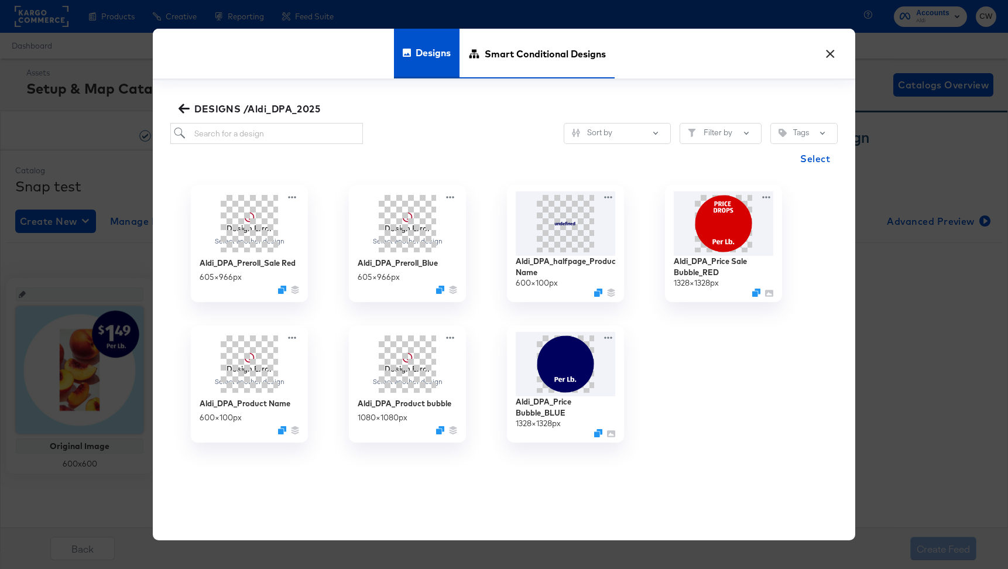
click at [546, 42] on span "Smart Conditional Designs" at bounding box center [545, 54] width 121 height 52
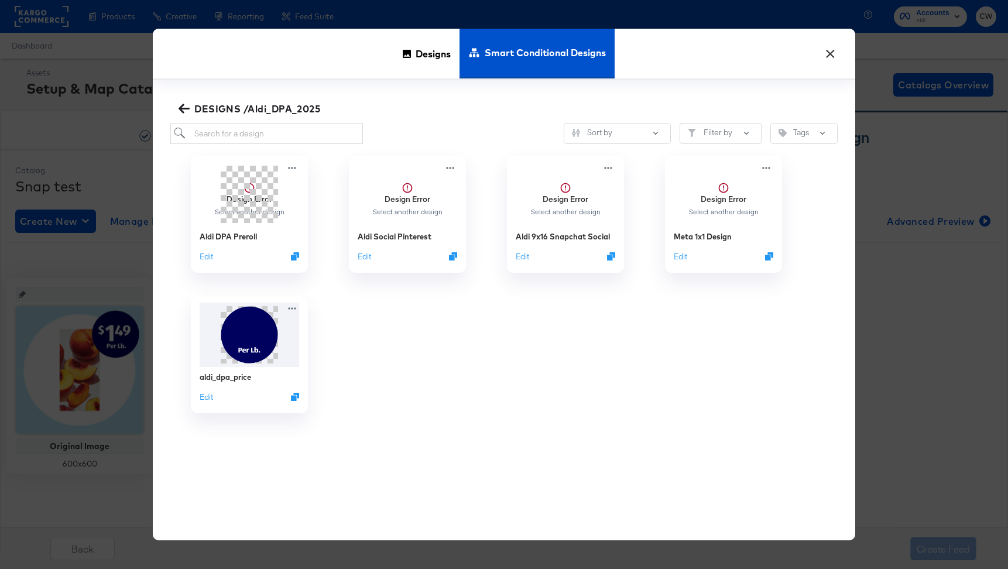
click at [835, 58] on button "×" at bounding box center [830, 50] width 21 height 21
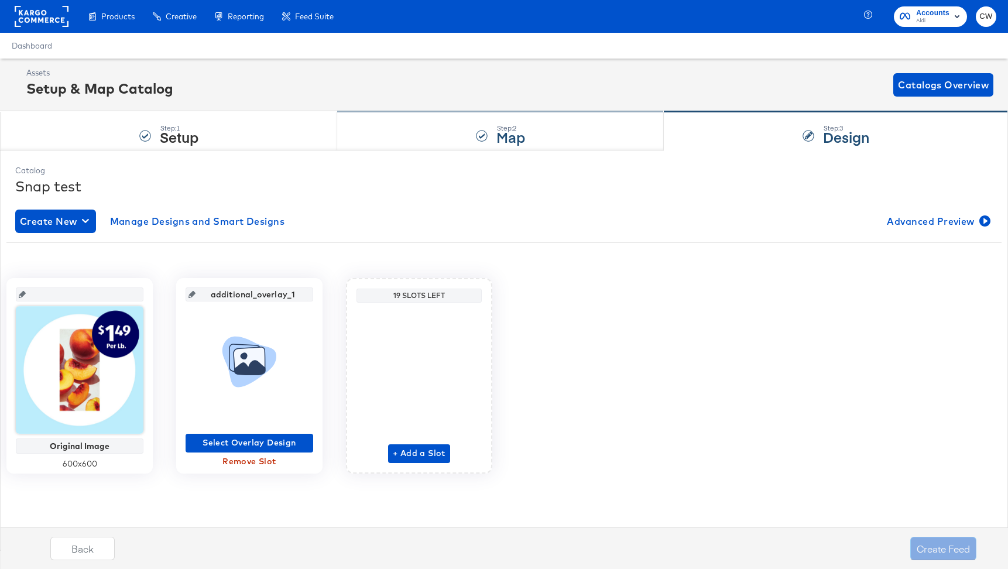
click at [571, 129] on div "Step: 2 Map" at bounding box center [500, 131] width 327 height 39
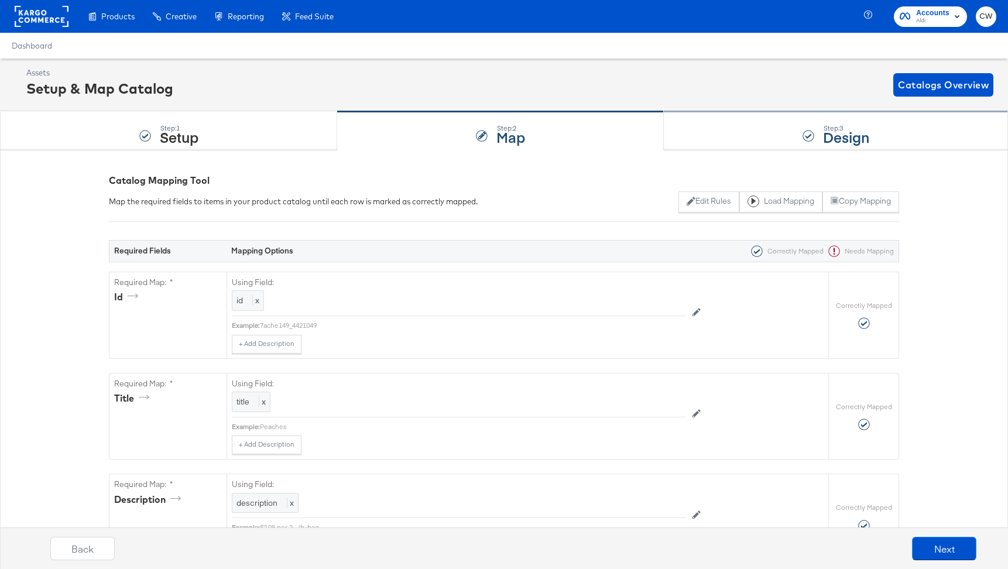
click at [806, 142] on div "Step: 3 Design" at bounding box center [836, 131] width 344 height 39
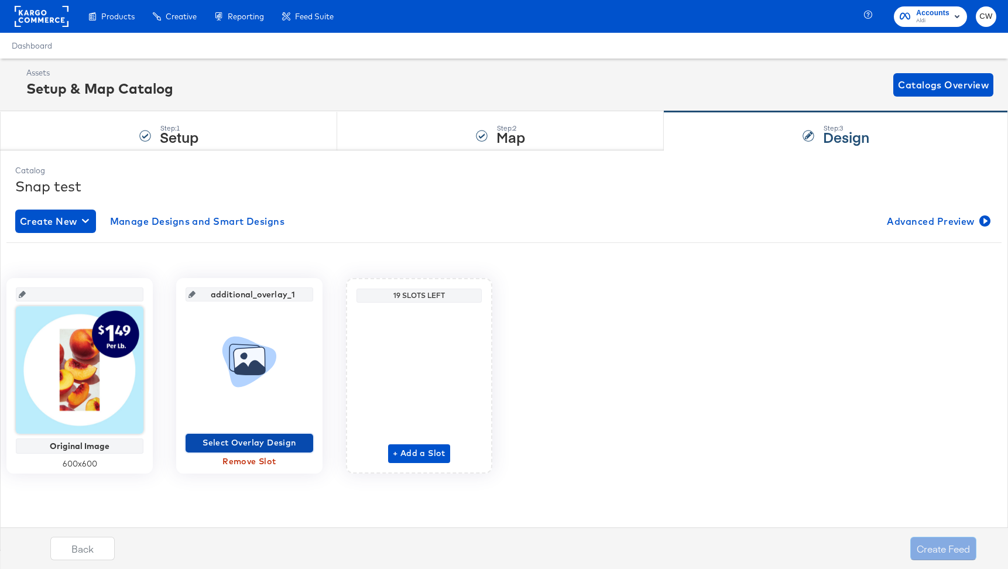
click at [248, 446] on span "Select Overlay Design" at bounding box center [249, 443] width 118 height 15
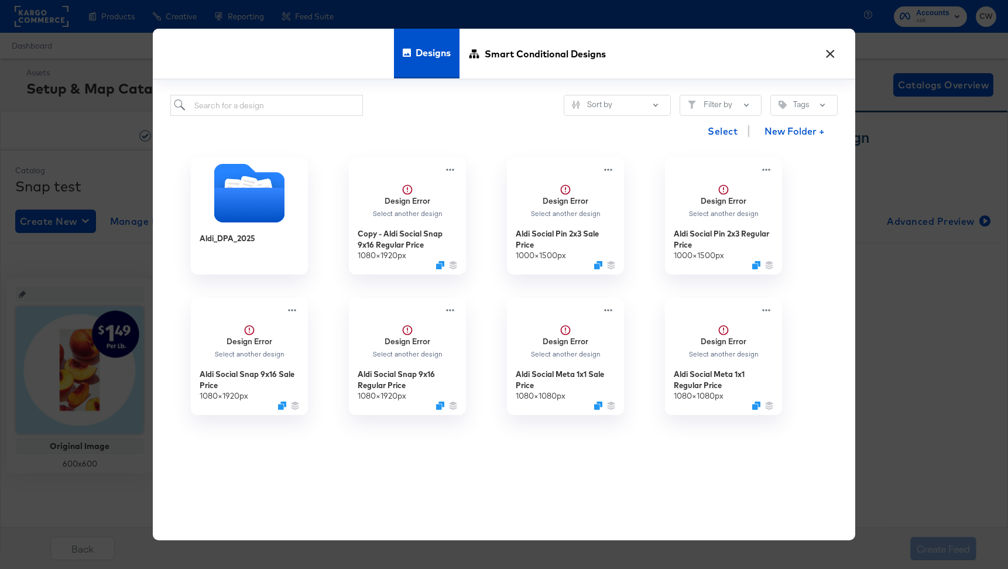
click at [831, 50] on button "×" at bounding box center [830, 50] width 21 height 21
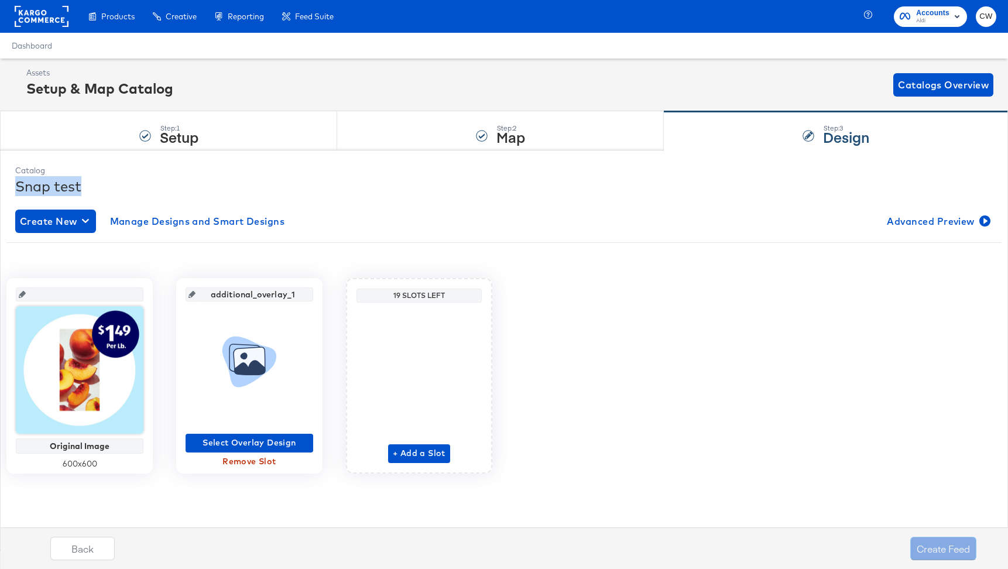
drag, startPoint x: 13, startPoint y: 185, endPoint x: 109, endPoint y: 184, distance: 96.6
click at [109, 184] on div "Catalog Snap test Create New Manage Designs and Smart Designs Advanced Preview …" at bounding box center [504, 349] width 990 height 381
click at [498, 106] on div "Assets Setup & Map Catalog Catalogs Overview" at bounding box center [504, 85] width 1008 height 53
click at [494, 132] on div "Step: 2 Map" at bounding box center [500, 131] width 327 height 39
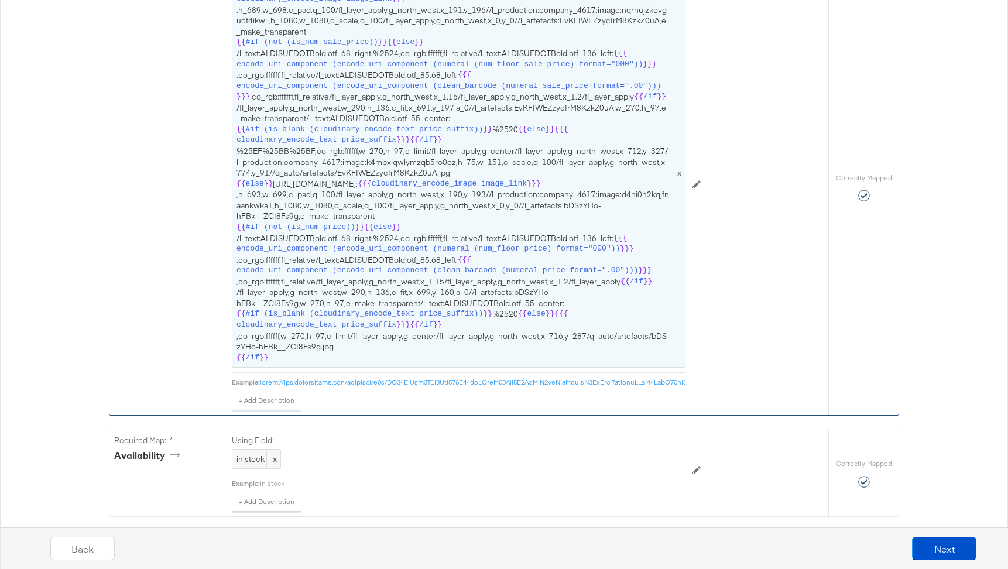
scroll to position [726, 0]
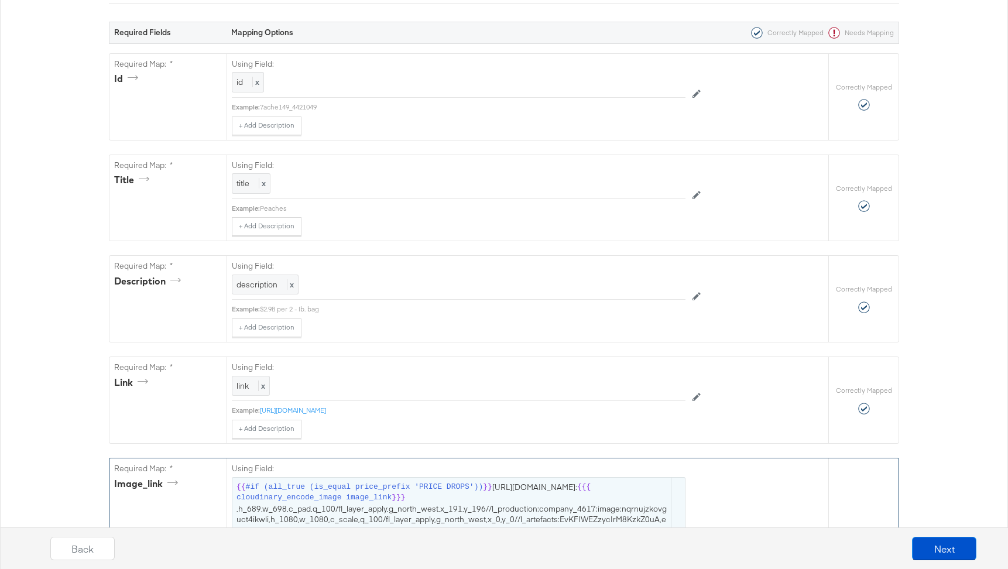
scroll to position [0, 0]
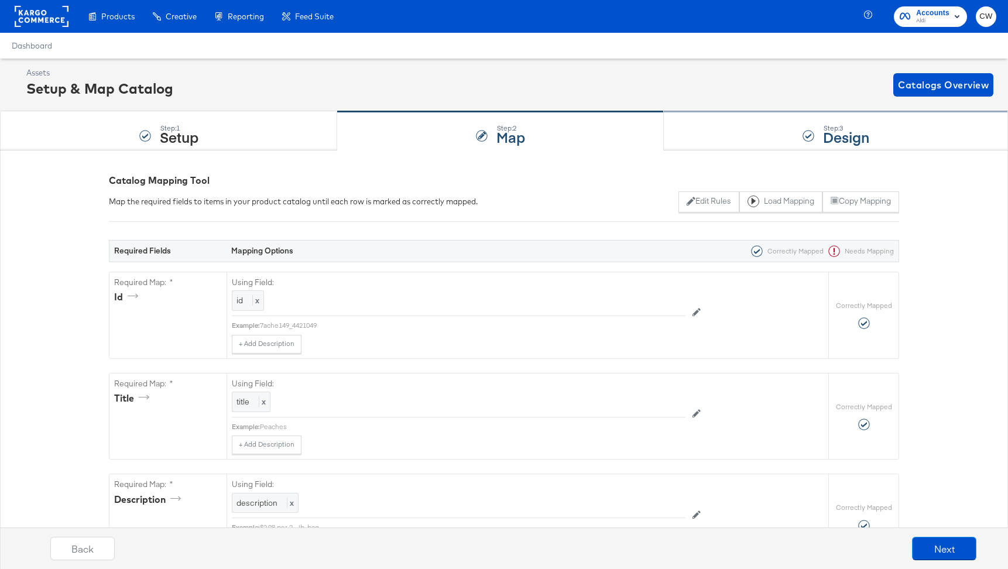
click at [795, 133] on div "Step: 3 Design" at bounding box center [836, 131] width 344 height 39
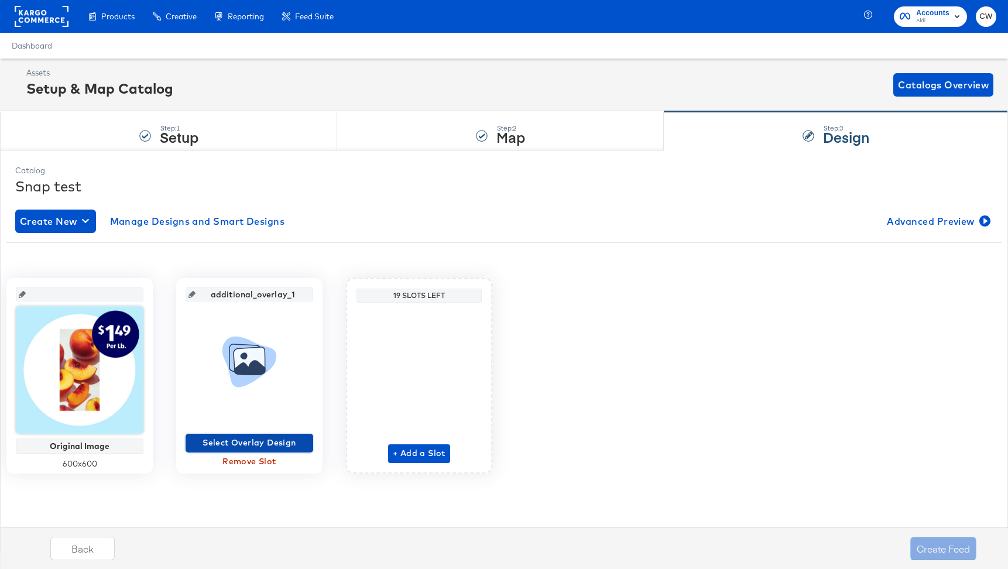
click at [239, 440] on span "Select Overlay Design" at bounding box center [249, 443] width 118 height 15
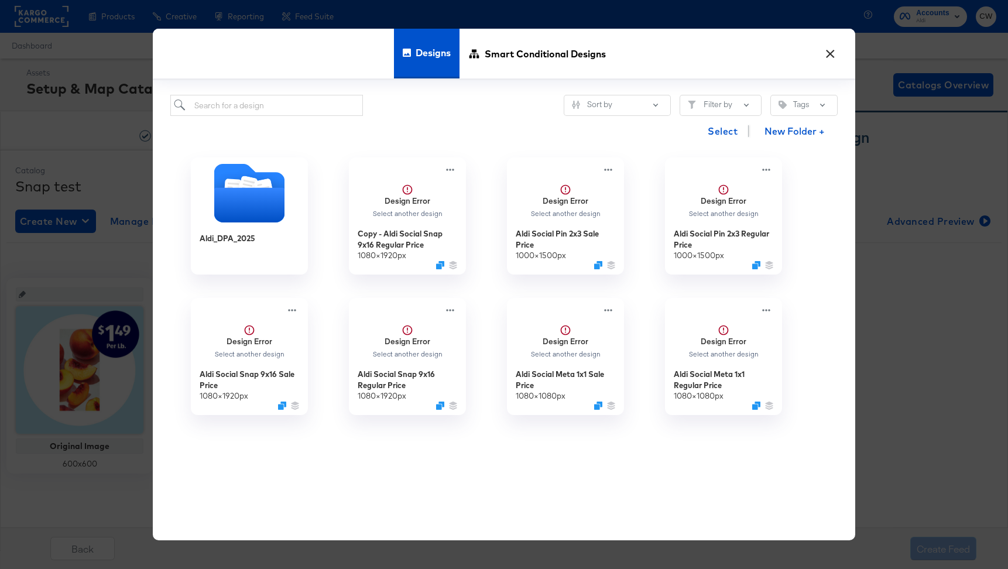
click at [829, 49] on button "×" at bounding box center [830, 50] width 21 height 21
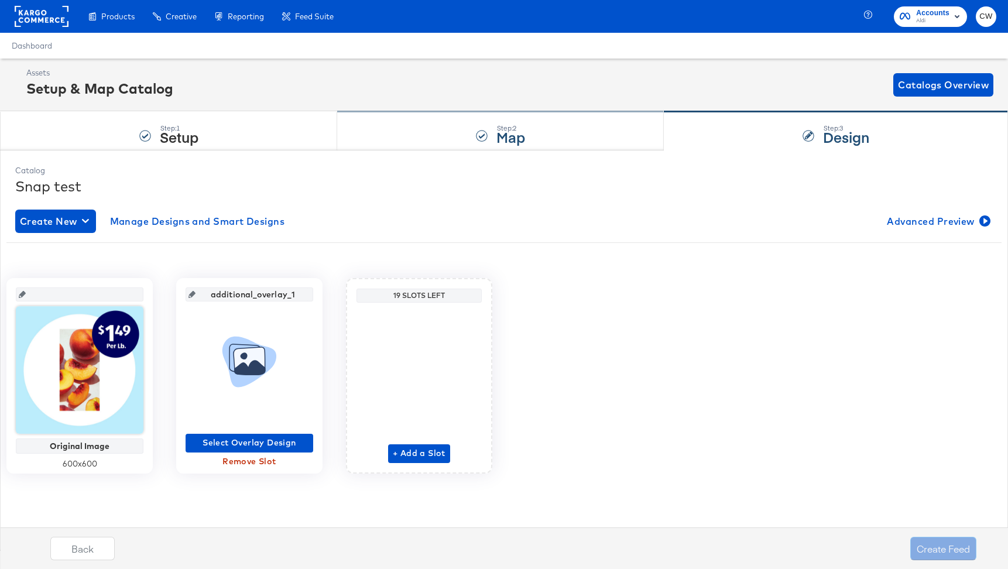
click at [508, 120] on div "Step: 2 Map" at bounding box center [500, 131] width 327 height 39
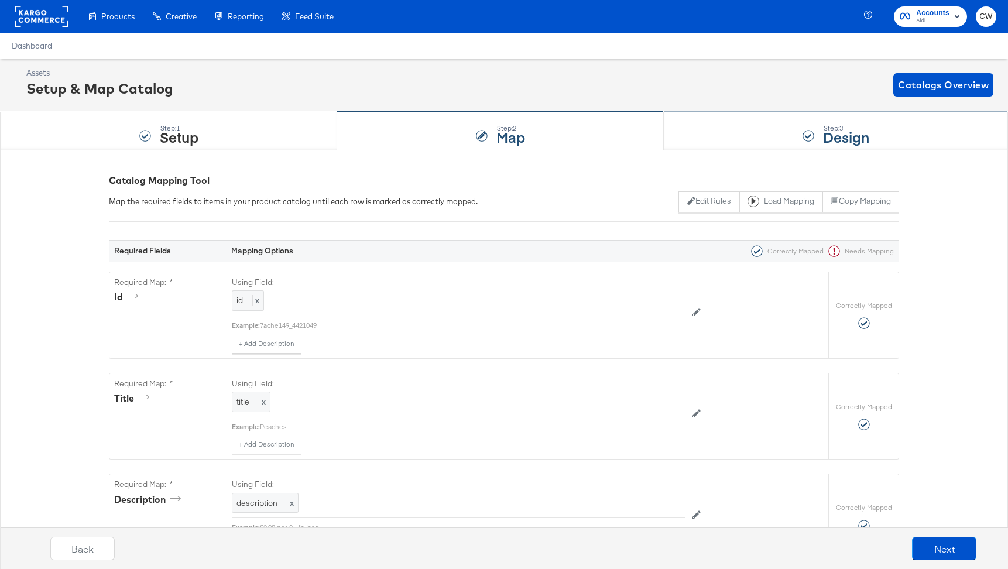
click at [725, 141] on div "Step: 3 Design" at bounding box center [836, 131] width 344 height 39
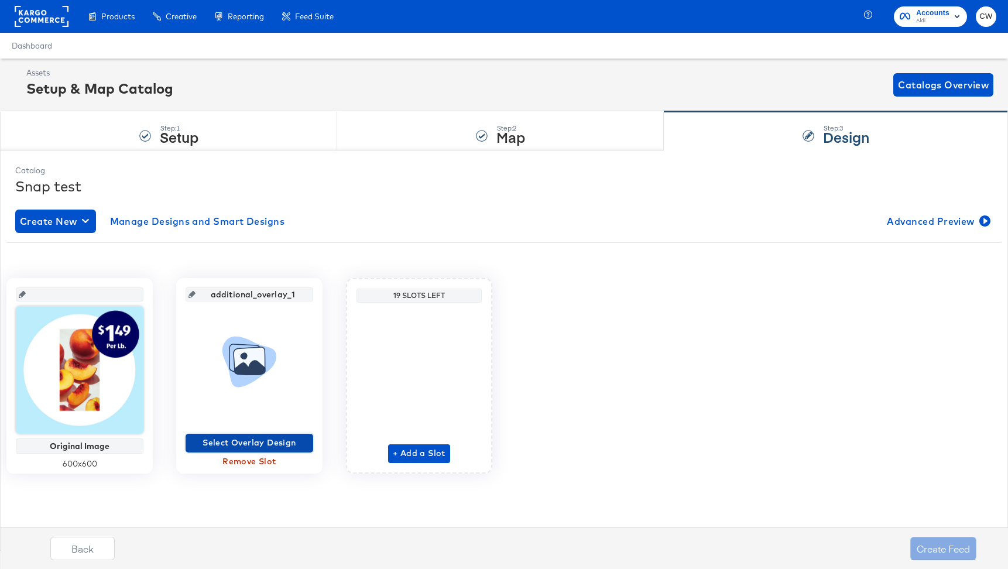
click at [261, 440] on span "Select Overlay Design" at bounding box center [249, 443] width 118 height 15
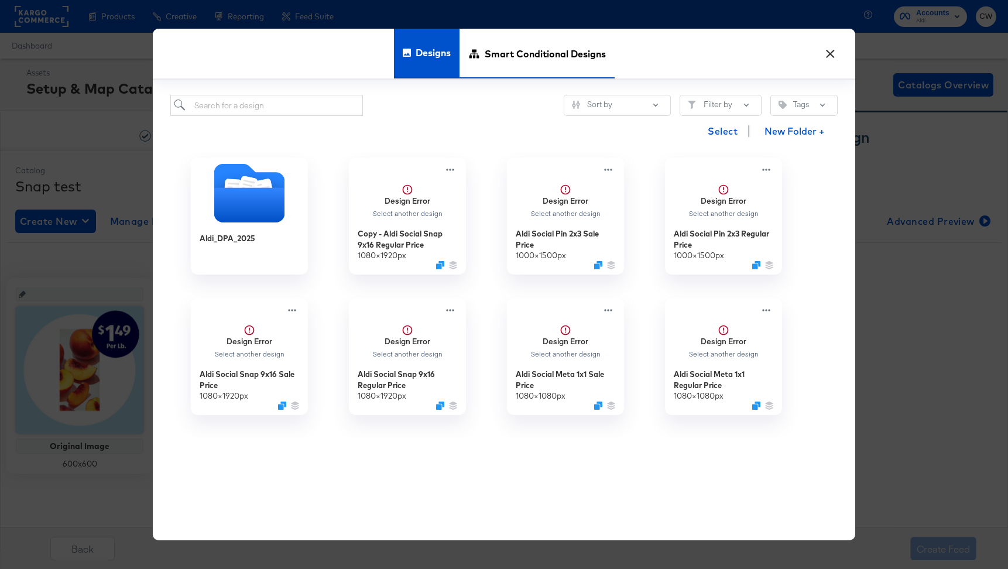
click at [546, 50] on span "Smart Conditional Designs" at bounding box center [545, 54] width 121 height 52
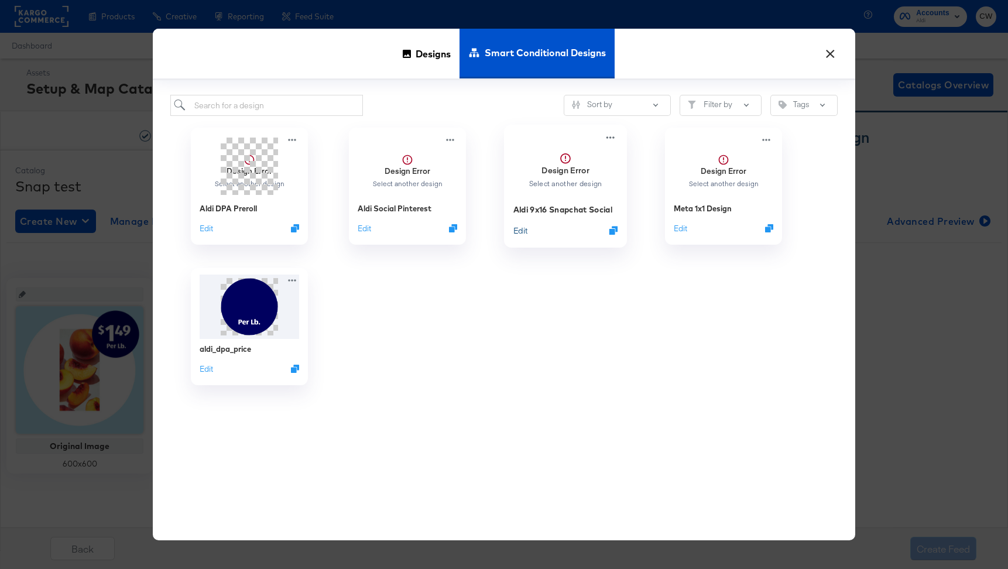
click at [522, 231] on button "Edit" at bounding box center [521, 230] width 14 height 11
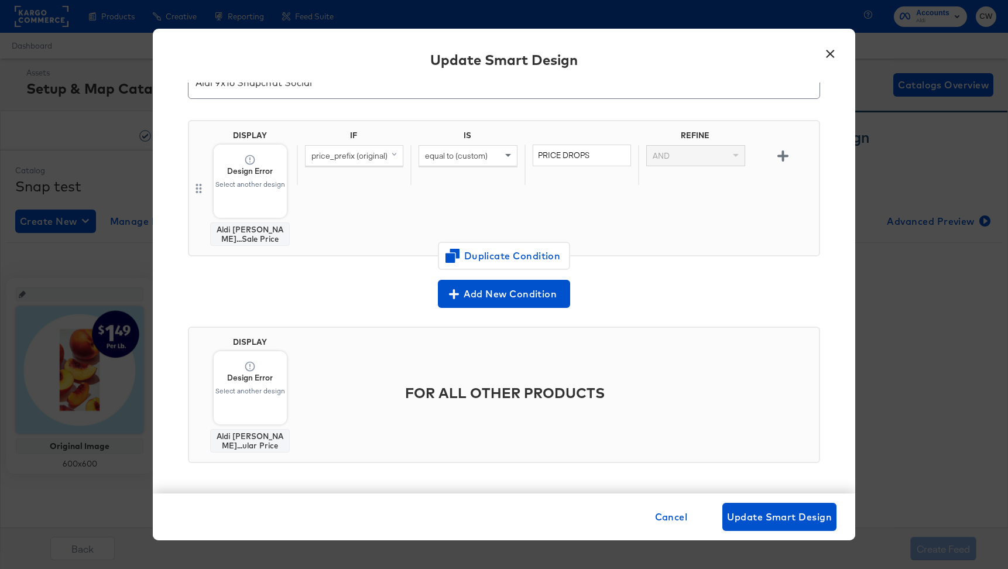
scroll to position [1, 0]
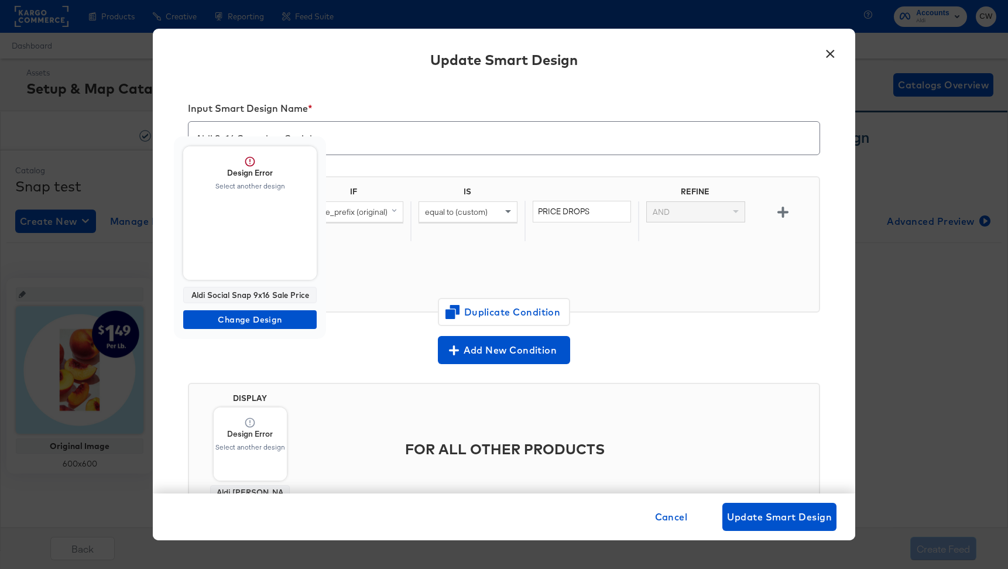
click at [245, 231] on body "Products Products Product Catalogs Enhance Your Product Catalog, Map Them to Pu…" at bounding box center [504, 284] width 1008 height 569
click at [247, 325] on span "Change Design" at bounding box center [250, 320] width 124 height 15
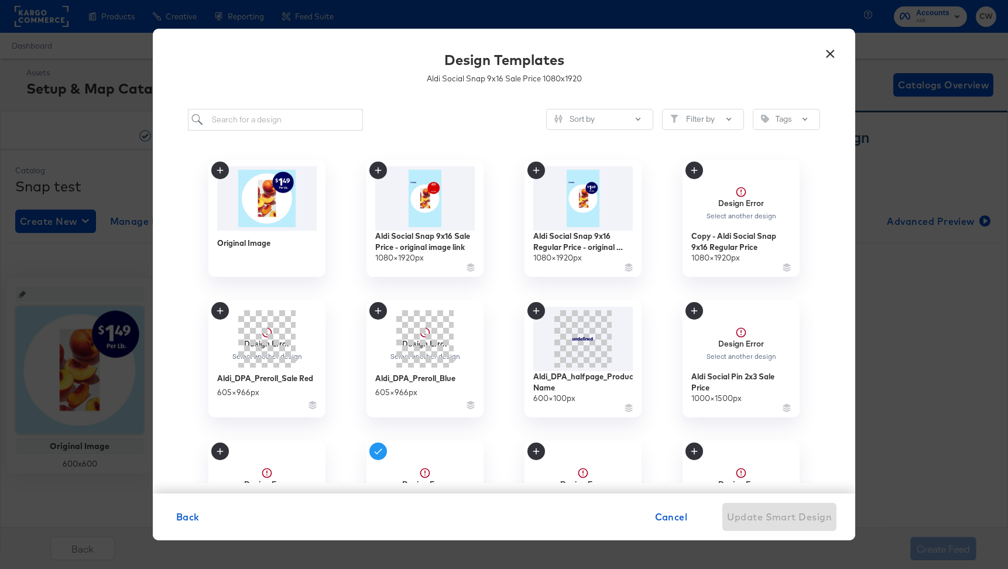
click at [827, 45] on button "×" at bounding box center [830, 50] width 21 height 21
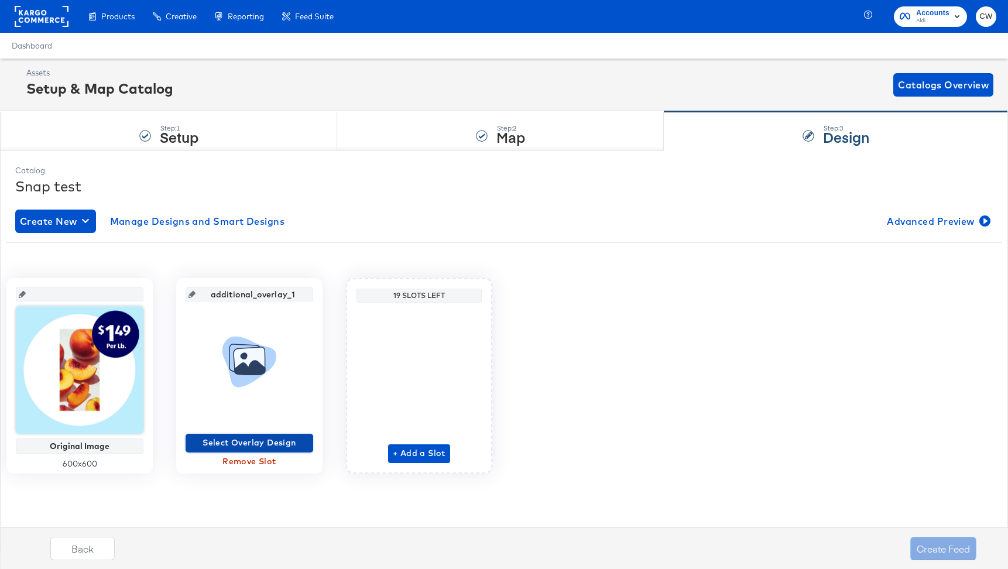
click at [261, 442] on span "Select Overlay Design" at bounding box center [249, 443] width 118 height 15
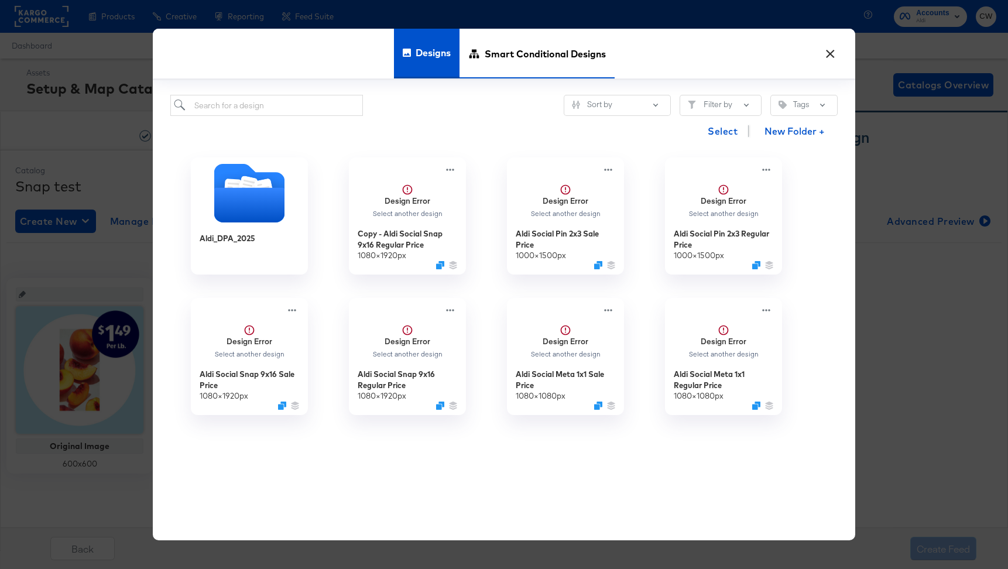
click at [526, 46] on span "Smart Conditional Designs" at bounding box center [545, 54] width 121 height 52
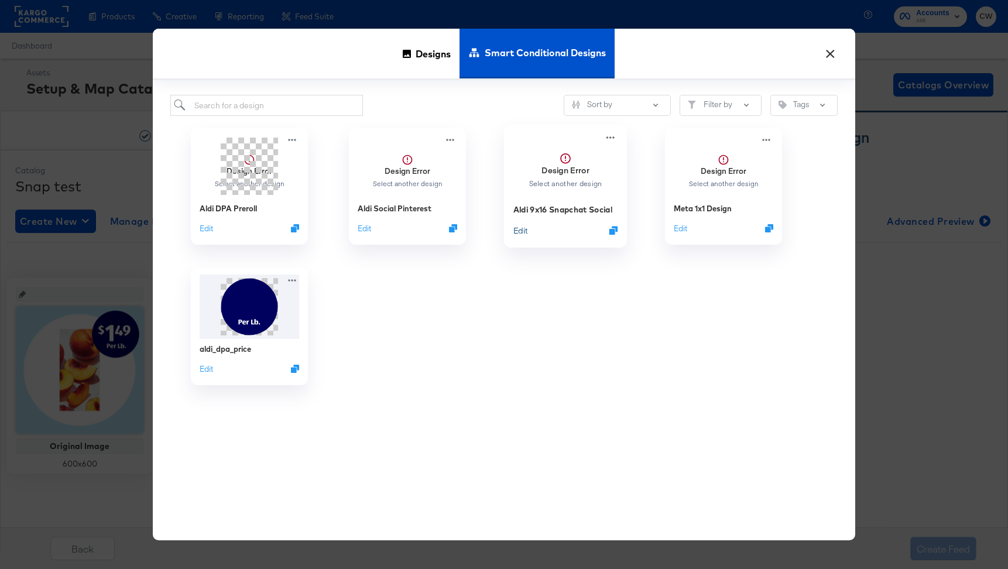
click at [522, 229] on button "Edit" at bounding box center [521, 230] width 14 height 11
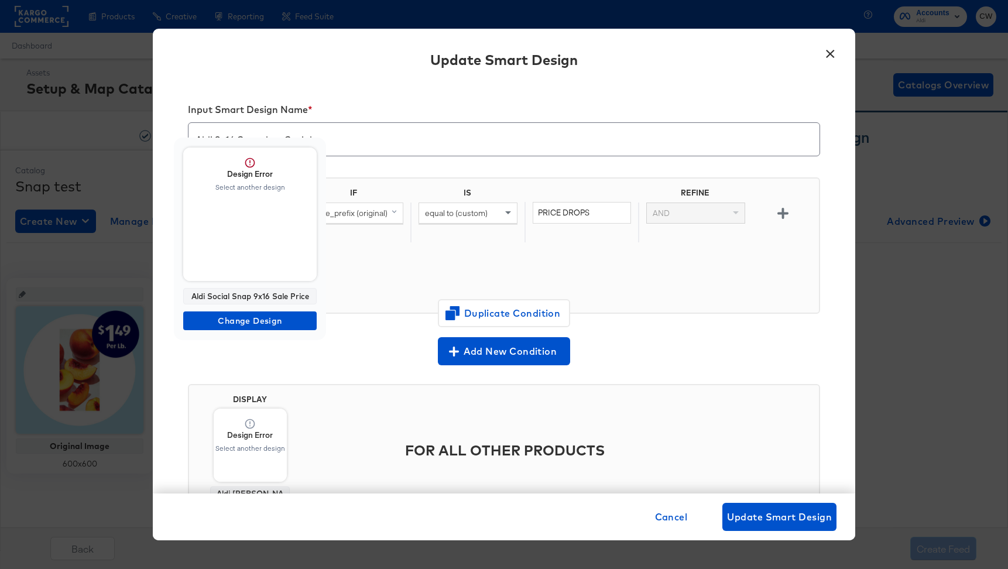
click at [252, 237] on span "Design Error Select another design" at bounding box center [250, 215] width 134 height 134
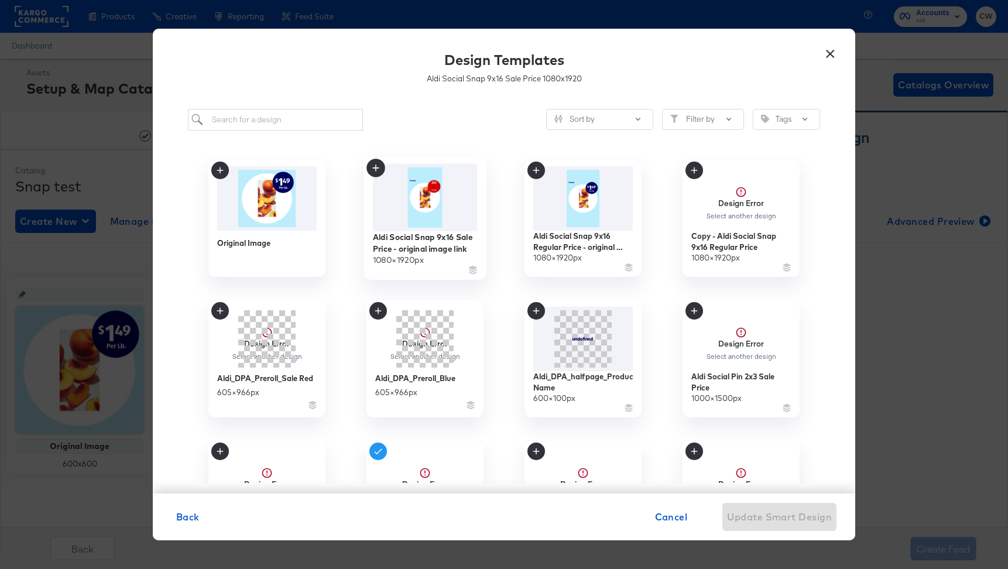
click at [435, 208] on img at bounding box center [425, 197] width 105 height 67
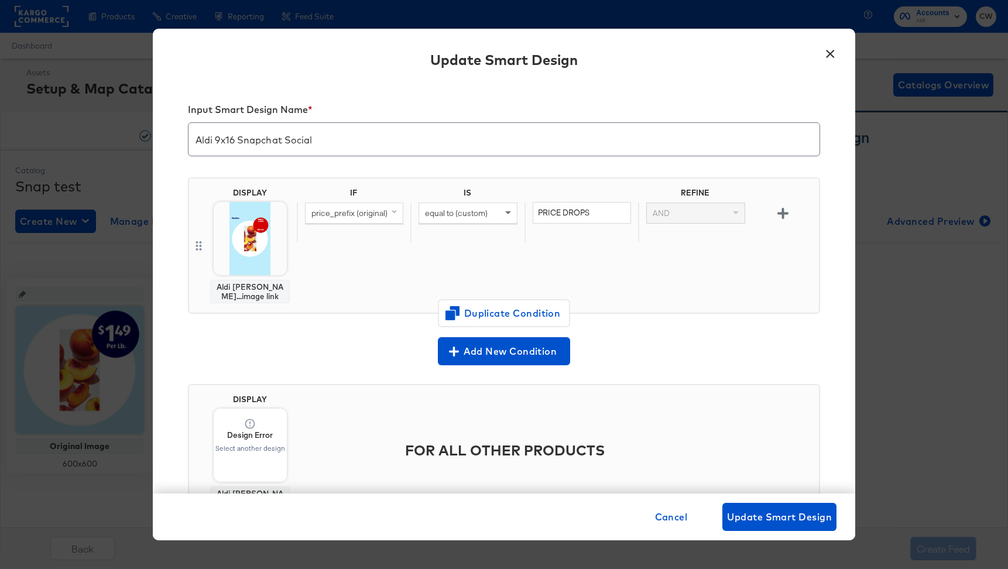
scroll to position [57, 0]
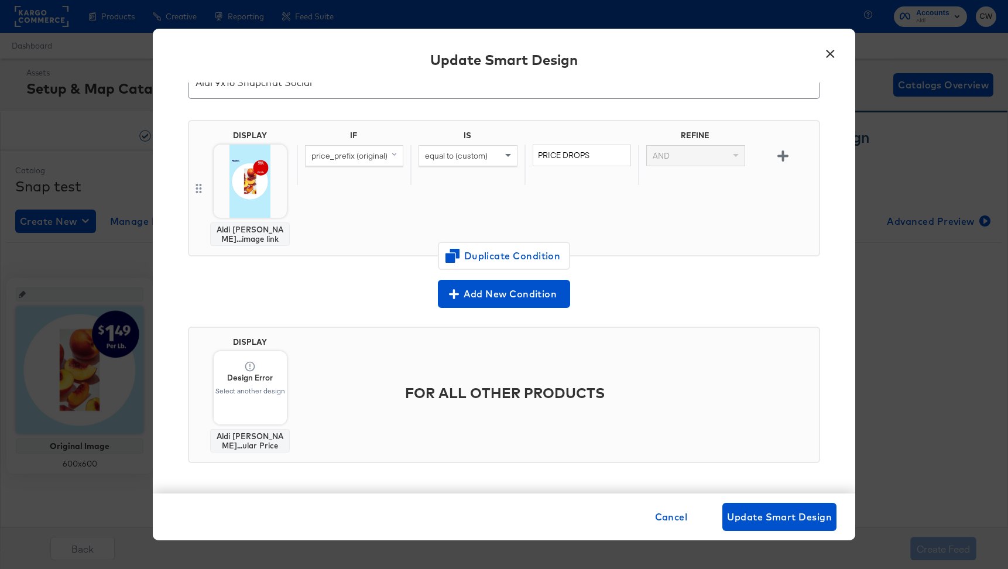
click at [233, 393] on div "Select another design" at bounding box center [250, 391] width 71 height 8
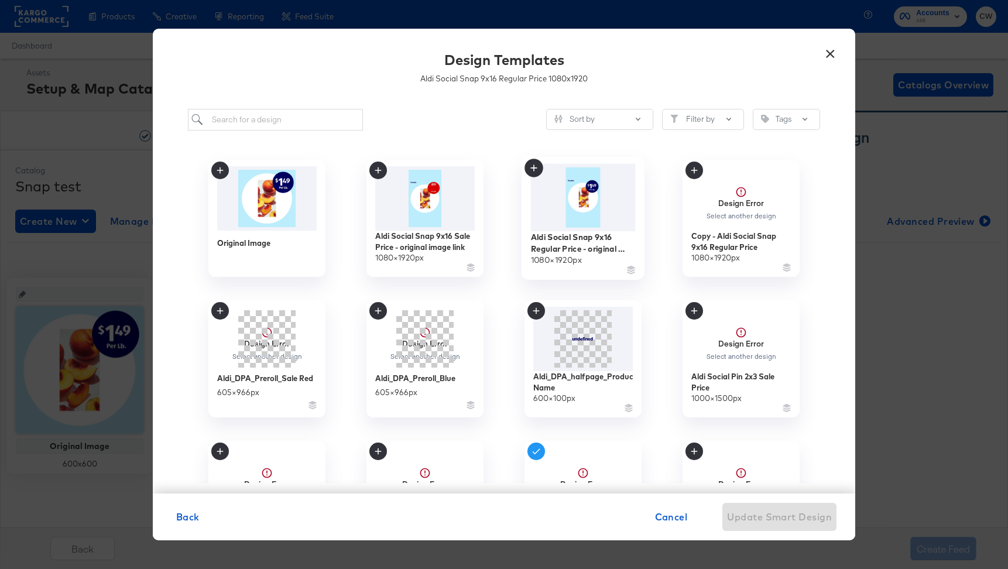
click at [582, 219] on img at bounding box center [583, 197] width 105 height 67
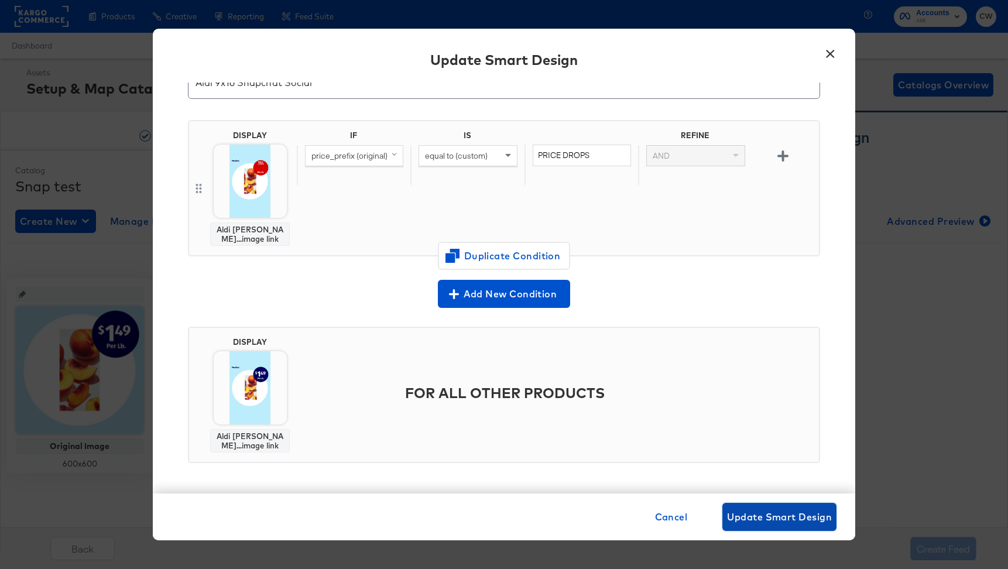
click at [757, 519] on span "Update Smart Design" at bounding box center [779, 517] width 105 height 16
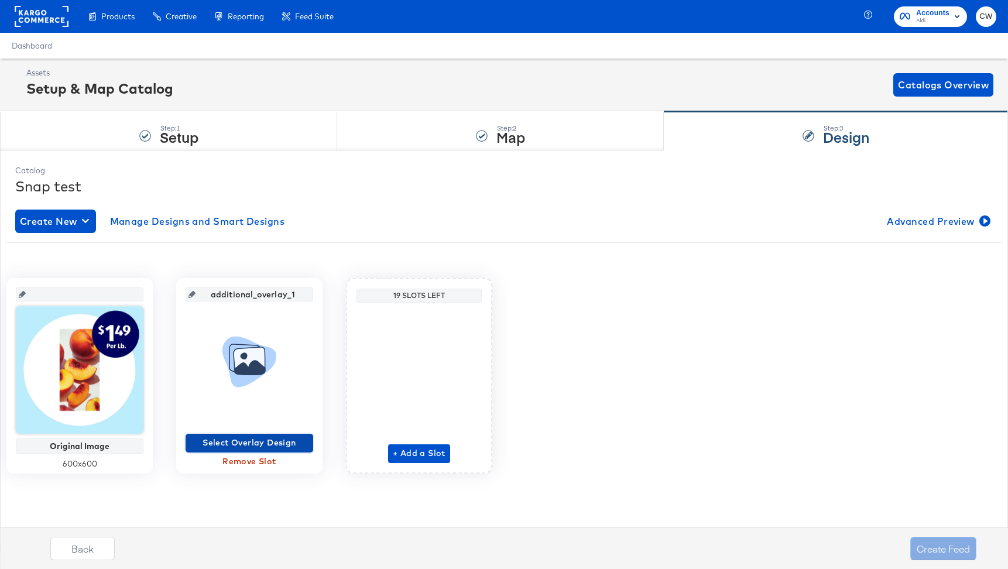
click at [269, 441] on span "Select Overlay Design" at bounding box center [249, 443] width 118 height 15
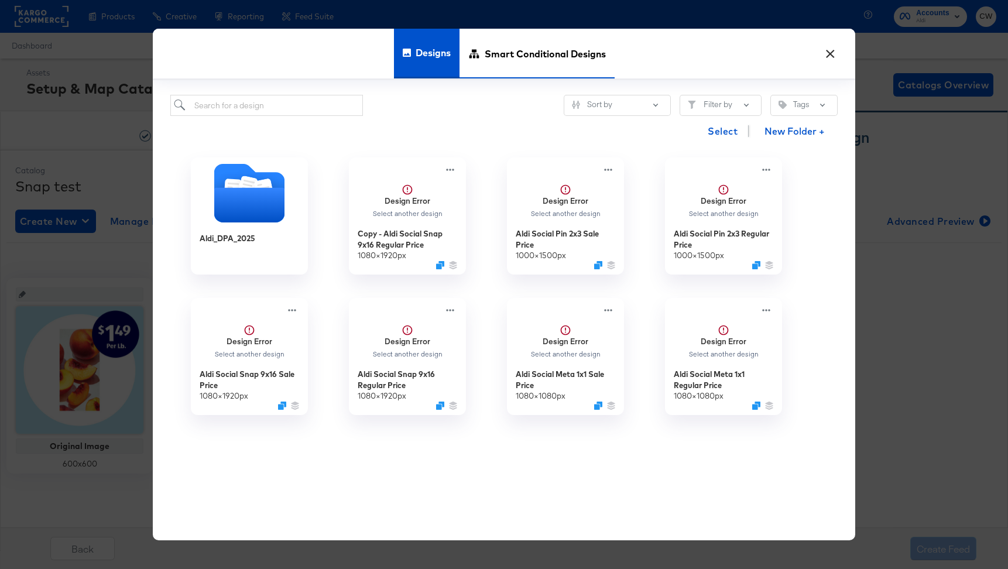
click at [533, 39] on span "Smart Conditional Designs" at bounding box center [545, 54] width 121 height 52
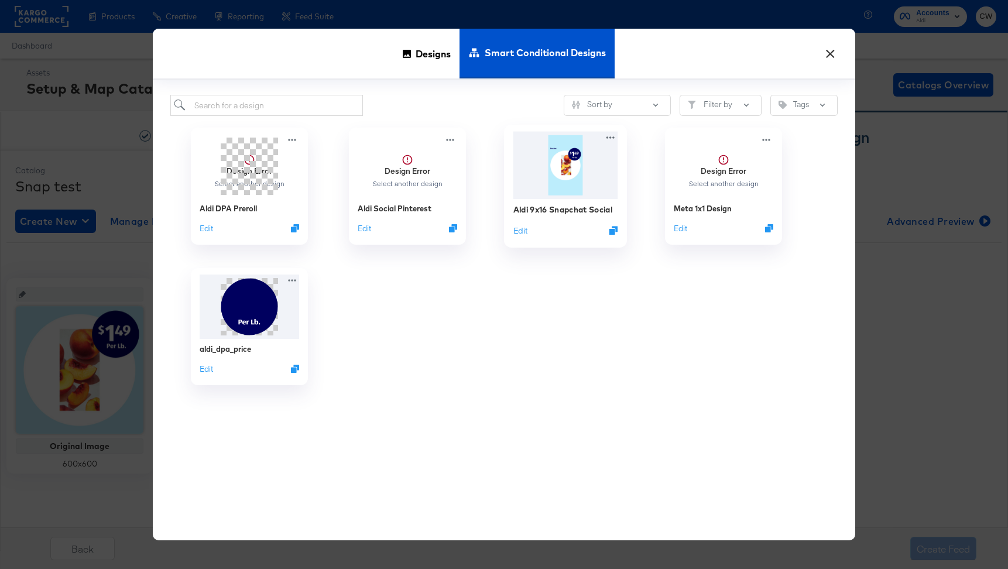
click at [569, 172] on img at bounding box center [566, 165] width 105 height 67
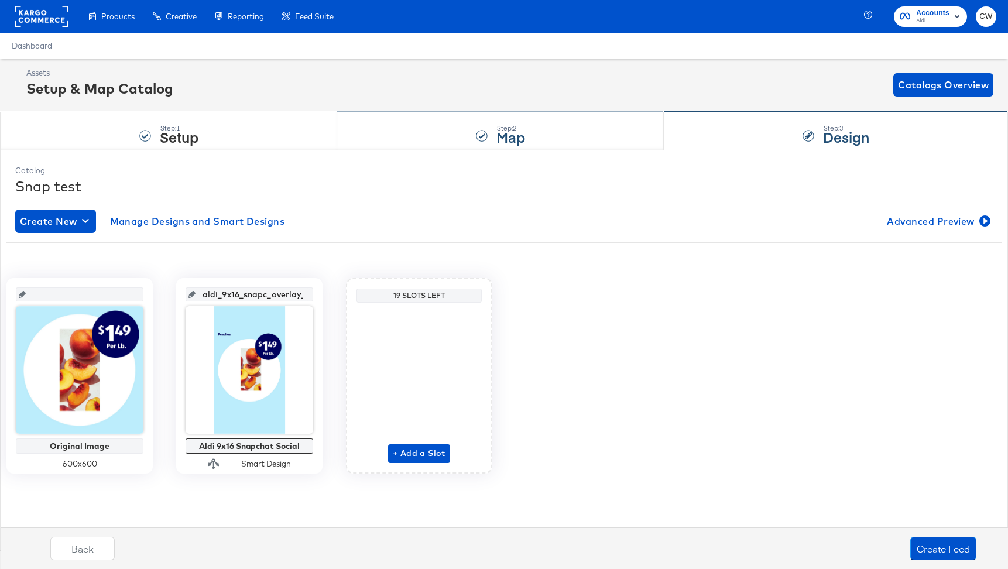
click at [587, 121] on div "Step: 2 Map" at bounding box center [500, 131] width 327 height 39
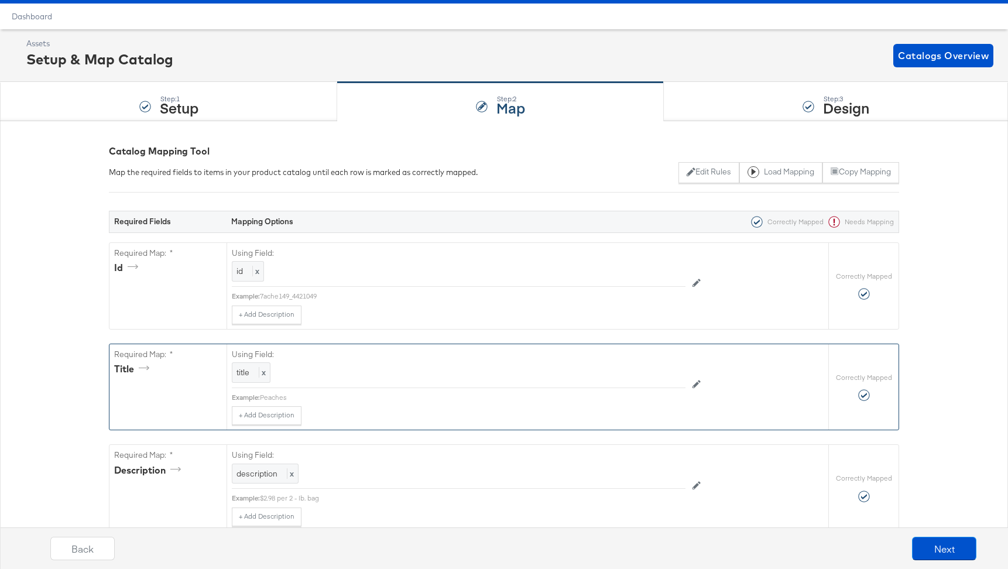
scroll to position [0, 0]
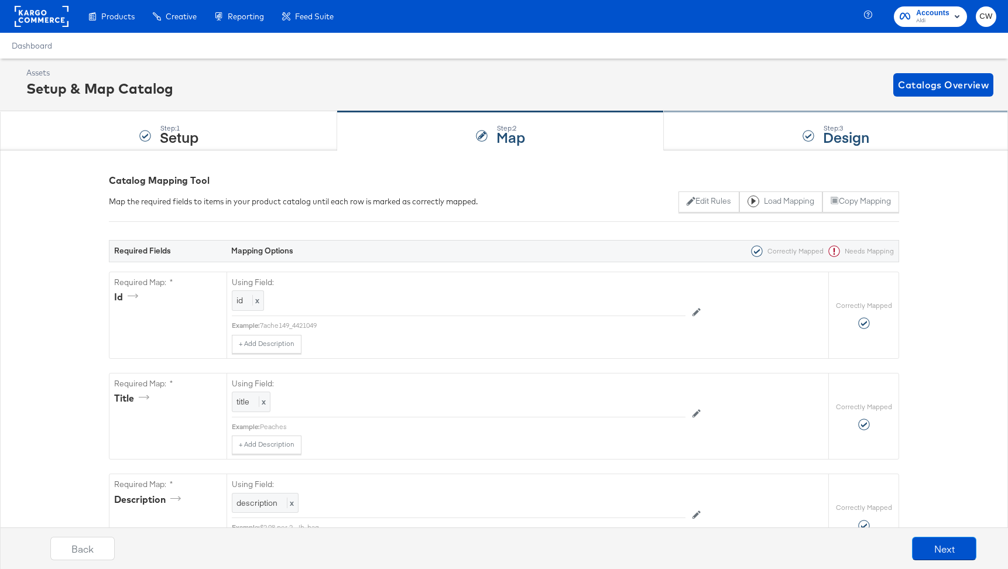
click at [776, 136] on div "Step: 3 Design" at bounding box center [836, 131] width 344 height 39
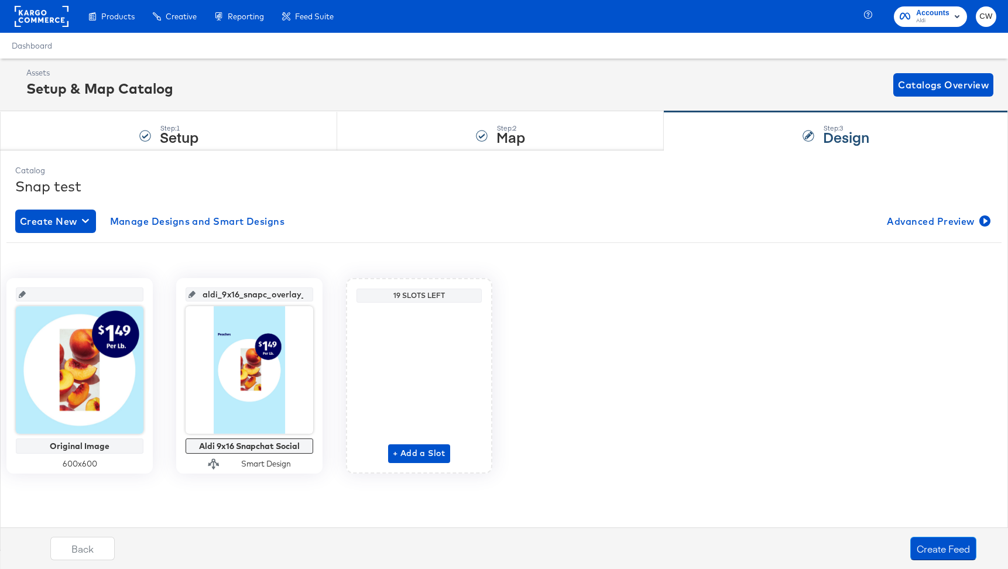
drag, startPoint x: 206, startPoint y: 293, endPoint x: 290, endPoint y: 292, distance: 84.9
click at [290, 292] on input "aldi_9x16_snapc_overlay_1" at bounding box center [253, 290] width 115 height 32
click at [591, 295] on div "Original Image 600 x 600 aldi_9x16_snapc_overlay_1 Aldi 9x16 Snapchat Social Sm…" at bounding box center [503, 376] width 995 height 196
click at [280, 139] on div "Step: 1 Setup" at bounding box center [168, 131] width 337 height 39
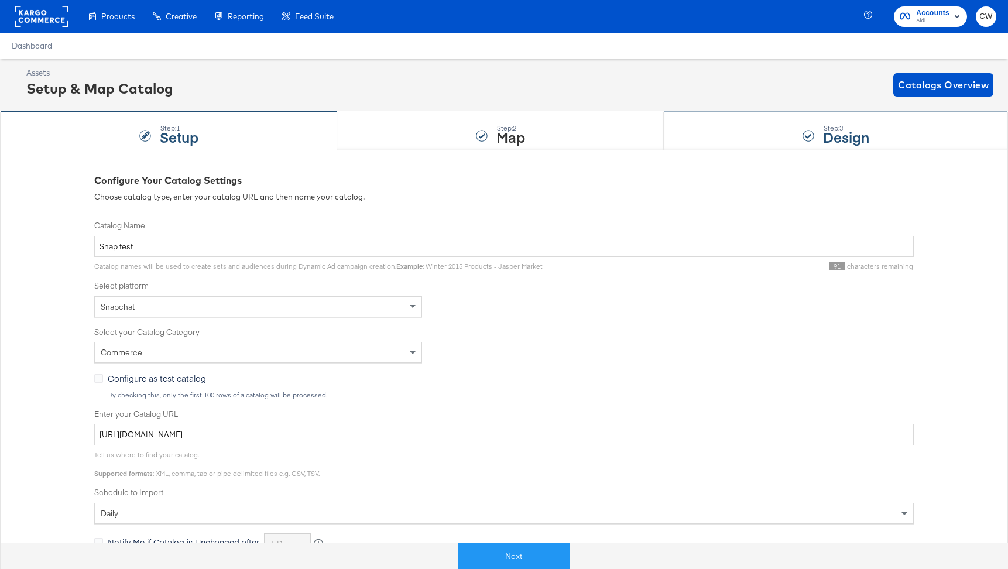
click at [834, 132] on strong "Design" at bounding box center [846, 136] width 46 height 19
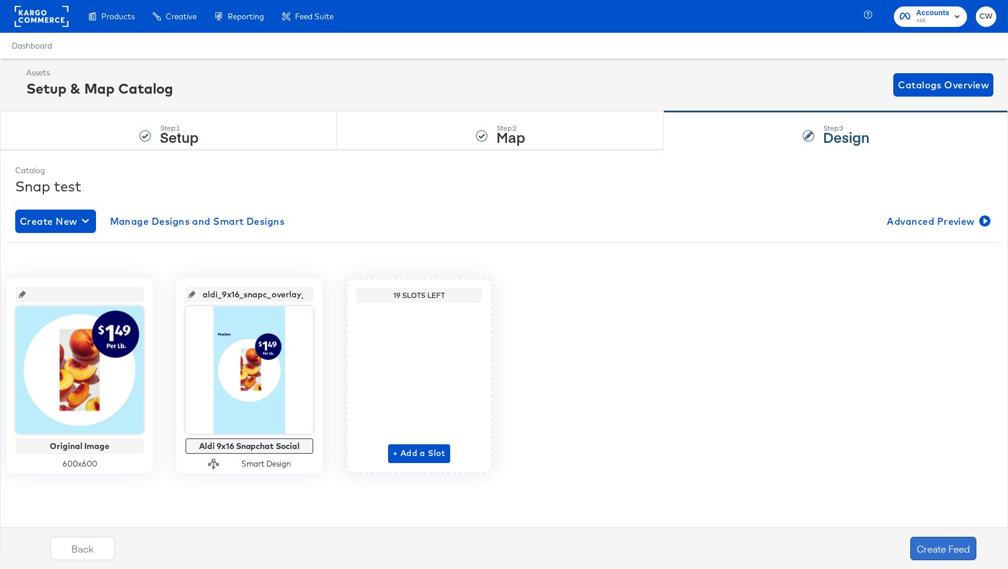
click at [935, 543] on button "Create Feed" at bounding box center [944, 548] width 66 height 23
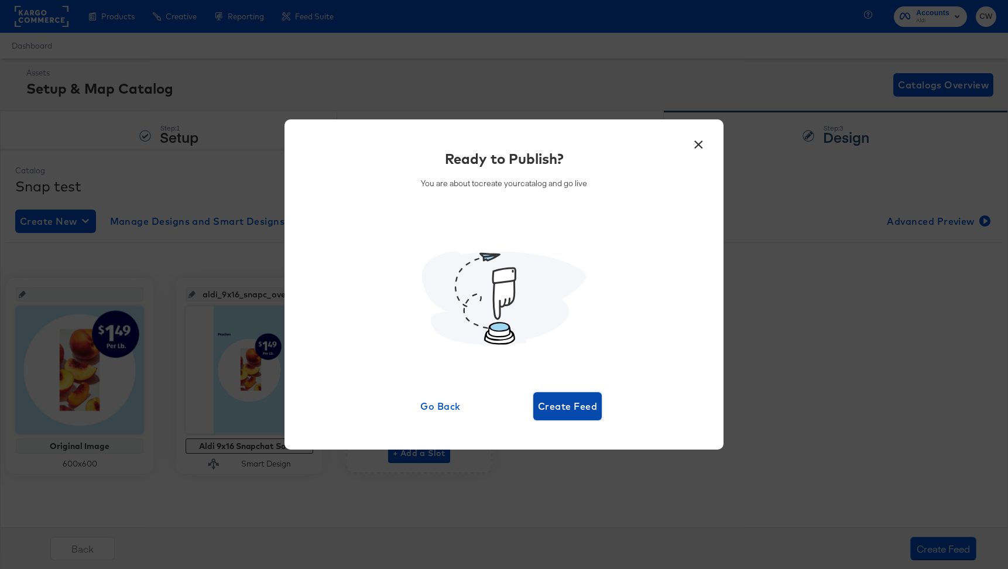
click at [594, 408] on span "Create Feed" at bounding box center [567, 406] width 59 height 16
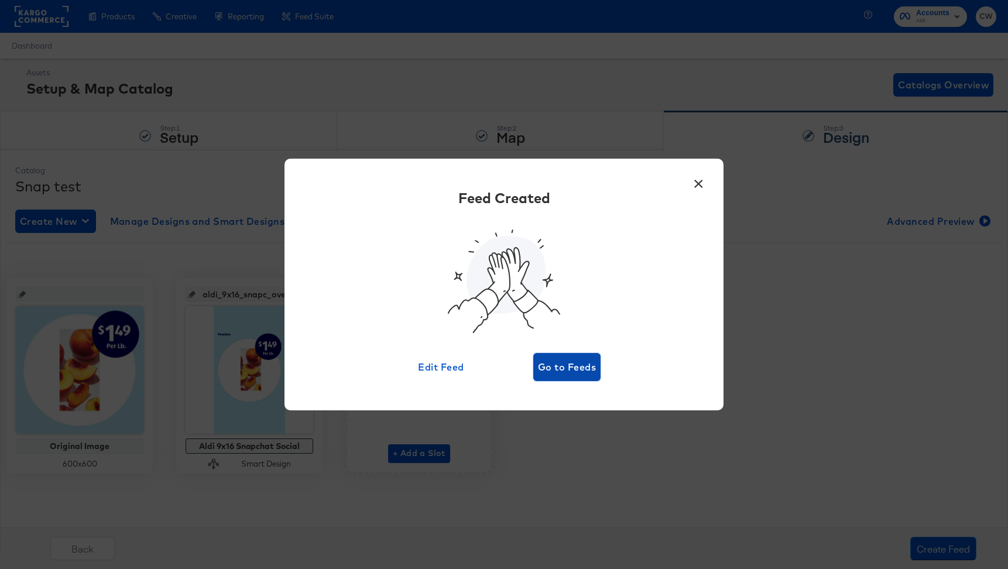
click at [565, 374] on span "Go to Feeds" at bounding box center [567, 367] width 58 height 16
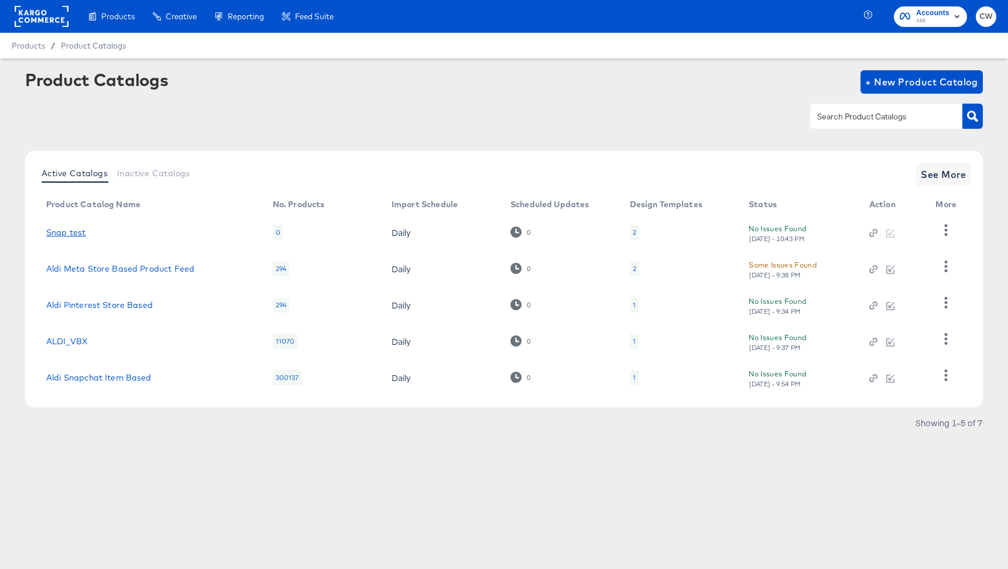
click at [73, 231] on link "Snap test" at bounding box center [65, 232] width 39 height 9
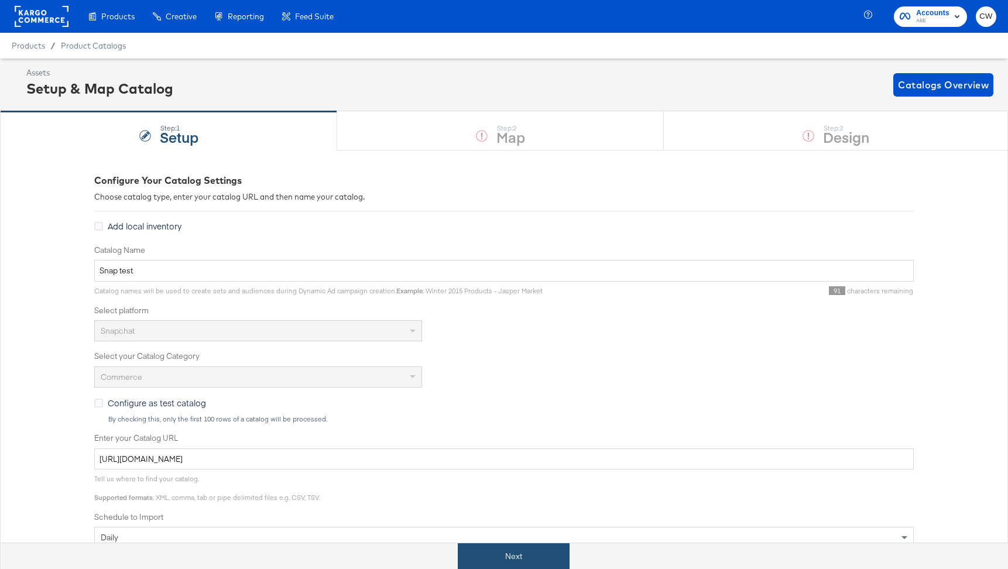
click at [538, 557] on button "Next" at bounding box center [514, 556] width 112 height 26
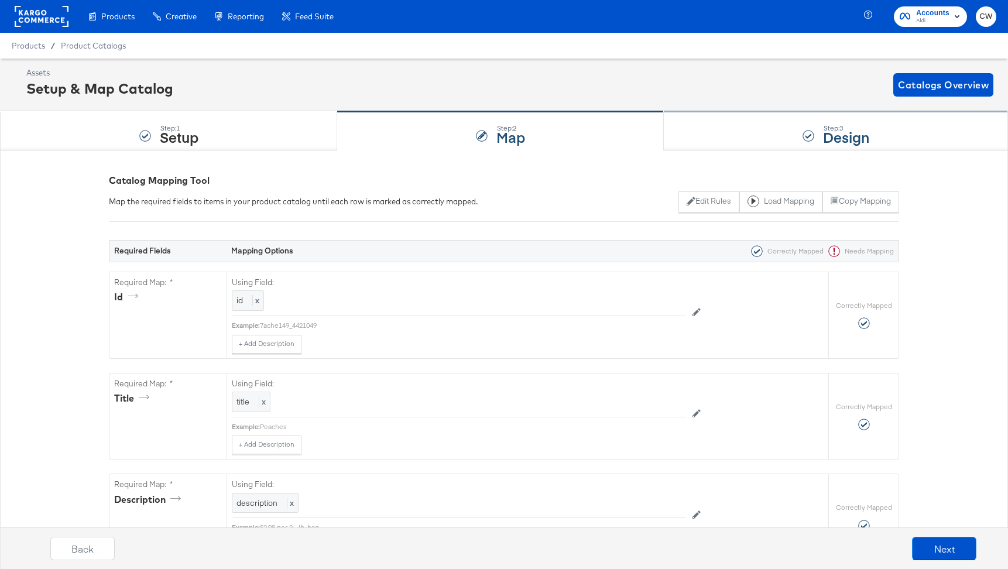
click at [785, 134] on div "Step: 3 Design" at bounding box center [836, 131] width 344 height 39
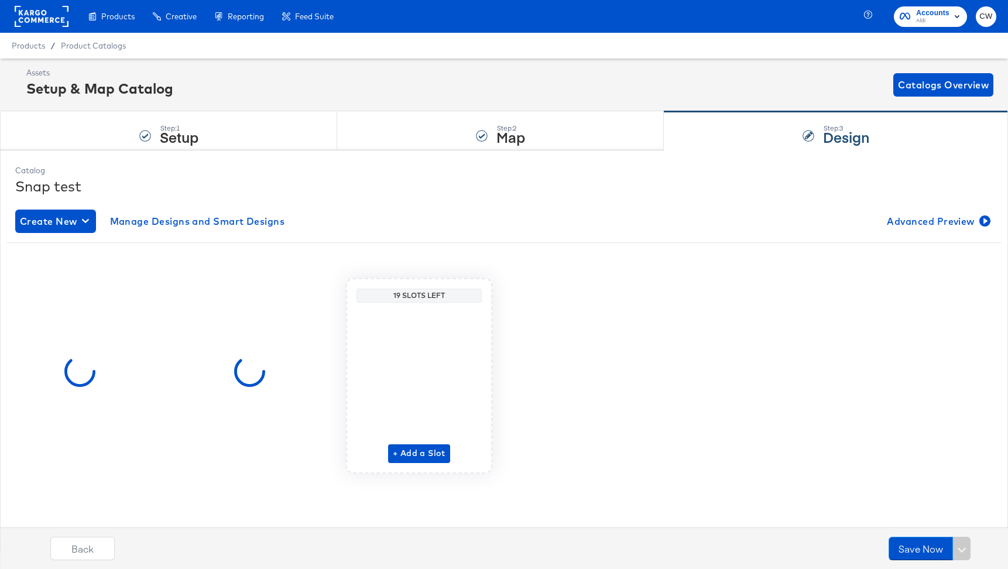
click at [464, 153] on div "Catalog Snap test Create New Manage Designs and Smart Designs Advanced Preview …" at bounding box center [504, 349] width 1008 height 399
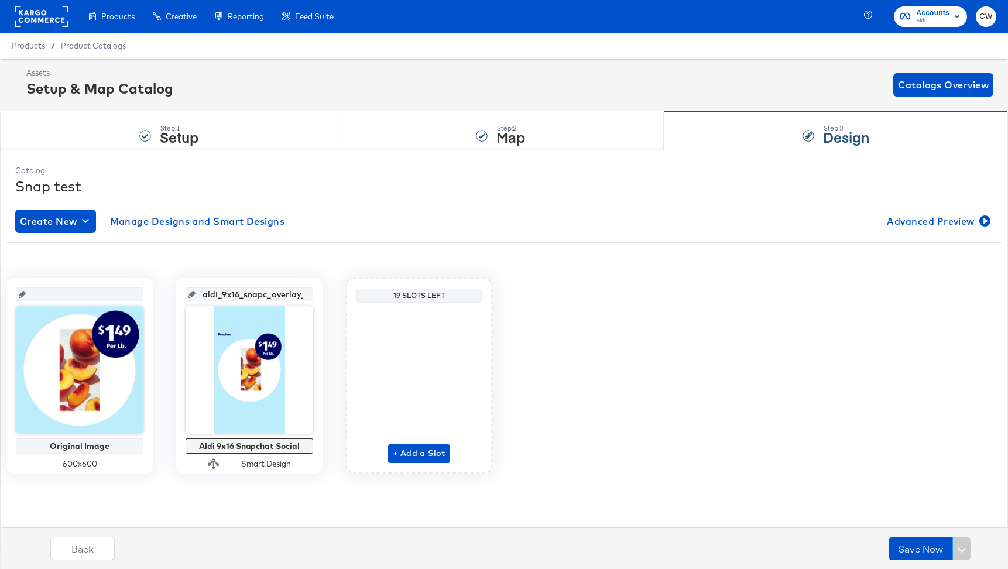
click at [152, 100] on div "Assets Setup & Map Catalog Catalogs Overview" at bounding box center [509, 84] width 967 height 35
click at [152, 121] on div "Step: 1 Setup" at bounding box center [168, 131] width 337 height 39
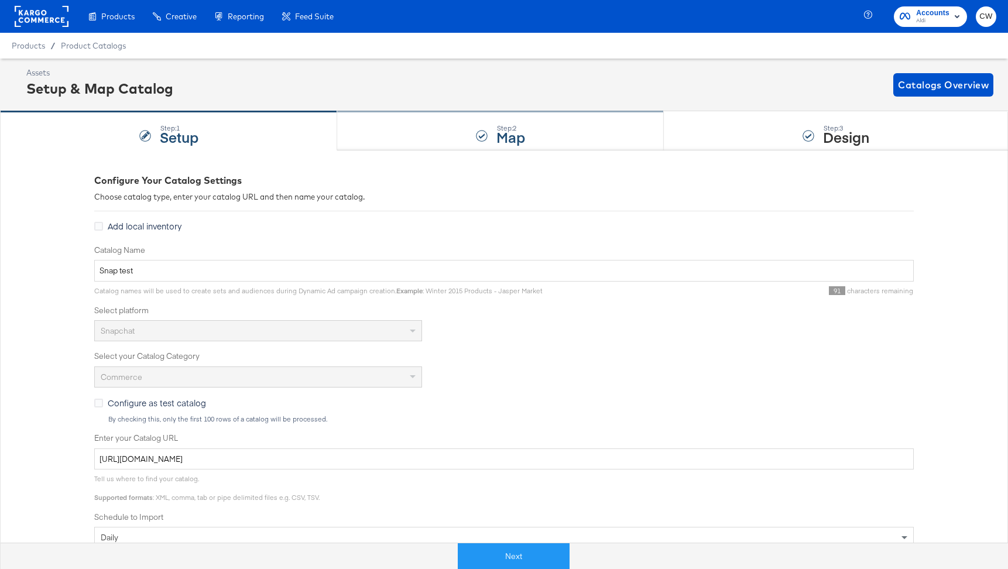
click at [552, 124] on div "Step: 2 Map" at bounding box center [500, 131] width 327 height 39
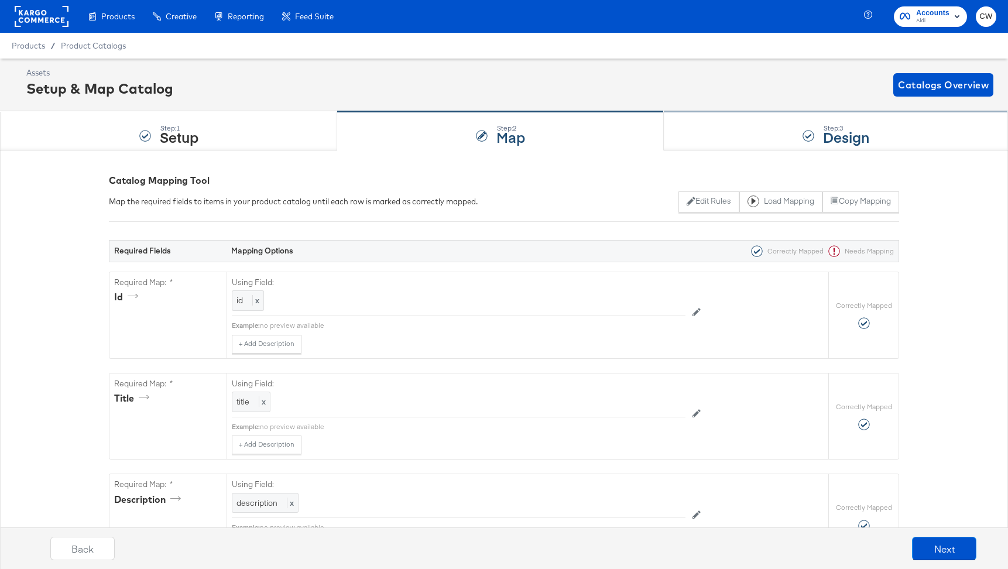
click at [823, 136] on strong "Design" at bounding box center [846, 136] width 46 height 19
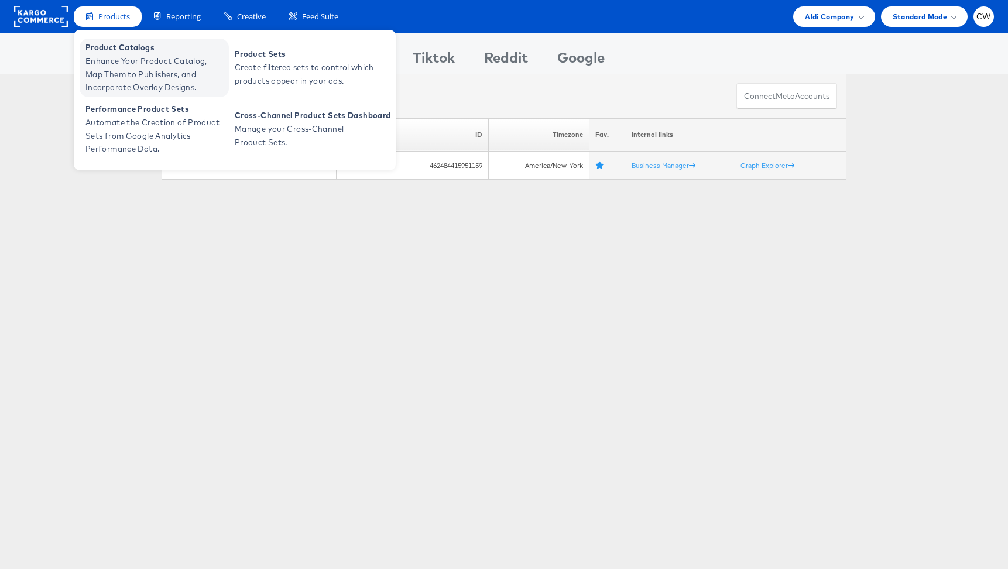
click at [128, 40] on link "Product Catalogs Enhance Your Product Catalog, Map Them to Publishers, and Inco…" at bounding box center [154, 68] width 149 height 59
click at [128, 53] on span "Product Catalogs" at bounding box center [155, 47] width 141 height 13
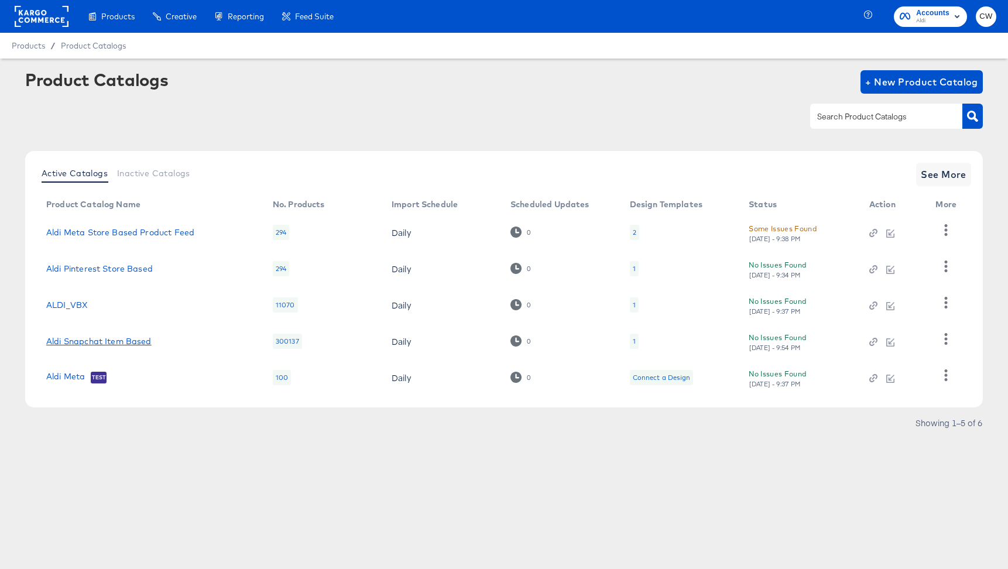
click at [135, 343] on link "Aldi Snapchat Item Based" at bounding box center [98, 341] width 105 height 9
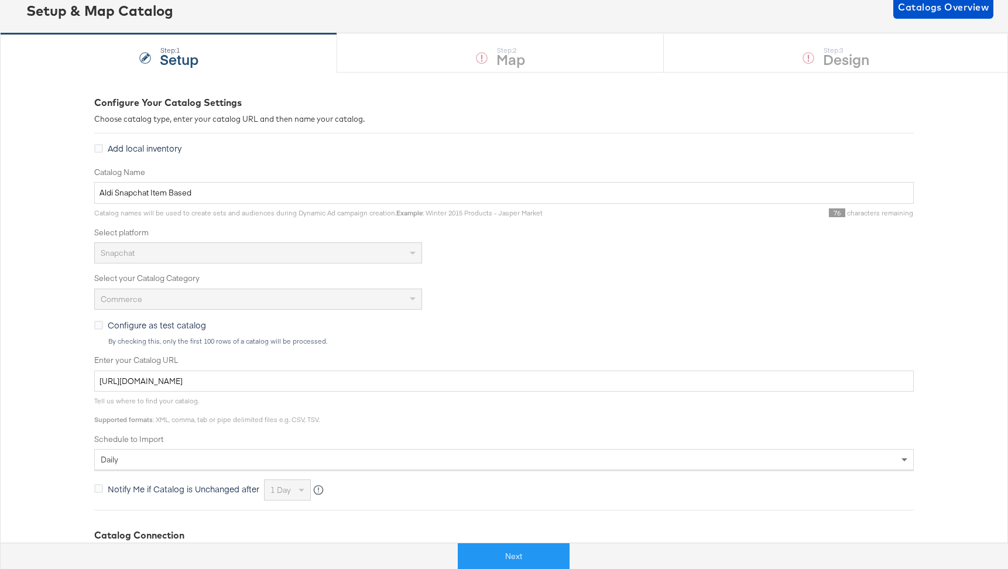
scroll to position [79, 0]
click at [508, 553] on button "Next" at bounding box center [514, 556] width 112 height 26
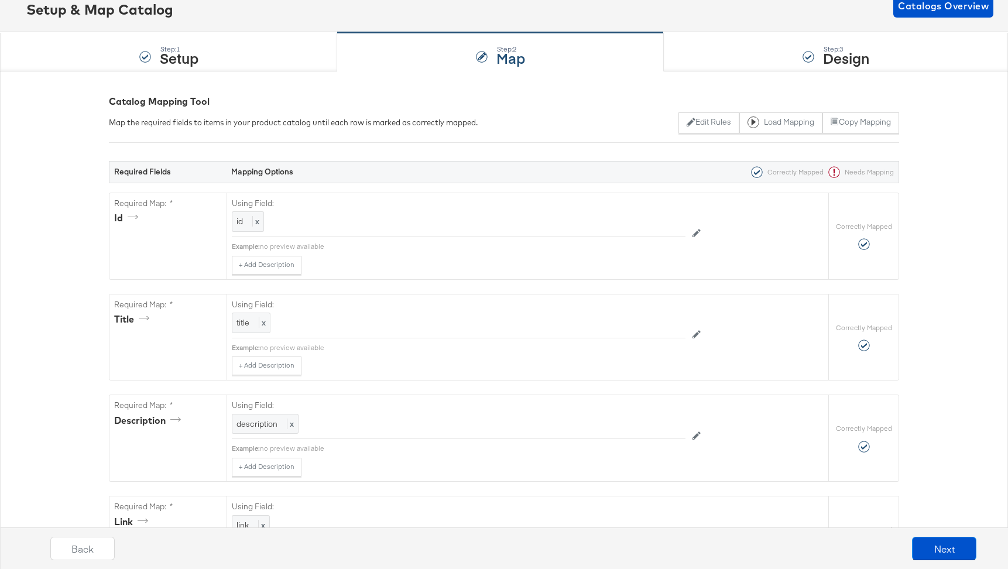
scroll to position [0, 0]
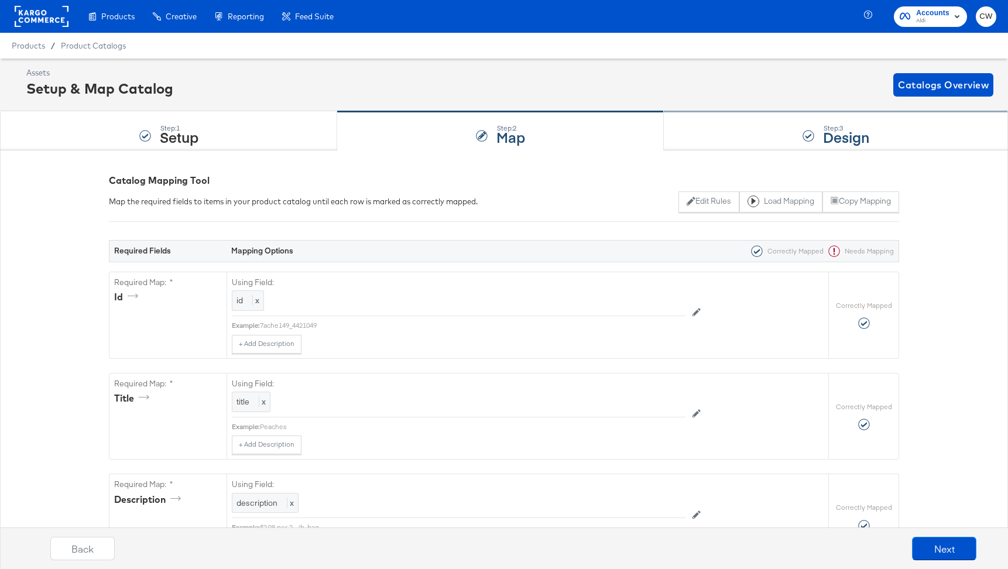
click at [792, 118] on div "Step: 3 Design" at bounding box center [836, 131] width 344 height 39
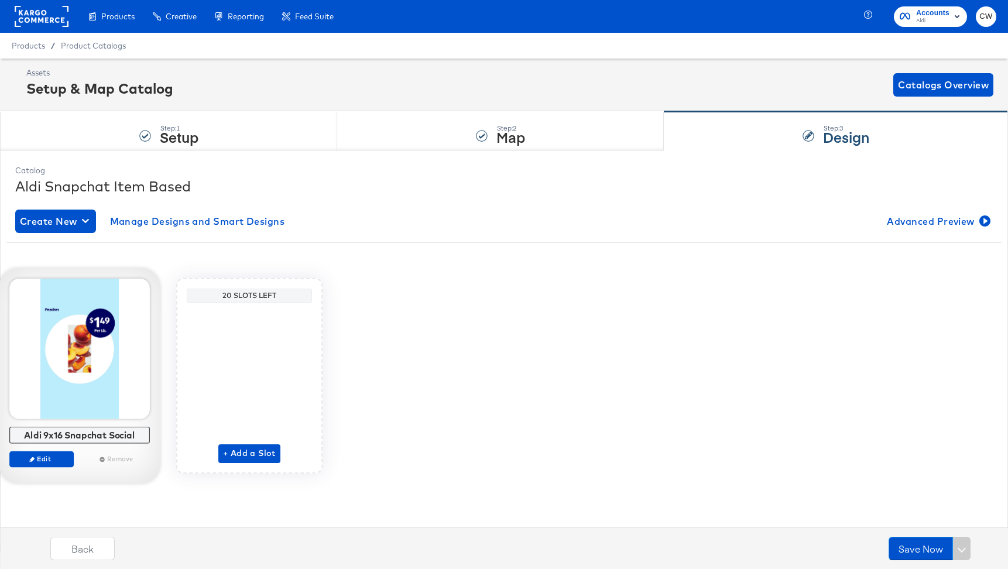
click at [116, 457] on div "Remove" at bounding box center [117, 459] width 64 height 16
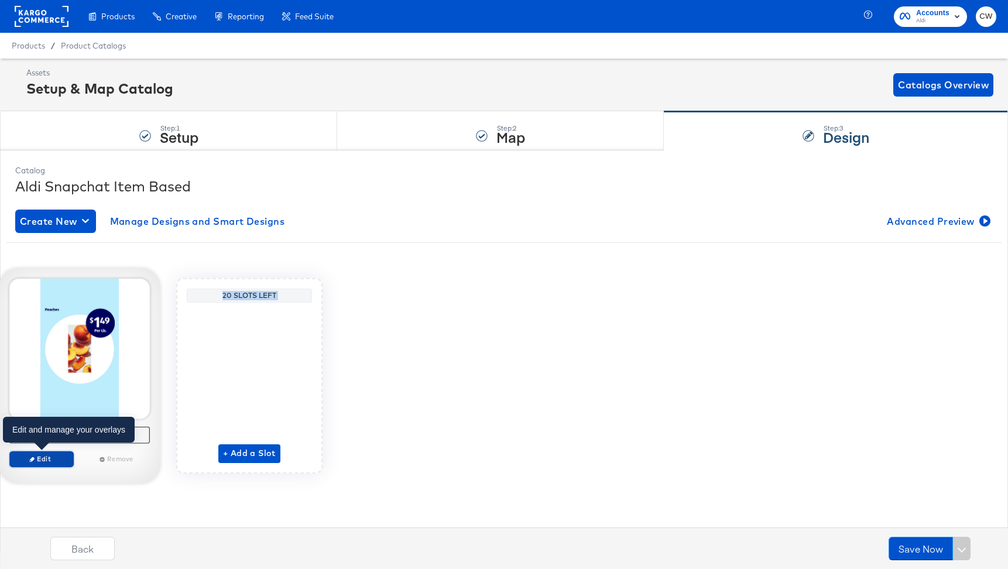
click at [40, 456] on span "Edit" at bounding box center [42, 458] width 54 height 9
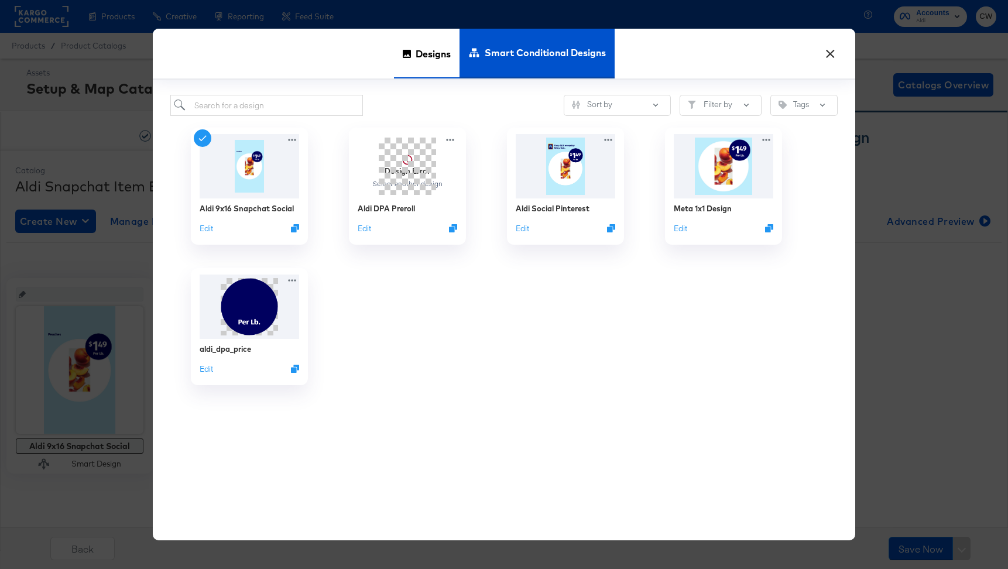
click at [402, 45] on div "Designs" at bounding box center [427, 54] width 66 height 50
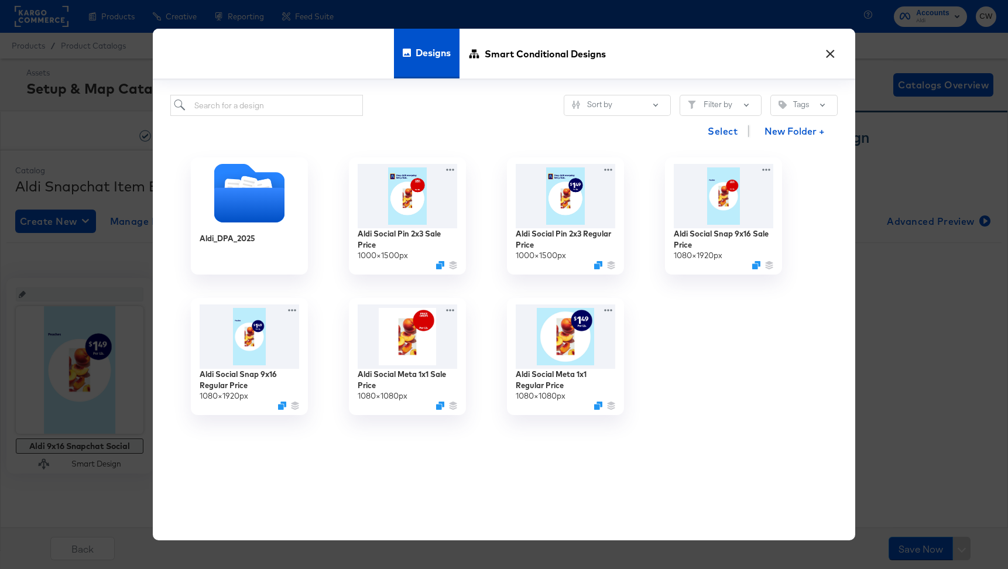
click at [829, 57] on button "×" at bounding box center [830, 50] width 21 height 21
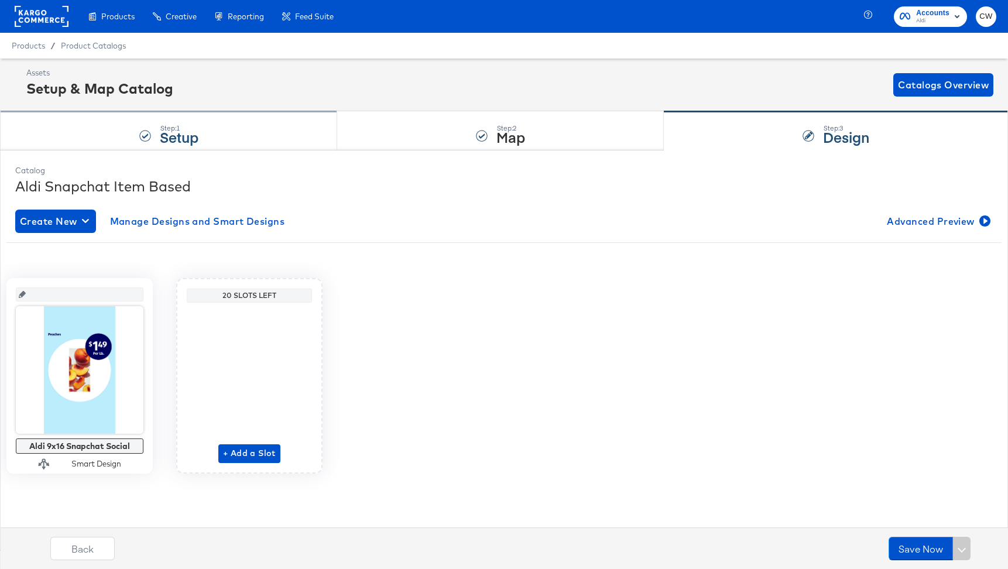
click at [284, 139] on div "Step: 1 Setup" at bounding box center [168, 131] width 337 height 39
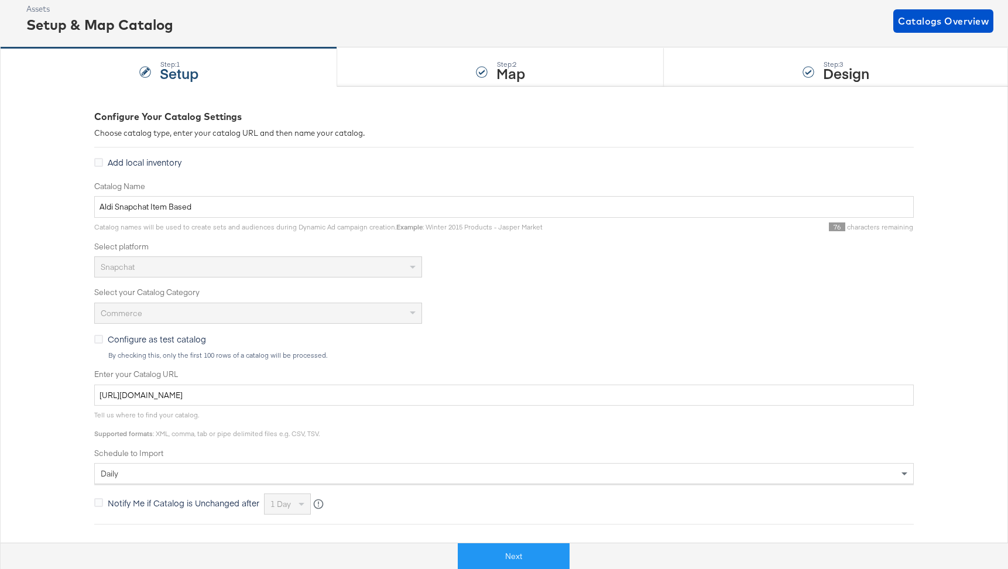
scroll to position [63, 0]
click at [302, 393] on input "https://ace.stitcherads.com/exports/1411/snapchat/commerce/snapchat-commerce/ex…" at bounding box center [504, 396] width 820 height 22
click at [516, 557] on button "Next" at bounding box center [514, 556] width 112 height 26
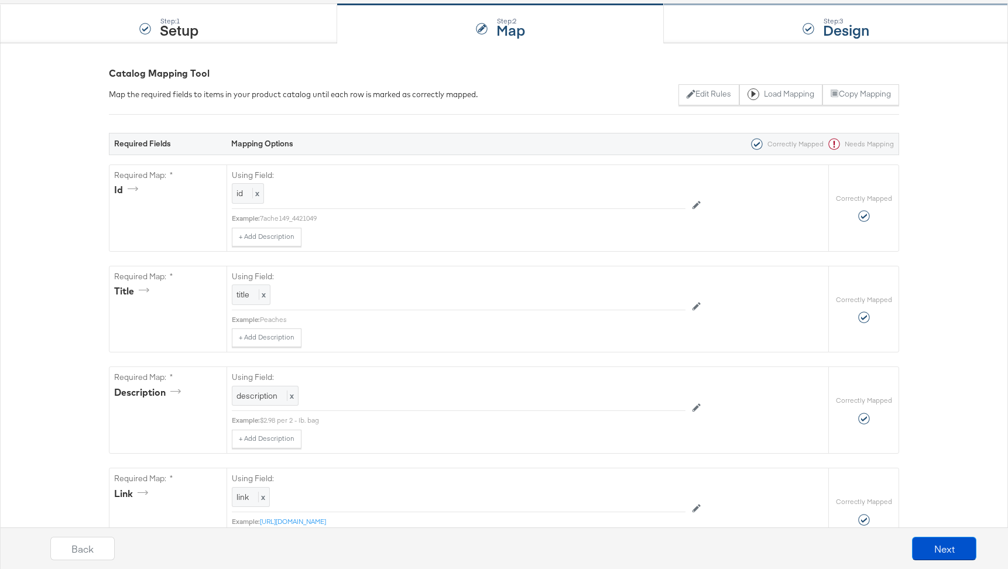
scroll to position [104, 0]
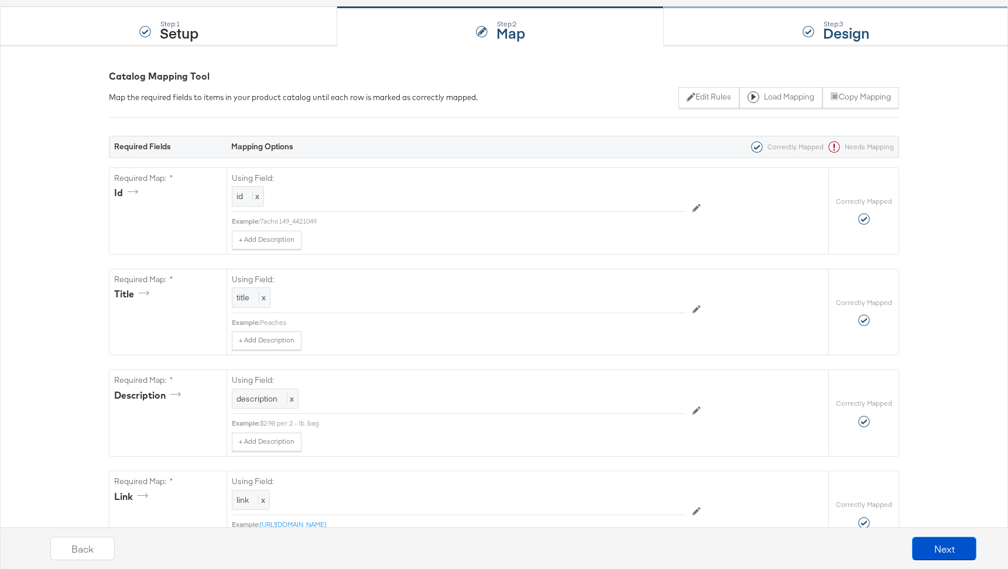
click at [757, 38] on div "Step: 3 Design" at bounding box center [836, 27] width 344 height 39
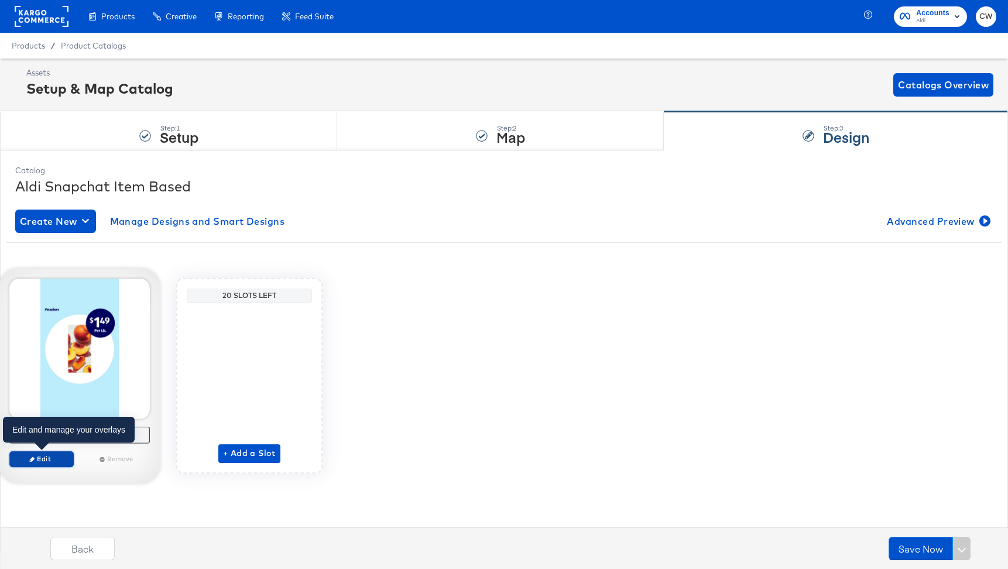
click at [51, 461] on span "Edit" at bounding box center [42, 458] width 54 height 9
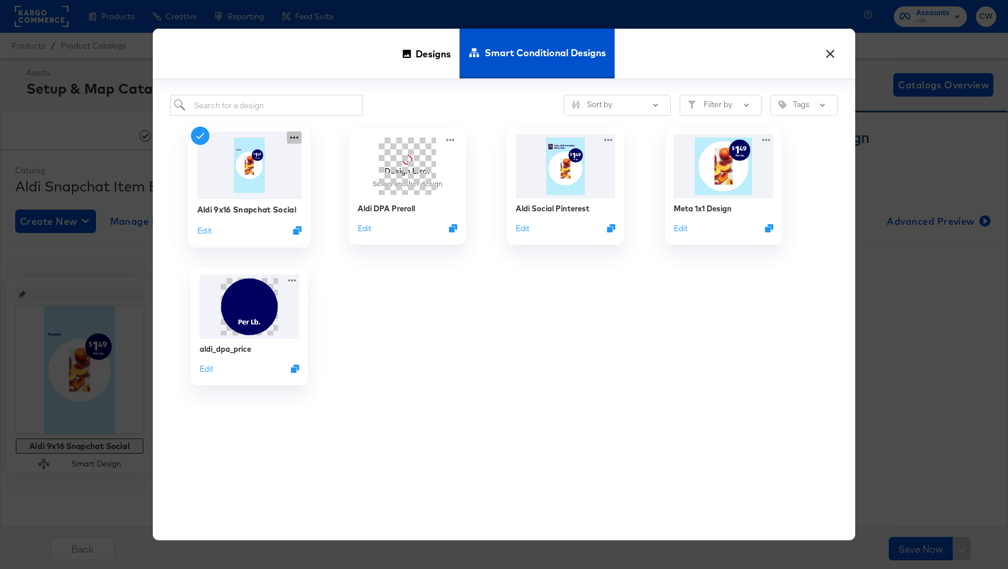
click at [289, 138] on icon at bounding box center [294, 138] width 15 height 12
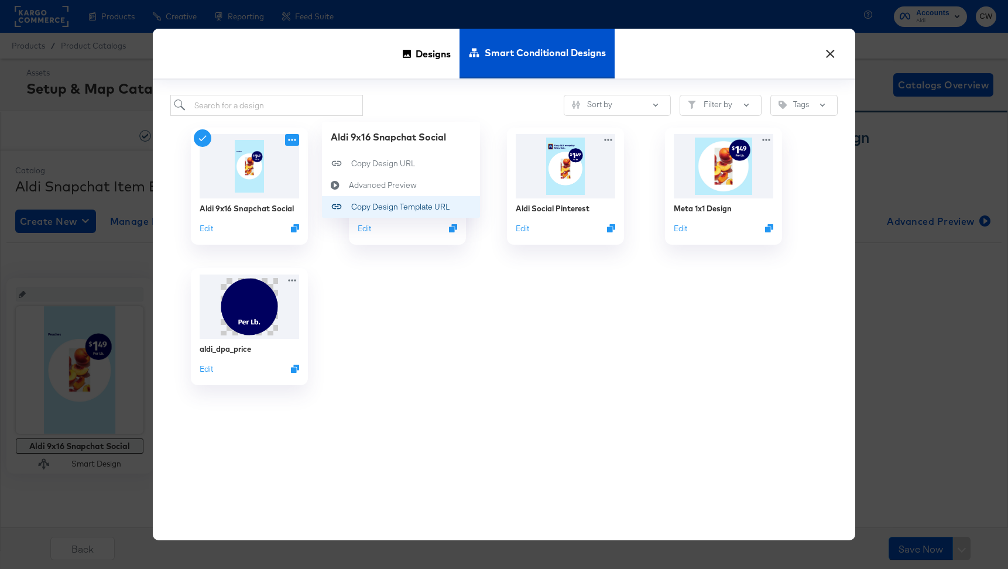
click at [351, 207] on div "Copy Design Template URL Copy Design Template URL" at bounding box center [351, 207] width 0 height 0
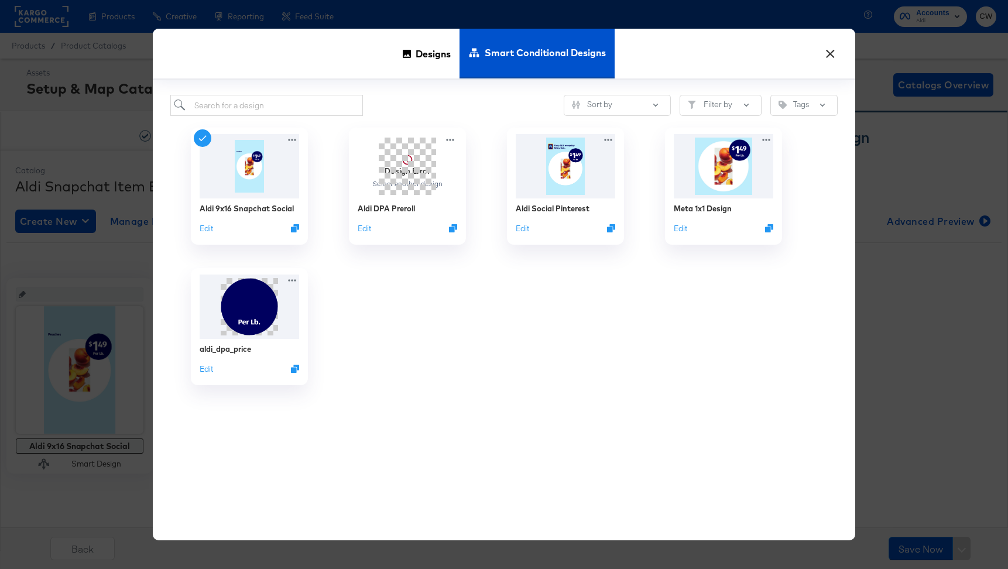
click at [839, 52] on button "×" at bounding box center [830, 50] width 21 height 21
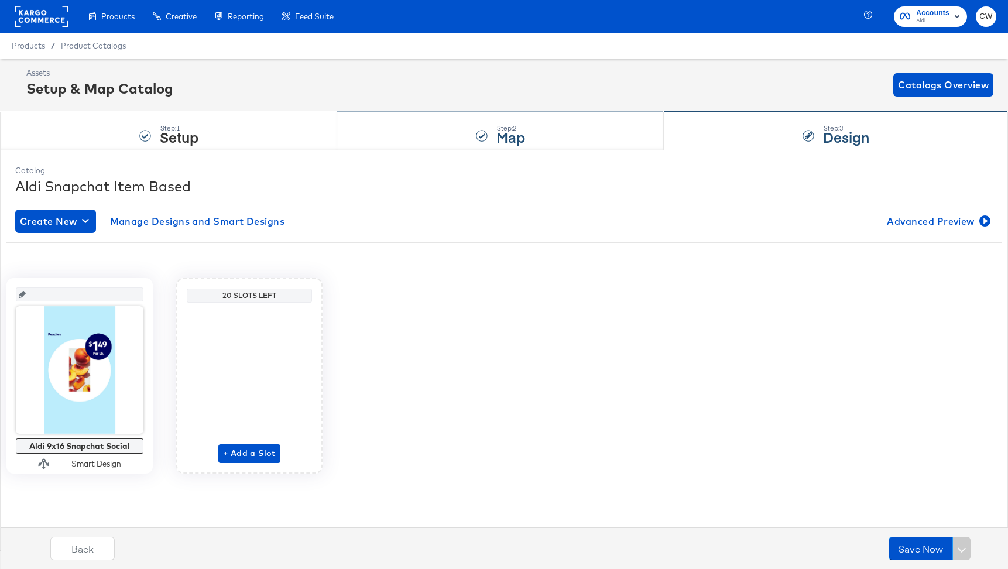
click at [437, 117] on div "Step: 2 Map" at bounding box center [500, 131] width 327 height 39
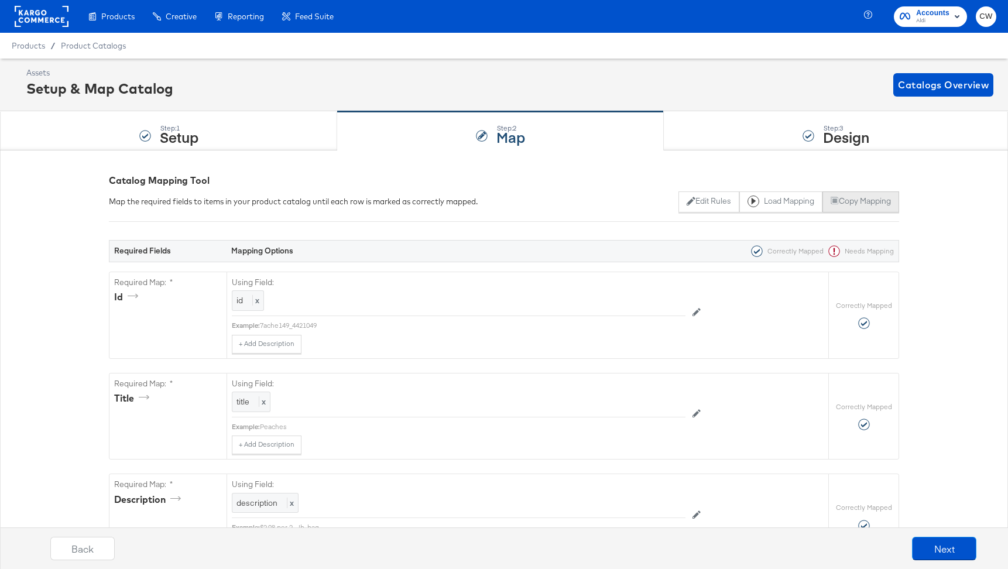
click at [840, 205] on button "Copy Mapping" at bounding box center [861, 201] width 77 height 21
click at [803, 125] on div "Step: 3 Design" at bounding box center [836, 131] width 344 height 39
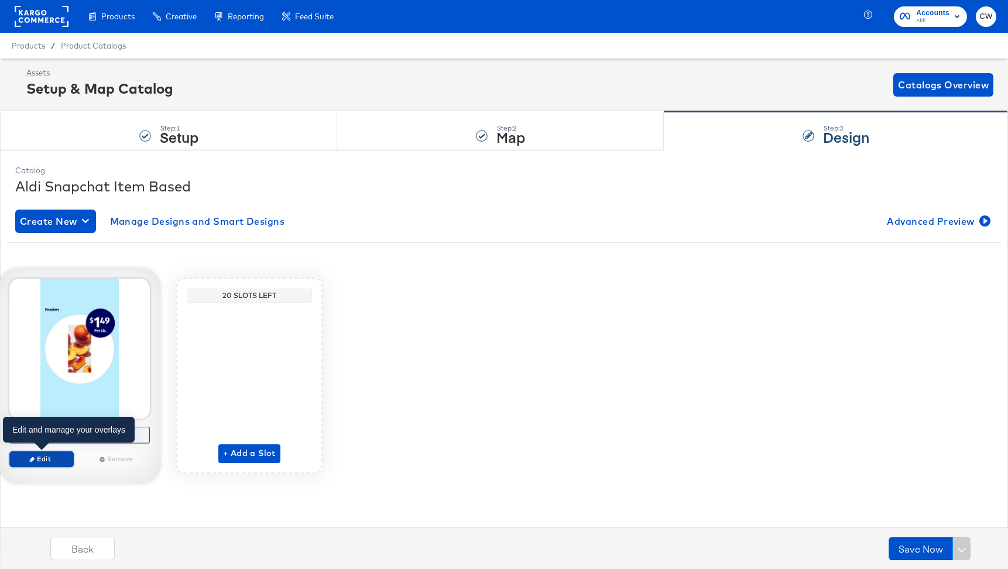
click at [60, 458] on span "Edit" at bounding box center [42, 458] width 54 height 9
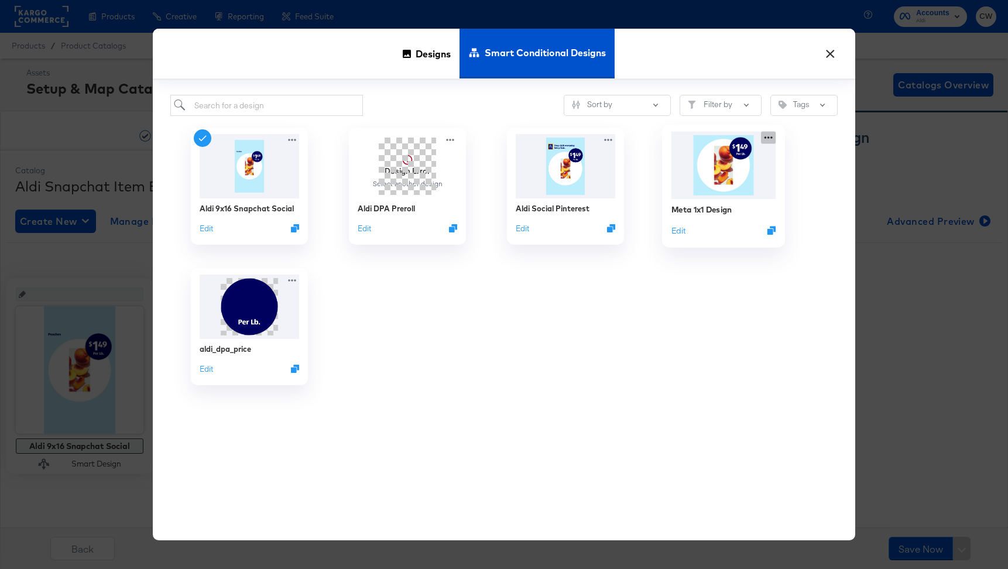
click at [766, 136] on div "Meta 1x1 Design Edit" at bounding box center [724, 186] width 158 height 141
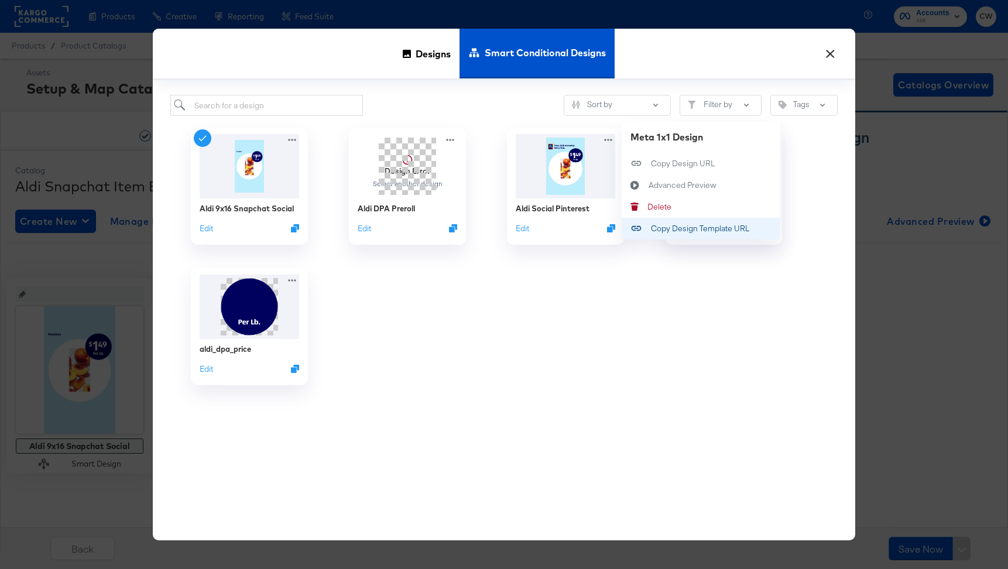
click at [651, 229] on div "Copy Design Template URL Copy Design Template URL" at bounding box center [651, 229] width 0 height 0
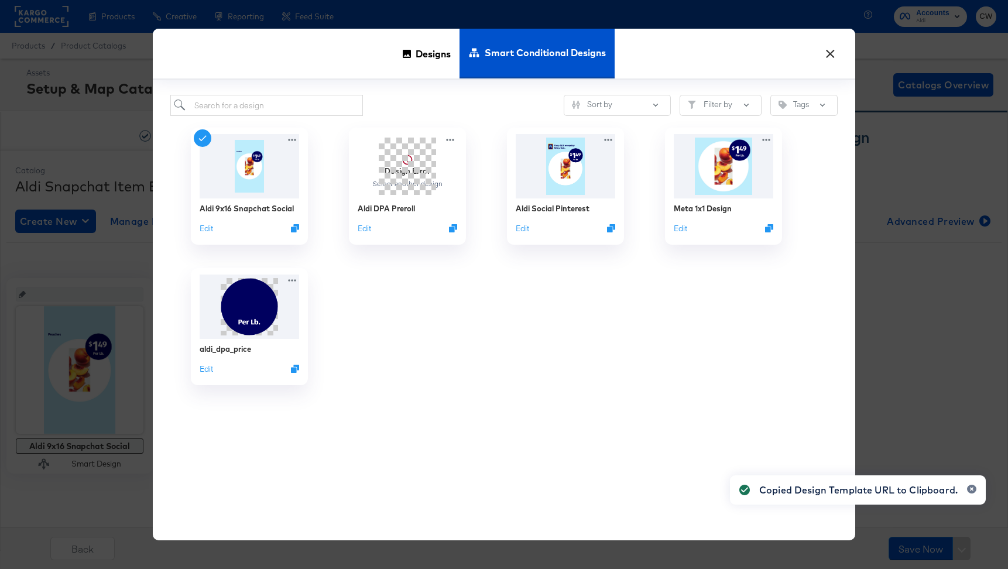
click at [960, 73] on div "× Designs Smart Conditional Designs Sort by Filter by Tags Aldi 9x16 Snapchat S…" at bounding box center [504, 284] width 1008 height 569
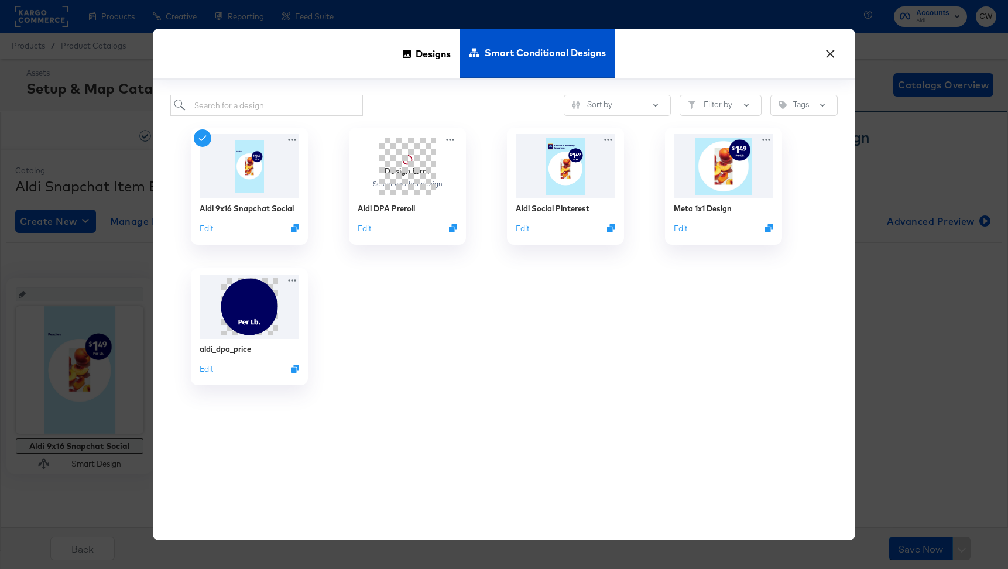
click at [827, 50] on button "×" at bounding box center [830, 50] width 21 height 21
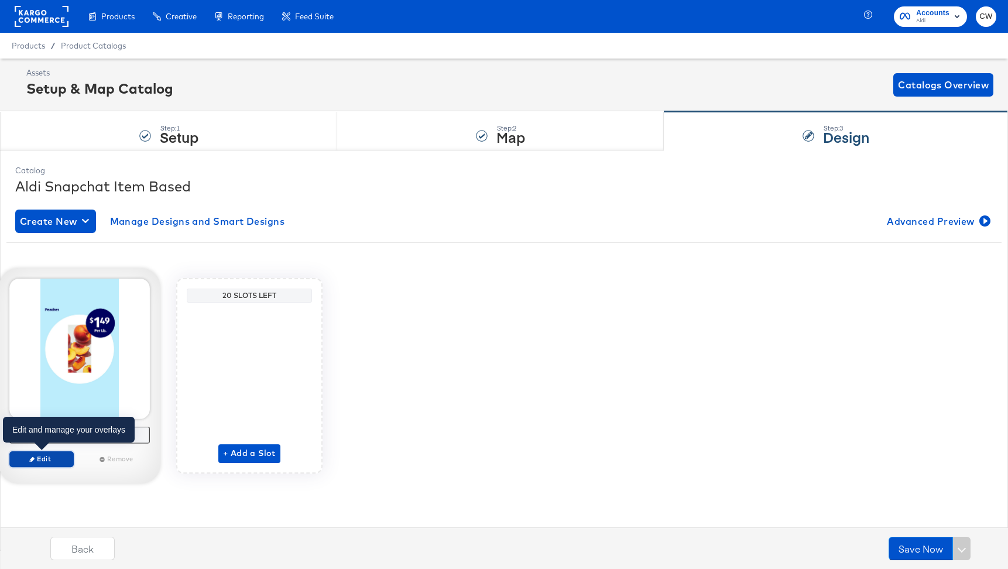
click at [35, 461] on span "Edit" at bounding box center [42, 458] width 54 height 9
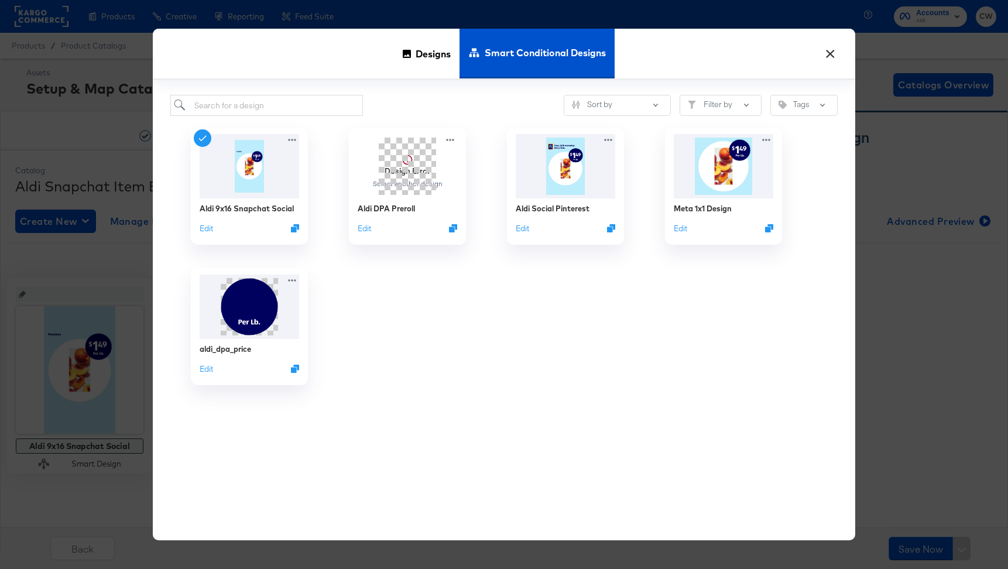
click at [830, 57] on button "×" at bounding box center [830, 50] width 21 height 21
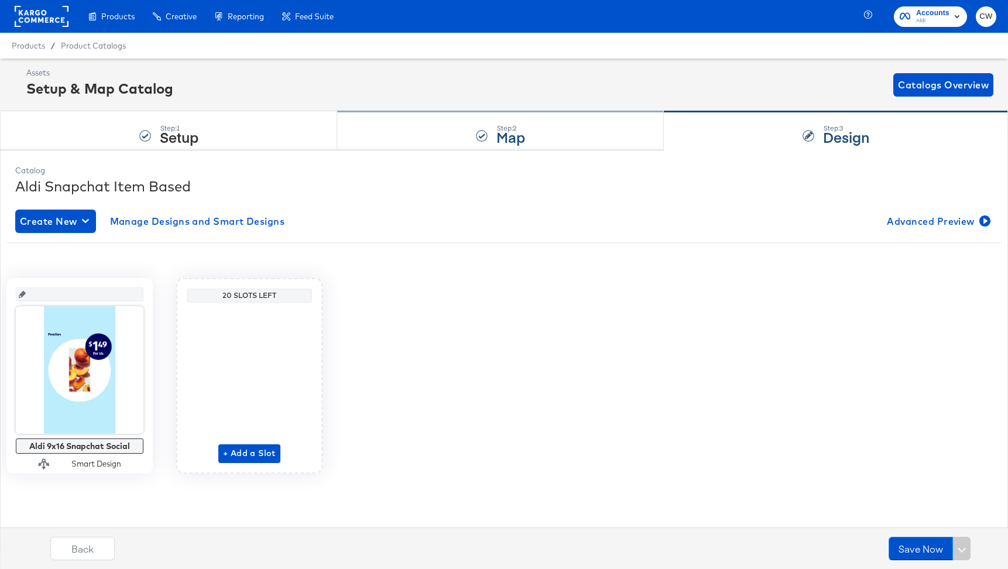
click at [544, 140] on div "Step: 2 Map" at bounding box center [500, 131] width 327 height 39
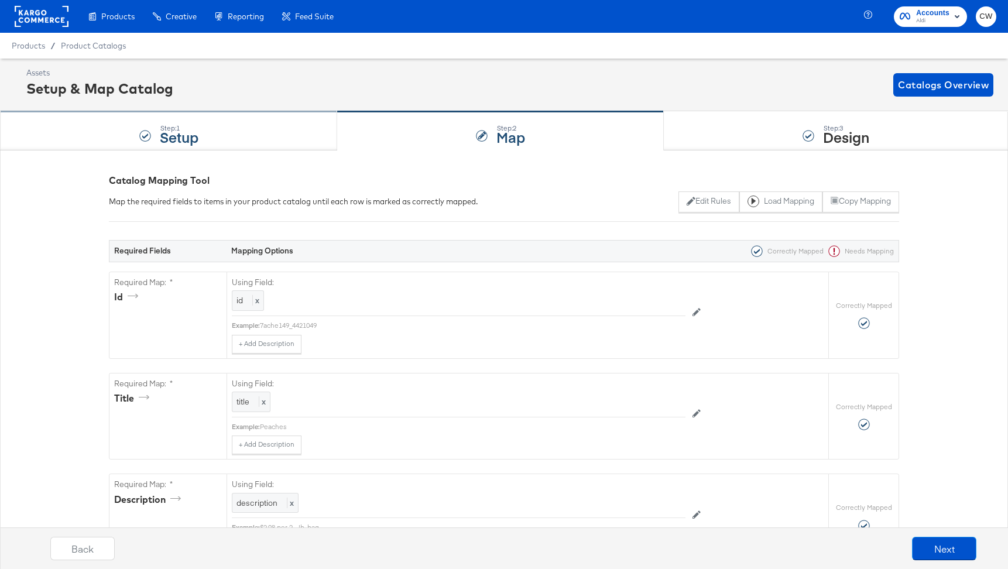
click at [299, 120] on div "Step: 1 Setup" at bounding box center [168, 131] width 337 height 39
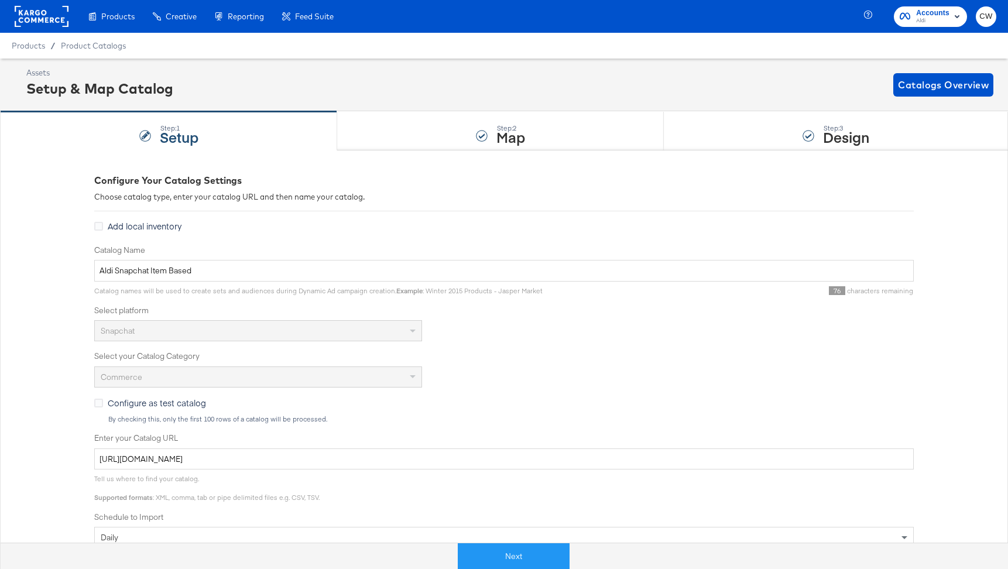
click at [585, 88] on div "Assets Setup & Map Catalog Catalogs Overview" at bounding box center [509, 84] width 967 height 35
click at [570, 121] on div "Step: 2 Map" at bounding box center [500, 131] width 327 height 39
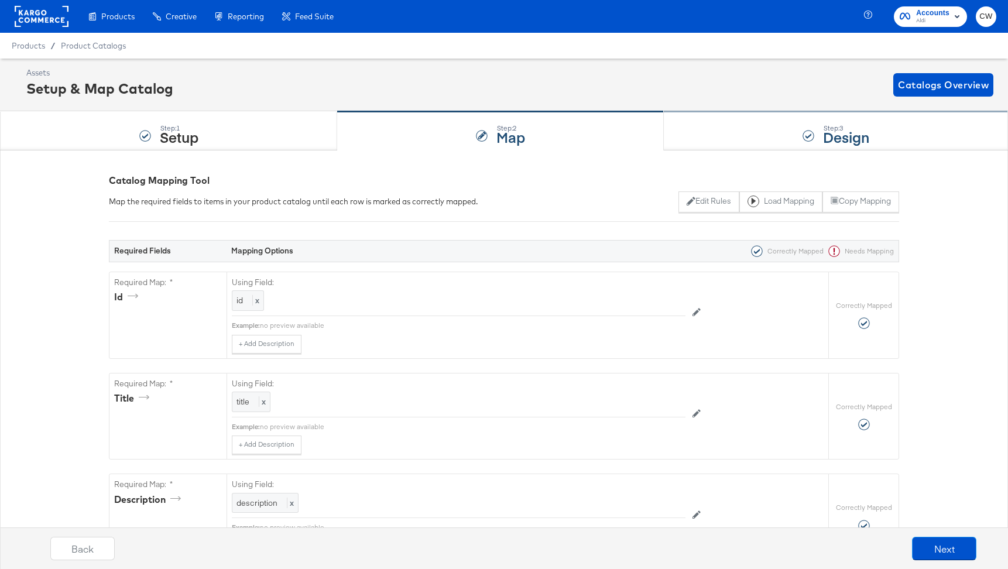
click at [768, 142] on div "Step: 3 Design" at bounding box center [836, 131] width 344 height 39
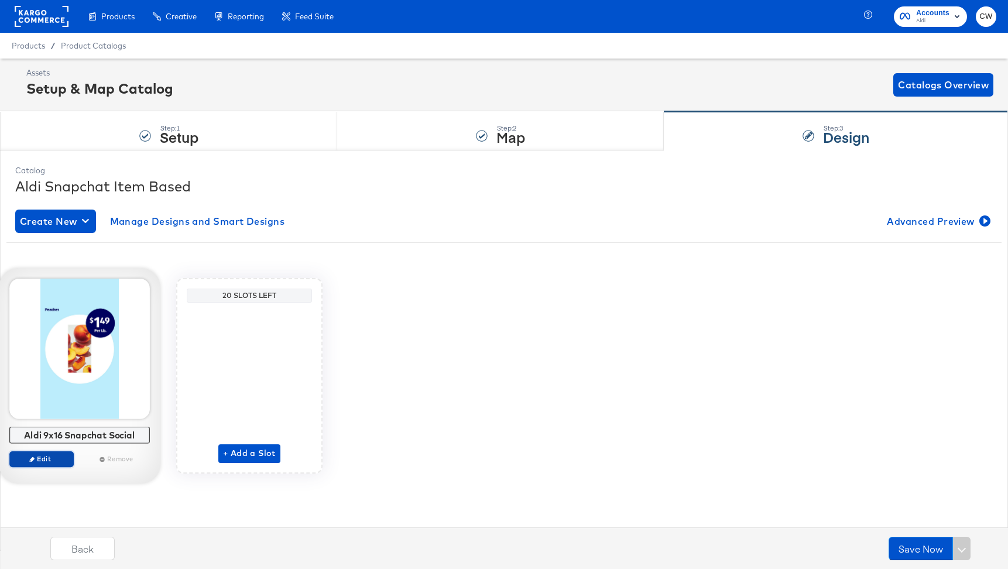
click at [40, 459] on span "Edit" at bounding box center [42, 458] width 54 height 9
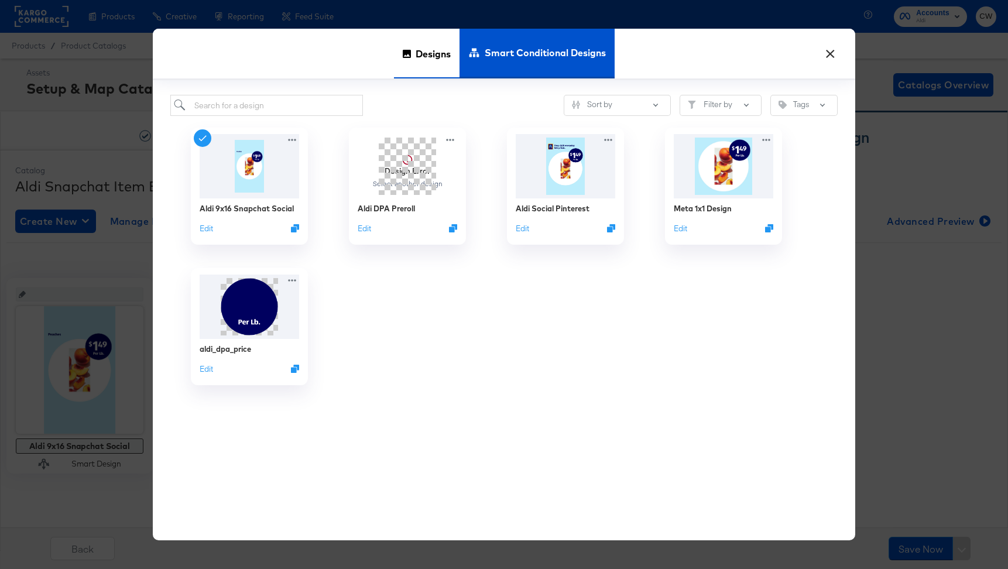
click at [419, 62] on span "Designs" at bounding box center [433, 54] width 35 height 52
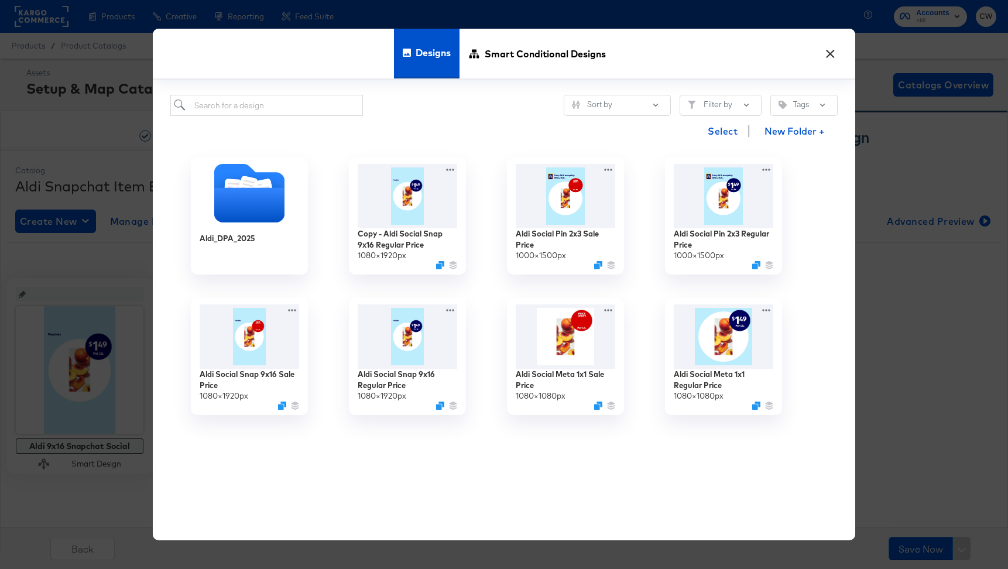
click at [833, 51] on button "×" at bounding box center [830, 50] width 21 height 21
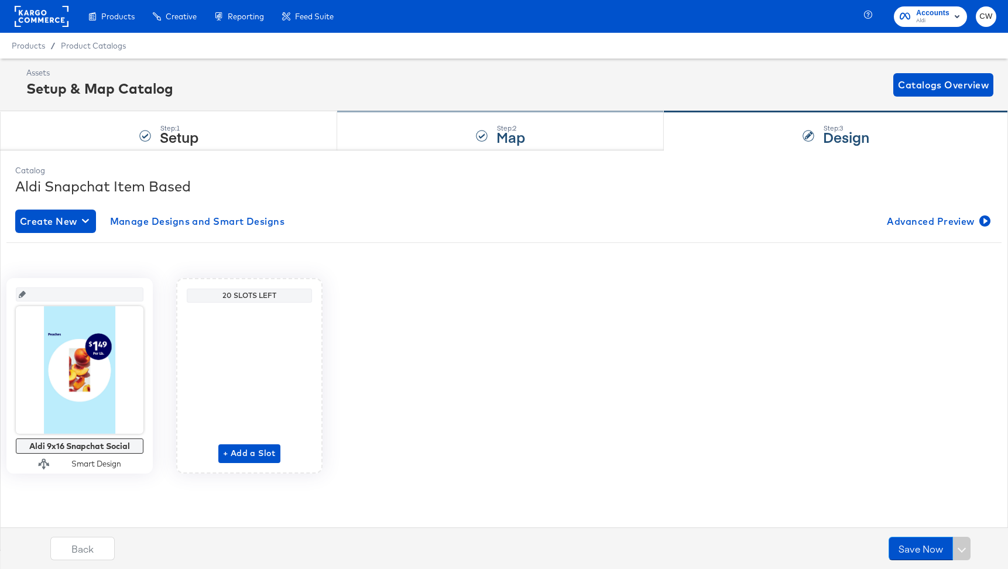
click at [552, 130] on div "Step: 2 Map" at bounding box center [500, 131] width 327 height 39
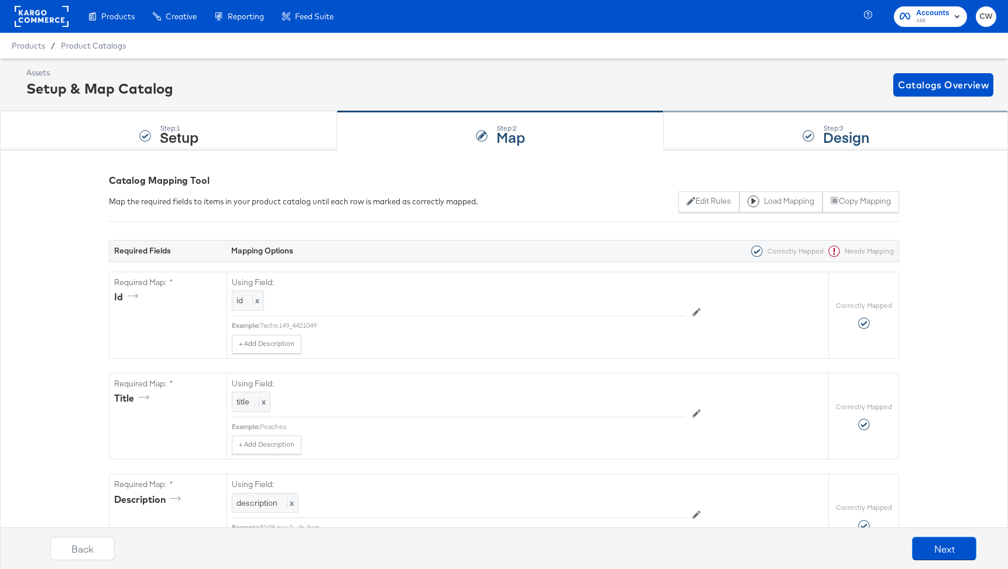
click at [779, 148] on div "Step: 3 Design" at bounding box center [836, 131] width 344 height 39
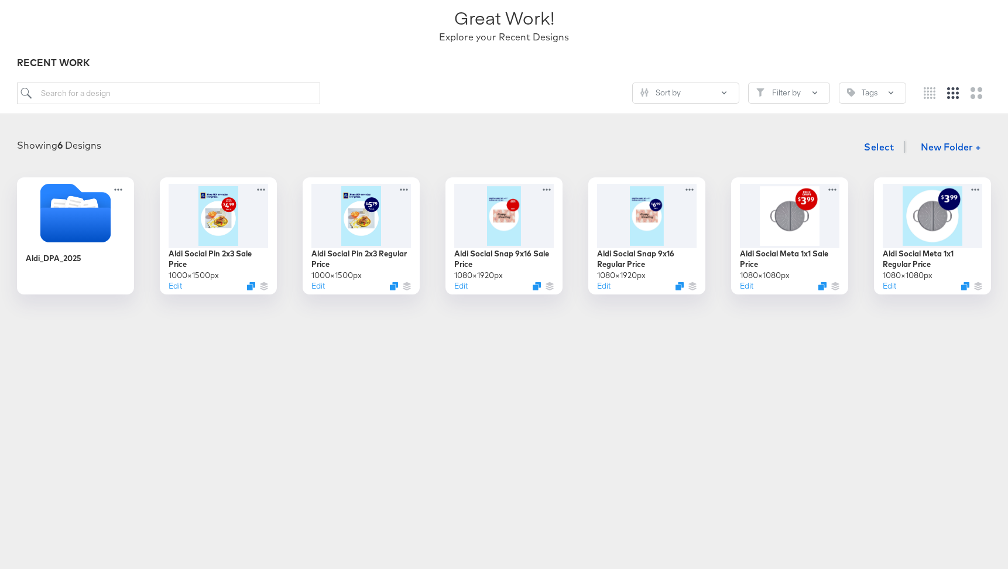
scroll to position [78, 0]
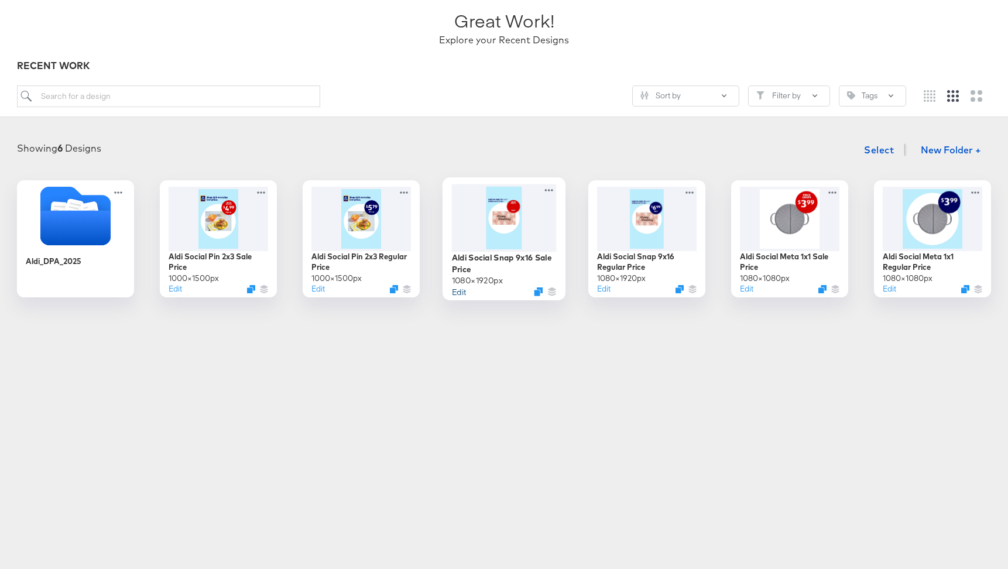
click at [458, 292] on button "Edit" at bounding box center [459, 291] width 14 height 11
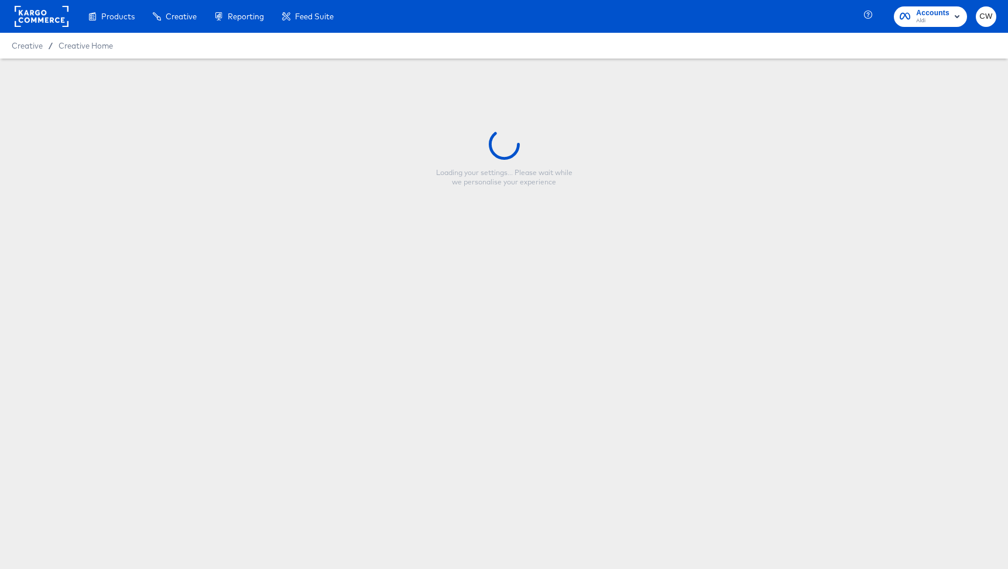
type input "Aldi Social Snap 9x16 Sale Price"
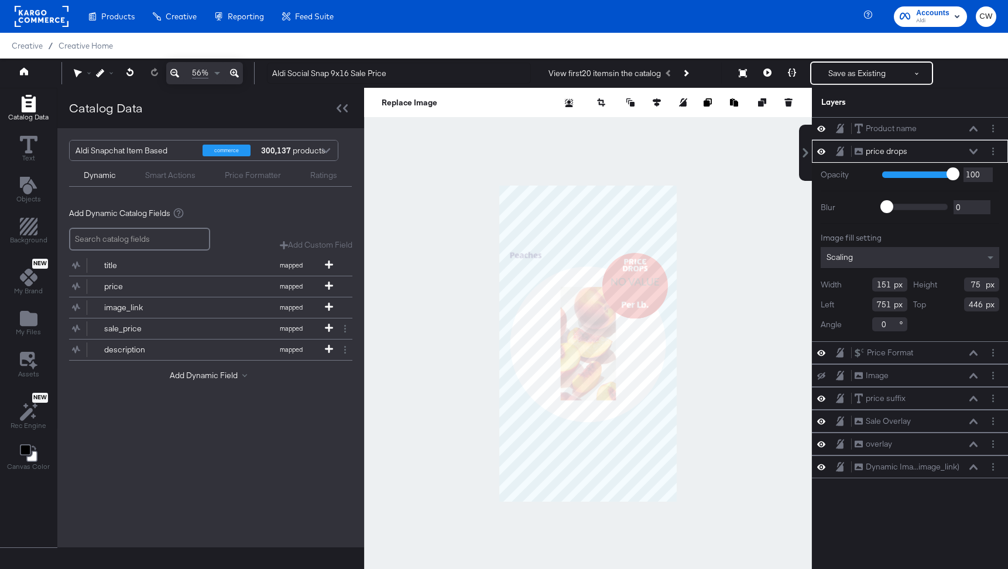
scroll to position [30, 0]
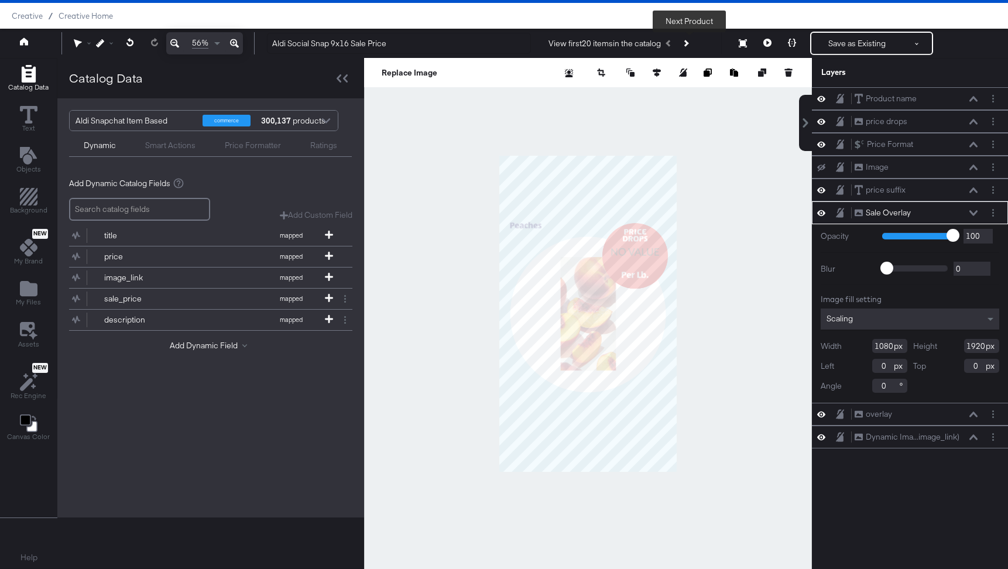
click at [689, 45] on icon "Next Product" at bounding box center [685, 43] width 6 height 6
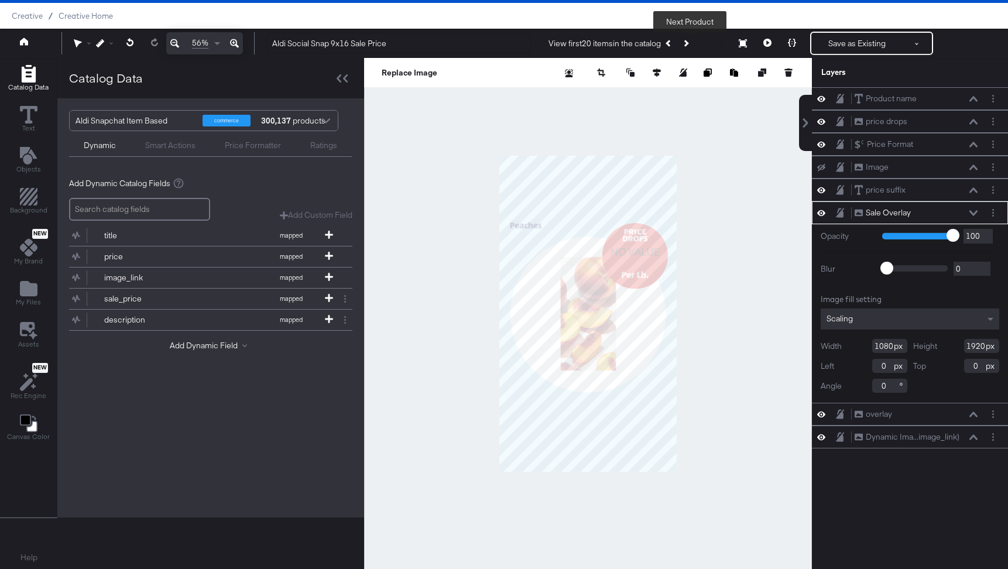
click at [689, 45] on icon "Next Product" at bounding box center [685, 43] width 6 height 6
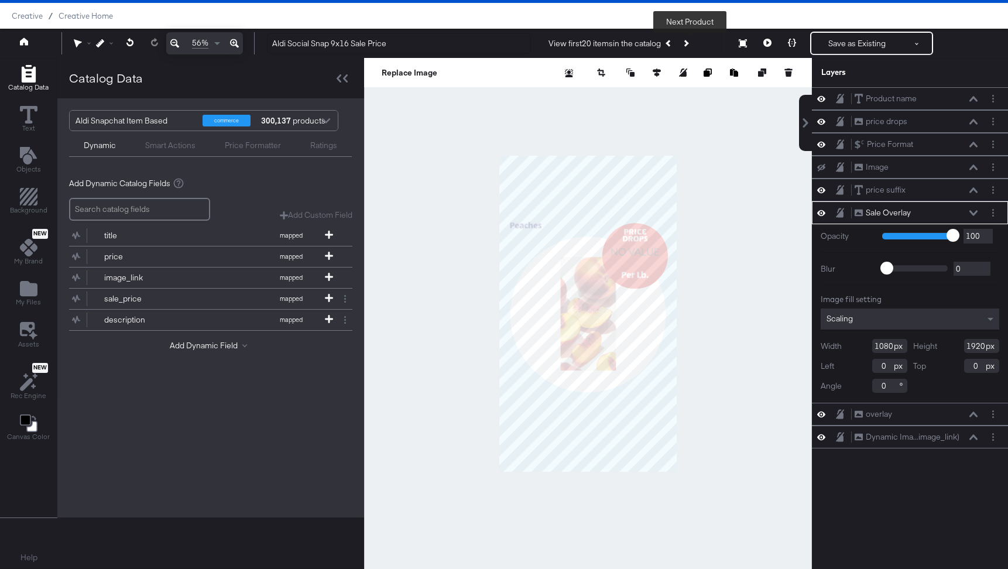
click at [689, 45] on icon "Next Product" at bounding box center [685, 43] width 6 height 6
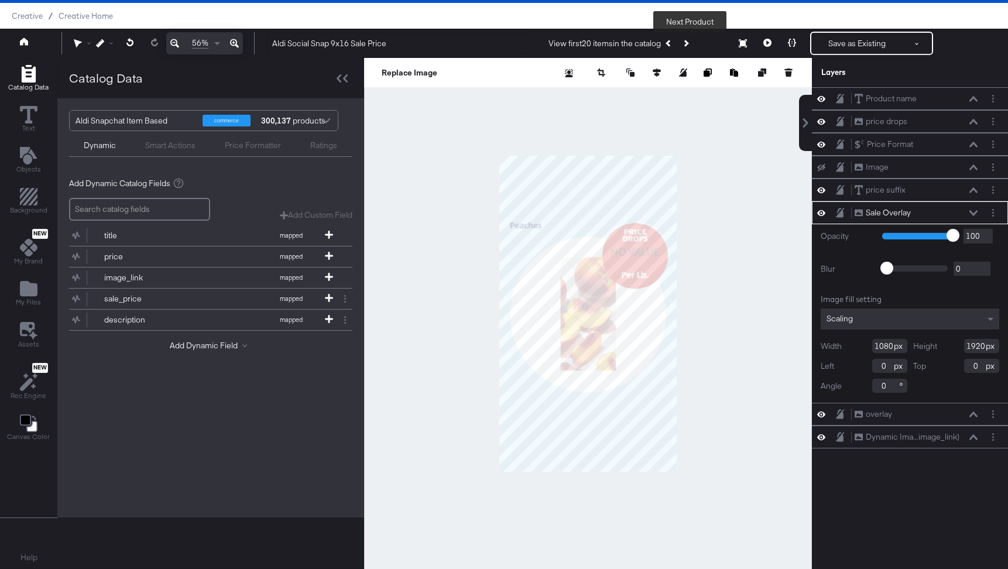
click at [689, 45] on icon "Next Product" at bounding box center [685, 43] width 6 height 6
click at [690, 45] on div "View first 20 items in the catalog Next Product" at bounding box center [621, 43] width 145 height 21
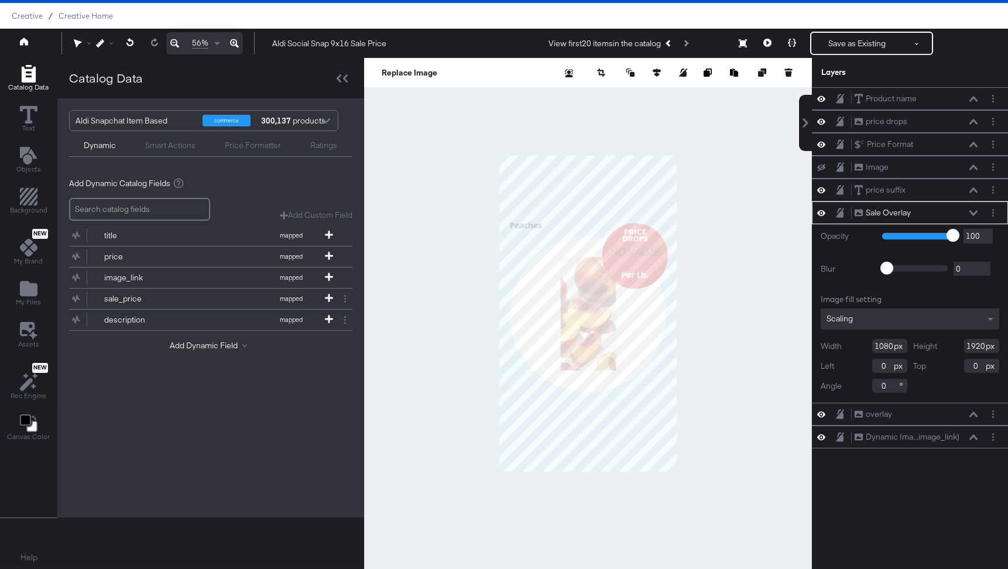
click at [690, 45] on div "View first 20 items in the catalog Next Product" at bounding box center [621, 43] width 145 height 21
click at [676, 47] on button "Previous Product" at bounding box center [669, 43] width 16 height 21
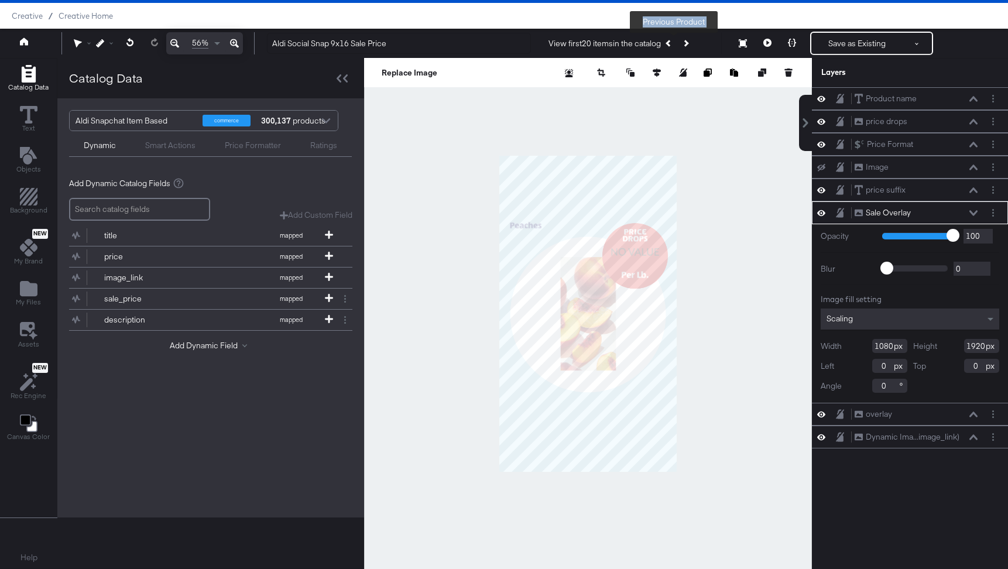
click at [676, 47] on button "Previous Product" at bounding box center [669, 43] width 16 height 21
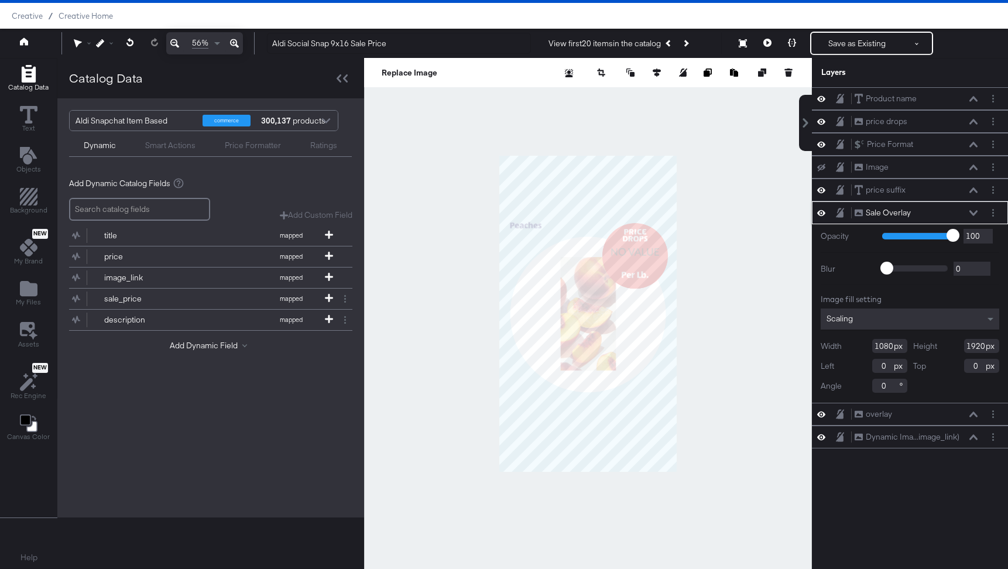
click at [822, 212] on icon at bounding box center [821, 213] width 8 height 10
click at [822, 212] on icon at bounding box center [821, 214] width 8 height 8
click at [822, 212] on icon at bounding box center [821, 213] width 8 height 10
click at [822, 212] on icon at bounding box center [821, 214] width 8 height 8
click at [824, 190] on icon at bounding box center [821, 190] width 8 height 6
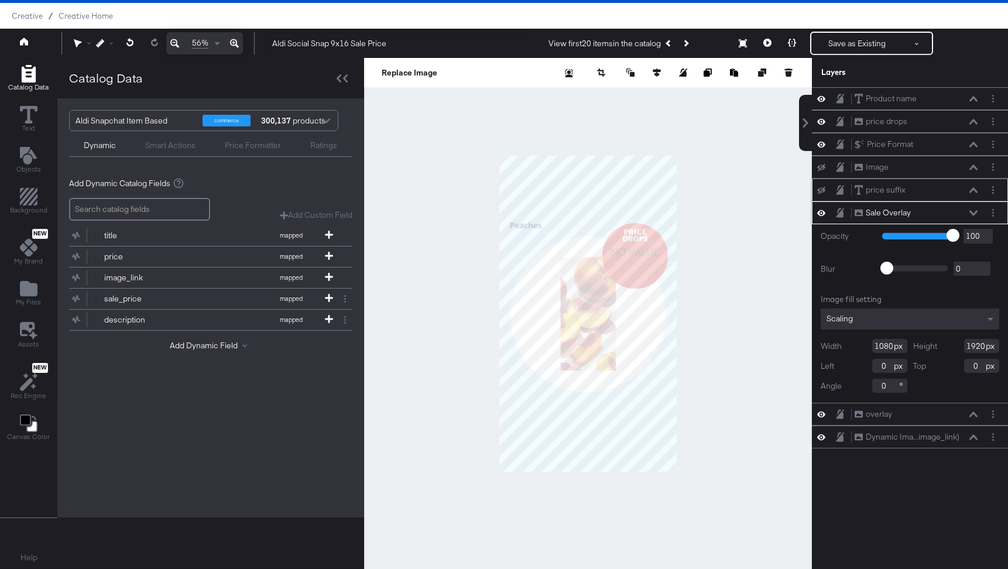
click at [824, 190] on icon at bounding box center [821, 190] width 8 height 8
click at [820, 192] on icon at bounding box center [821, 190] width 8 height 6
click at [820, 192] on icon at bounding box center [821, 191] width 8 height 8
click at [822, 165] on icon at bounding box center [821, 168] width 8 height 8
click at [822, 165] on icon at bounding box center [821, 167] width 8 height 10
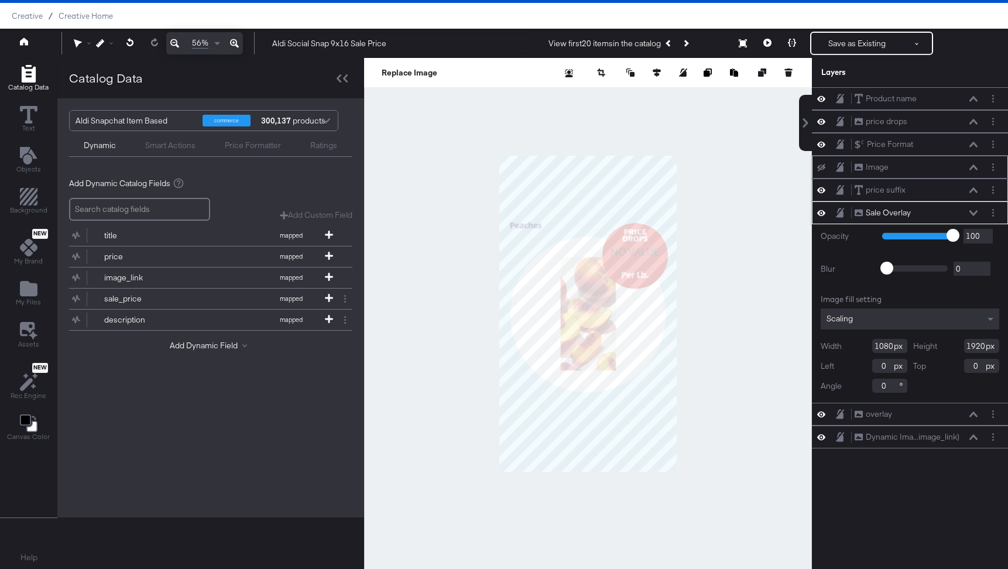
click at [822, 165] on icon at bounding box center [821, 168] width 8 height 8
click at [822, 165] on icon at bounding box center [821, 167] width 8 height 10
click at [940, 215] on div "Sale Overlay Sale Overlay" at bounding box center [916, 213] width 124 height 12
click at [824, 215] on icon at bounding box center [821, 213] width 8 height 6
click at [824, 215] on icon at bounding box center [821, 214] width 8 height 8
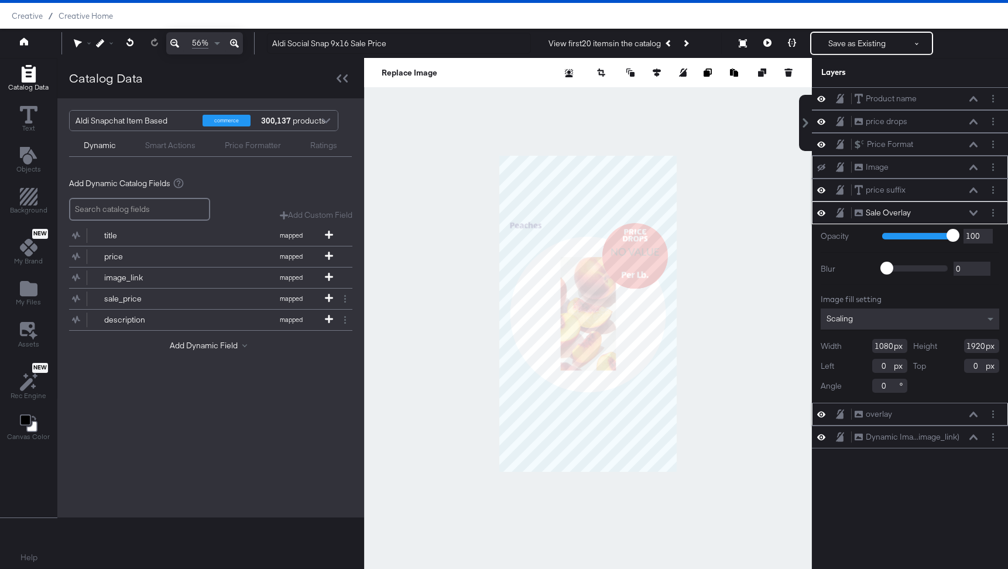
click at [822, 416] on icon at bounding box center [821, 414] width 8 height 10
click at [822, 416] on icon at bounding box center [821, 415] width 8 height 8
click at [822, 416] on icon at bounding box center [821, 414] width 8 height 10
click at [841, 413] on icon at bounding box center [840, 414] width 8 height 9
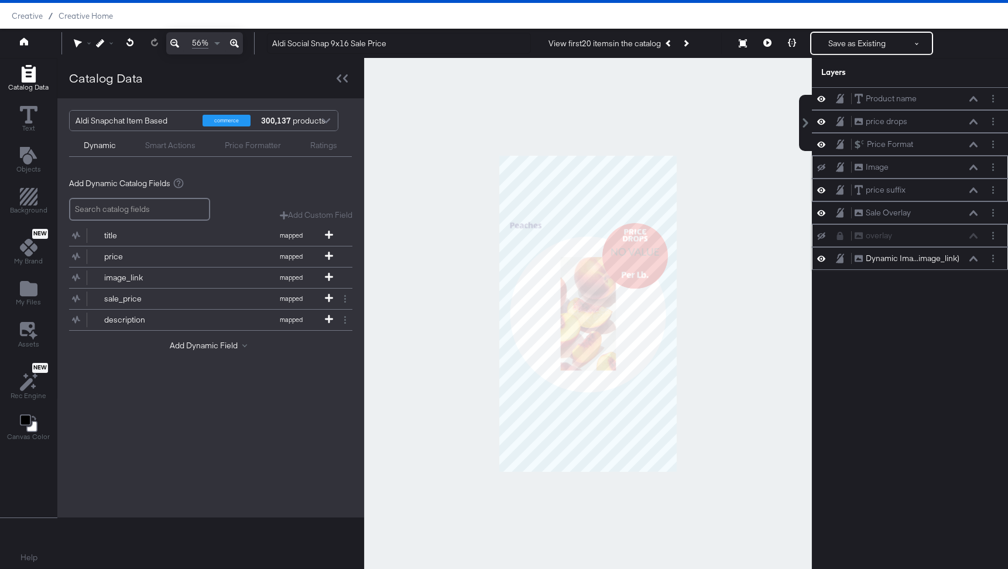
click at [887, 263] on div "Dynamic Ima...image_link)" at bounding box center [913, 258] width 94 height 11
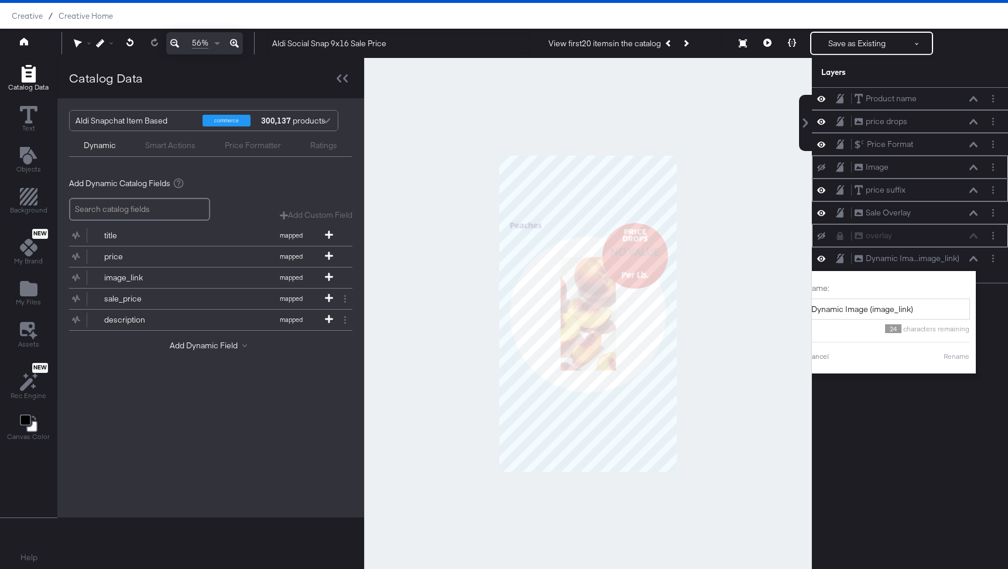
click at [903, 435] on div "Product name Product name price drops price drops Price Format Price Format Ima…" at bounding box center [910, 319] width 196 height 464
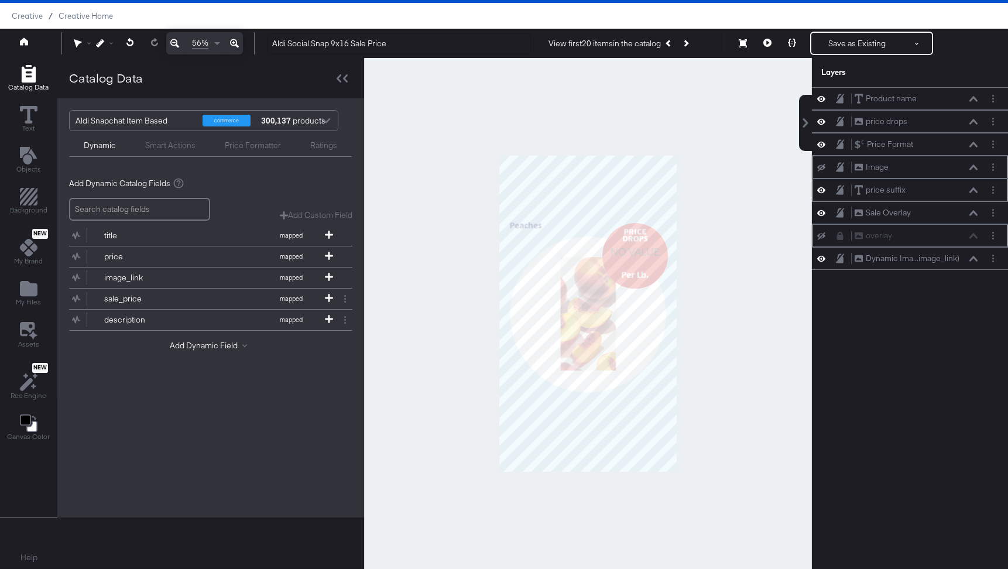
click at [841, 236] on icon at bounding box center [840, 236] width 6 height 8
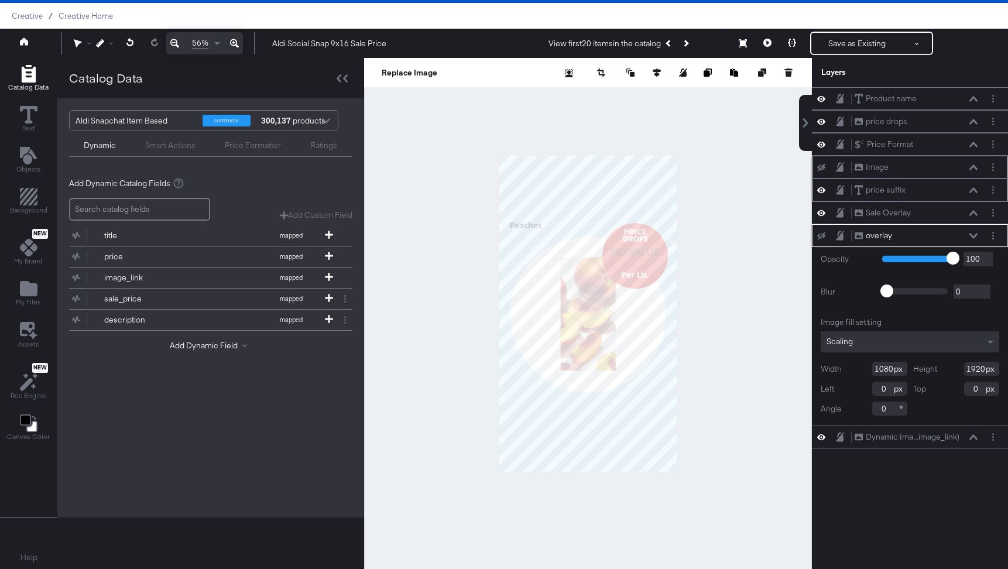
click at [839, 238] on icon at bounding box center [840, 235] width 8 height 9
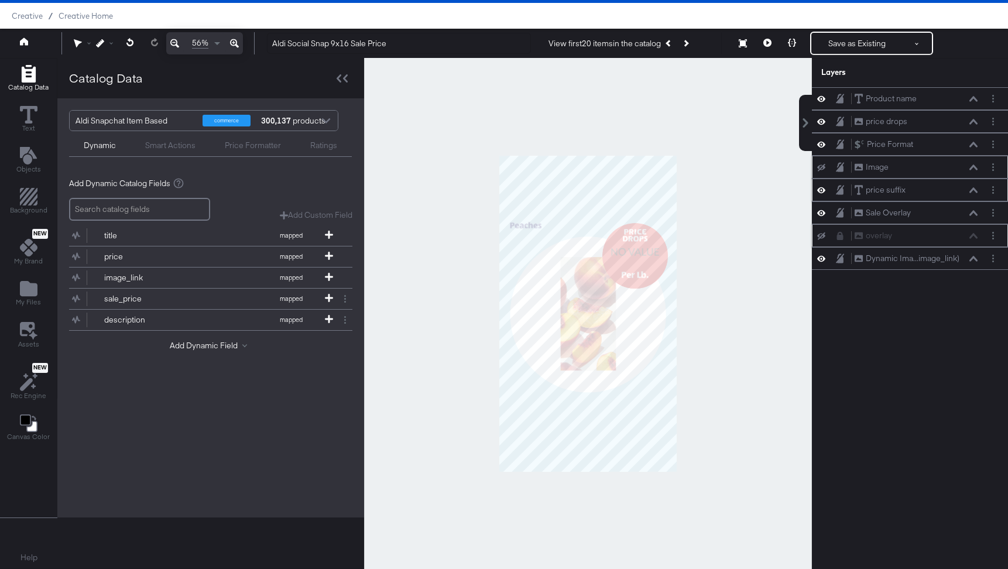
click at [824, 235] on icon at bounding box center [821, 236] width 8 height 8
click at [824, 235] on icon at bounding box center [821, 236] width 8 height 6
click at [823, 262] on icon at bounding box center [821, 259] width 8 height 10
click at [823, 262] on icon at bounding box center [821, 259] width 8 height 8
click at [220, 349] on button "Add Dynamic Field" at bounding box center [211, 345] width 82 height 11
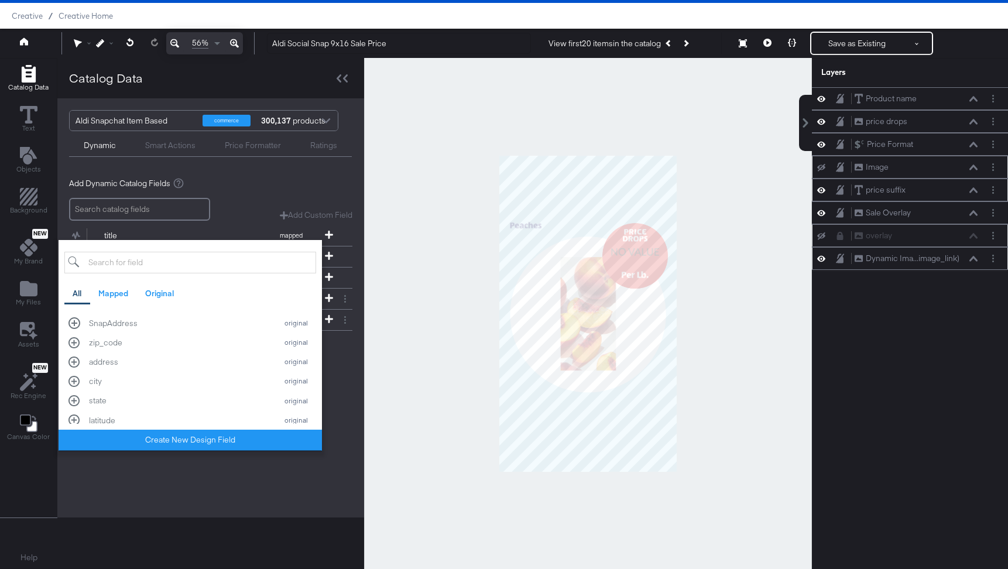
scroll to position [1016, 0]
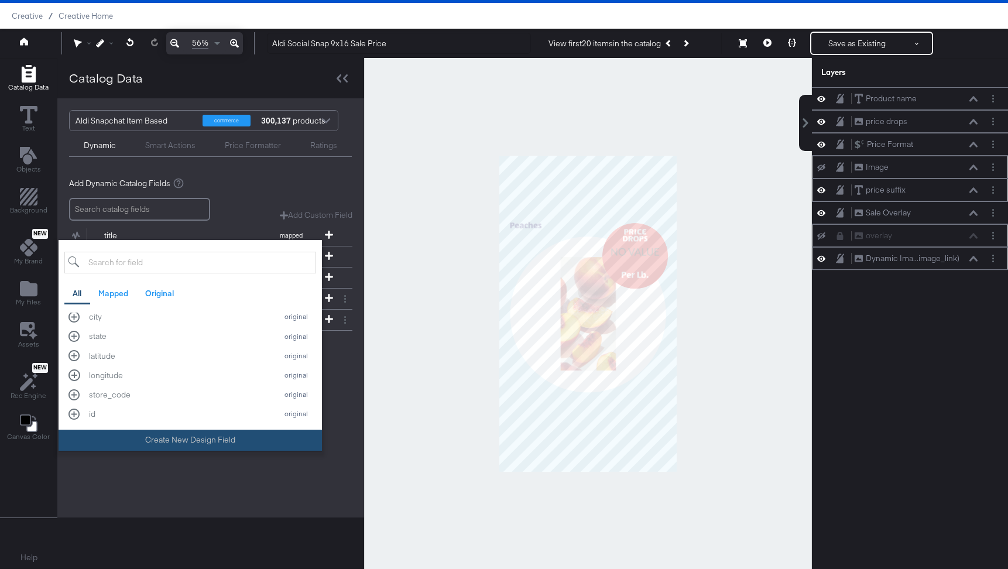
click at [217, 437] on button "Create New Design Field" at bounding box center [190, 440] width 263 height 21
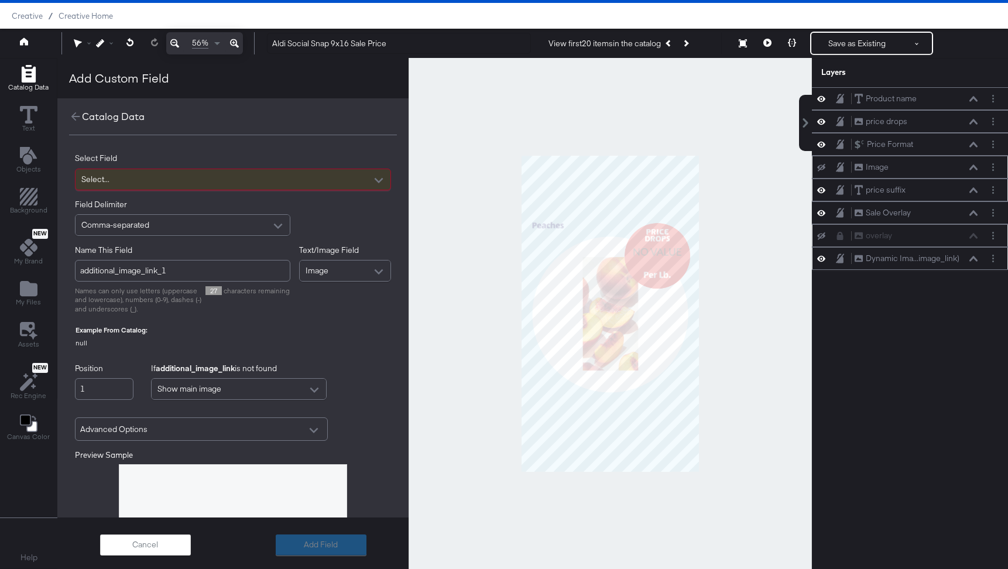
click at [173, 183] on div "Select..." at bounding box center [233, 179] width 315 height 20
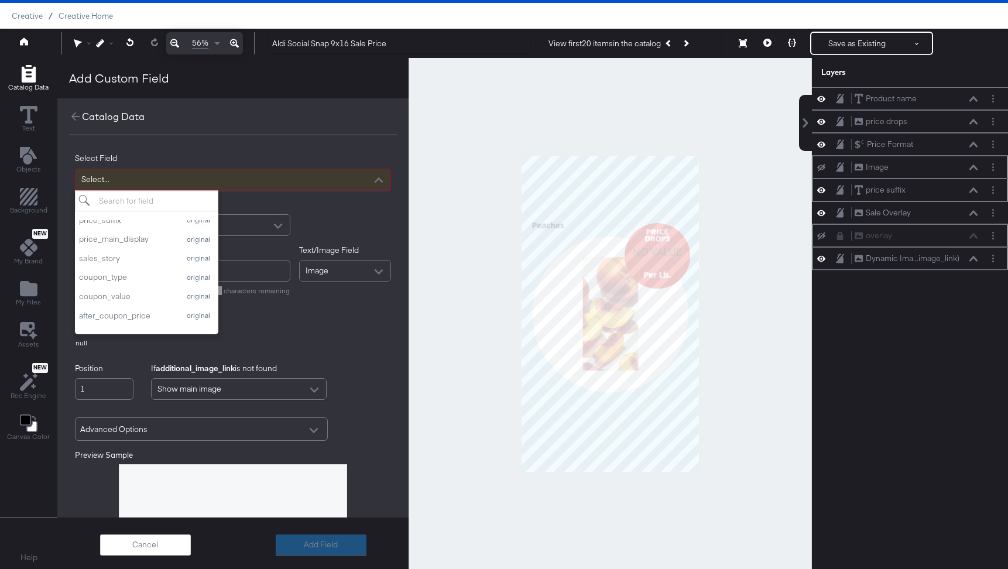
scroll to position [0, 0]
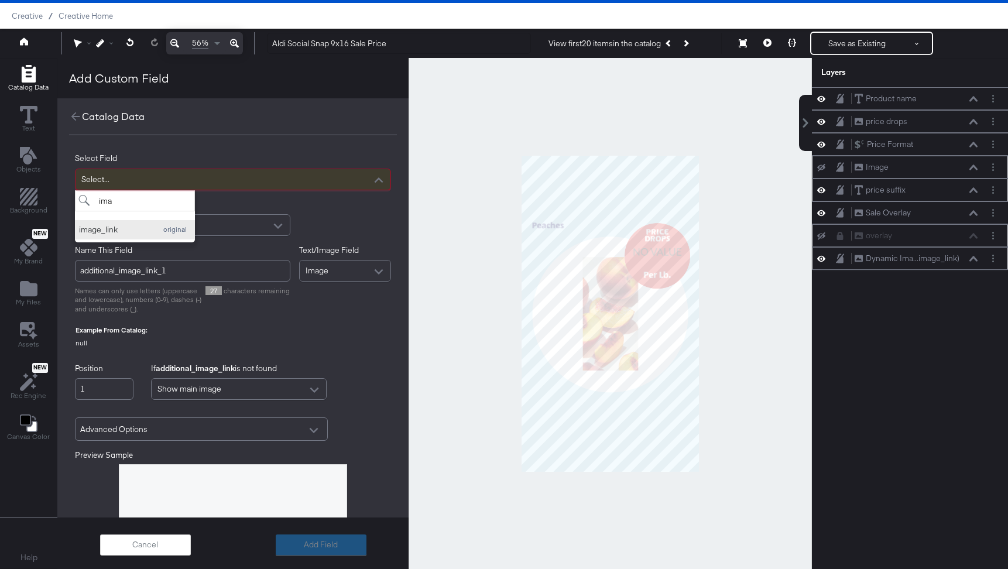
type input "ima"
click at [112, 230] on div "image_link" at bounding box center [114, 229] width 71 height 11
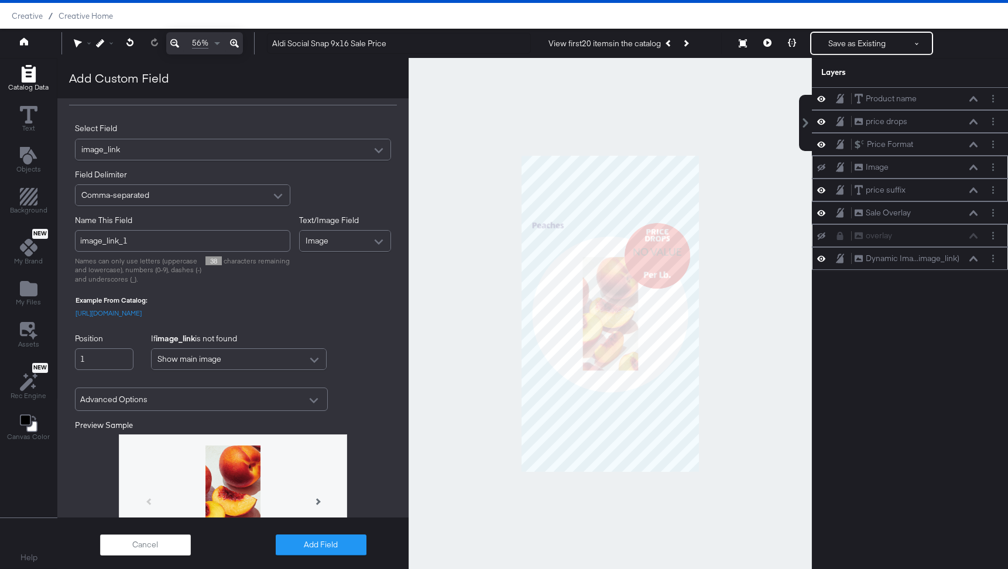
scroll to position [40, 0]
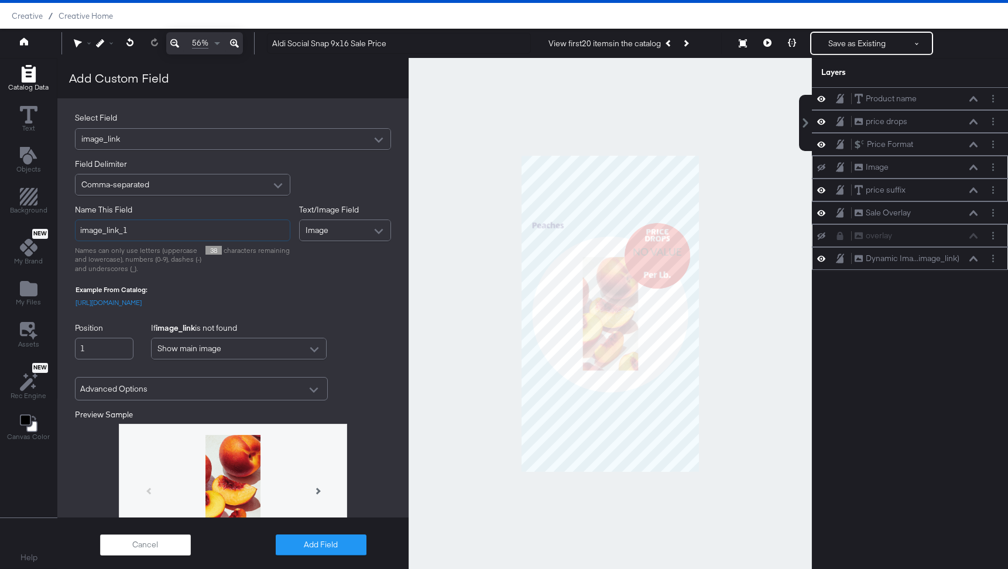
click at [213, 229] on input "image_link_1" at bounding box center [182, 231] width 215 height 22
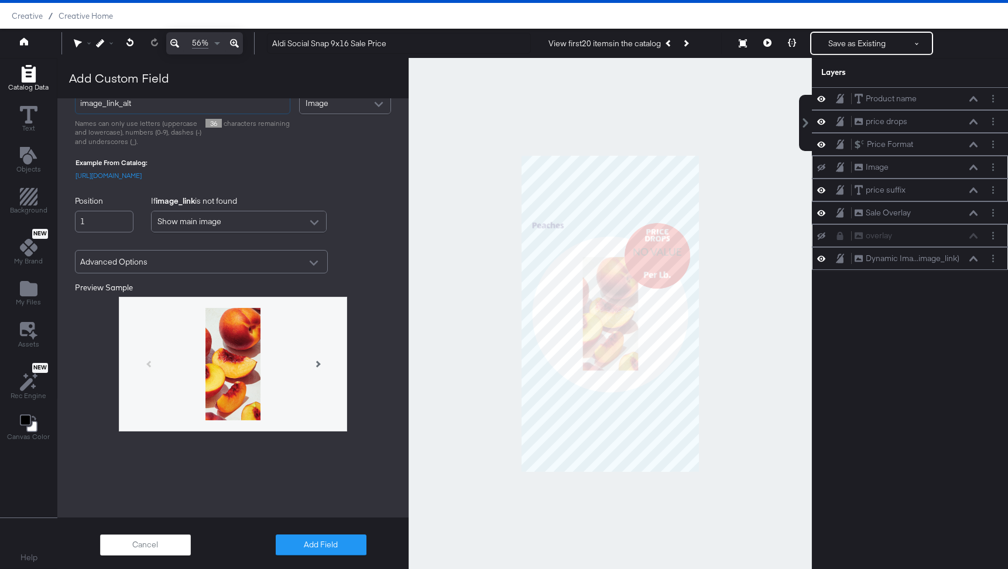
type input "image_link_alt"
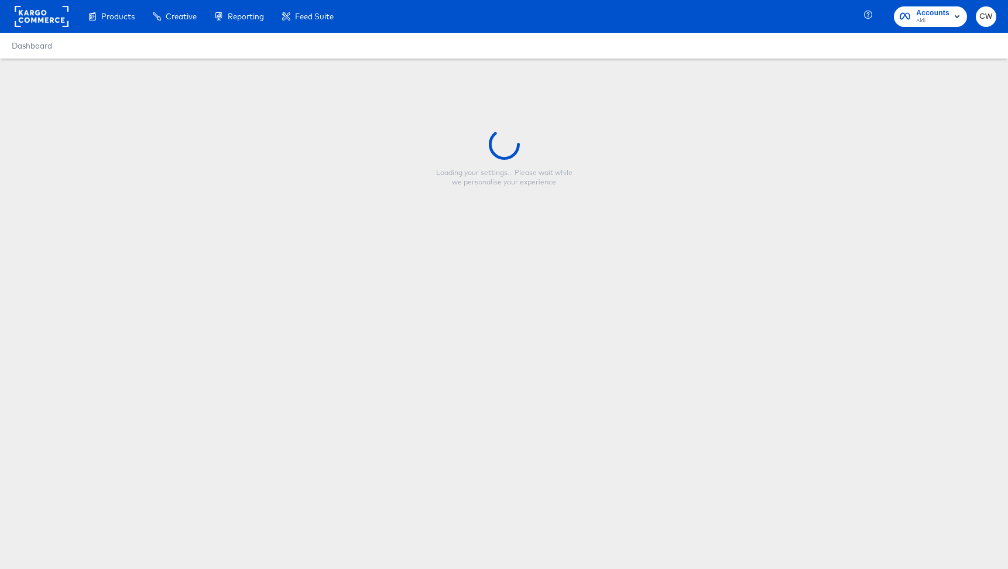
type input "Aldi Social Snap 9x16 Sale Price"
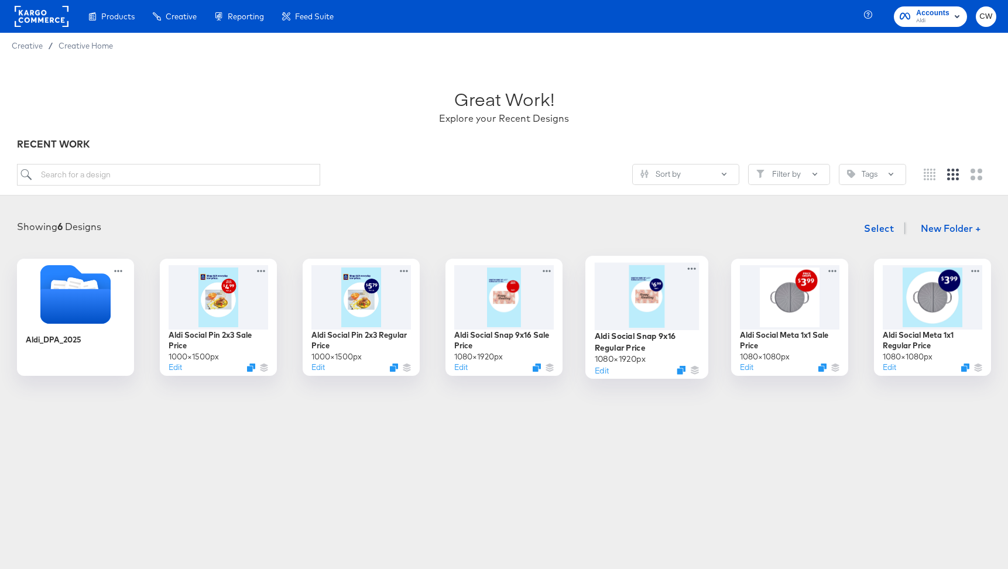
click at [664, 315] on div at bounding box center [647, 295] width 105 height 67
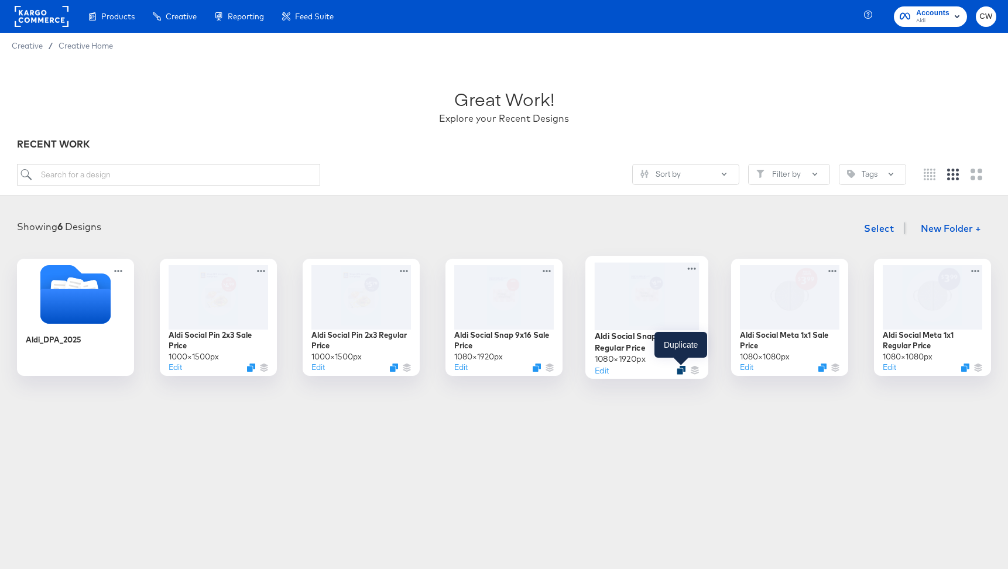
click at [683, 369] on icon "Duplicate" at bounding box center [681, 370] width 9 height 9
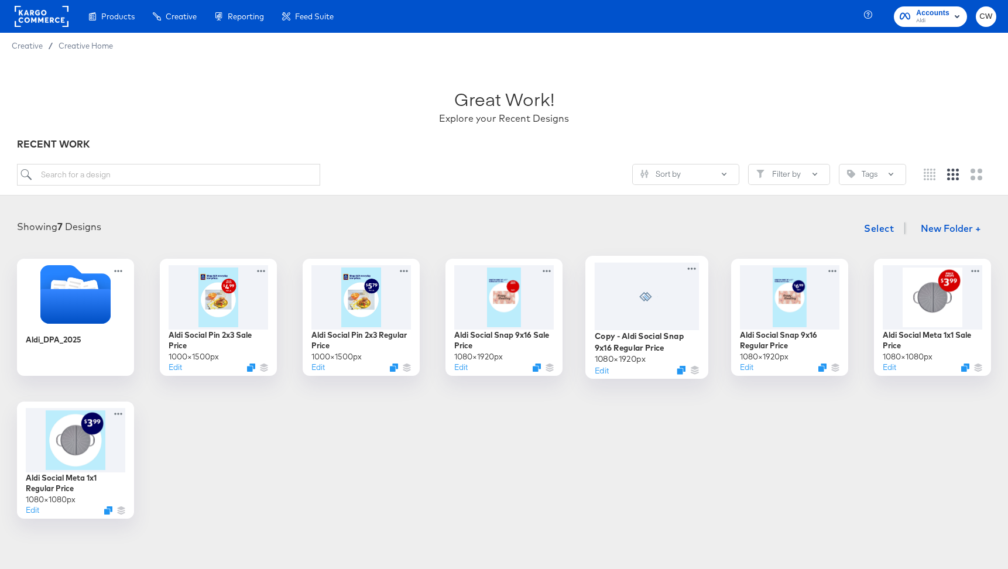
click at [652, 314] on div at bounding box center [647, 295] width 105 height 67
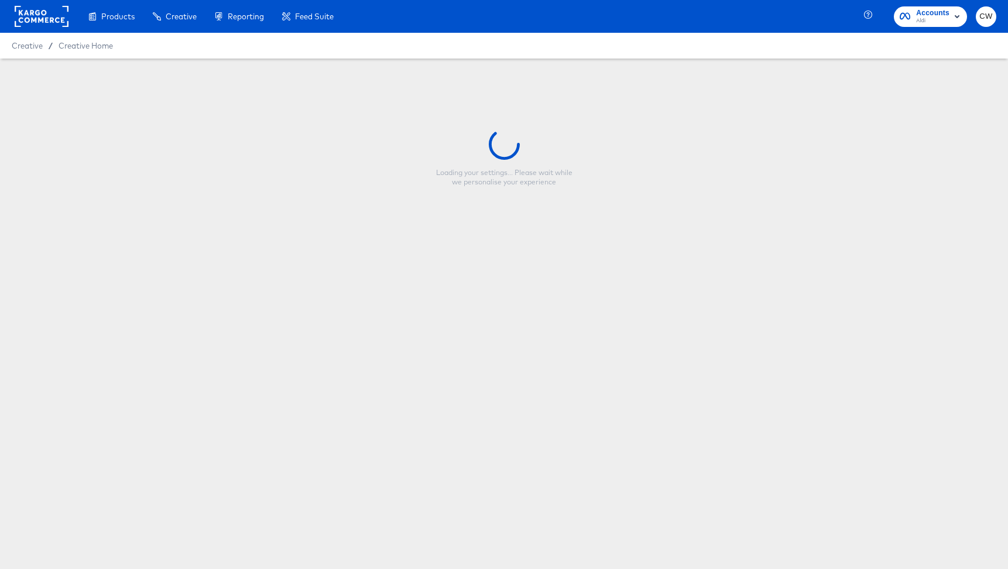
type input "Copy - Aldi Social Snap 9x16 Regular Price"
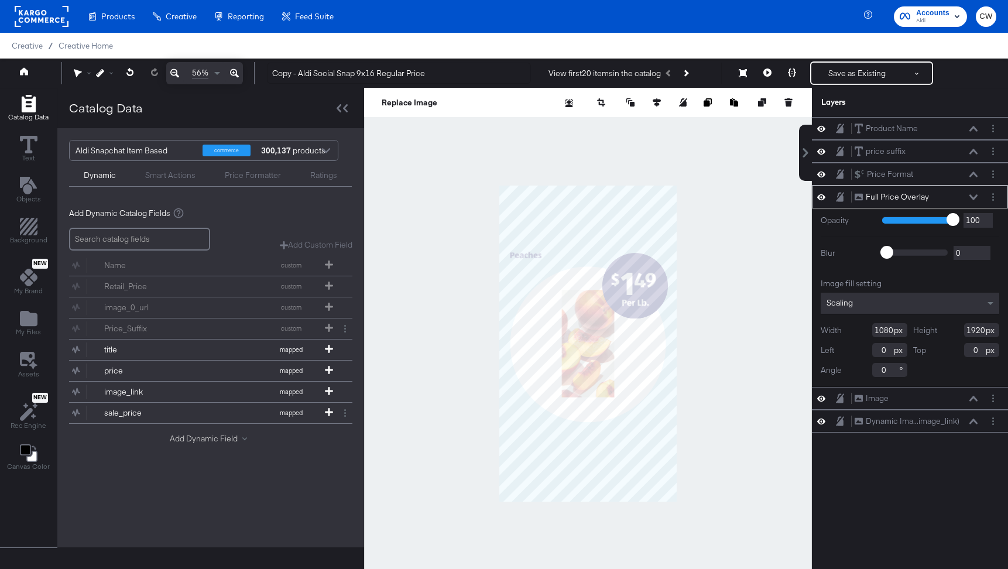
click at [203, 433] on button "Add Dynamic Field" at bounding box center [211, 438] width 82 height 11
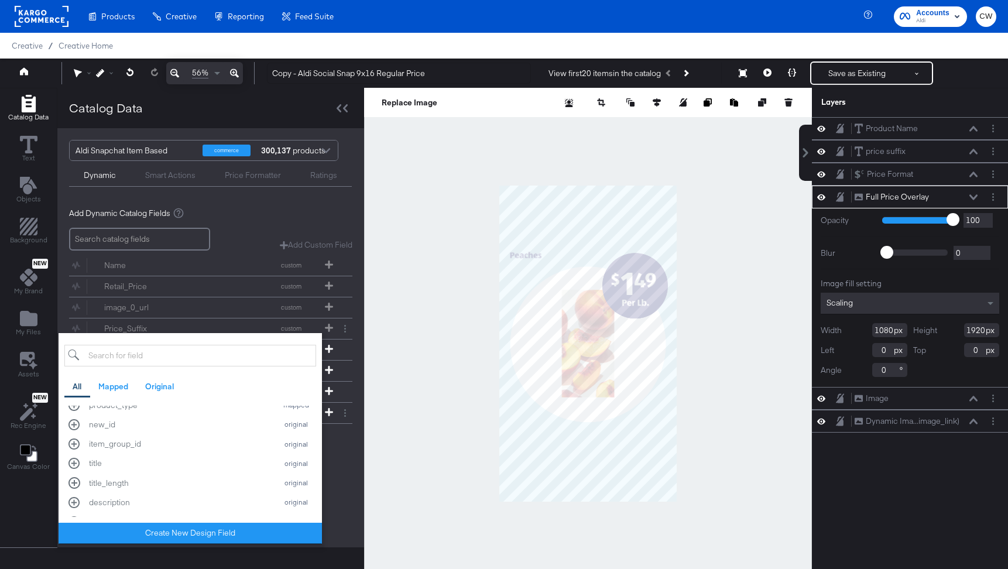
scroll to position [444, 0]
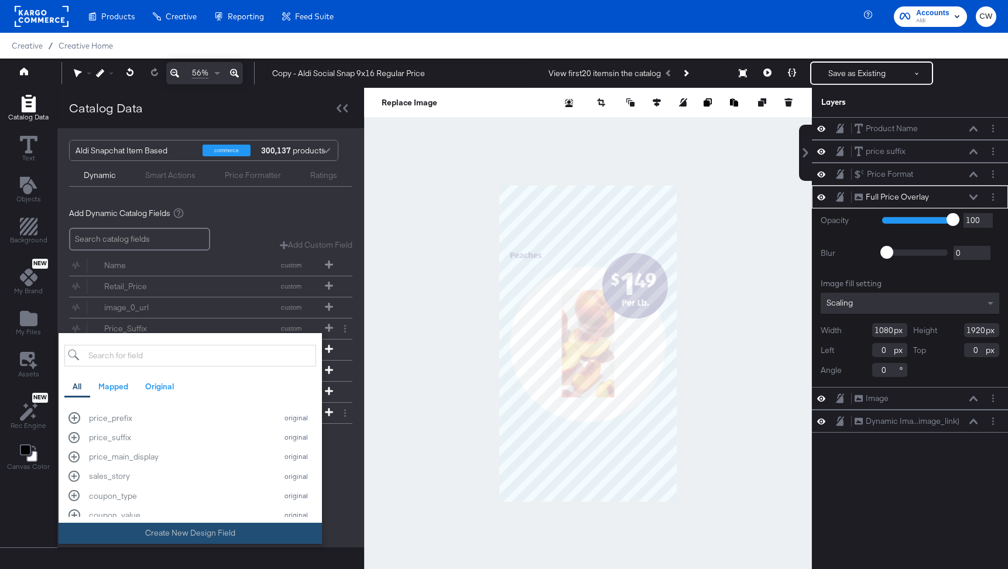
click at [197, 534] on button "Create New Design Field" at bounding box center [190, 533] width 263 height 21
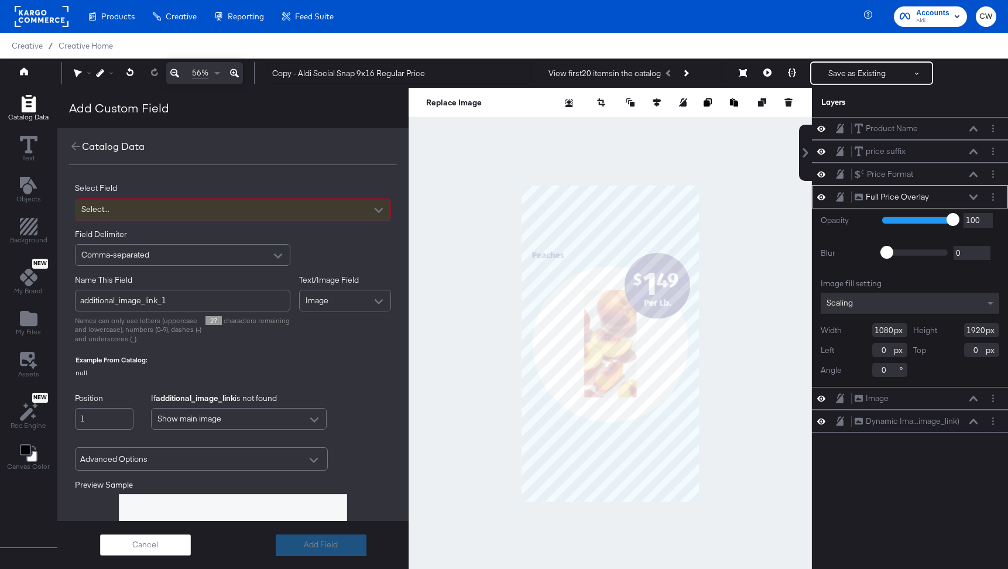
click at [188, 208] on div "Select..." at bounding box center [233, 209] width 315 height 20
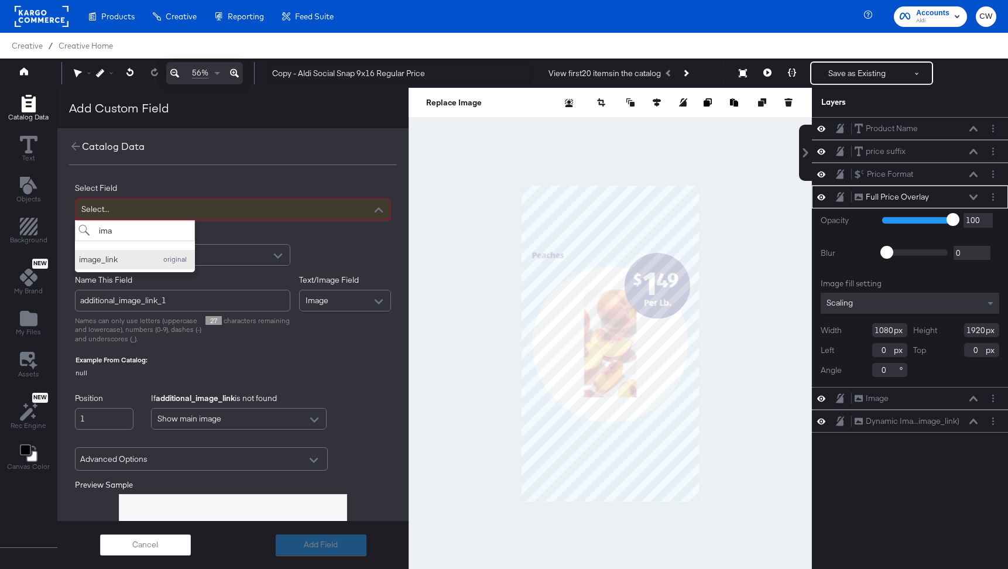
type input "ima"
click at [145, 267] on button "image_link original" at bounding box center [135, 259] width 120 height 19
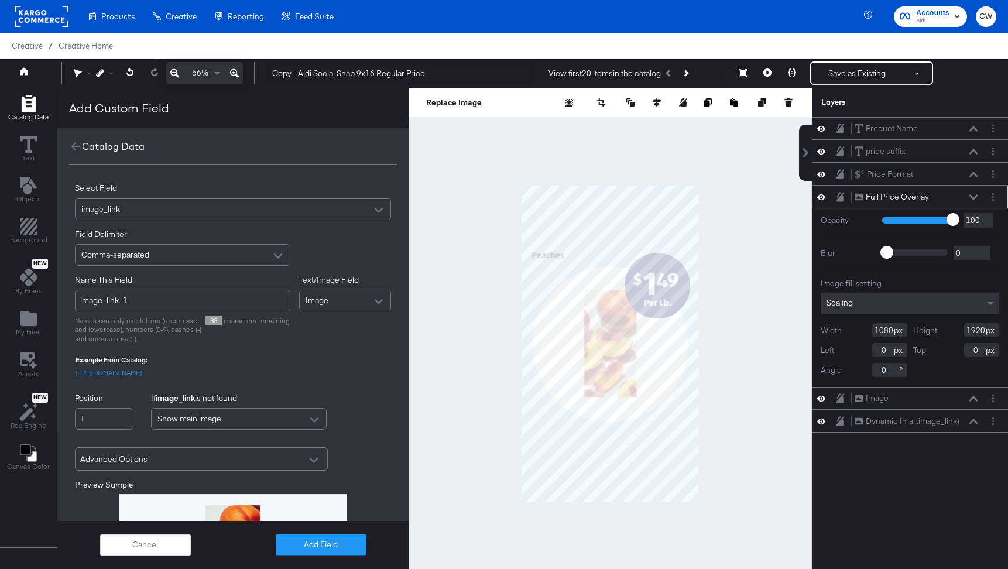
scroll to position [23, 0]
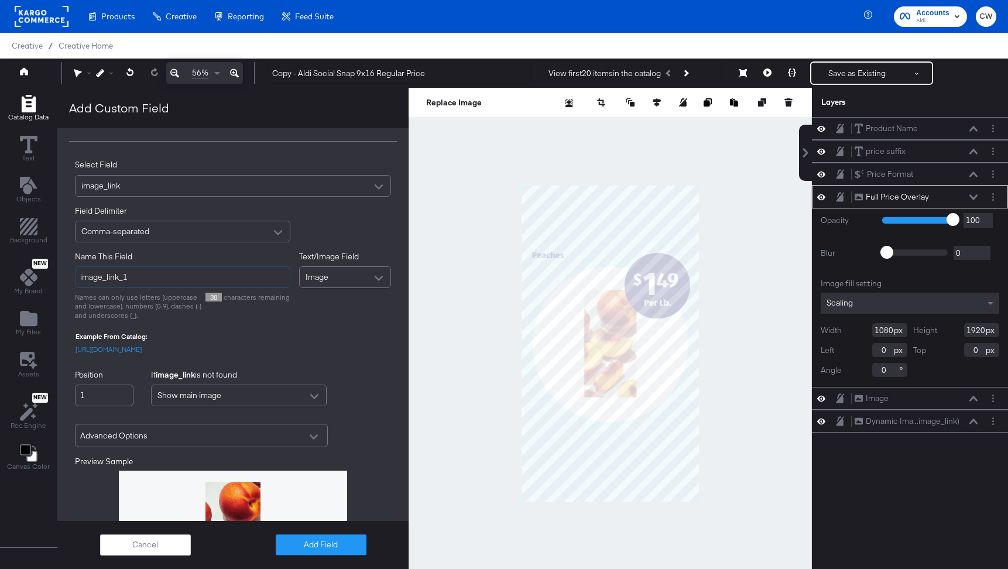
click at [227, 280] on input "image_link_1" at bounding box center [182, 277] width 215 height 22
type input "image_link_2"
click at [348, 223] on div "Field Delimiter Comma-separated" at bounding box center [233, 224] width 316 height 37
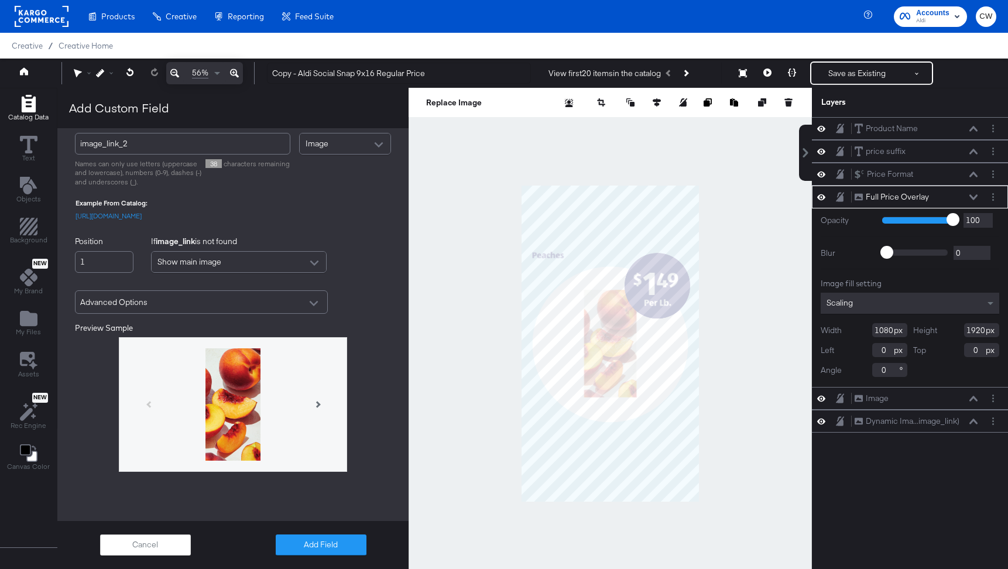
scroll to position [167, 0]
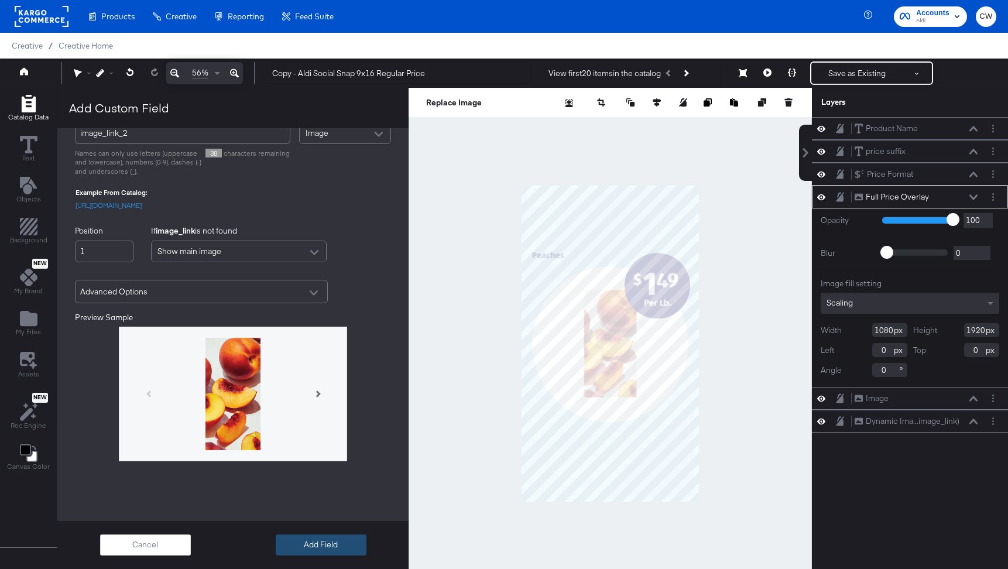
click at [340, 547] on button "Add Field" at bounding box center [321, 545] width 91 height 21
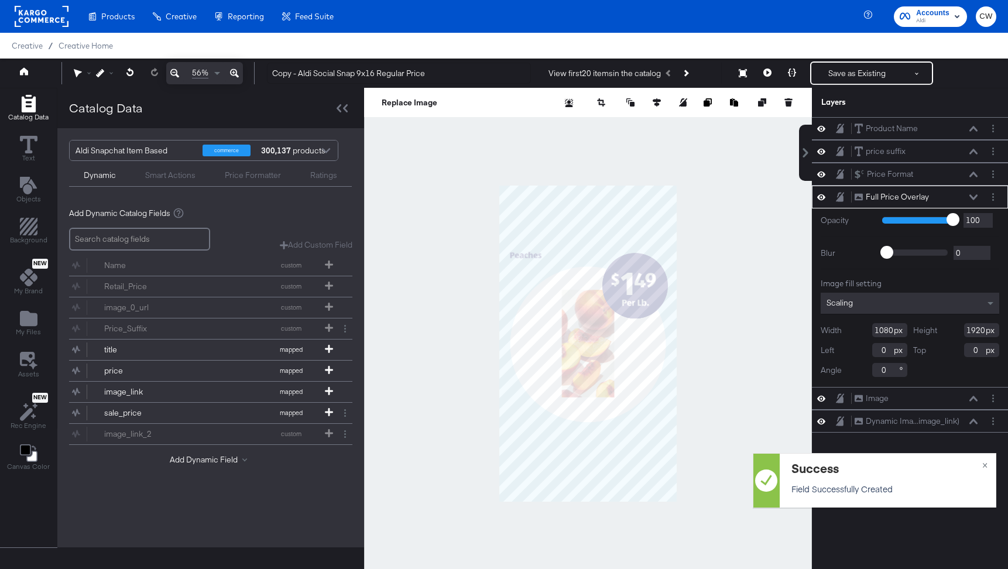
scroll to position [0, 0]
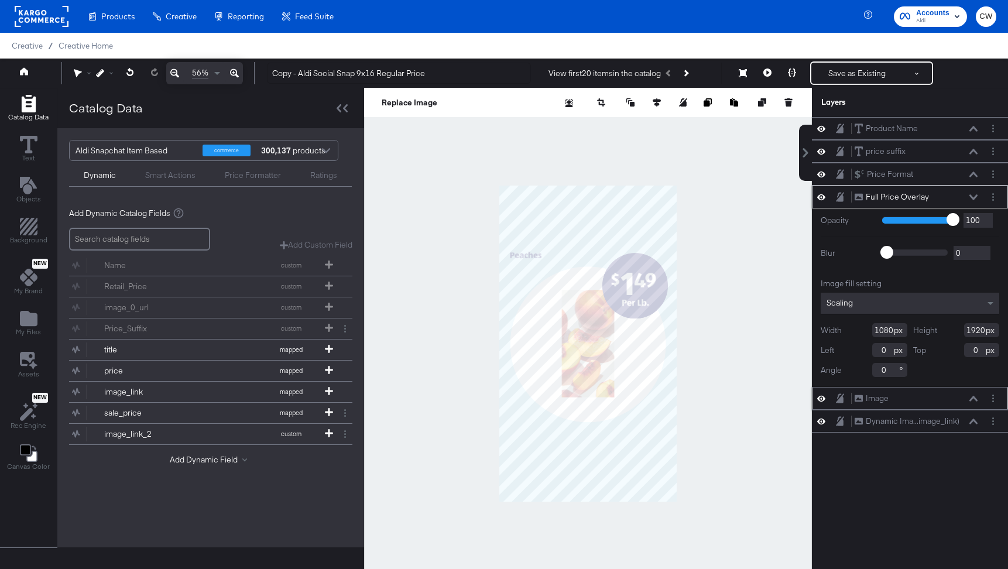
click at [822, 396] on icon at bounding box center [821, 399] width 8 height 6
click at [822, 396] on icon at bounding box center [821, 399] width 8 height 8
click at [825, 199] on icon at bounding box center [821, 197] width 8 height 10
click at [825, 199] on icon at bounding box center [821, 198] width 8 height 8
click at [840, 401] on icon at bounding box center [840, 398] width 8 height 9
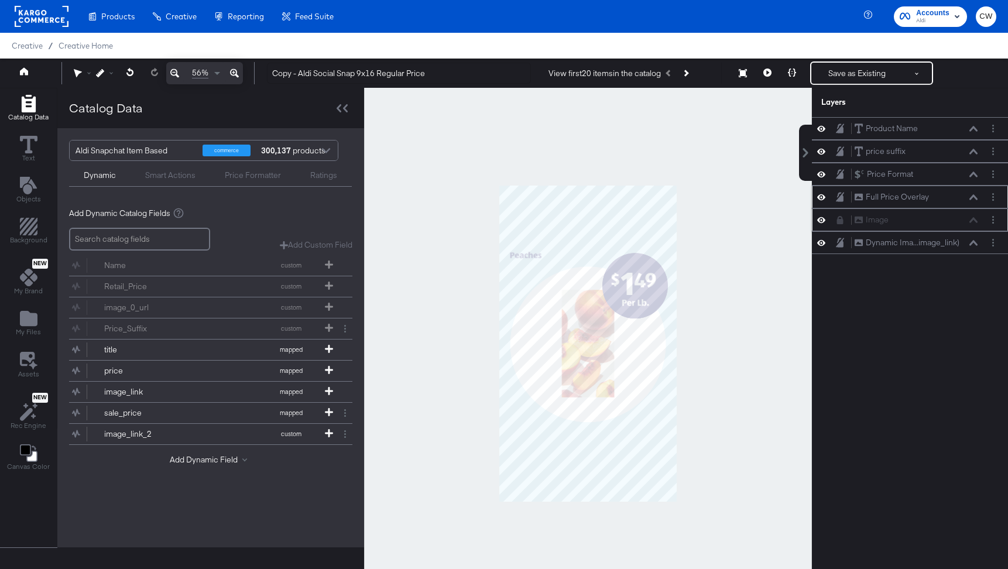
click at [822, 224] on icon at bounding box center [821, 220] width 8 height 10
click at [822, 224] on icon at bounding box center [821, 221] width 8 height 8
click at [903, 224] on div "Image Image" at bounding box center [916, 220] width 124 height 12
click at [974, 224] on div "Image Image" at bounding box center [916, 220] width 124 height 12
click at [843, 223] on icon at bounding box center [840, 220] width 8 height 8
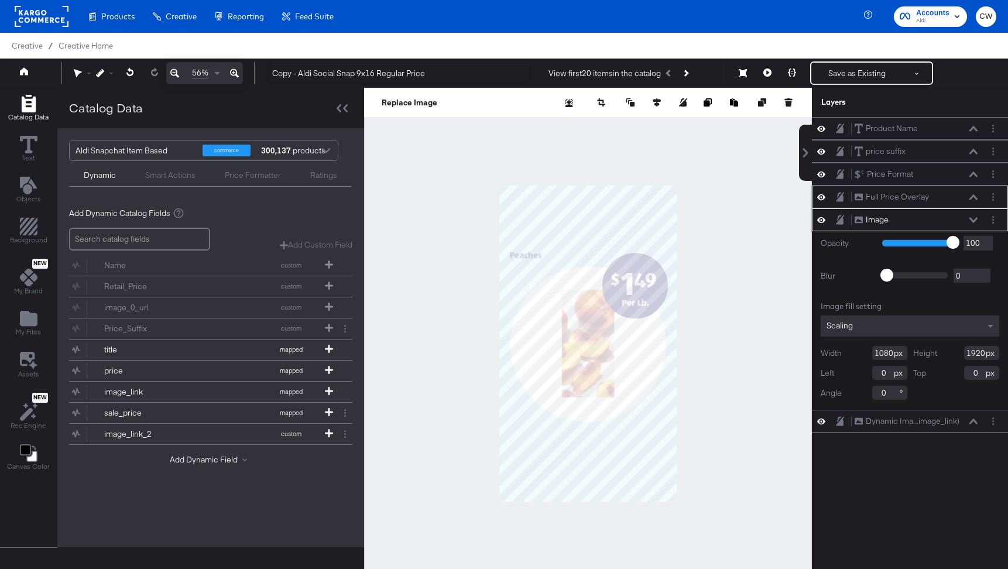
click at [935, 334] on div "Scaling" at bounding box center [910, 326] width 179 height 21
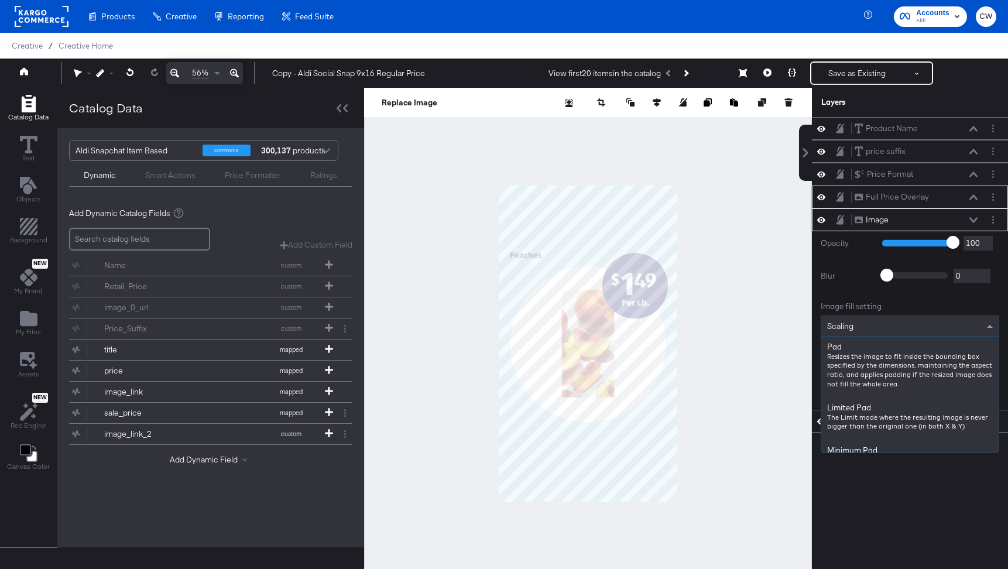
scroll to position [288, 0]
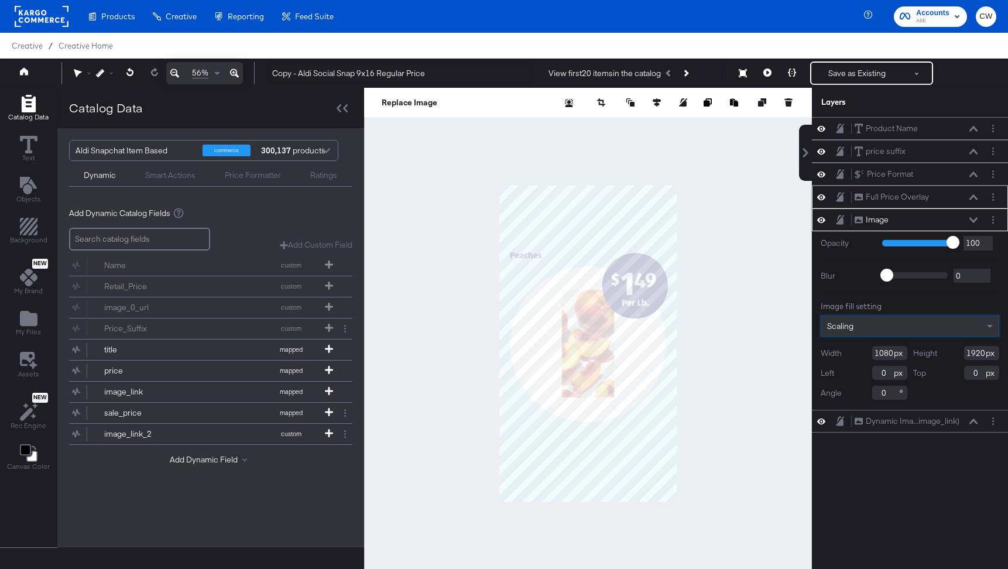
click at [902, 335] on div "Scaling" at bounding box center [910, 326] width 177 height 20
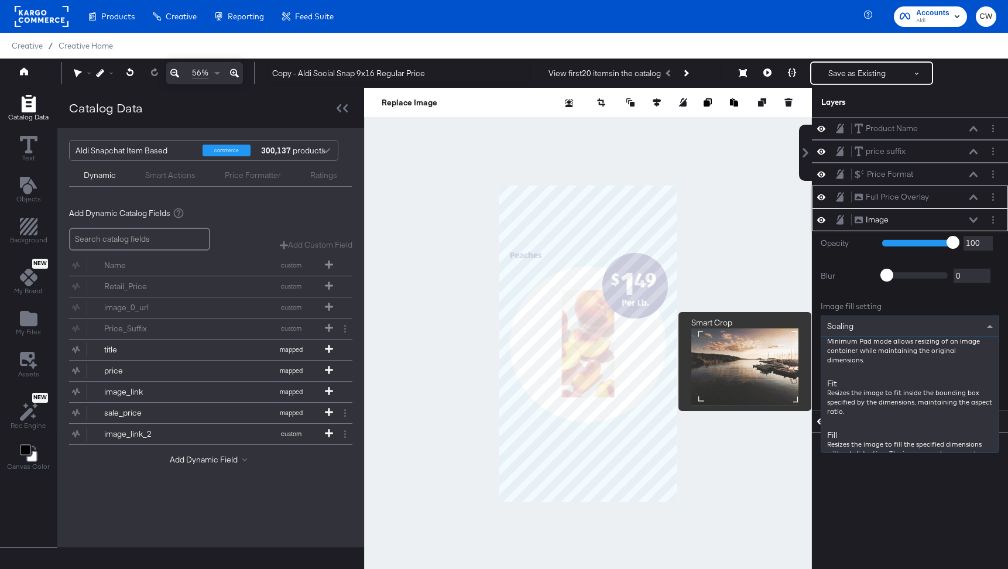
scroll to position [0, 0]
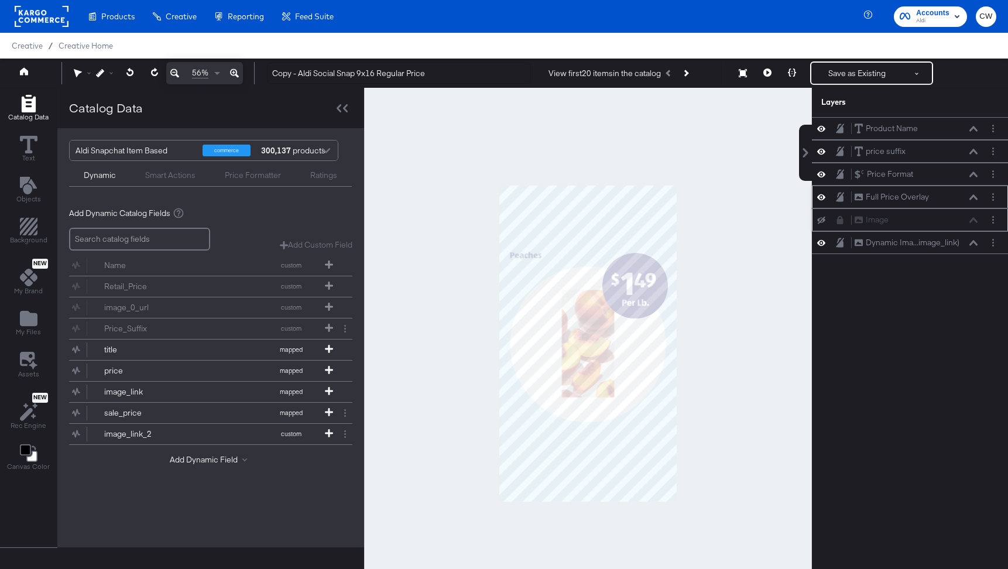
click at [893, 228] on div "Image Image" at bounding box center [910, 219] width 196 height 23
click at [822, 225] on div "Image Image" at bounding box center [910, 220] width 187 height 12
click at [823, 220] on icon at bounding box center [821, 220] width 8 height 8
click at [905, 225] on div "Image Image" at bounding box center [916, 220] width 124 height 12
click at [840, 222] on icon at bounding box center [840, 220] width 6 height 8
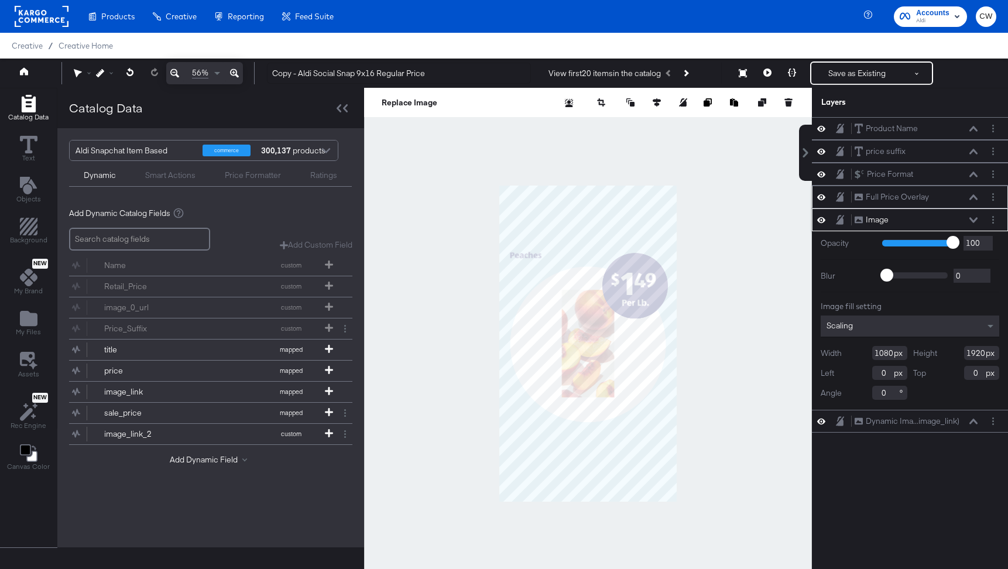
click at [819, 220] on icon at bounding box center [821, 220] width 8 height 6
click at [819, 220] on icon at bounding box center [821, 220] width 8 height 8
click at [966, 217] on div "Image Image" at bounding box center [916, 220] width 124 height 12
click at [972, 217] on icon at bounding box center [974, 220] width 8 height 6
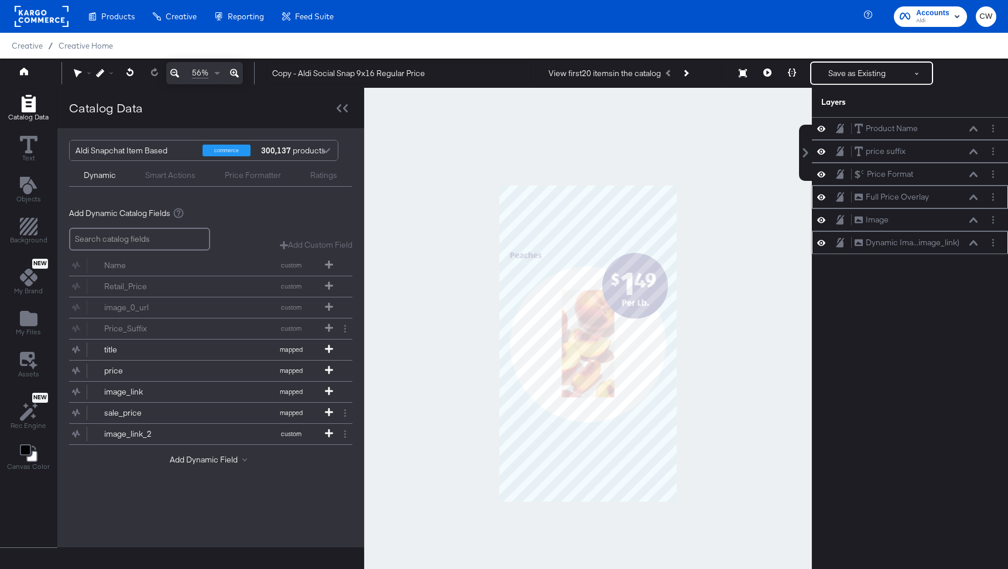
click at [824, 244] on icon at bounding box center [821, 243] width 8 height 10
click at [824, 244] on icon at bounding box center [821, 243] width 8 height 8
click at [824, 244] on icon at bounding box center [821, 243] width 8 height 10
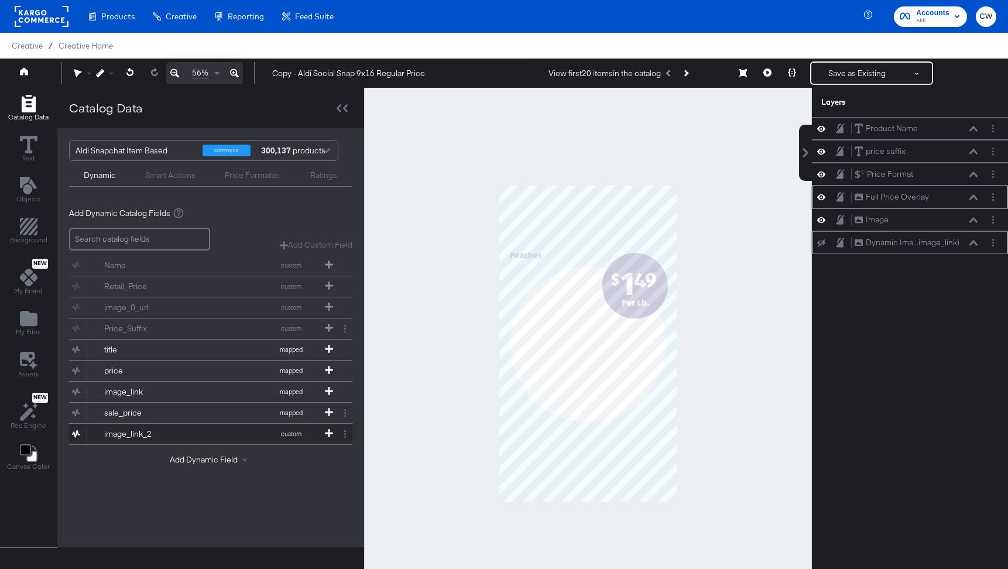
click at [218, 432] on button "image_link_2 custom" at bounding box center [203, 434] width 269 height 20
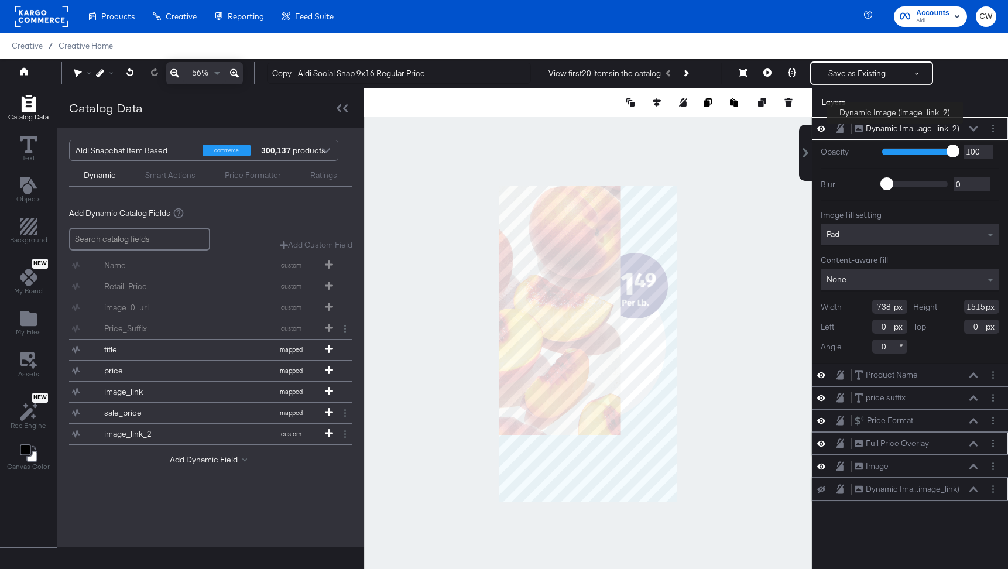
click at [897, 126] on div "Dynamic Ima...age_link_2)" at bounding box center [913, 128] width 94 height 11
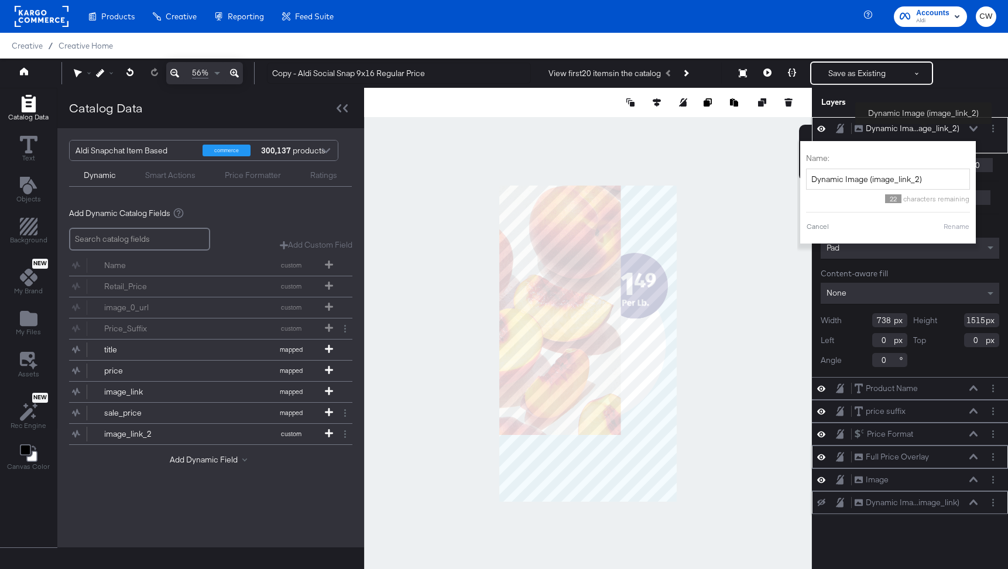
click at [924, 126] on div "Dynamic Ima...age_link_2)" at bounding box center [913, 128] width 94 height 11
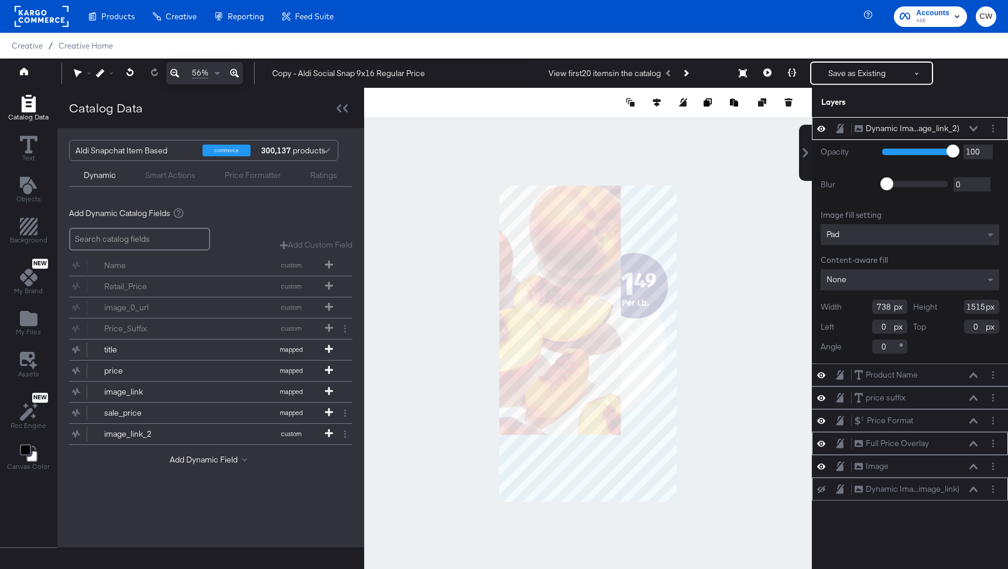
type input "284"
type input "132"
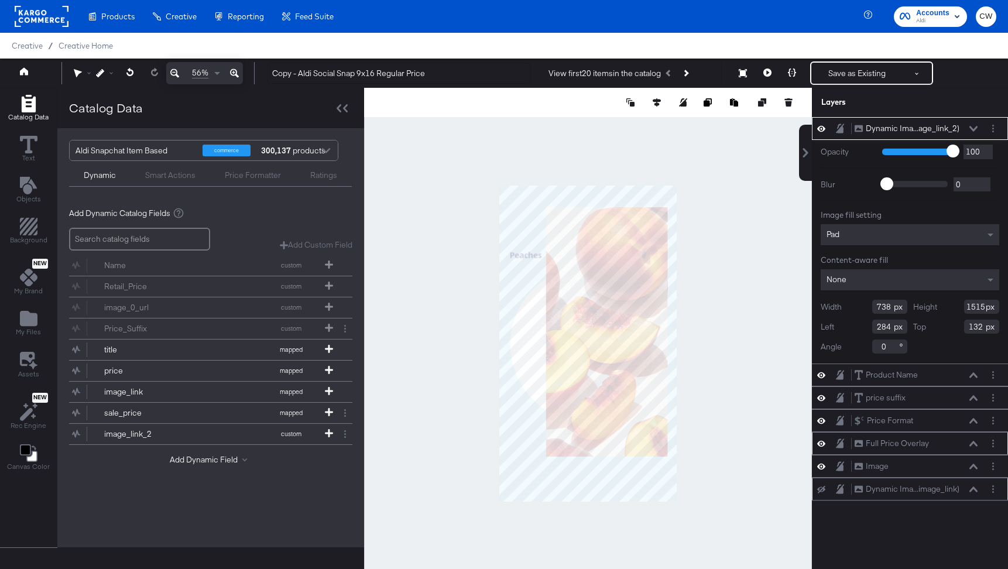
type input "371"
type input "762"
type input "651"
type input "884"
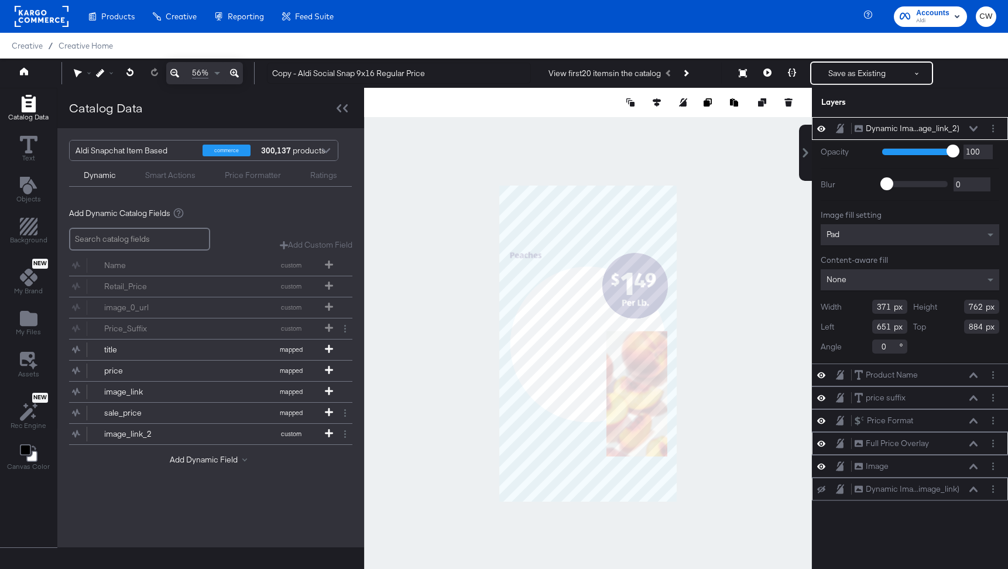
type input "354"
type input "568"
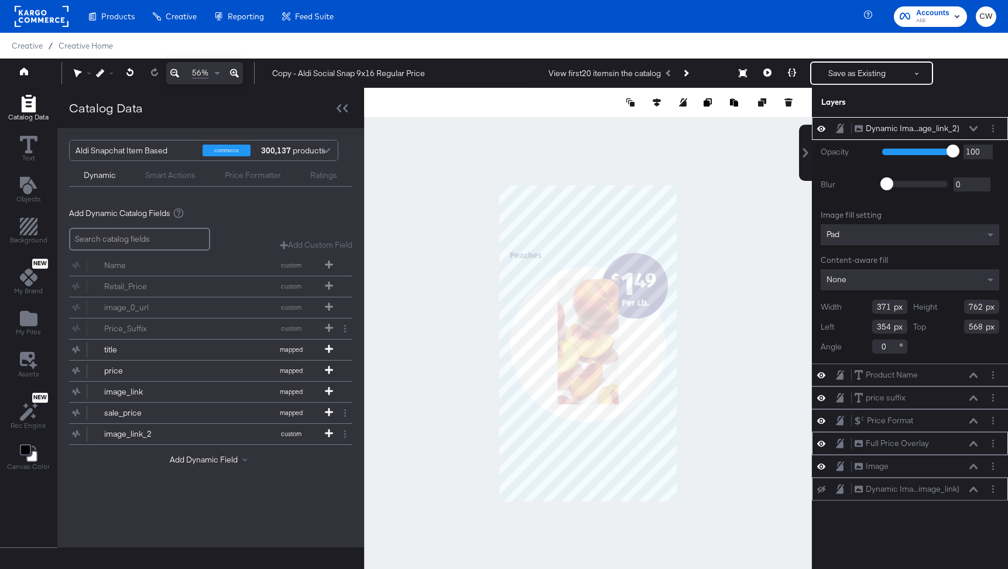
type input "326"
type input "677"
type input "600"
click at [745, 285] on div at bounding box center [588, 343] width 448 height 511
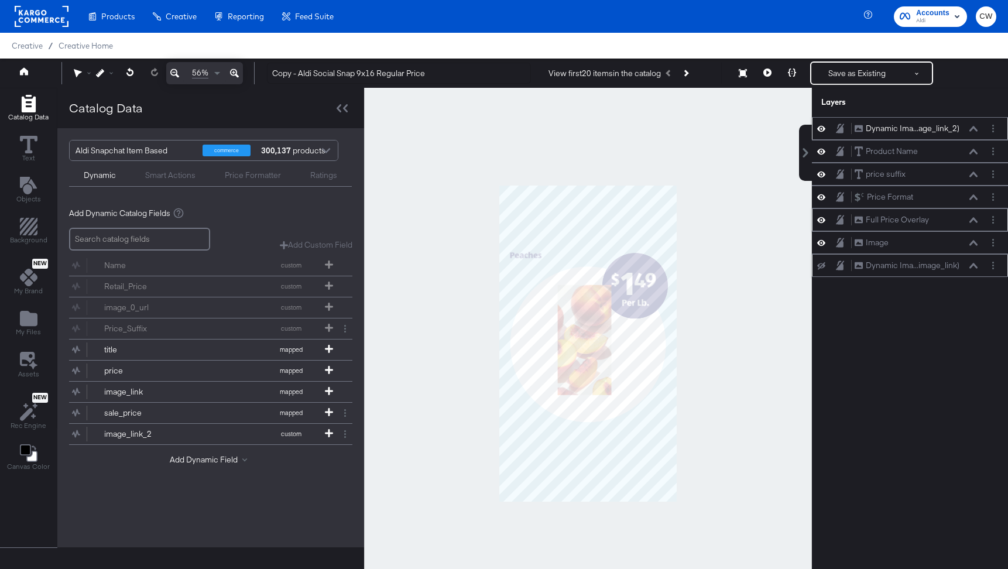
drag, startPoint x: 899, startPoint y: 125, endPoint x: 924, endPoint y: 128, distance: 24.8
click at [908, 146] on div "Dynamic Ima...age_link_2) Dynamic Image (image_link_2) Product Name Product Nam…" at bounding box center [910, 197] width 196 height 160
drag, startPoint x: 939, startPoint y: 119, endPoint x: 940, endPoint y: 279, distance: 159.9
click at [940, 279] on div "Dynamic Ima...age_link_2) Dynamic Image (image_link_2)" at bounding box center [910, 286] width 196 height 23
click at [205, 462] on button "Add Dynamic Field" at bounding box center [211, 459] width 82 height 11
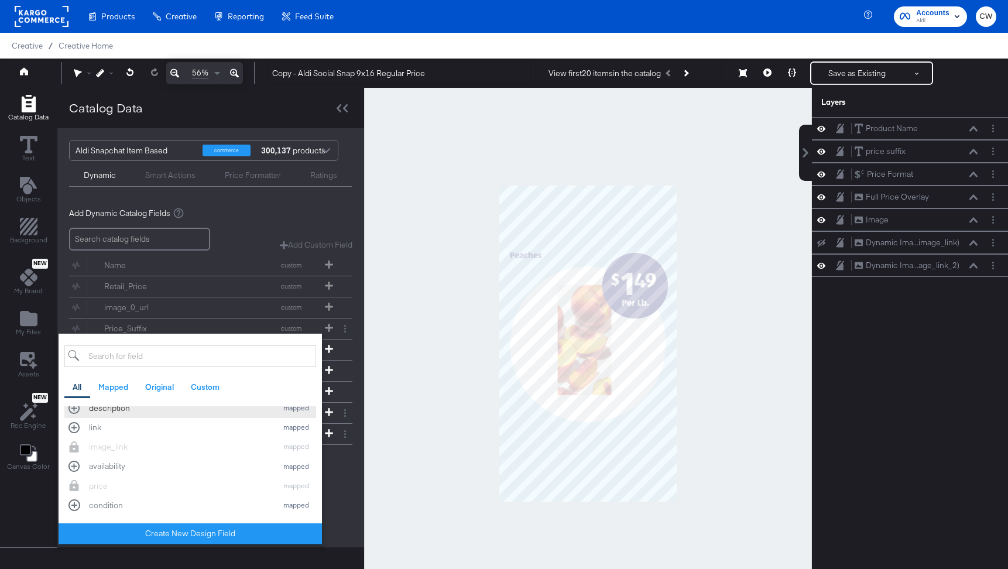
scroll to position [58, 0]
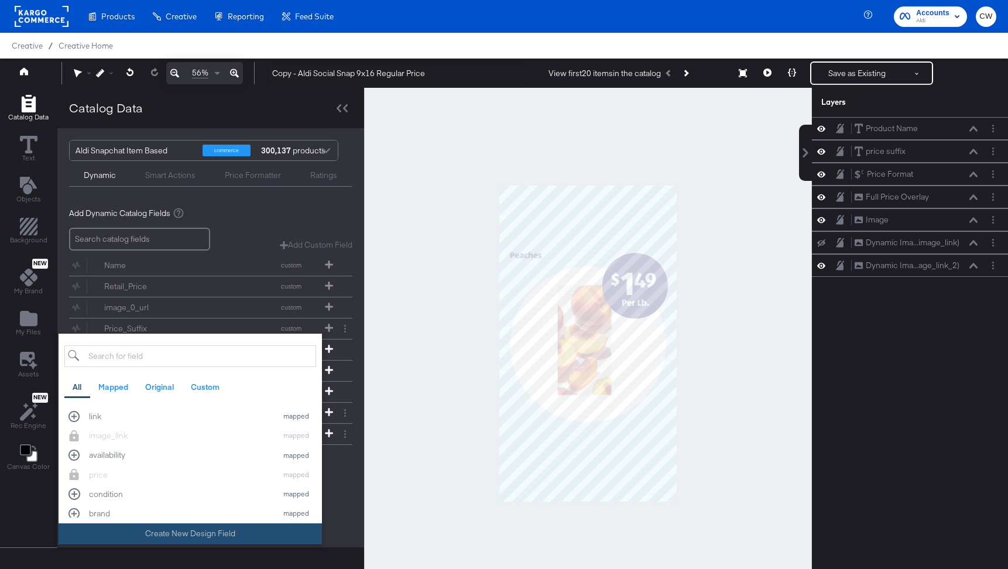
click at [218, 531] on button "Create New Design Field" at bounding box center [190, 533] width 263 height 21
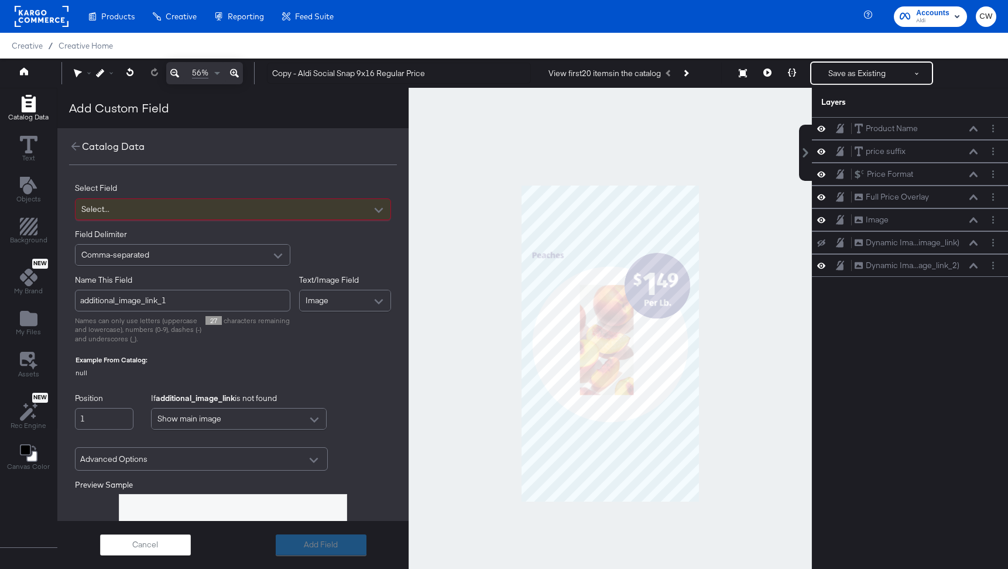
click at [193, 209] on div "Select..." at bounding box center [233, 209] width 315 height 20
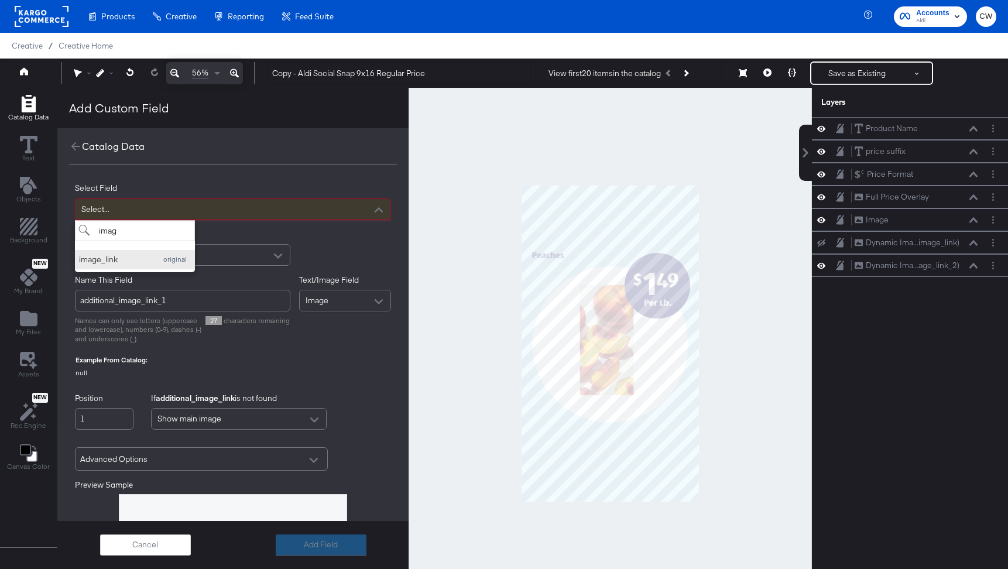
type input "imag"
click at [160, 257] on div "original" at bounding box center [175, 259] width 32 height 8
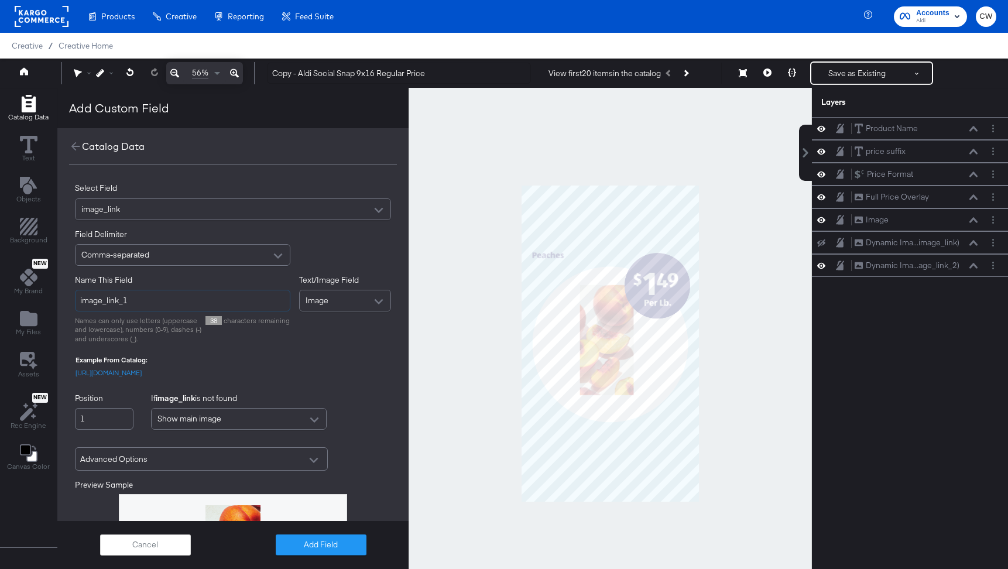
click at [155, 305] on input "image_link_1" at bounding box center [182, 301] width 215 height 22
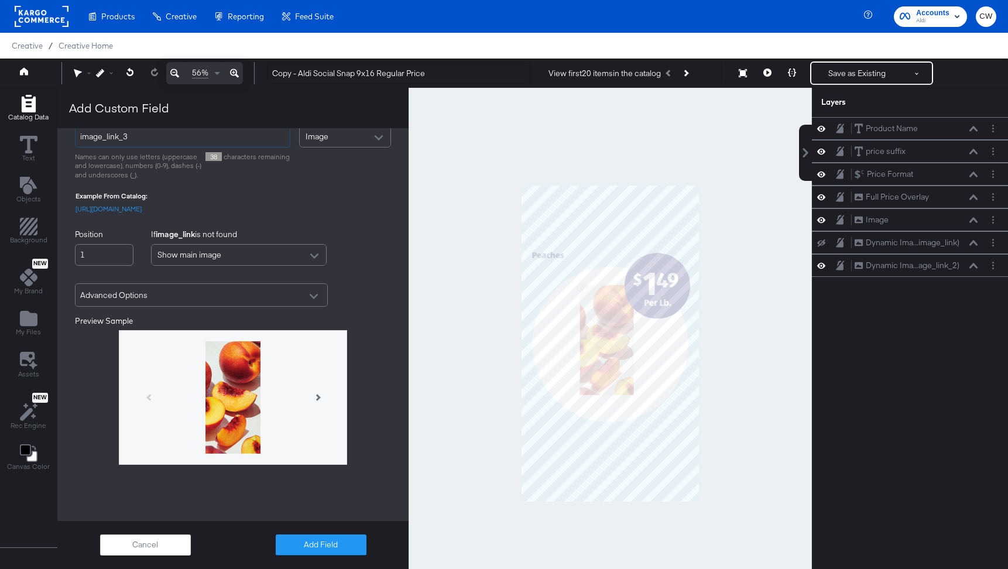
scroll to position [167, 0]
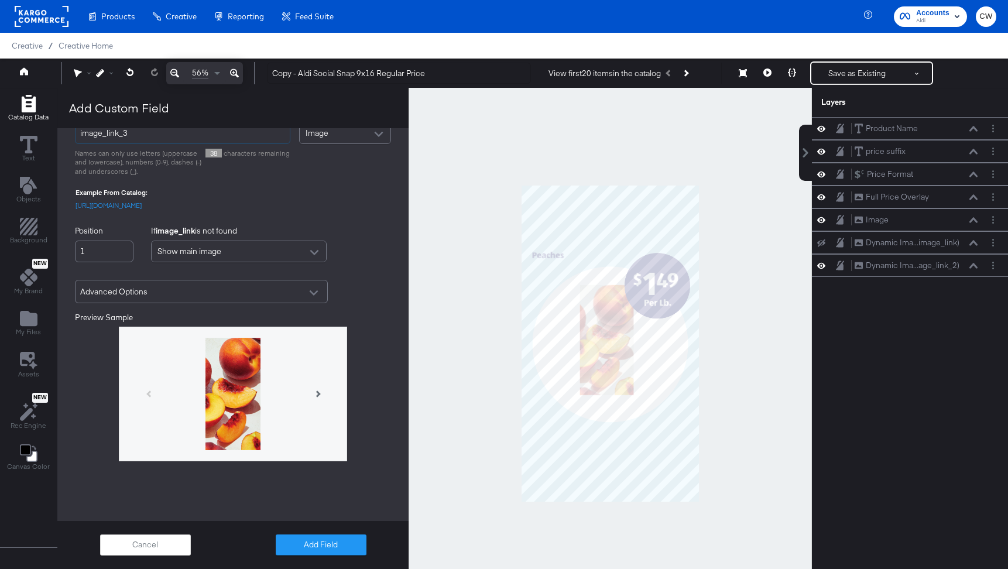
type input "image_link_3"
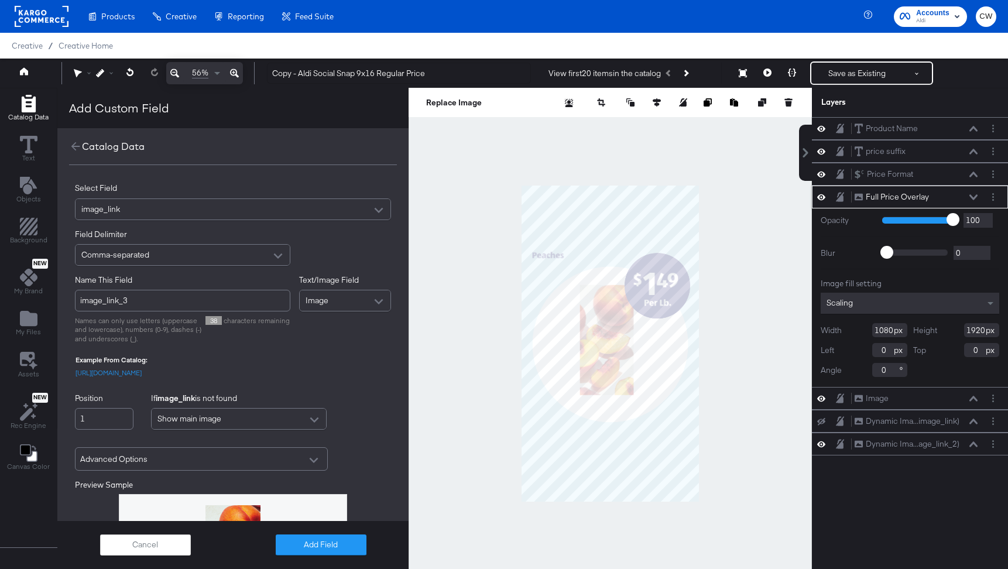
scroll to position [30, 0]
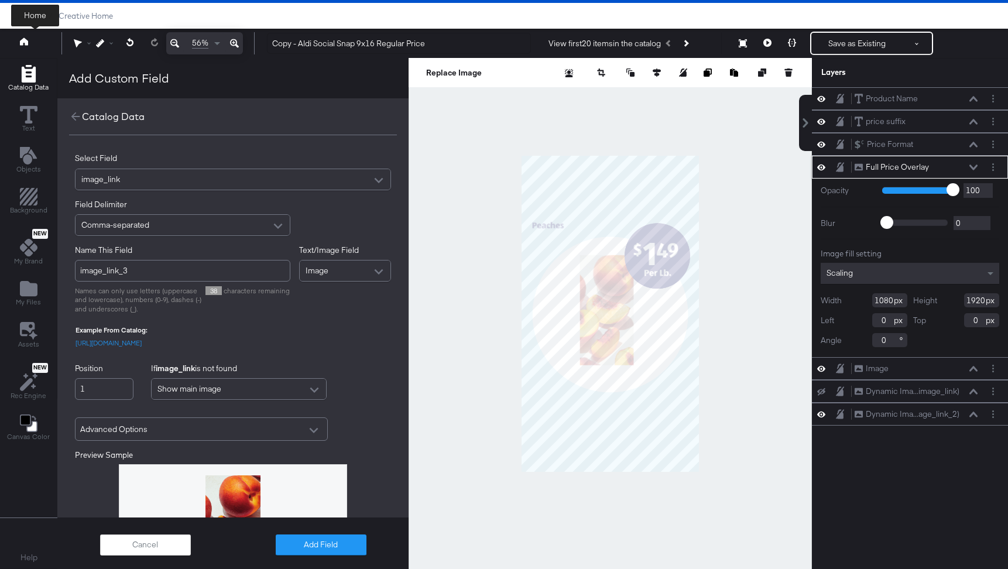
click at [26, 48] on link at bounding box center [24, 42] width 8 height 11
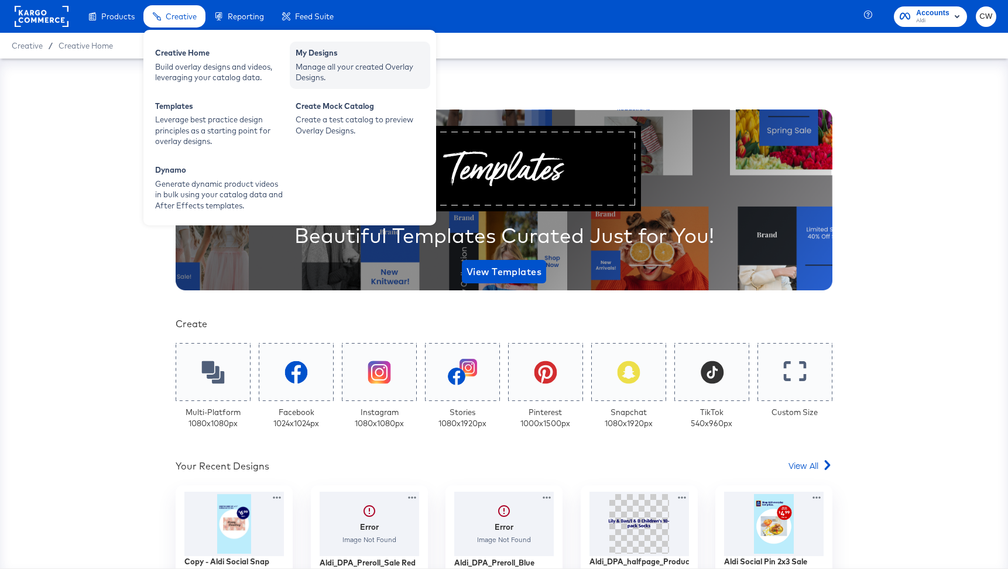
click at [352, 68] on div "Manage all your created Overlay Designs." at bounding box center [360, 72] width 129 height 22
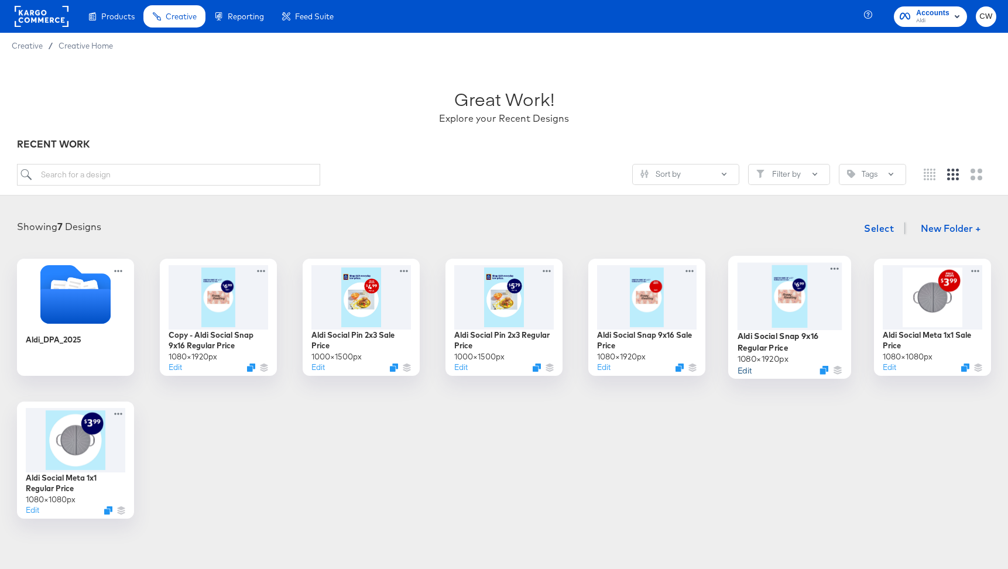
click at [751, 368] on button "Edit" at bounding box center [745, 369] width 14 height 11
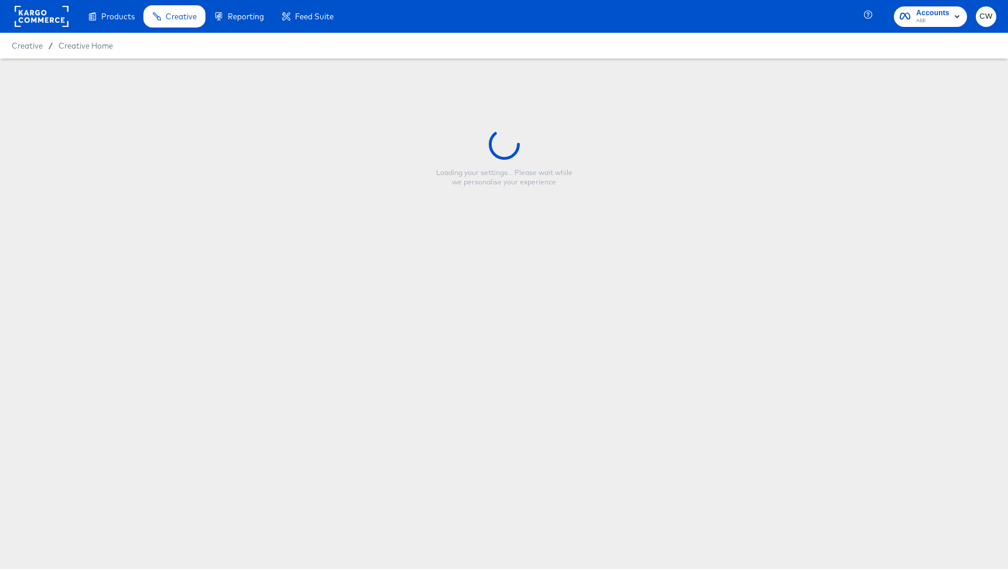
type input "Aldi Social Snap 9x16 Regular Price"
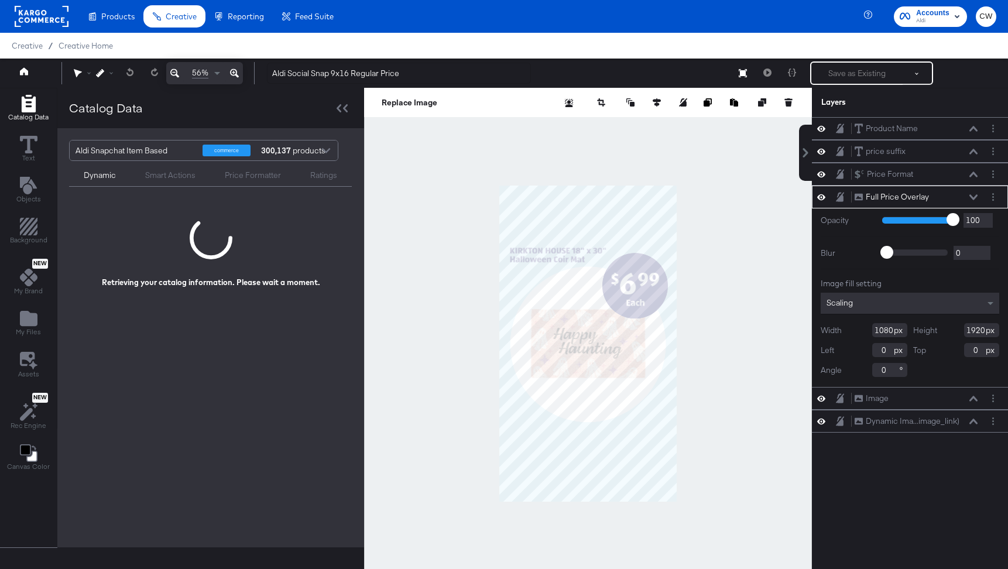
scroll to position [30, 0]
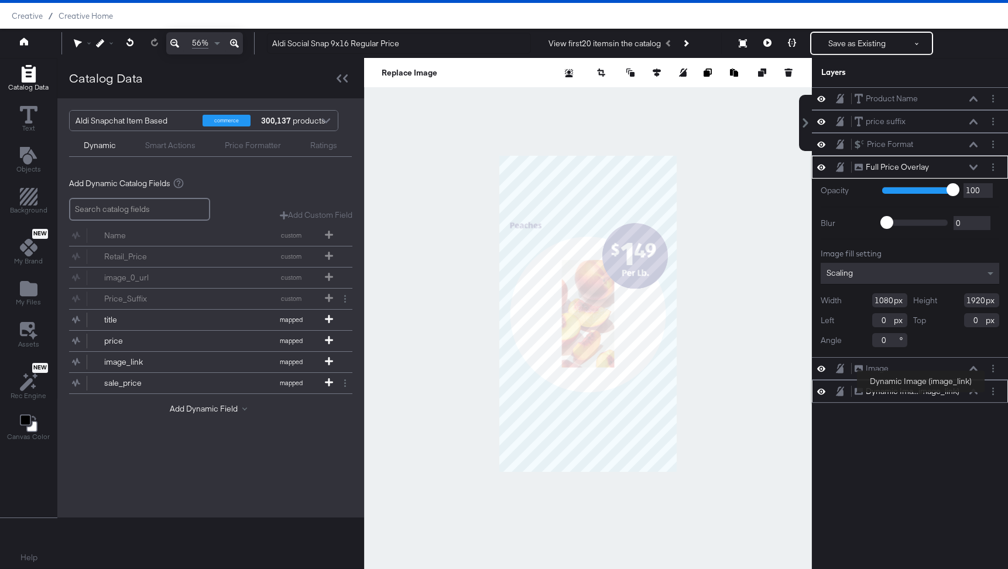
click at [922, 395] on div "Dynamic Ima...image_link)" at bounding box center [913, 391] width 94 height 11
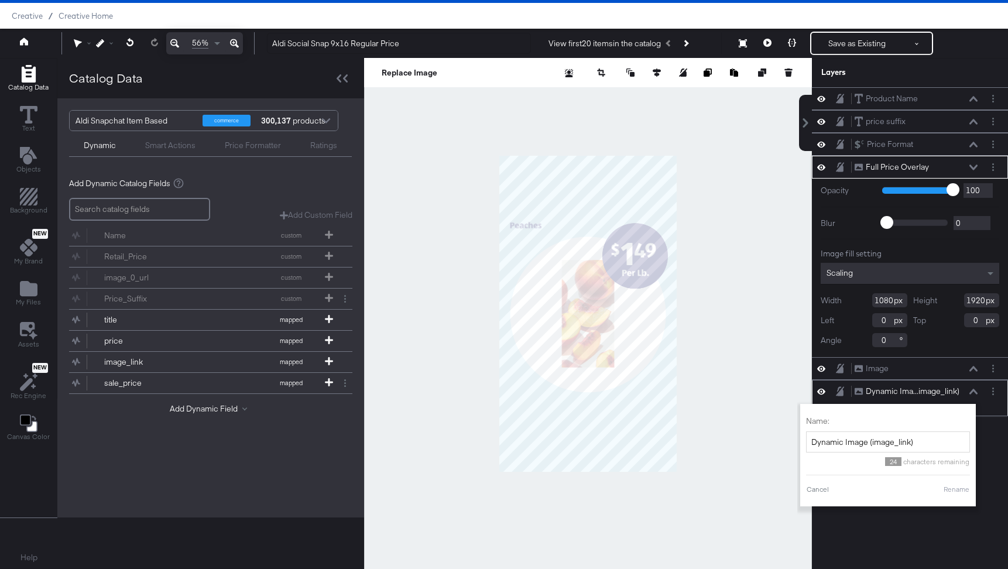
click at [912, 396] on div "Dynamic Ima...image_link)" at bounding box center [913, 391] width 94 height 11
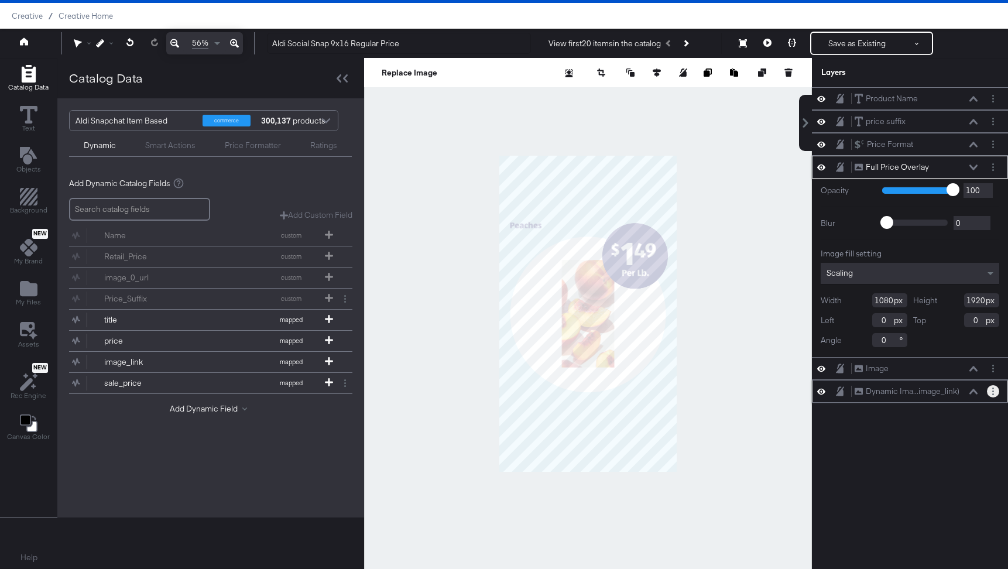
click at [994, 390] on icon "Layer Options" at bounding box center [994, 392] width 2 height 8
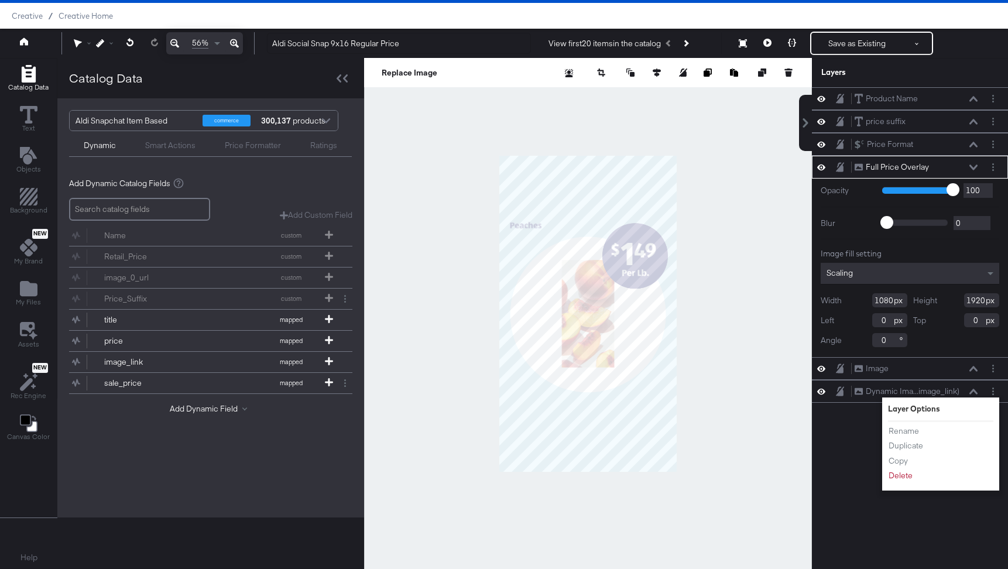
click at [852, 416] on div "Product Name Product Name price suffix price suffix Price Format Price Format F…" at bounding box center [910, 319] width 196 height 464
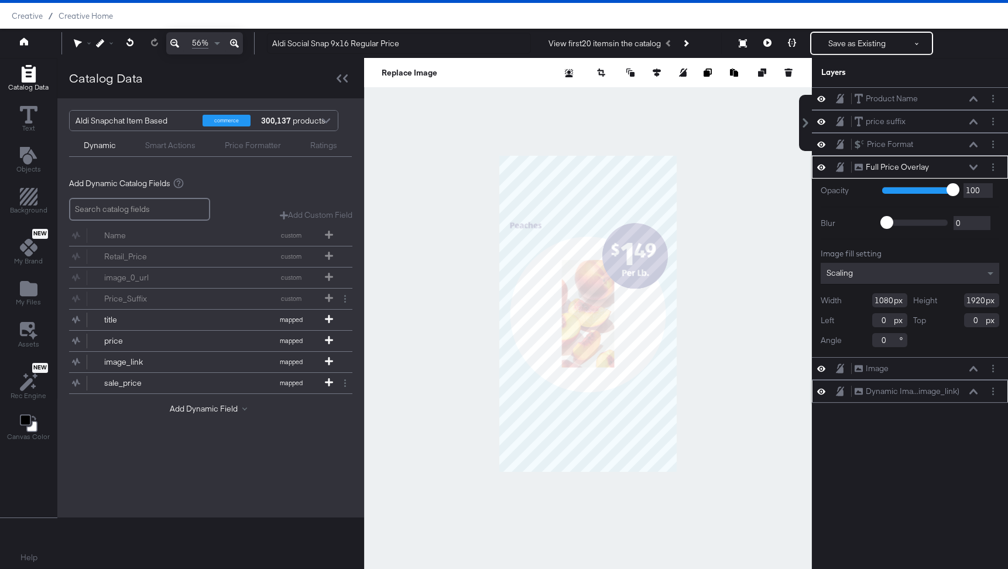
click at [843, 392] on icon at bounding box center [840, 391] width 8 height 9
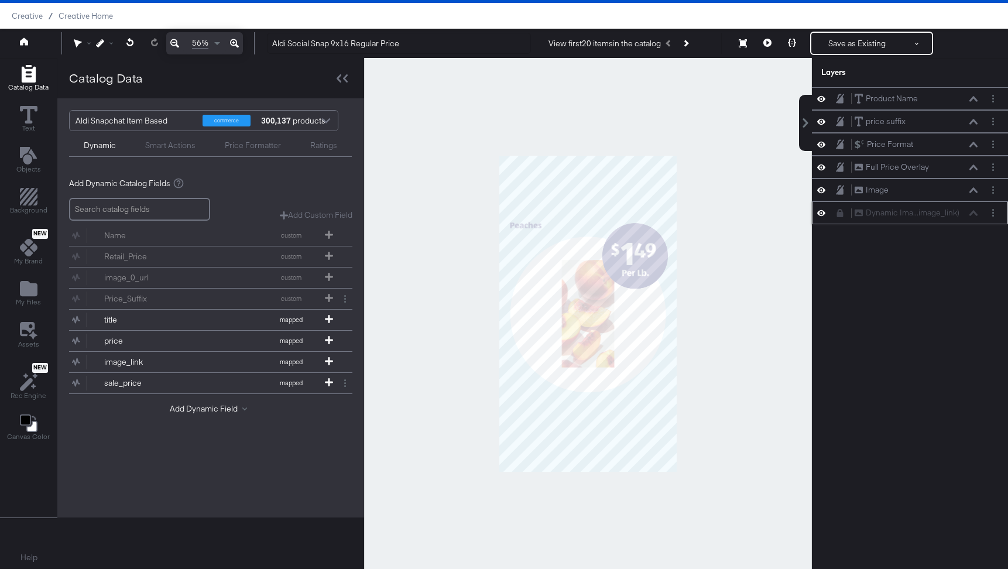
click at [903, 213] on div "Dynamic Ima...image_link) Dynamic Image (image_link)" at bounding box center [916, 213] width 124 height 12
click at [861, 220] on div "Dynamic Ima...image_link) Dynamic Image (image_link)" at bounding box center [910, 212] width 196 height 23
click at [842, 218] on div "Dynamic Ima...image_link) Dynamic Image (image_link)" at bounding box center [910, 213] width 187 height 12
click at [839, 211] on icon at bounding box center [840, 213] width 6 height 8
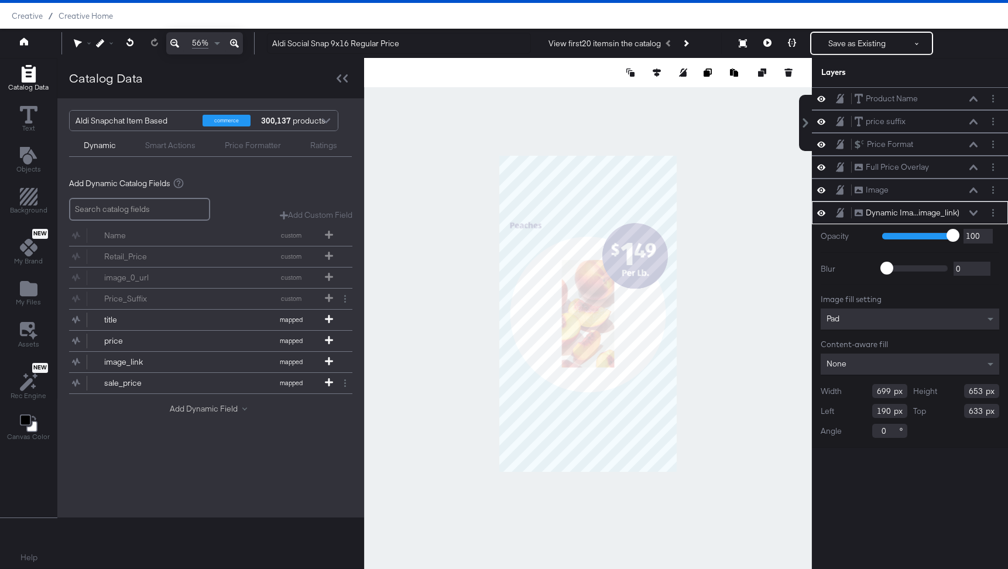
click at [204, 405] on button "Add Dynamic Field" at bounding box center [211, 408] width 82 height 11
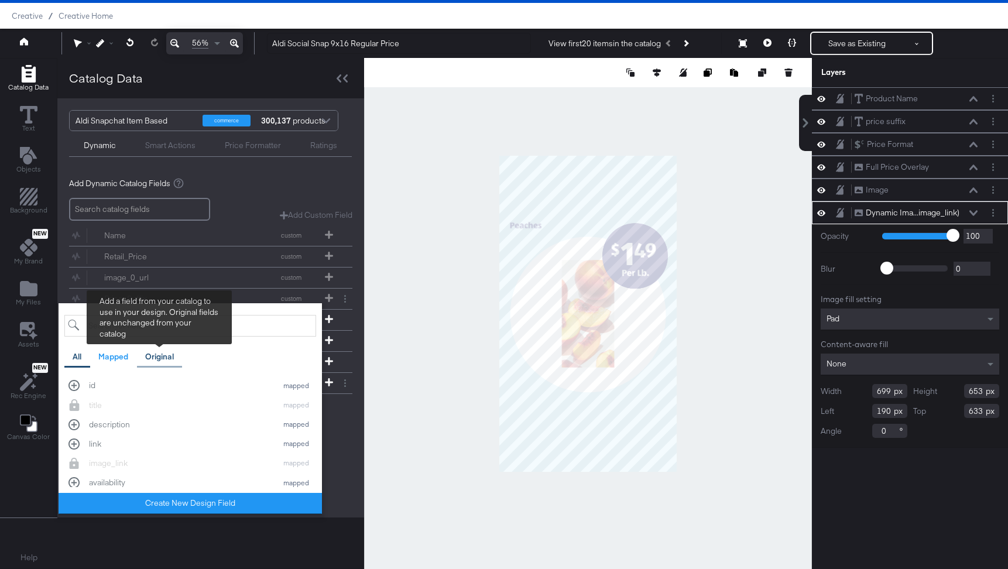
click at [158, 358] on div "Original" at bounding box center [159, 356] width 29 height 11
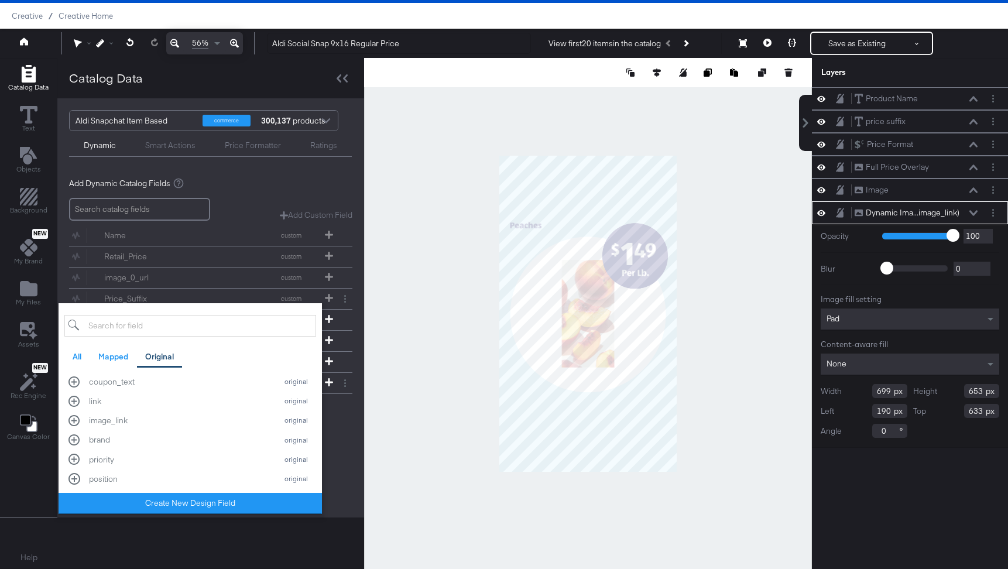
scroll to position [382, 0]
click at [154, 328] on input "search" at bounding box center [190, 326] width 252 height 22
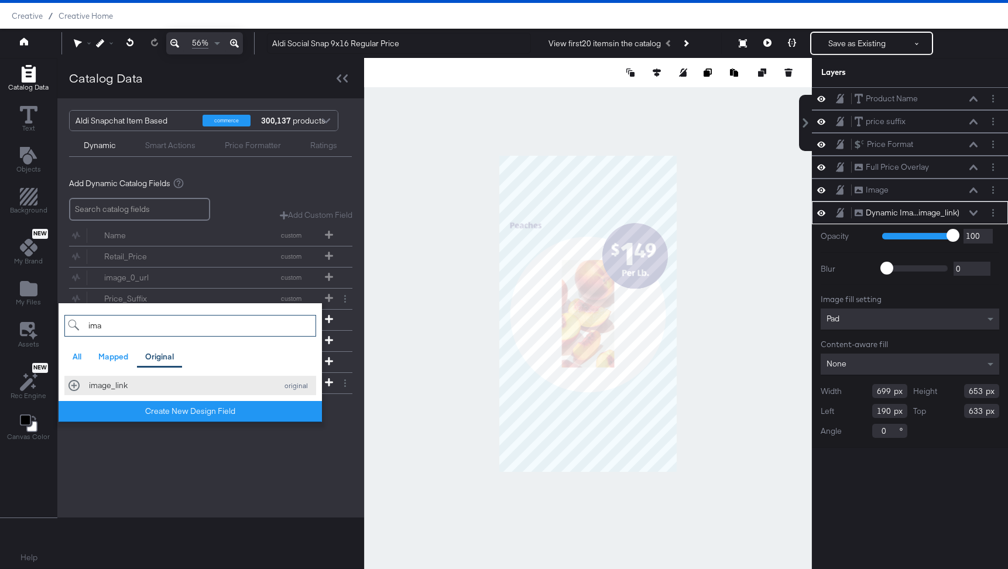
type input "ima"
click at [158, 388] on div "image_link" at bounding box center [180, 385] width 182 height 11
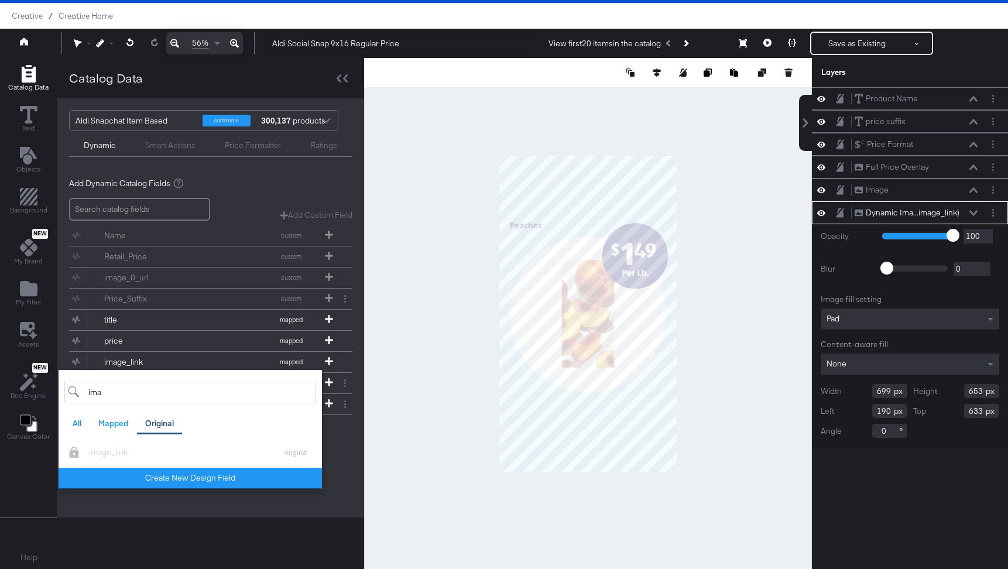
click at [206, 514] on div "Aldi Snapchat Item Based commerce 300,137 products Dynamic Smart Actions Price …" at bounding box center [210, 307] width 307 height 419
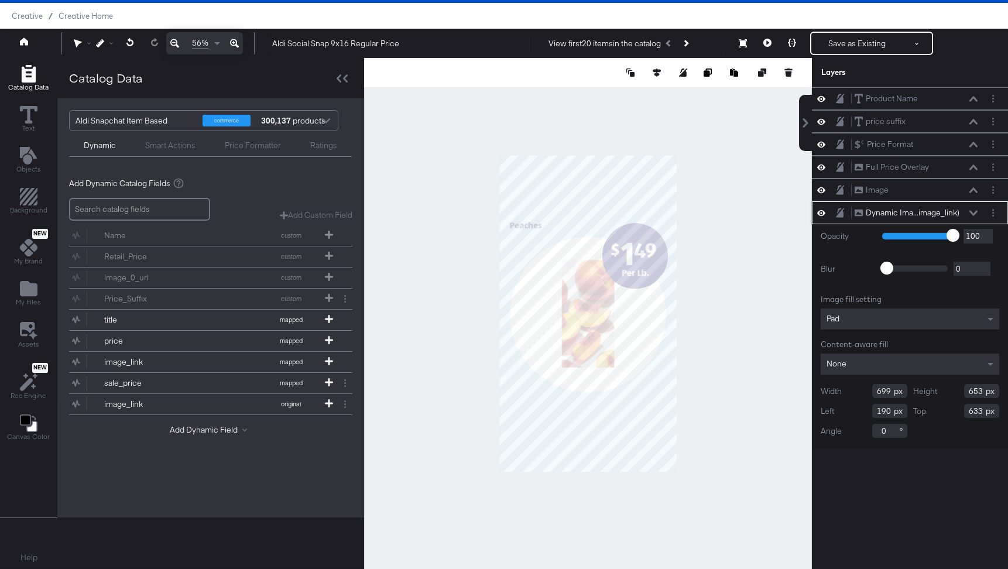
click at [823, 210] on icon at bounding box center [821, 213] width 8 height 10
click at [711, 481] on div at bounding box center [588, 313] width 448 height 511
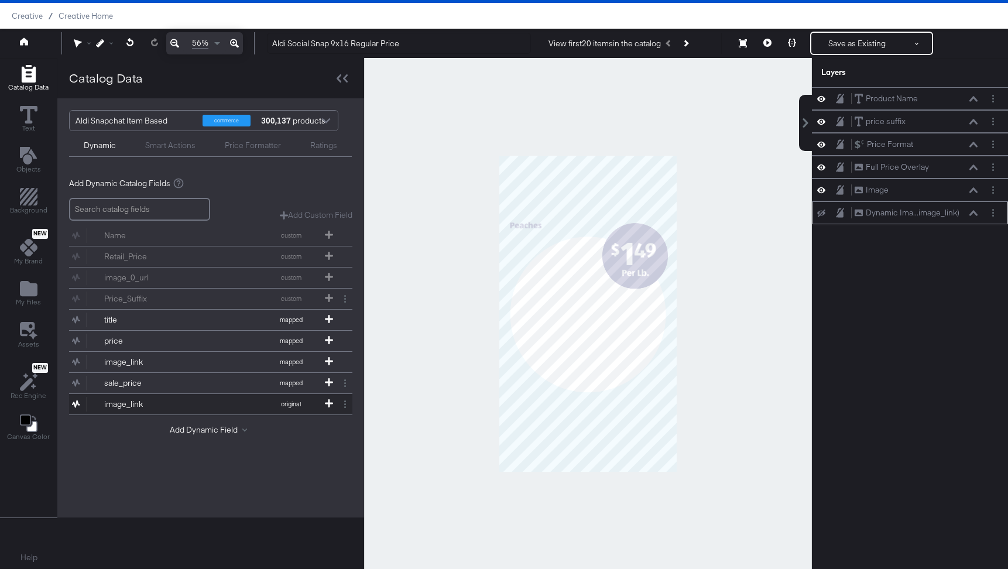
click at [180, 398] on button "image_link original" at bounding box center [203, 404] width 269 height 20
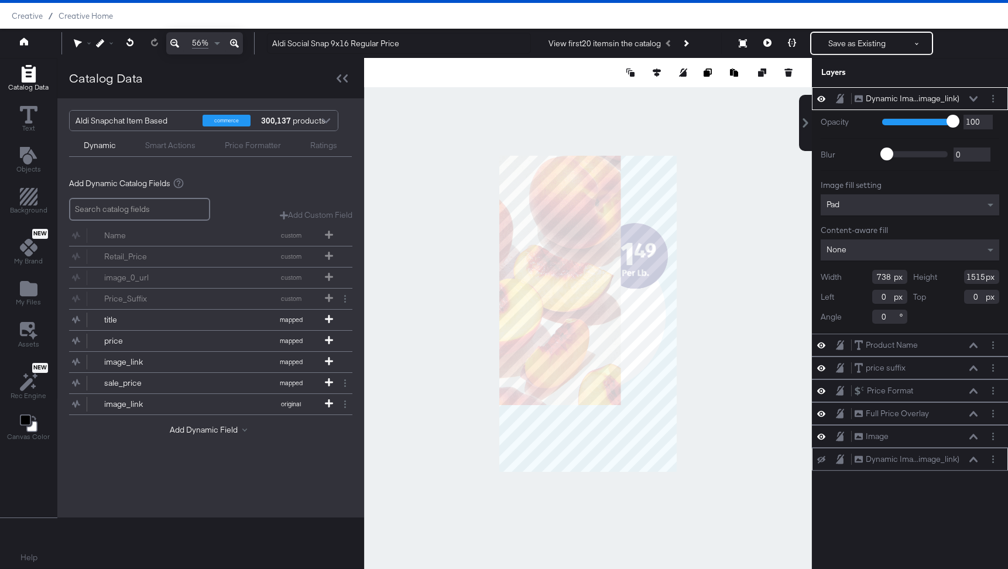
type input "380"
type input "146"
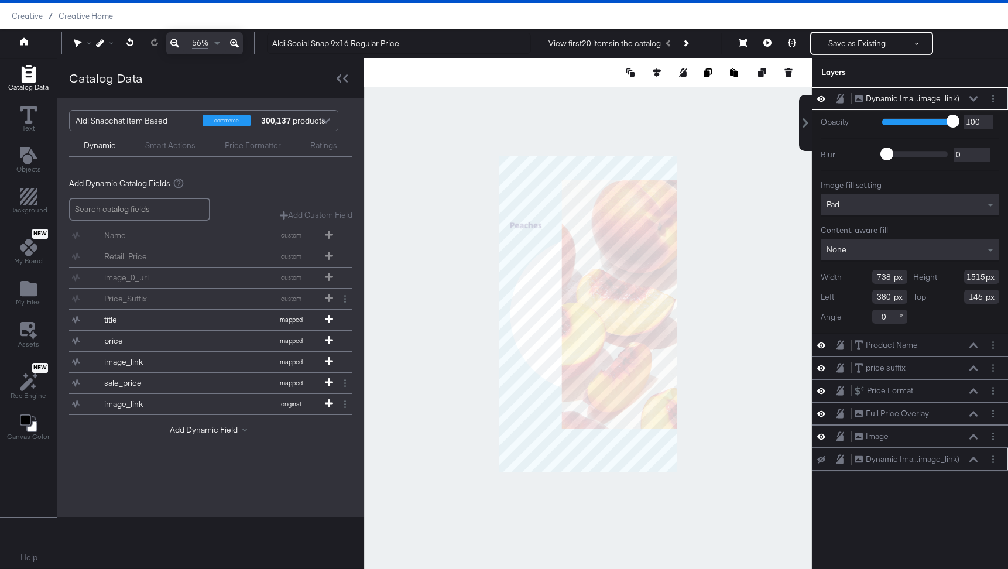
type input "291"
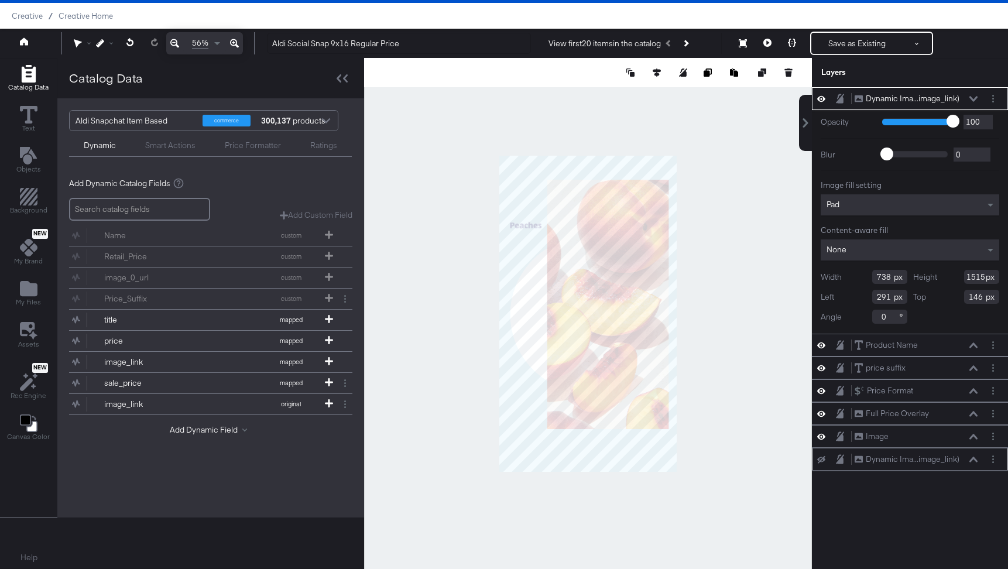
type input "348"
type input "717"
type input "680"
type input "944"
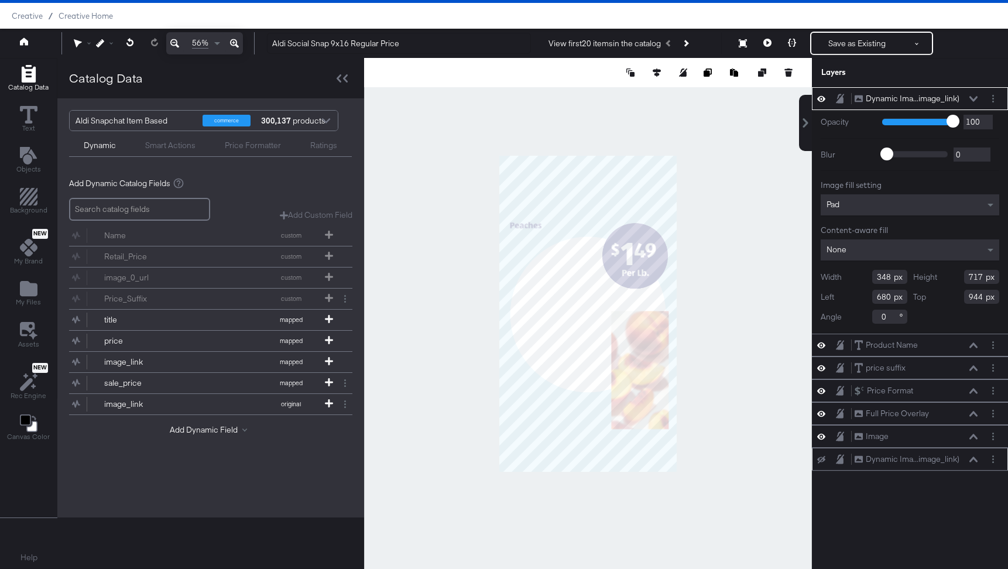
type input "361"
type input "617"
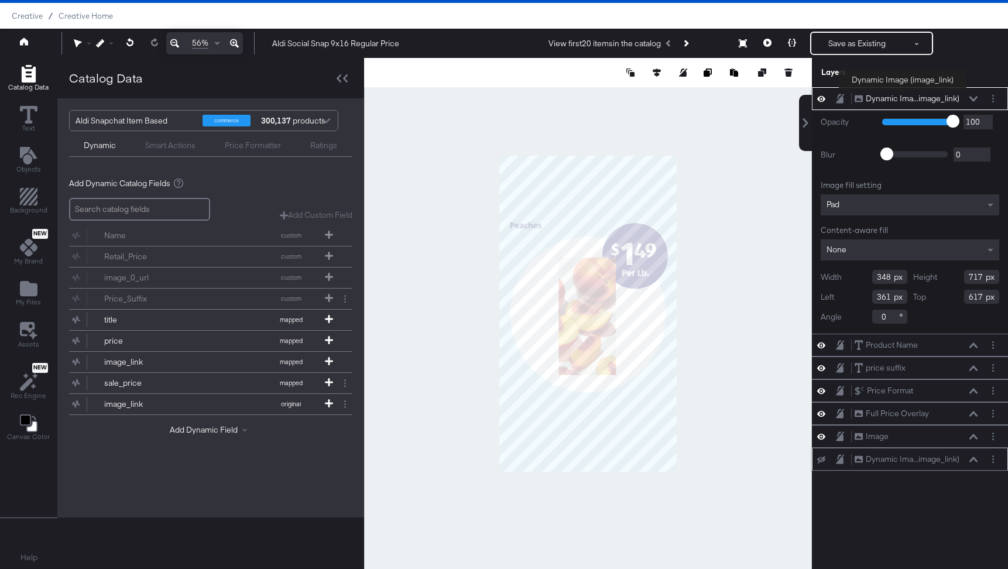
click at [903, 93] on button "Dynamic Ima...image_link) Dynamic Image (image_link)" at bounding box center [907, 99] width 106 height 12
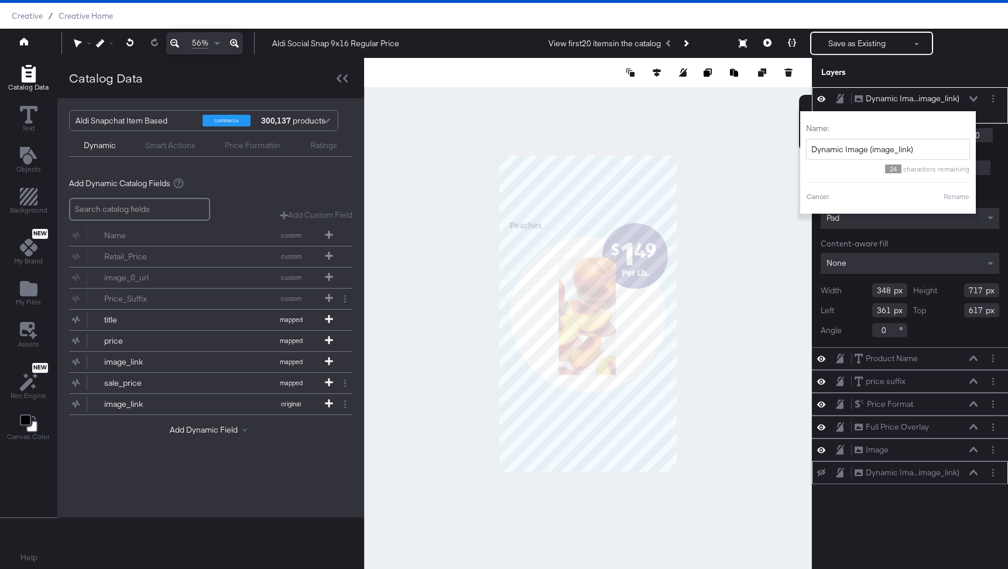
click at [894, 93] on div "Dynamic Ima...image_link) Dynamic Image (image_link)" at bounding box center [916, 99] width 124 height 12
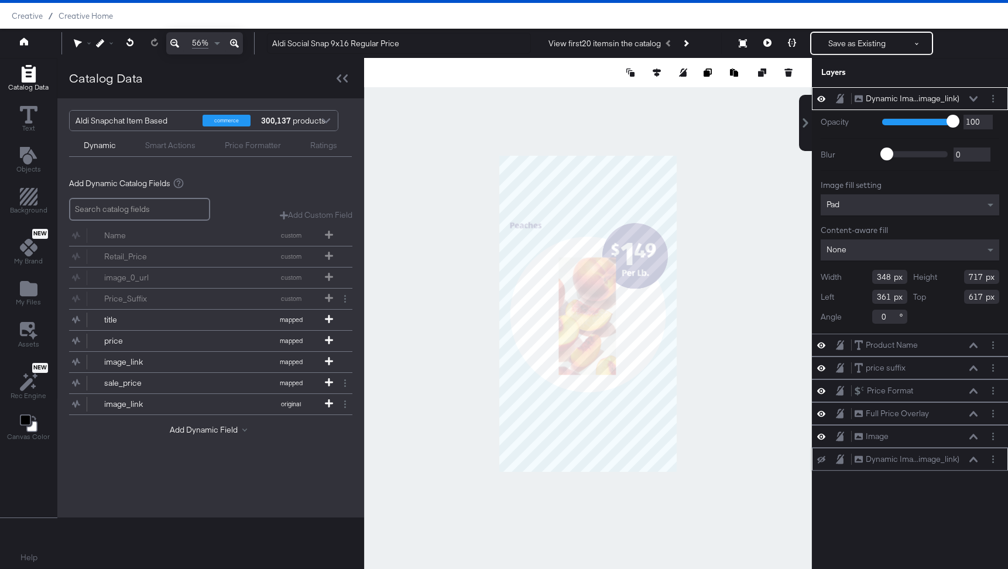
click at [823, 460] on icon at bounding box center [821, 460] width 8 height 8
type input "366"
type input "702"
type input "302"
type input "621"
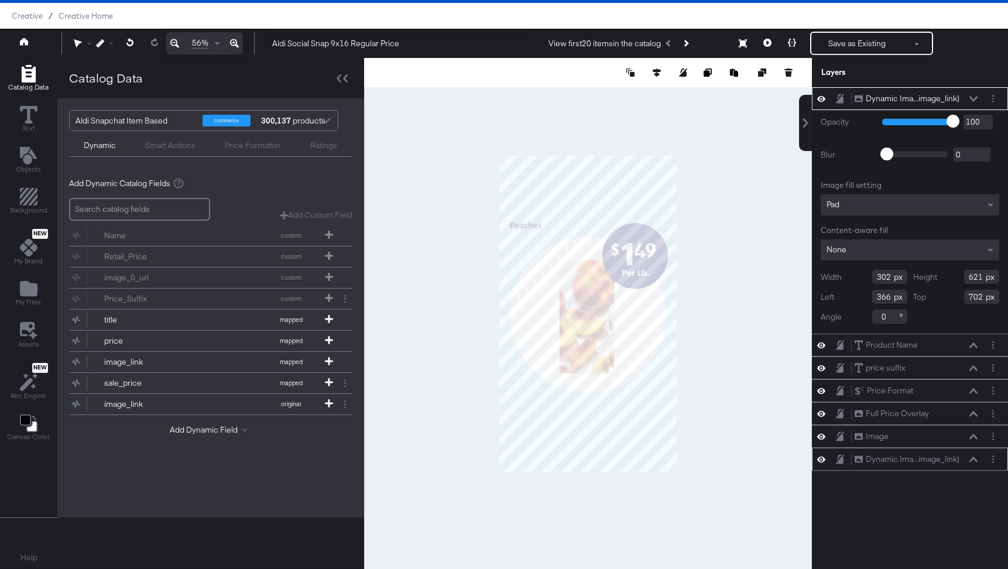
type input "391"
type input "674"
type input "407"
type input "638"
type input "311"
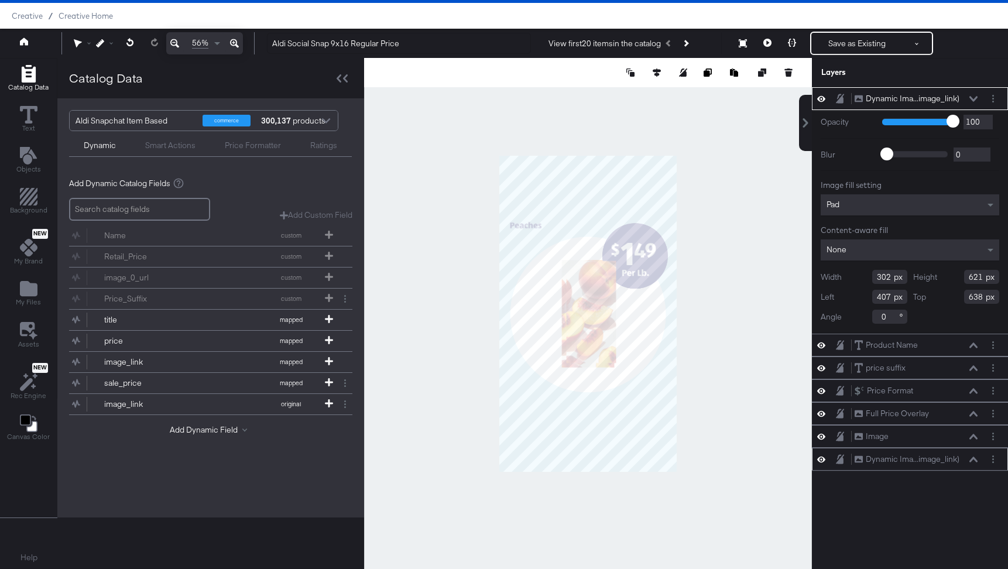
type input "639"
type input "633"
click at [995, 459] on button "Layer Options" at bounding box center [993, 459] width 12 height 12
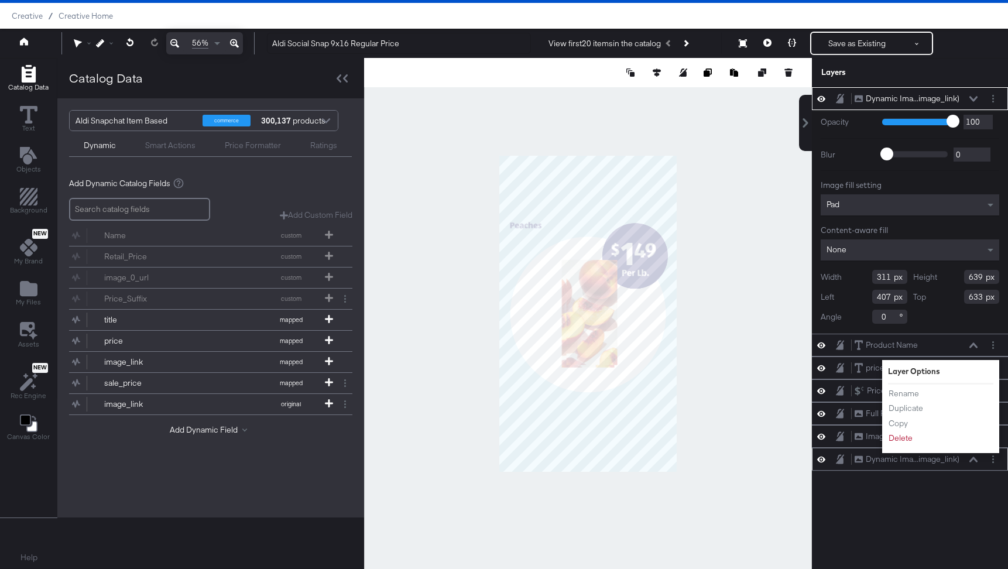
click at [914, 442] on li "Delete" at bounding box center [920, 439] width 64 height 12
click at [901, 434] on button "Delete" at bounding box center [900, 439] width 25 height 12
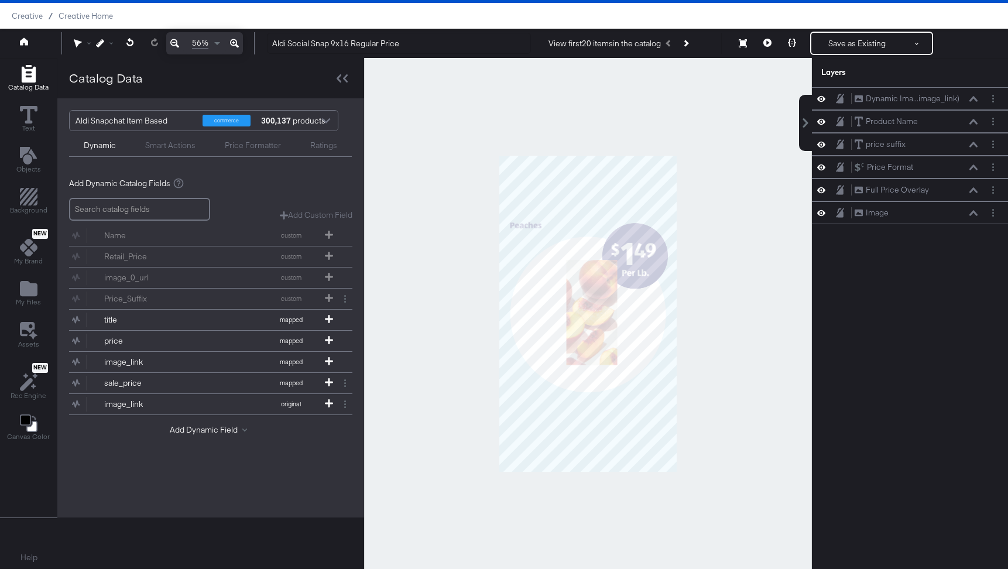
drag, startPoint x: 905, startPoint y: 98, endPoint x: 905, endPoint y: 74, distance: 24.0
click at [905, 74] on div "Layers Dynamic Ima...image_link) Dynamic Image (image_link) Product Name Produc…" at bounding box center [910, 304] width 196 height 493
drag, startPoint x: 905, startPoint y: 94, endPoint x: 895, endPoint y: 133, distance: 40.5
click at [895, 133] on div "Dynamic Ima...image_link) Dynamic Image (image_link) Product Name Product Name …" at bounding box center [910, 155] width 196 height 137
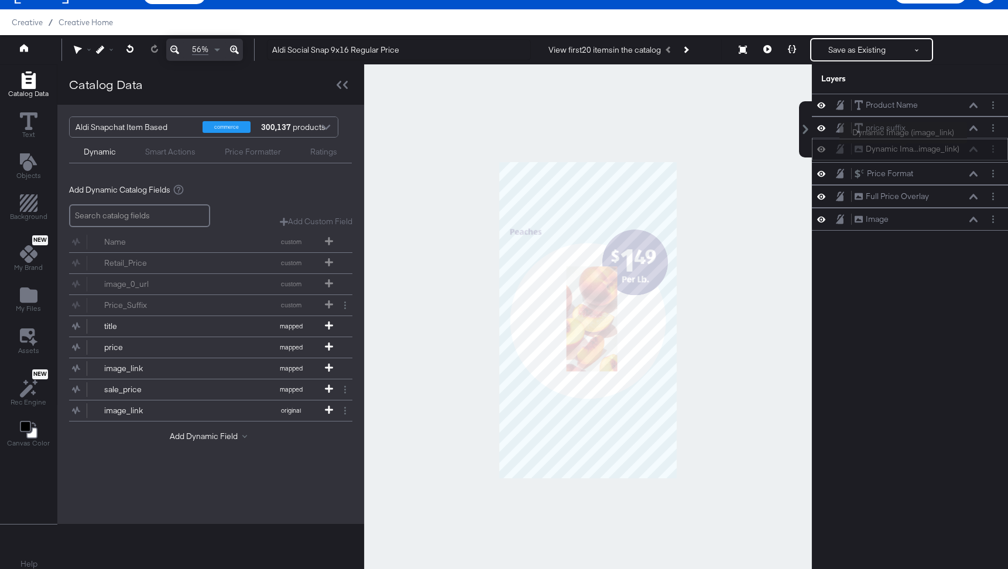
scroll to position [21, 0]
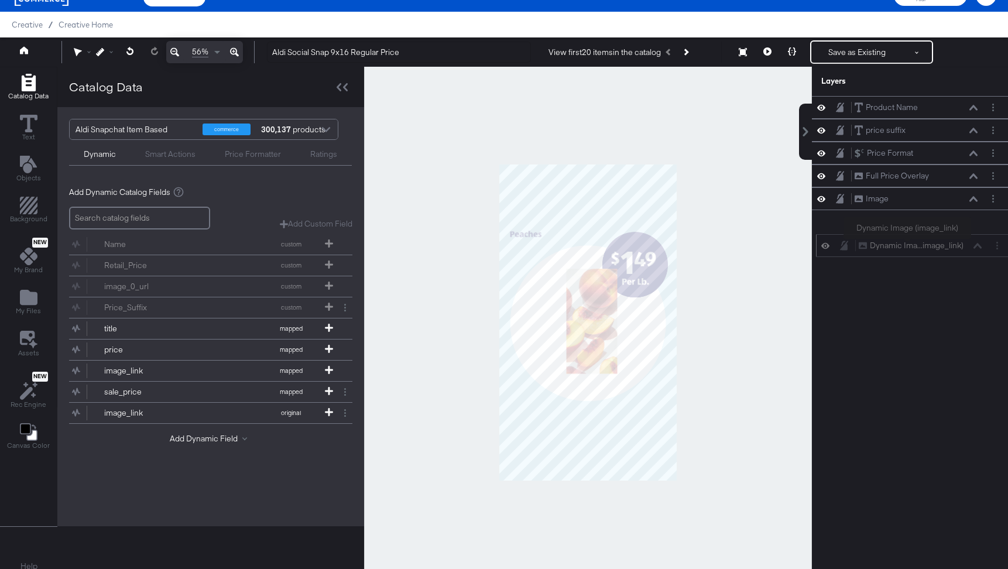
drag, startPoint x: 904, startPoint y: 90, endPoint x: 908, endPoint y: 241, distance: 151.1
click at [908, 241] on div "Dynamic Ima...image_link) Dynamic Image (image_link)" at bounding box center [914, 245] width 196 height 23
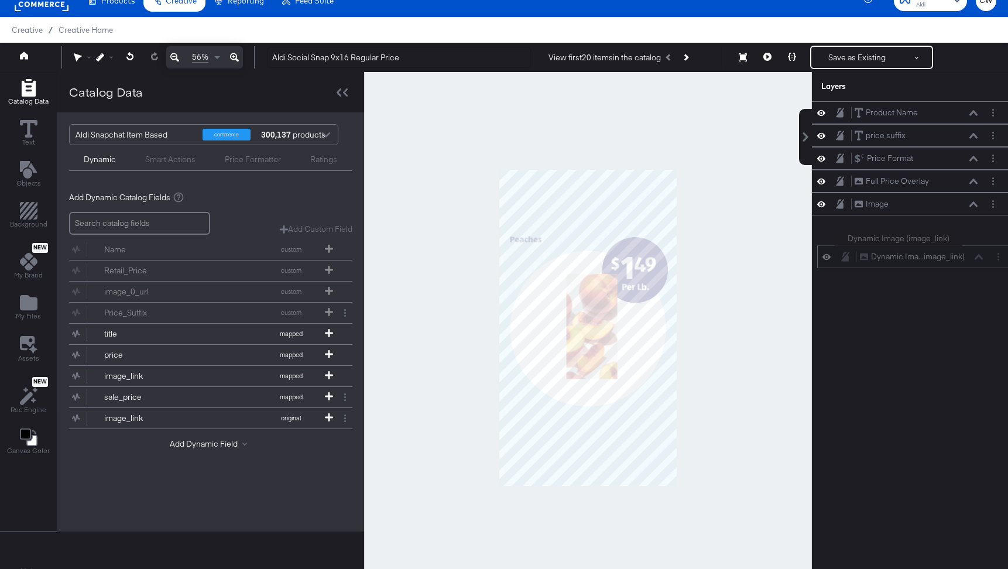
drag, startPoint x: 894, startPoint y: 99, endPoint x: 899, endPoint y: 251, distance: 152.3
click at [899, 251] on div "Dynamic Ima...image_link) Dynamic Image (image_link)" at bounding box center [915, 256] width 196 height 23
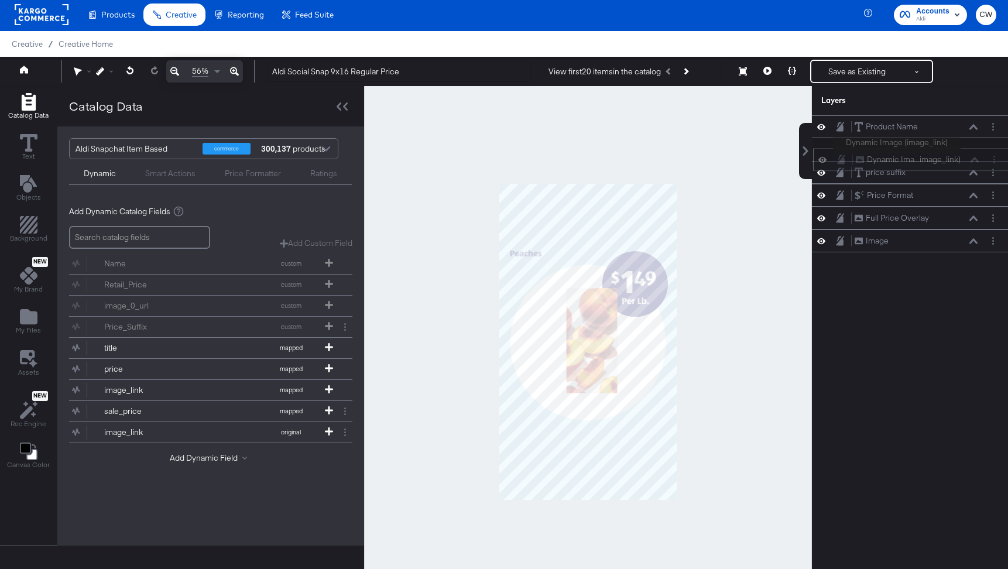
scroll to position [0, 0]
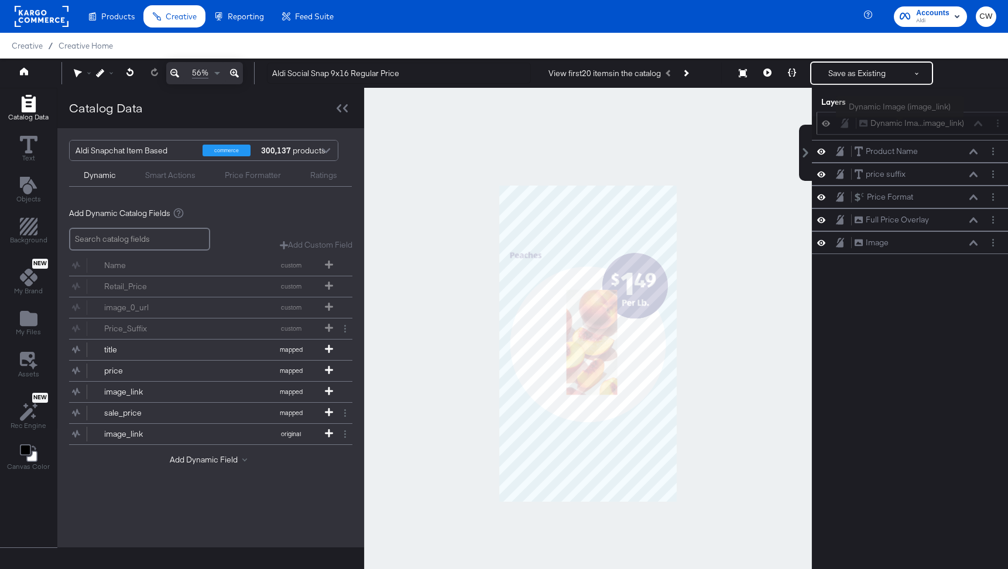
drag, startPoint x: 896, startPoint y: 106, endPoint x: 901, endPoint y: 120, distance: 14.8
click at [901, 120] on div "Dynamic Ima...image_link) Dynamic Image (image_link)" at bounding box center [915, 123] width 196 height 23
click at [919, 100] on div "Layers" at bounding box center [881, 102] width 119 height 11
drag, startPoint x: 899, startPoint y: 121, endPoint x: 901, endPoint y: 261, distance: 140.5
click at [901, 261] on div "Dynamic Ima...image_link) Dynamic Image (image_link)" at bounding box center [912, 265] width 196 height 23
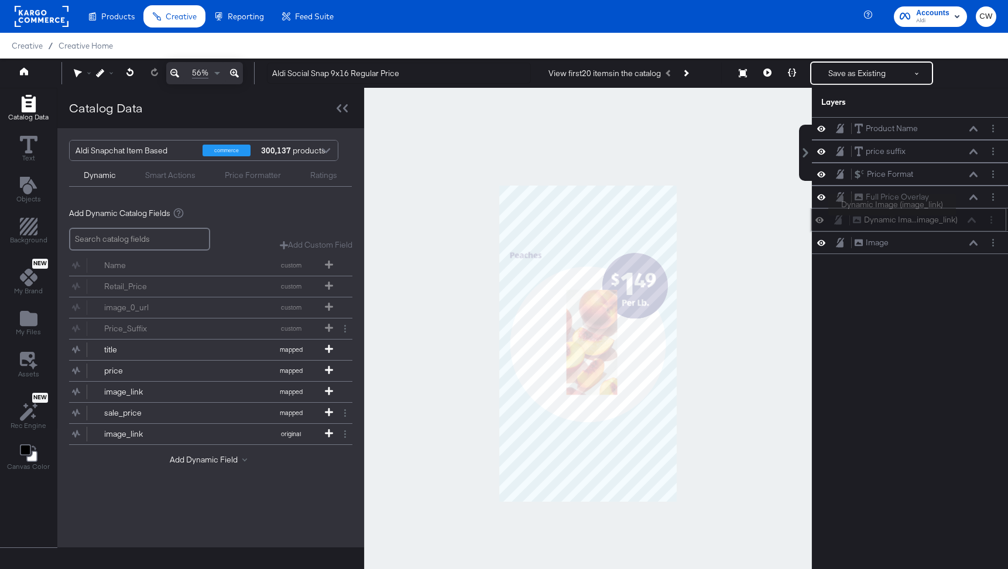
drag, startPoint x: 895, startPoint y: 119, endPoint x: 893, endPoint y: 217, distance: 97.2
click at [893, 217] on div "Dynamic Ima...image_link) Dynamic Image (image_link)" at bounding box center [908, 219] width 196 height 23
drag, startPoint x: 910, startPoint y: 213, endPoint x: 909, endPoint y: 251, distance: 38.1
click at [909, 251] on div "Dynamic Ima...image_link) Dynamic Image (image_link)" at bounding box center [910, 254] width 196 height 23
click at [914, 316] on div "Product Name Product Name price suffix price suffix Price Format Price Format F…" at bounding box center [910, 349] width 196 height 464
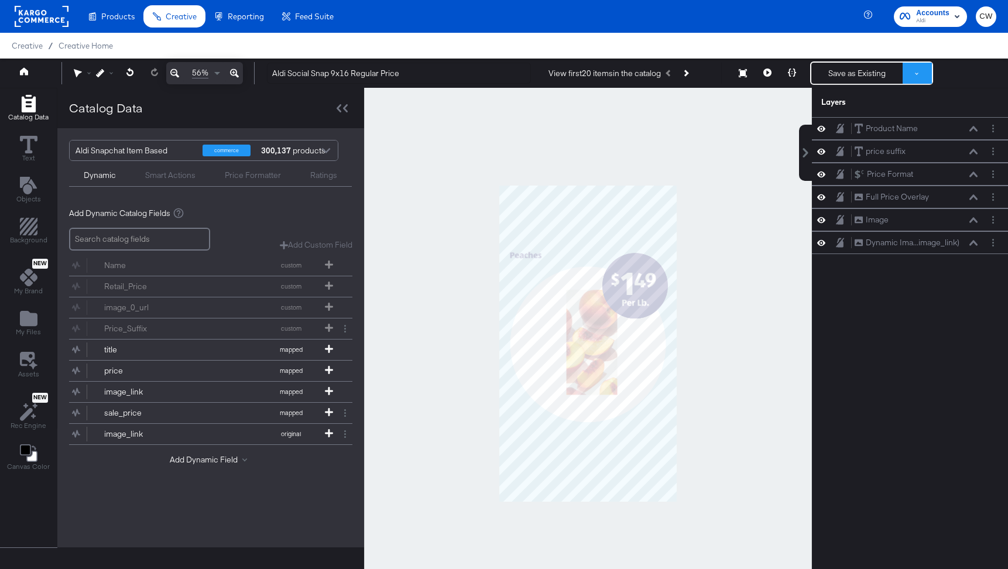
click at [919, 73] on button at bounding box center [917, 73] width 29 height 21
click at [862, 111] on button "Save as New Design" at bounding box center [878, 115] width 122 height 21
click at [867, 66] on button "Save as New Design" at bounding box center [857, 73] width 91 height 21
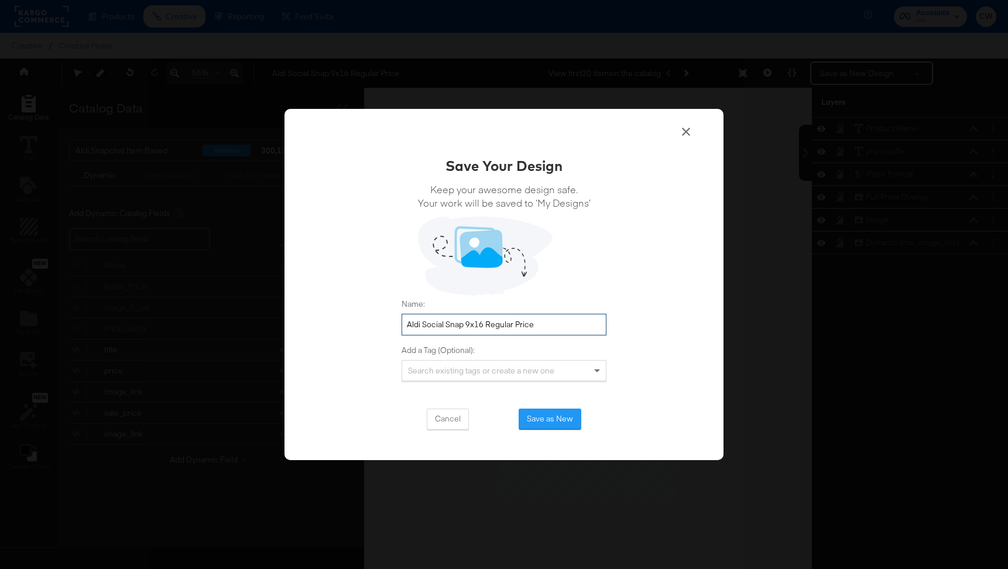
click at [556, 327] on input "Aldi Social Snap 9x16 Regular Price" at bounding box center [504, 325] width 205 height 22
click at [407, 327] on input "Aldi Social Snap 9x16 Regular Price" at bounding box center [504, 325] width 205 height 22
click at [546, 322] on input "Aldi Social Snap 9x16 Regular Price" at bounding box center [504, 325] width 205 height 22
type input "Aldi Social Snap 9x16 Regular Price - original image link"
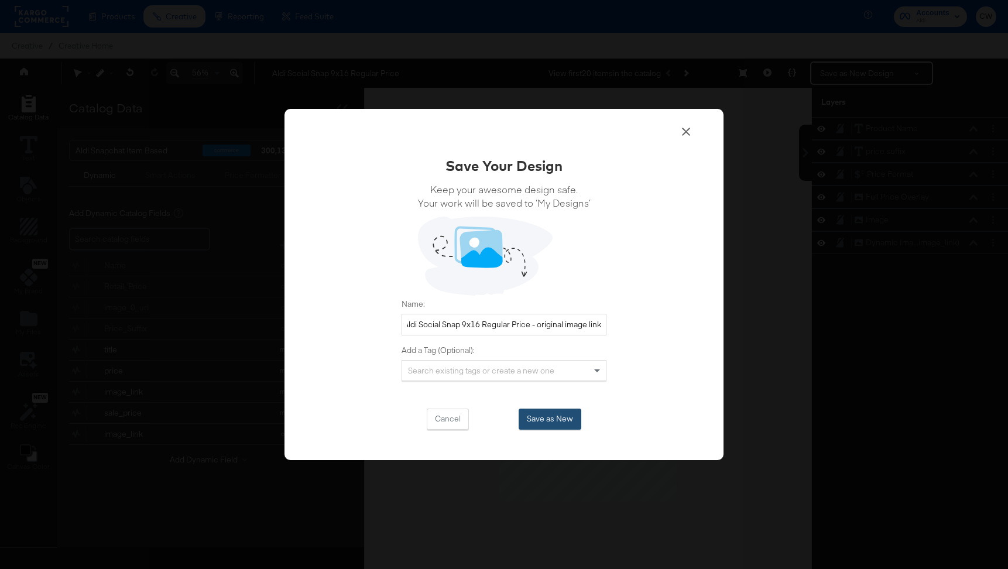
scroll to position [0, 0]
click at [571, 412] on button "Save as New" at bounding box center [550, 419] width 63 height 21
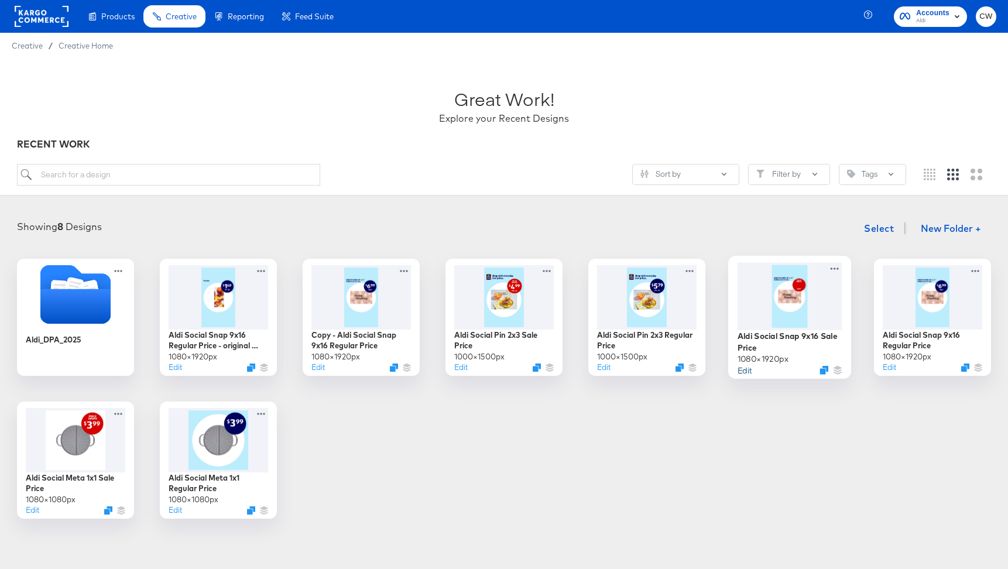
click at [748, 367] on button "Edit" at bounding box center [745, 369] width 14 height 11
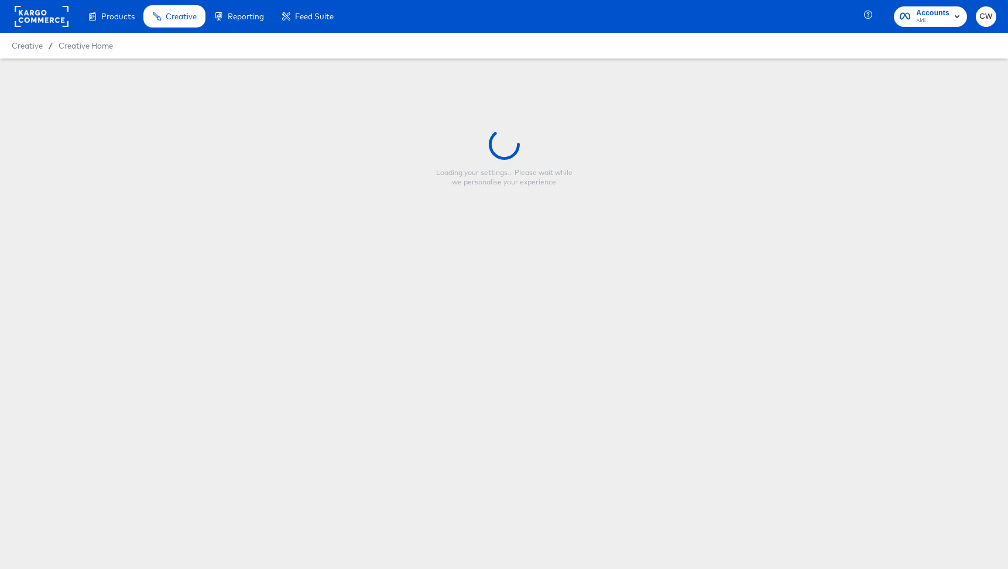
type input "Aldi Social Snap 9x16 Sale Price"
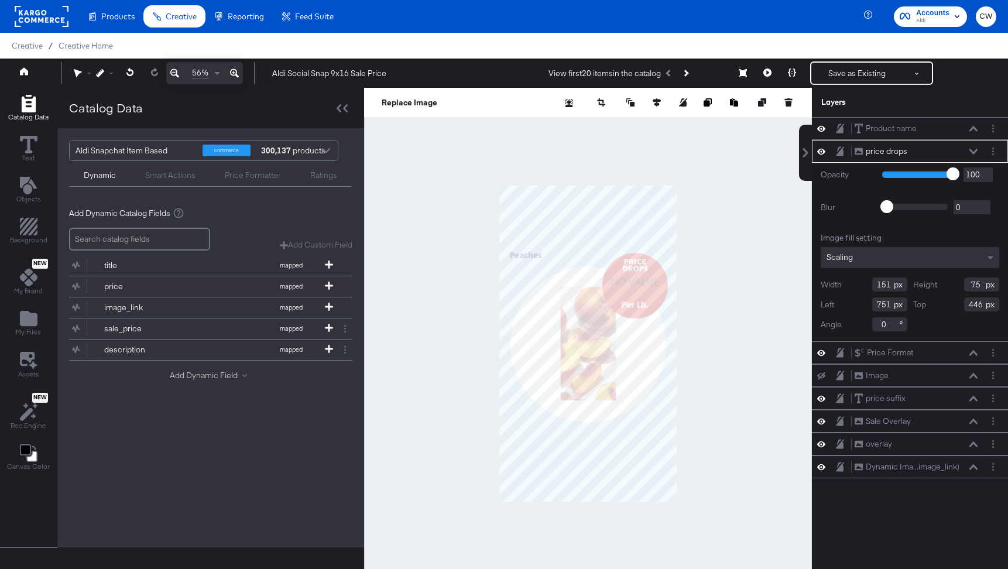
click at [221, 378] on button "Add Dynamic Field" at bounding box center [211, 375] width 82 height 11
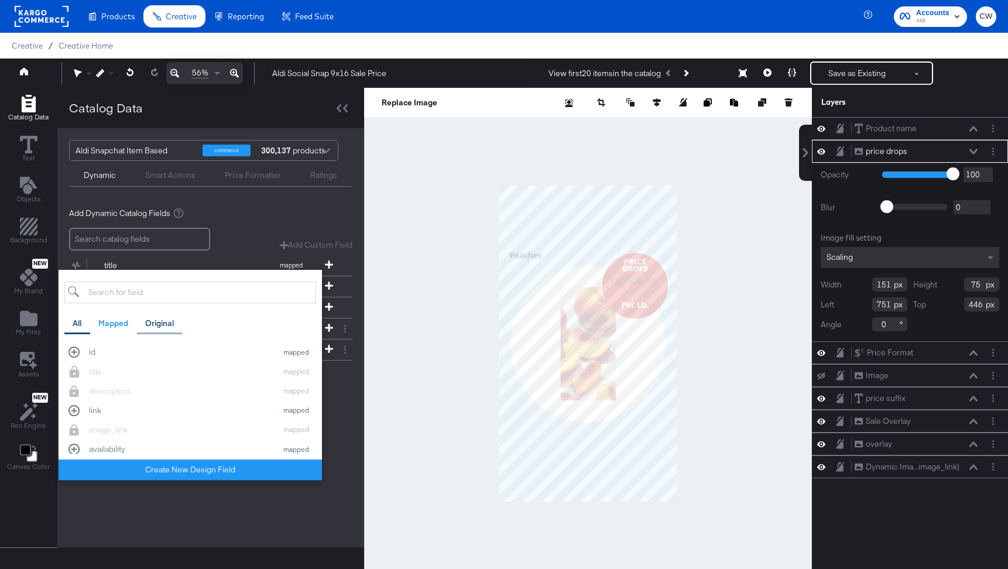
click at [158, 333] on div "Original" at bounding box center [160, 323] width 46 height 23
click at [201, 295] on input "search" at bounding box center [190, 293] width 252 height 22
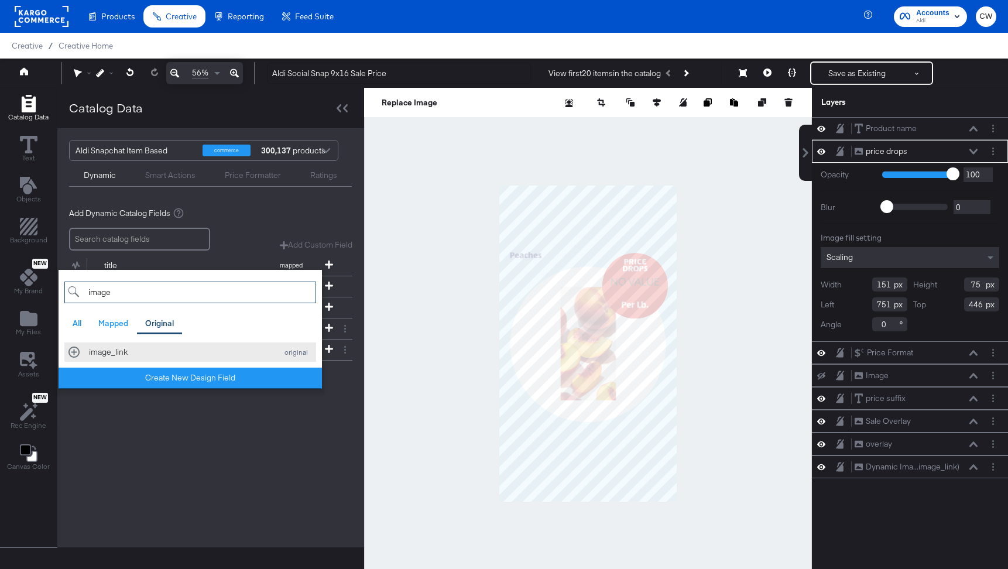
type input "image"
click at [198, 354] on div "image_link" at bounding box center [180, 352] width 182 height 11
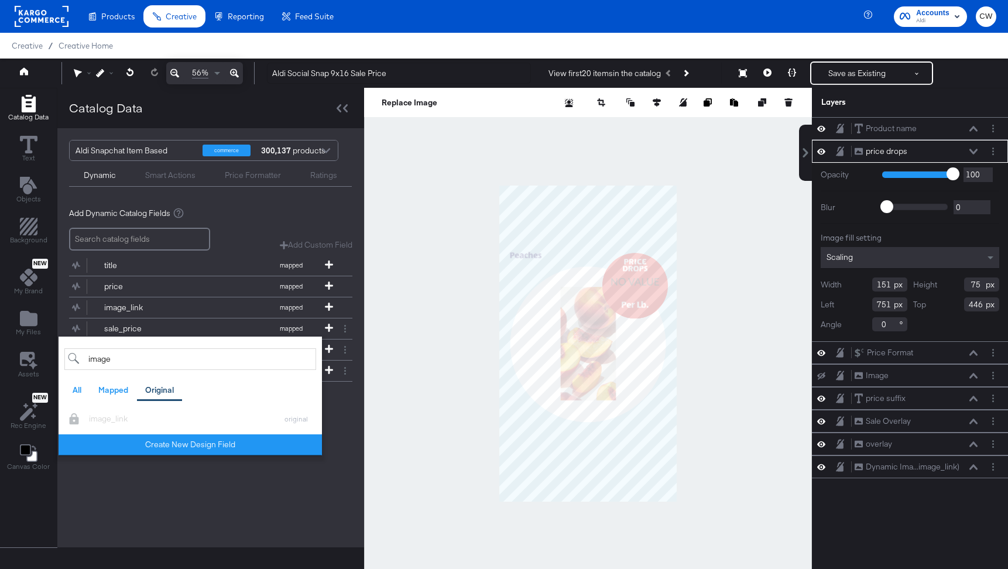
click at [201, 509] on div "Aldi Snapchat Item Based commerce 300,137 products Dynamic Smart Actions Price …" at bounding box center [210, 337] width 307 height 419
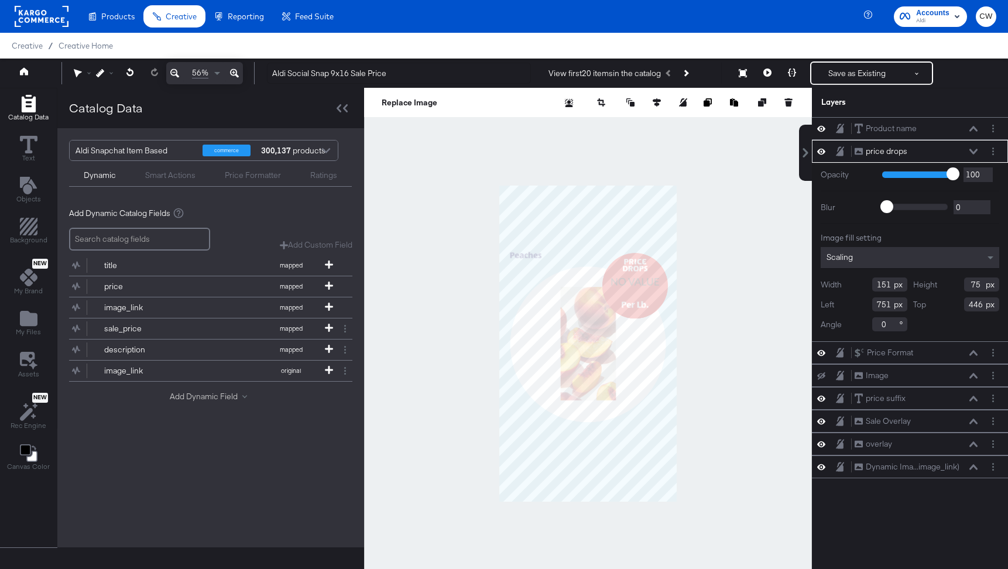
click at [211, 396] on button "Add Dynamic Field" at bounding box center [211, 396] width 82 height 11
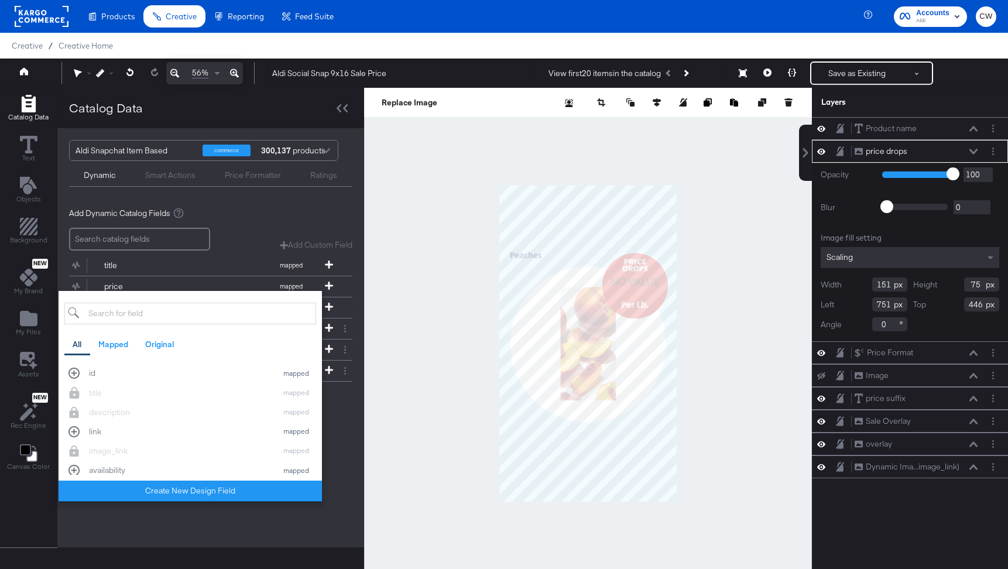
click at [330, 404] on div "Add Dynamic Field All Mapped Original id mapped title mapped description mapped…" at bounding box center [210, 399] width 283 height 16
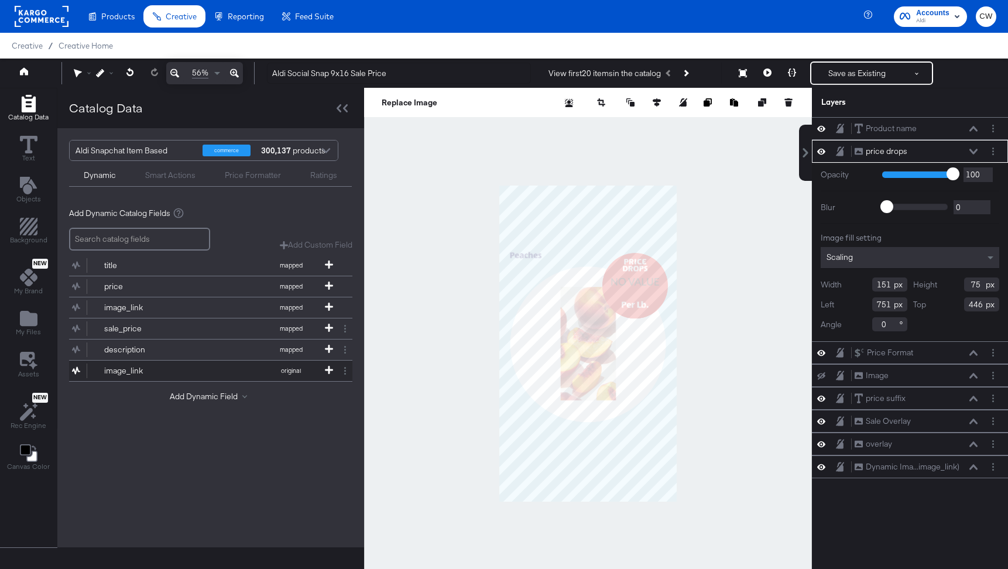
click at [139, 374] on div "image_link" at bounding box center [146, 370] width 85 height 11
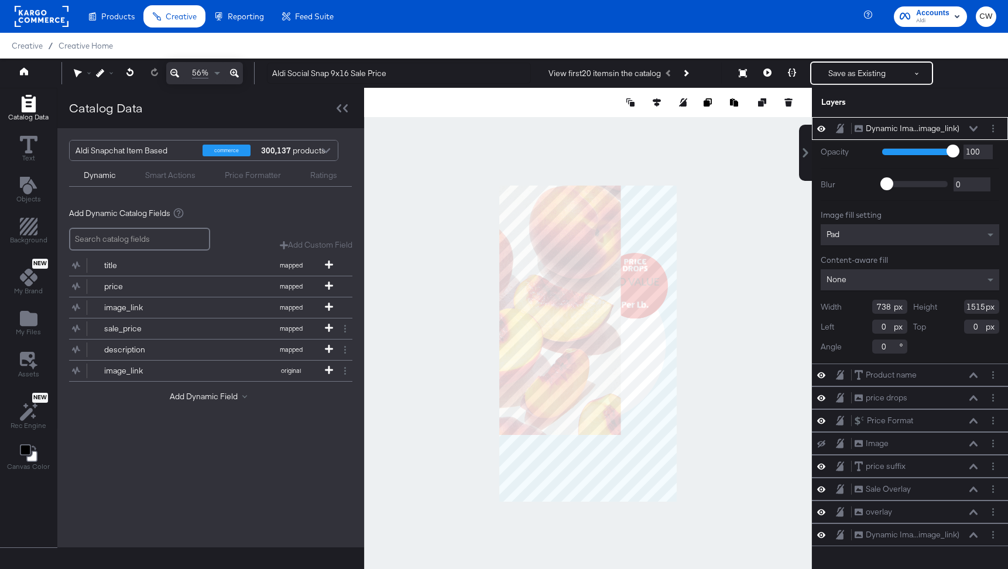
type input "362"
type input "369"
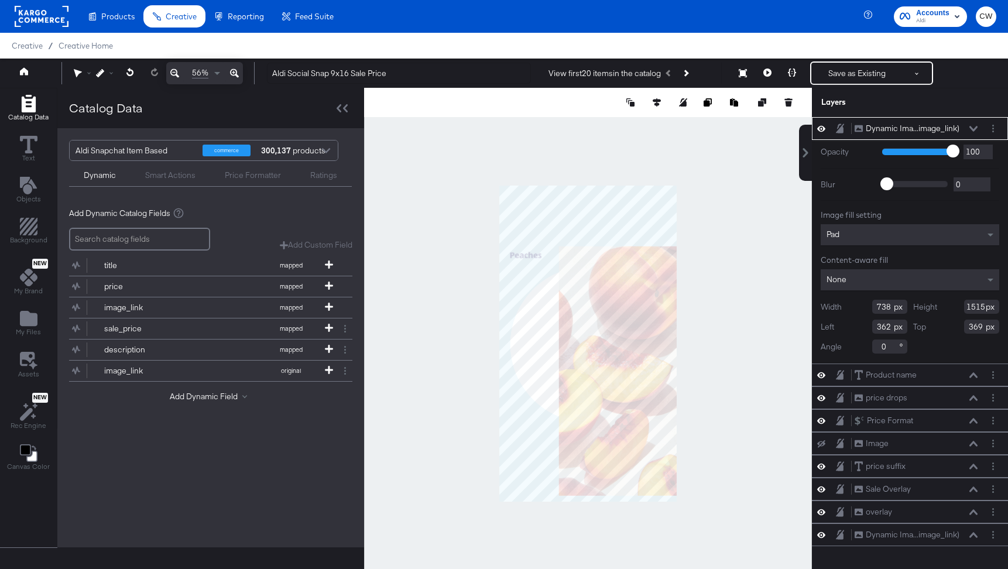
type input "429"
type input "885"
type input "680"
type input "999"
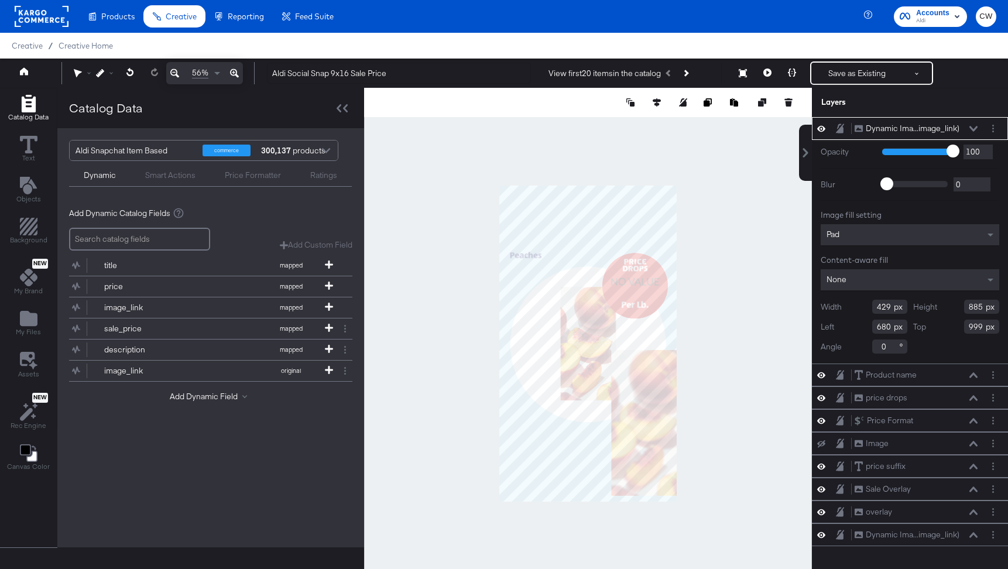
type input "298"
type input "614"
type input "812"
type input "1270"
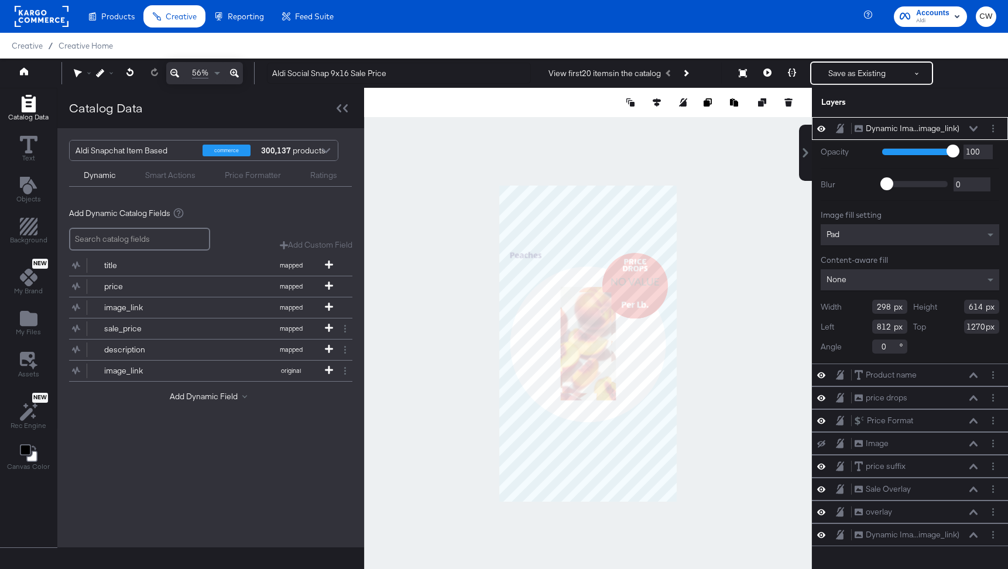
type input "383"
type input "623"
type input "327"
type input "685"
type input "616"
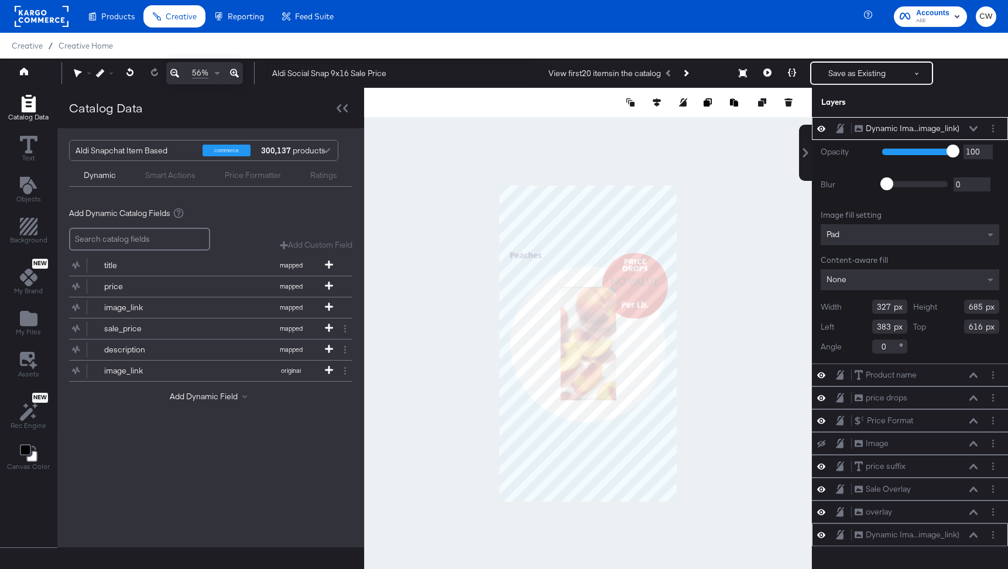
scroll to position [30, 0]
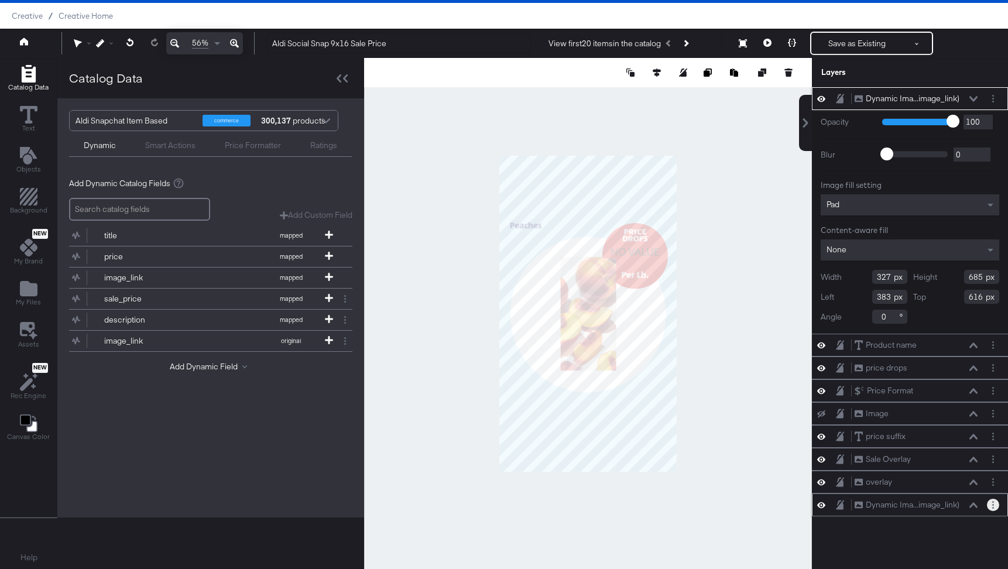
click at [990, 505] on button "Layer Options" at bounding box center [993, 505] width 12 height 12
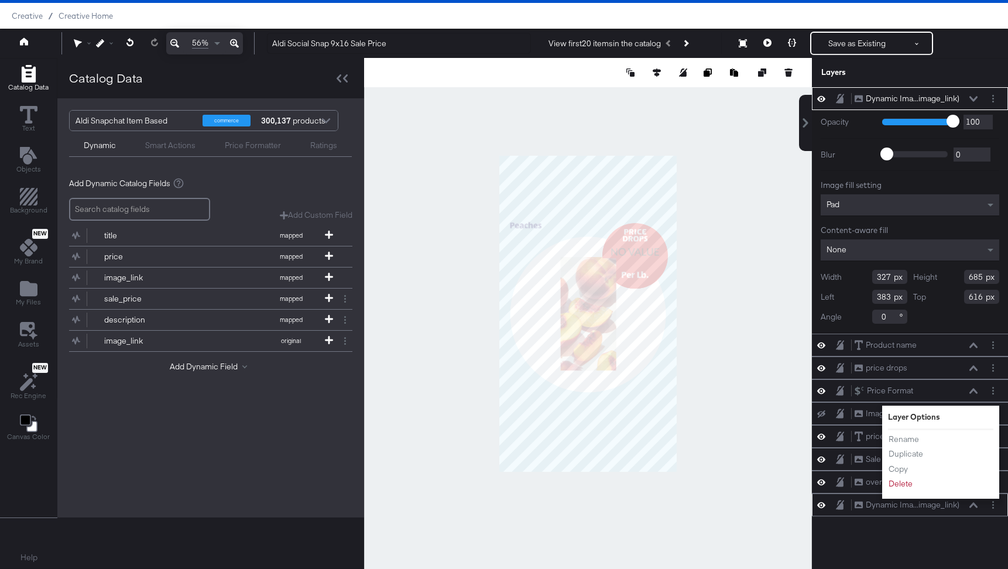
click at [926, 483] on li "Delete" at bounding box center [920, 484] width 64 height 12
click at [903, 482] on button "Delete" at bounding box center [900, 484] width 25 height 12
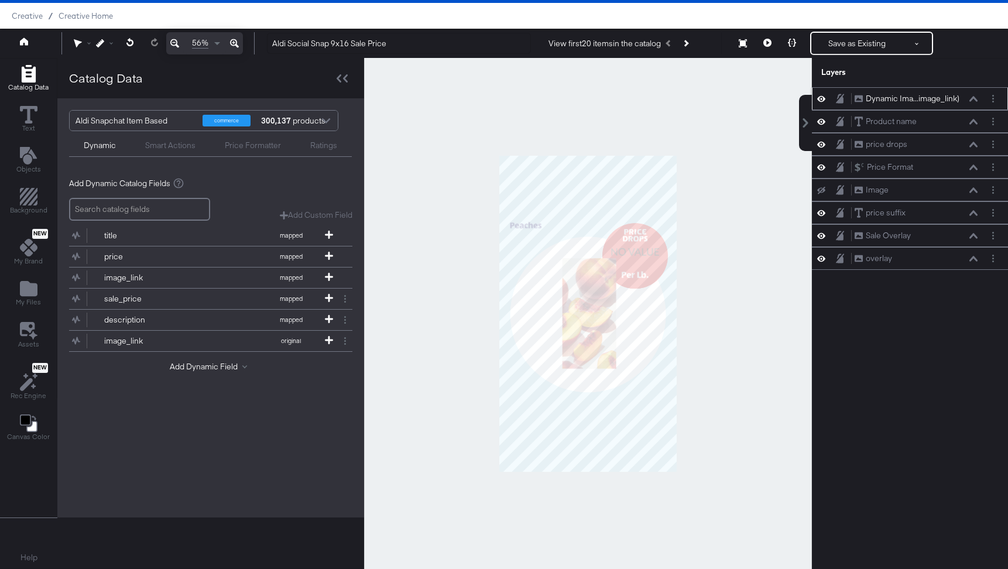
scroll to position [26, 0]
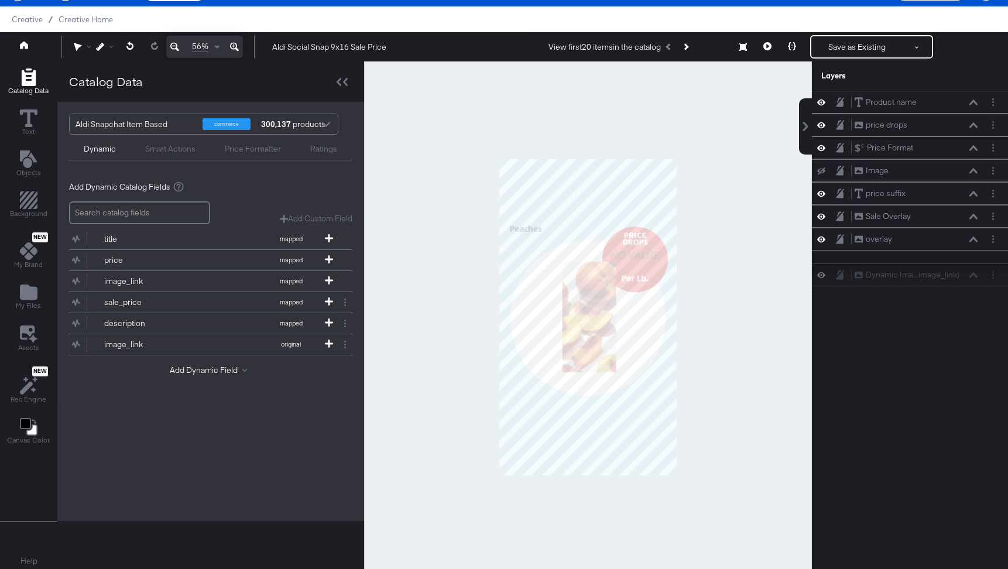
drag, startPoint x: 914, startPoint y: 88, endPoint x: 914, endPoint y: 267, distance: 179.2
click at [914, 267] on div "Dynamic Ima...image_link) Dynamic Image (image_link) Product name Product name …" at bounding box center [910, 182] width 196 height 183
click at [916, 43] on button at bounding box center [917, 46] width 29 height 21
click at [860, 88] on button "Save as New Design" at bounding box center [878, 88] width 122 height 21
click at [869, 49] on button "Save as New Design" at bounding box center [857, 46] width 91 height 21
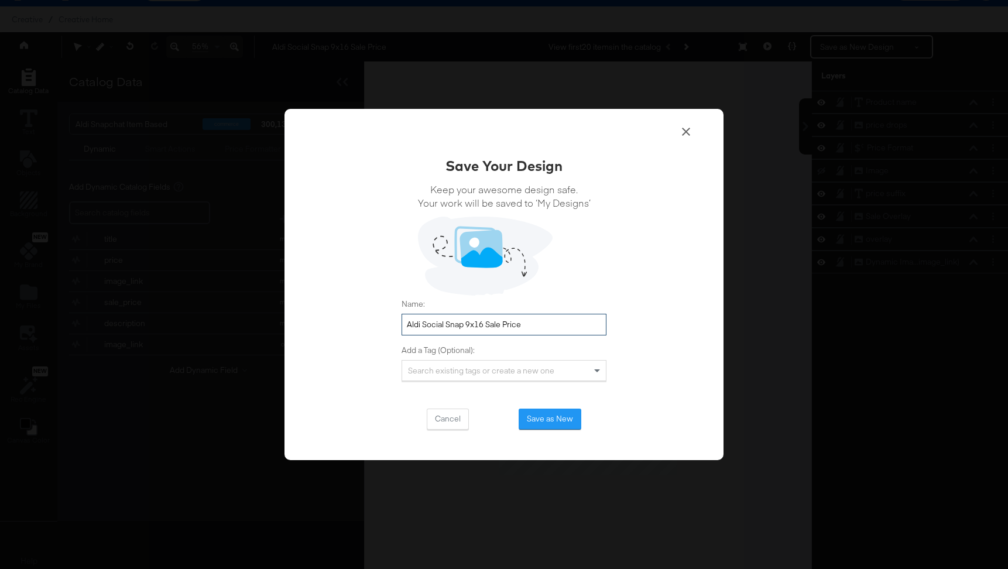
click at [547, 326] on input "Aldi Social Snap 9x16 Sale Price" at bounding box center [504, 325] width 205 height 22
type input "Aldi Social Snap 9x16 Sale Price - original image link"
click at [542, 417] on button "Save as New" at bounding box center [550, 419] width 63 height 21
